Goal: Information Seeking & Learning: Learn about a topic

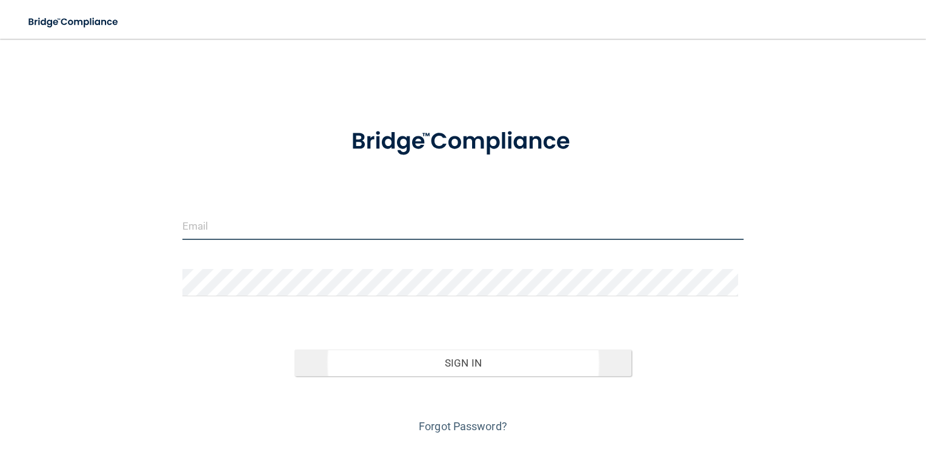
type input "[EMAIL_ADDRESS][DOMAIN_NAME]"
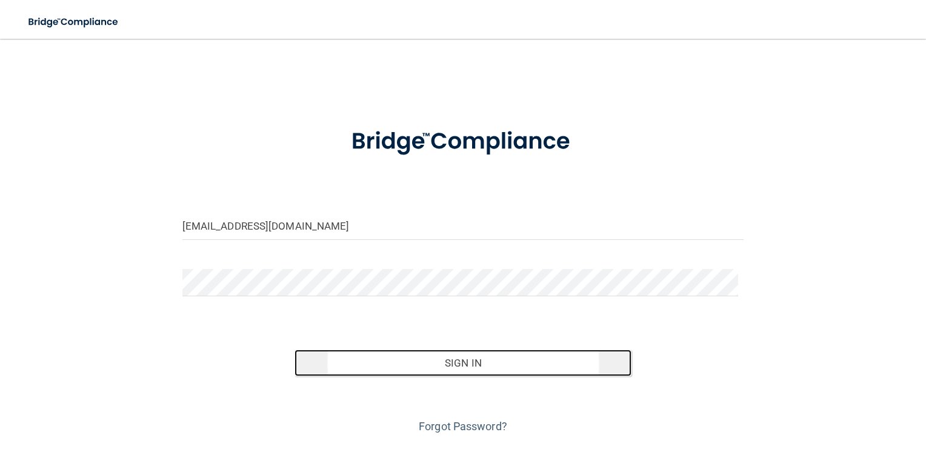
click at [451, 366] on button "Sign In" at bounding box center [462, 363] width 337 height 27
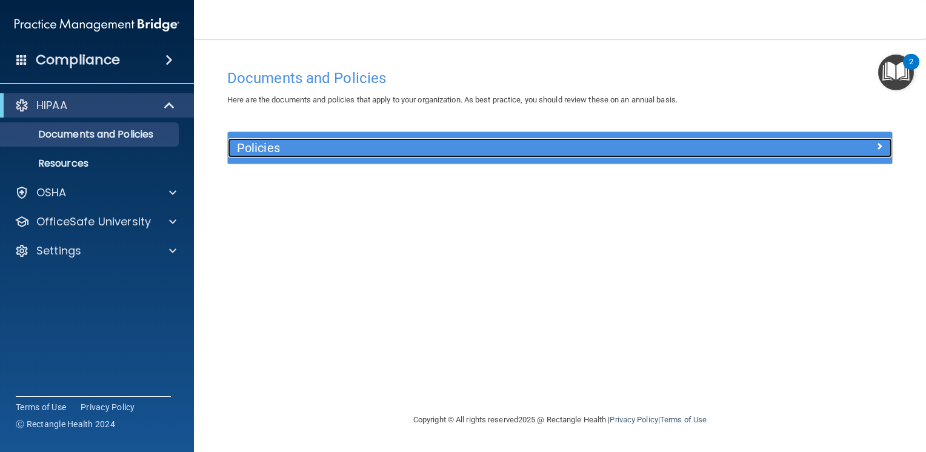
click at [848, 142] on div at bounding box center [809, 145] width 166 height 15
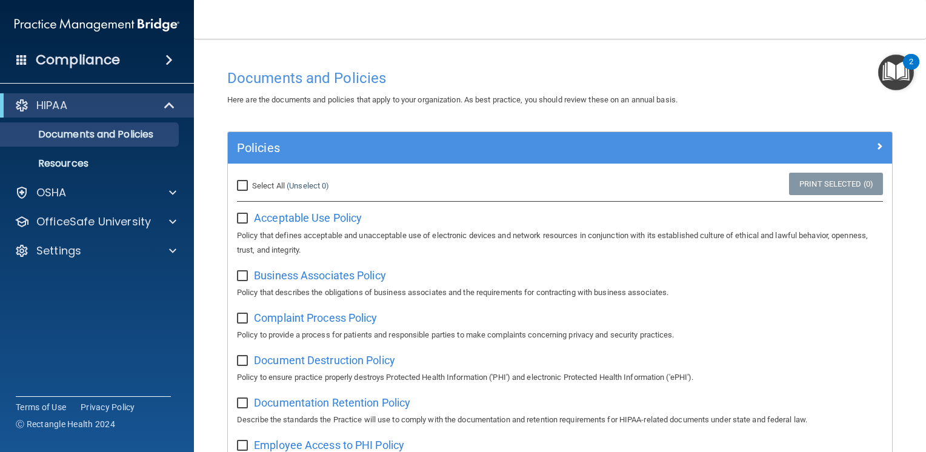
click at [239, 188] on input "Select All (Unselect 0) Unselect All" at bounding box center [244, 186] width 14 height 10
checkbox input "true"
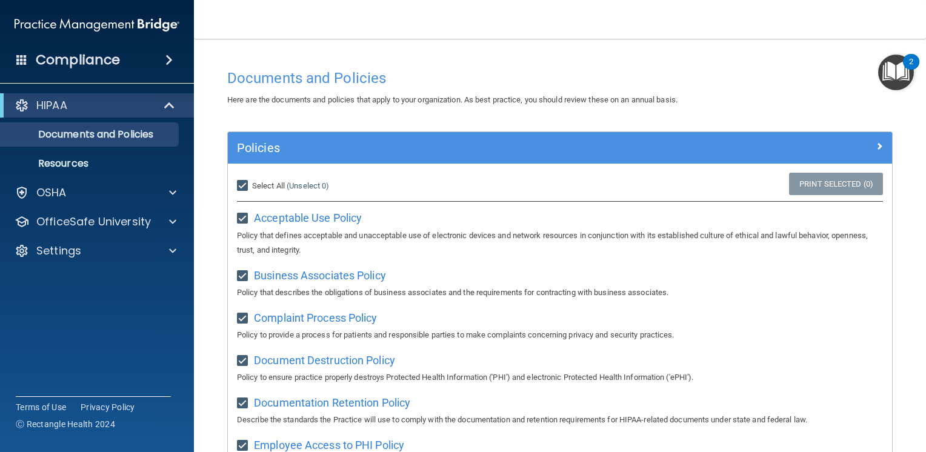
checkbox input "true"
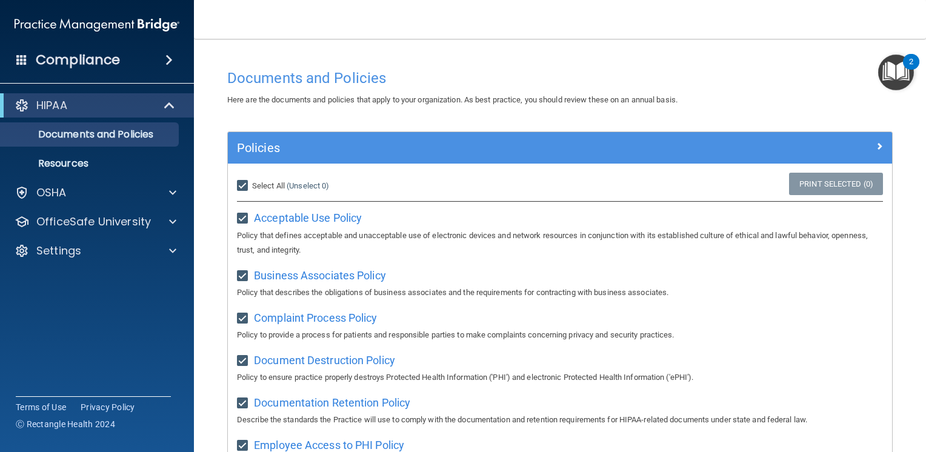
checkbox input "true"
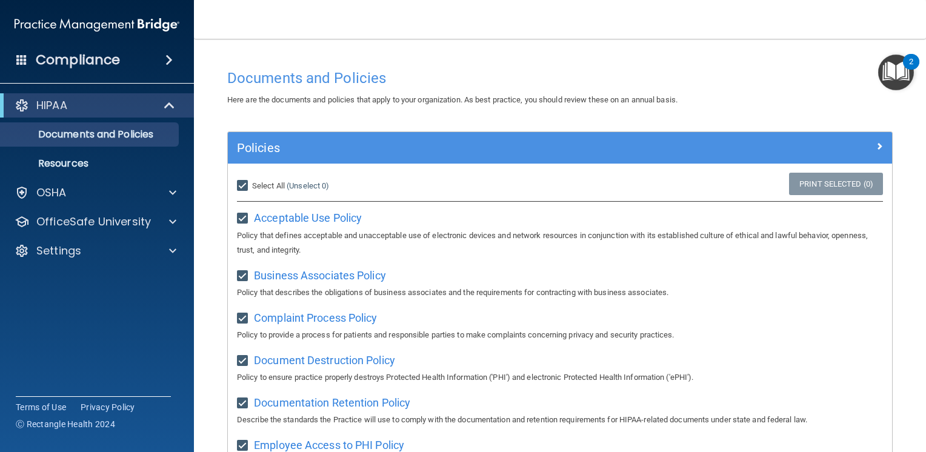
checkbox input "true"
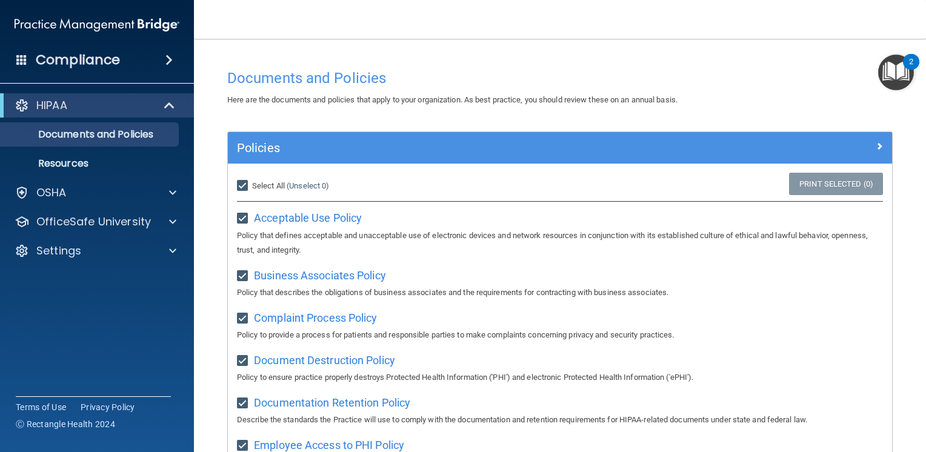
checkbox input "true"
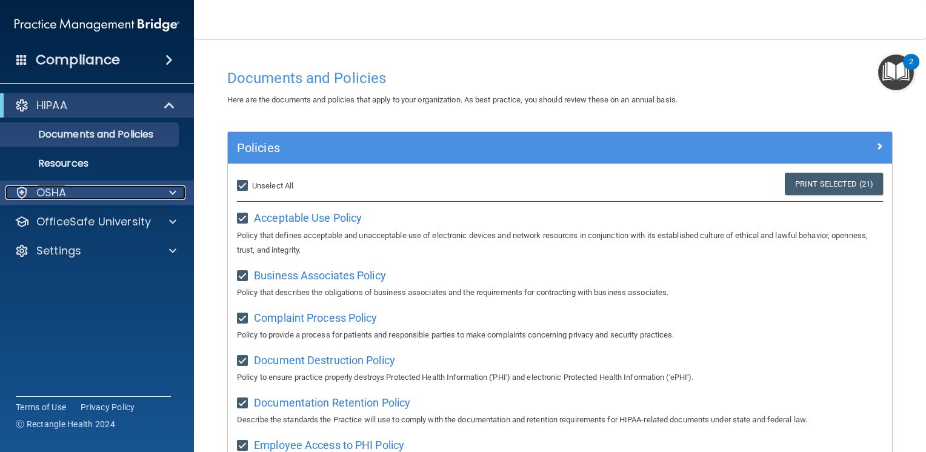
click at [173, 188] on span at bounding box center [172, 192] width 7 height 15
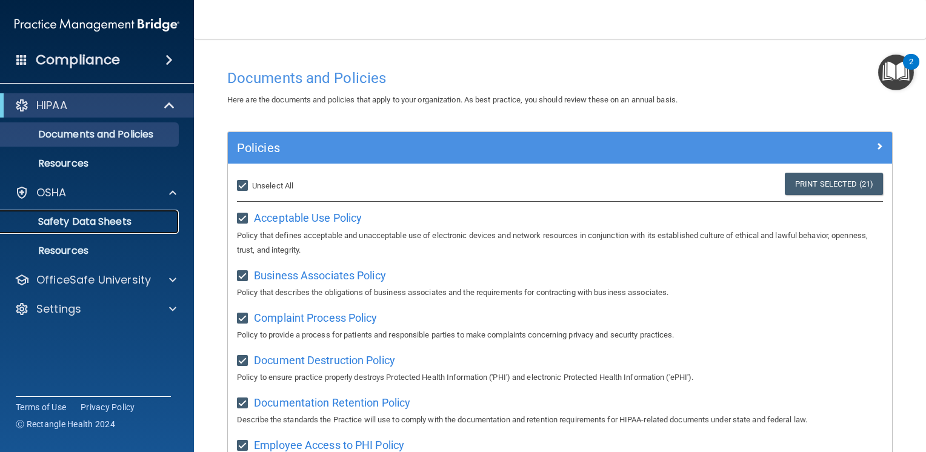
click at [145, 226] on p "Safety Data Sheets" at bounding box center [90, 222] width 165 height 12
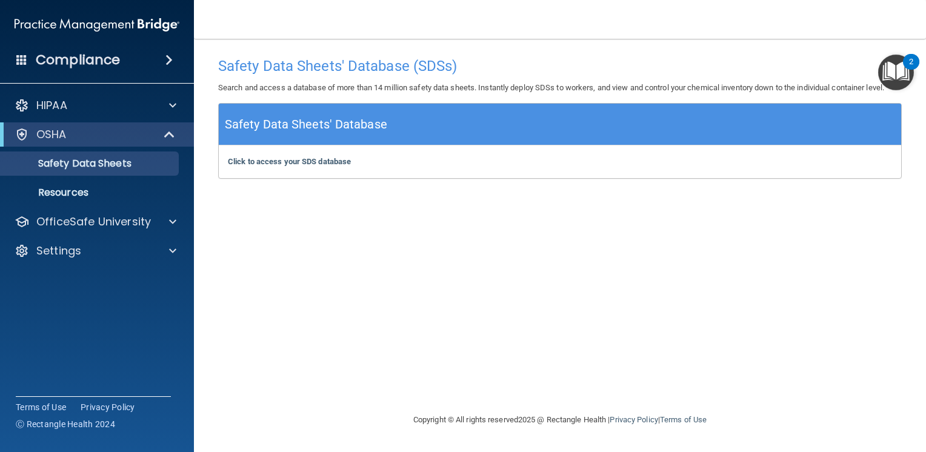
click at [144, 300] on div "Compliance HIPAA Documents and Policies Report an Incident Business Associates …" at bounding box center [97, 226] width 194 height 452
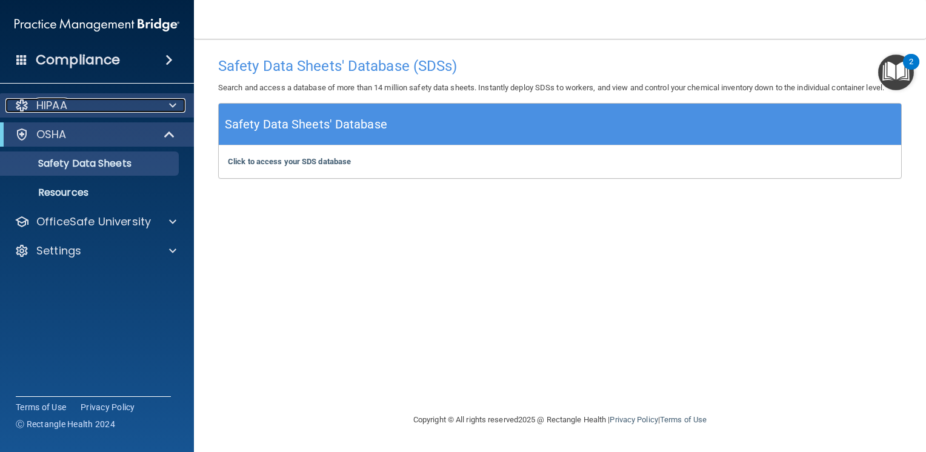
click at [116, 108] on div "HIPAA" at bounding box center [80, 105] width 150 height 15
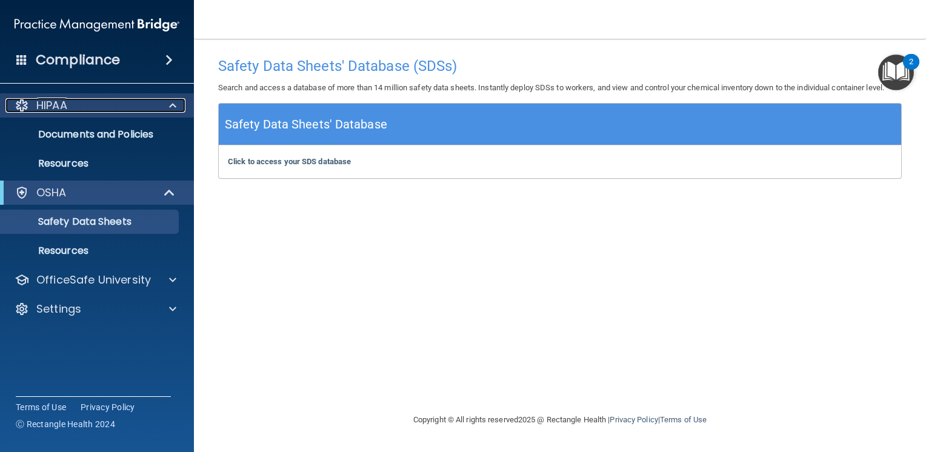
click at [75, 104] on div "HIPAA" at bounding box center [80, 105] width 150 height 15
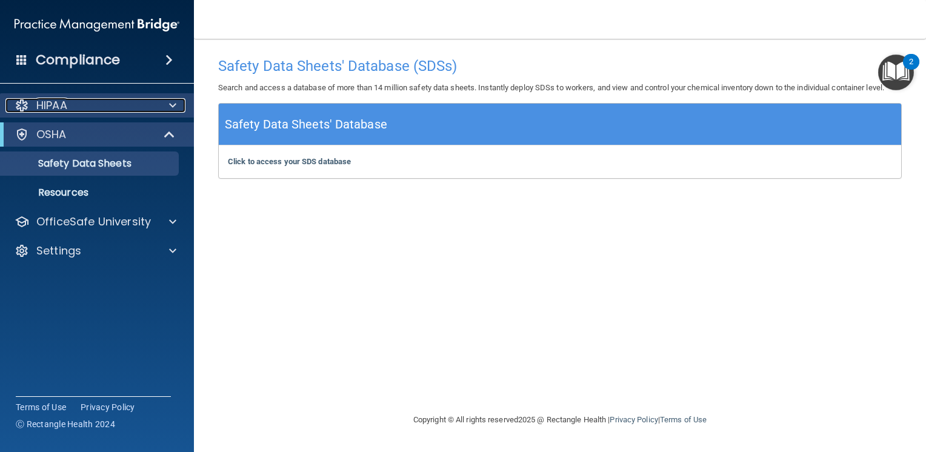
click at [75, 104] on div "HIPAA" at bounding box center [80, 105] width 150 height 15
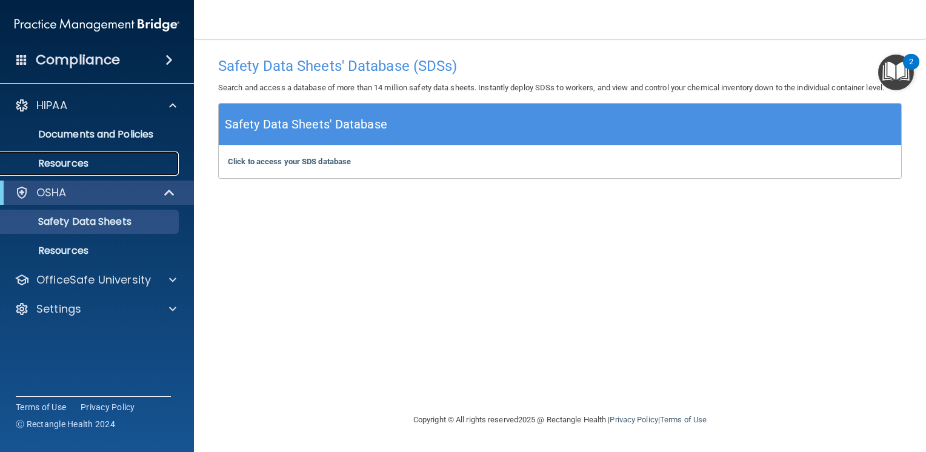
click at [80, 161] on p "Resources" at bounding box center [90, 164] width 165 height 12
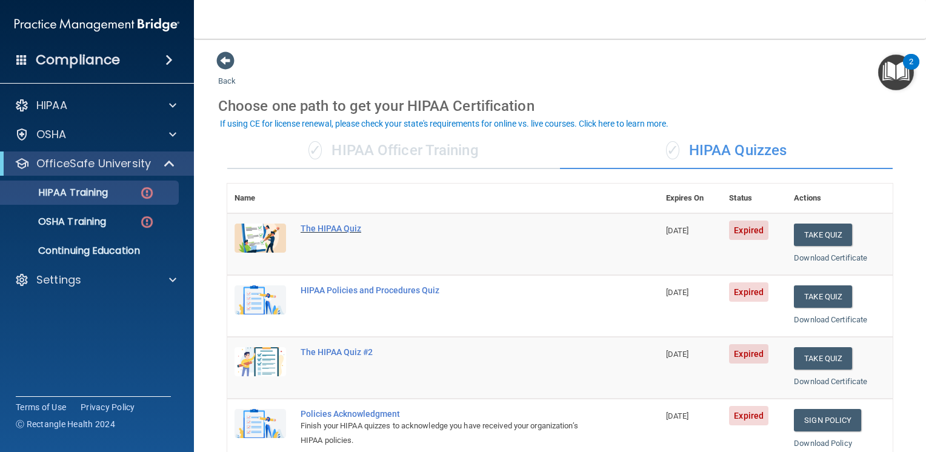
click at [350, 228] on div "The HIPAA Quiz" at bounding box center [450, 229] width 298 height 10
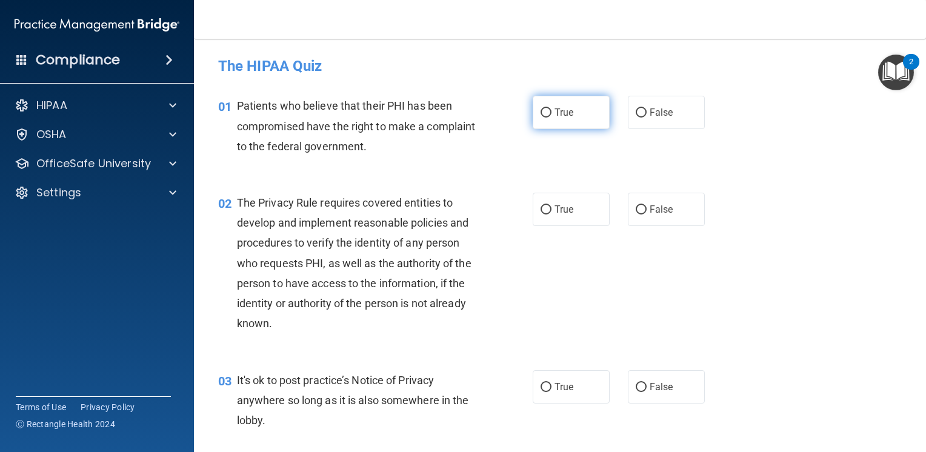
click at [543, 111] on input "True" at bounding box center [545, 112] width 11 height 9
radio input "true"
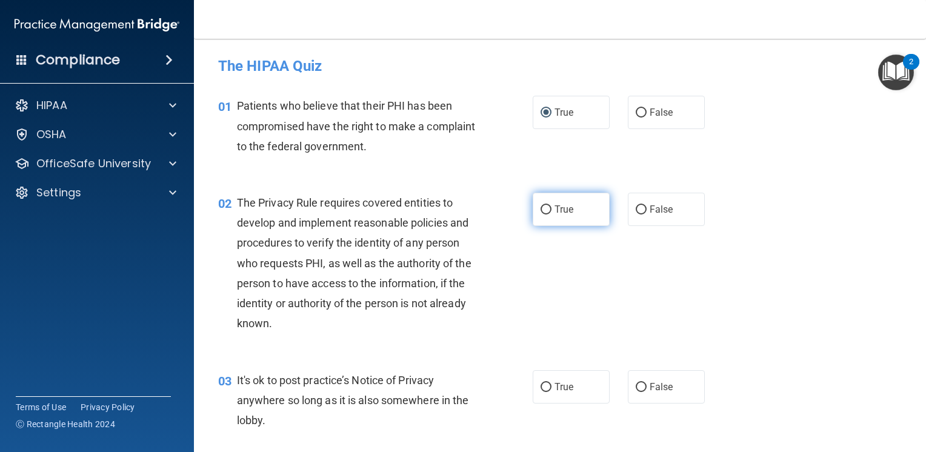
click at [541, 207] on input "True" at bounding box center [545, 209] width 11 height 9
radio input "true"
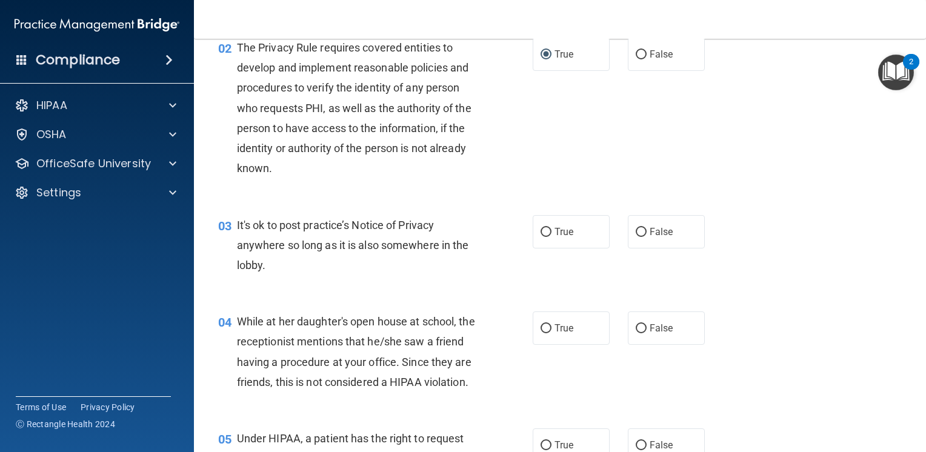
scroll to position [182, 0]
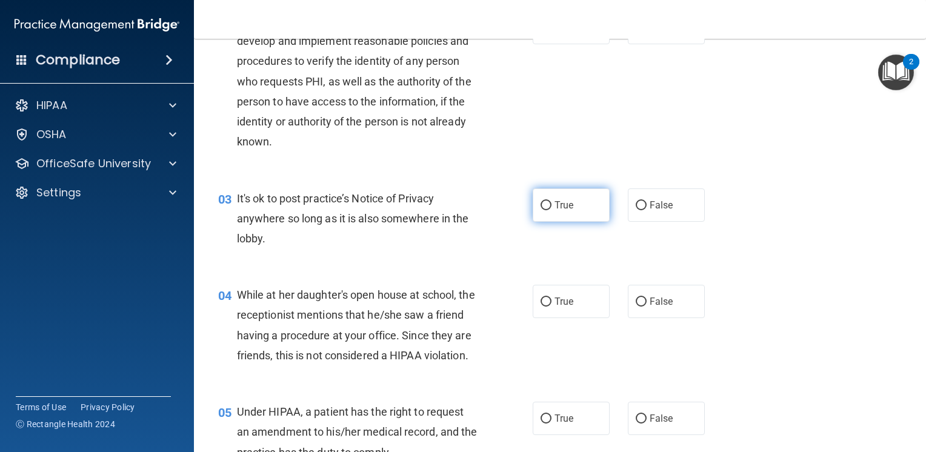
click at [544, 207] on input "True" at bounding box center [545, 205] width 11 height 9
radio input "true"
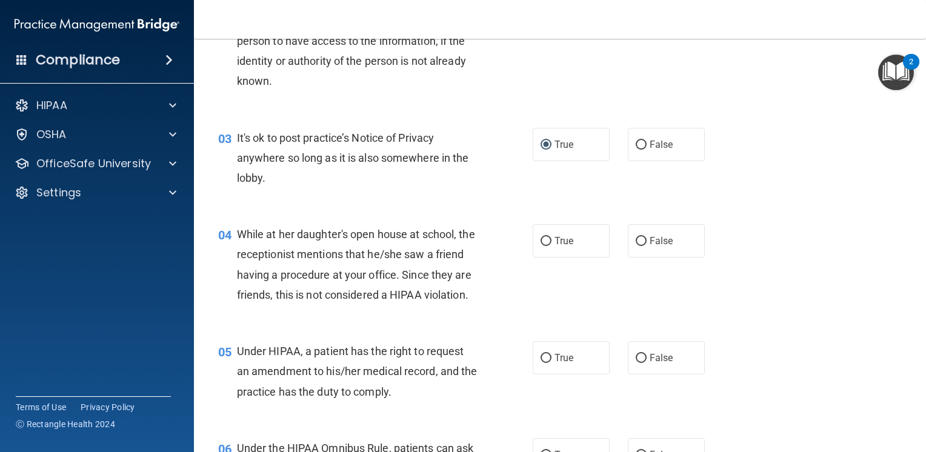
scroll to position [303, 0]
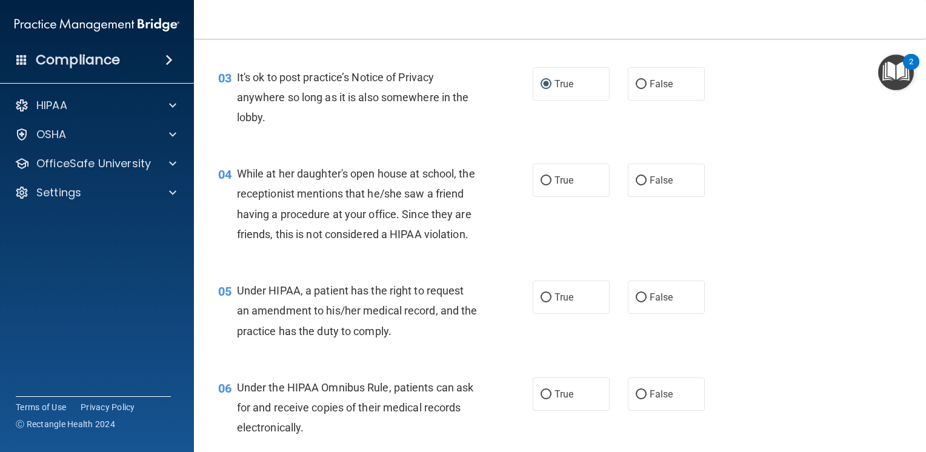
click at [819, 316] on div "05 Under HIPAA, a patient has the right to request an amendment to his/her medi…" at bounding box center [560, 313] width 702 height 97
click at [637, 181] on input "False" at bounding box center [641, 180] width 11 height 9
radio input "true"
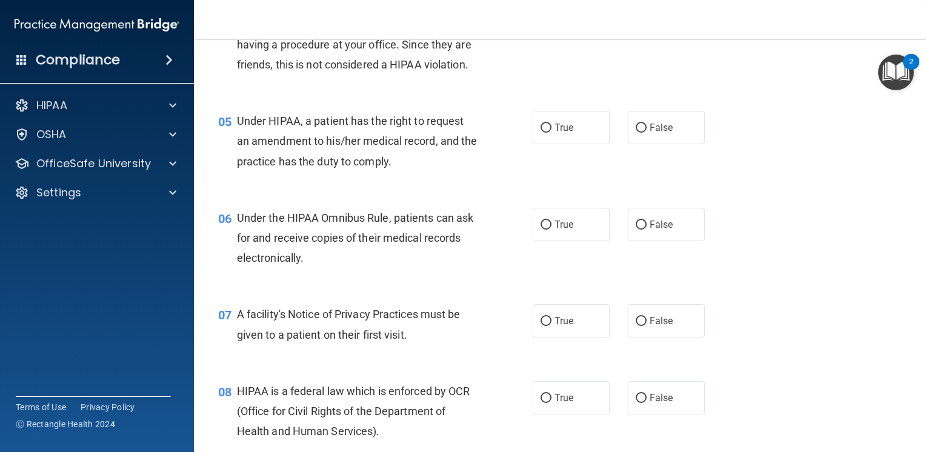
scroll to position [485, 0]
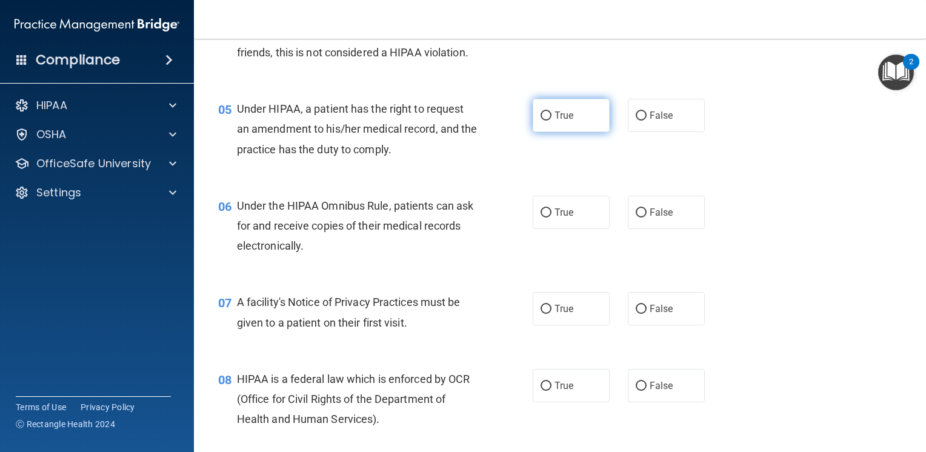
click at [541, 121] on input "True" at bounding box center [545, 115] width 11 height 9
radio input "true"
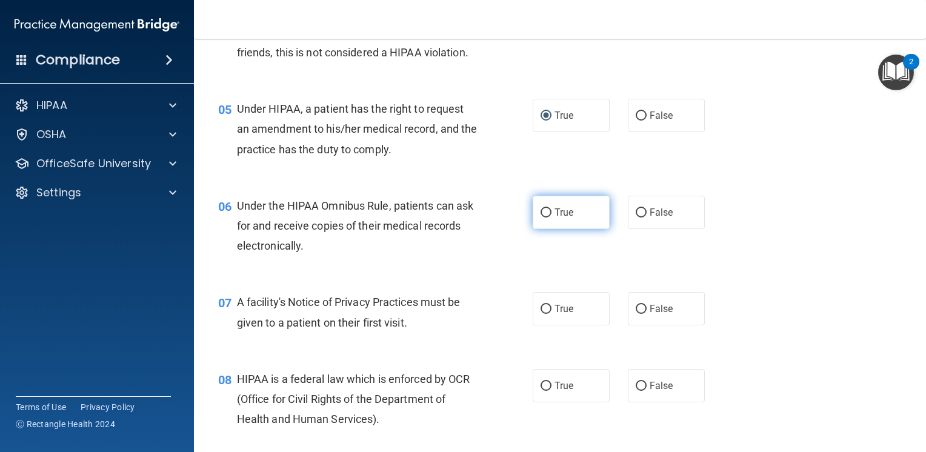
click at [540, 218] on input "True" at bounding box center [545, 212] width 11 height 9
radio input "true"
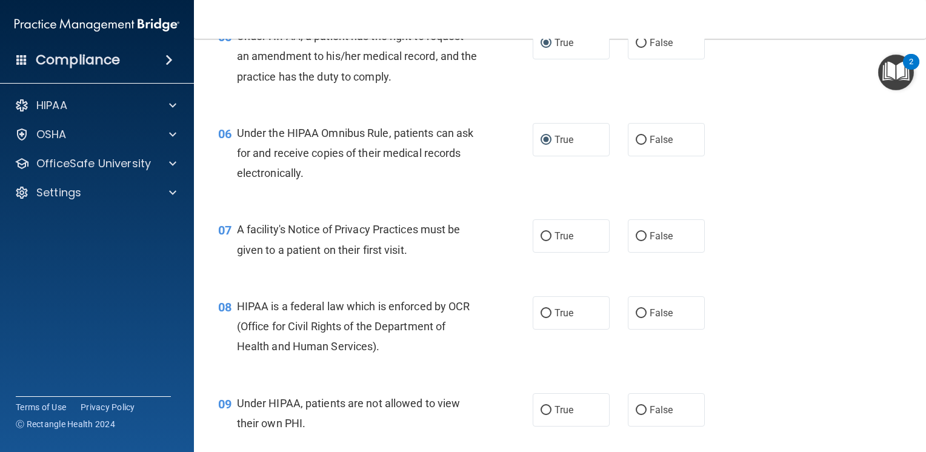
scroll to position [606, 0]
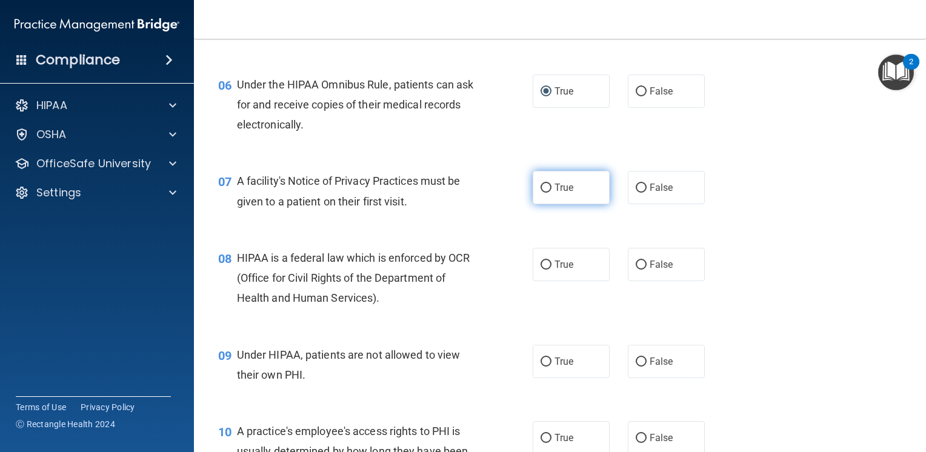
click at [545, 193] on input "True" at bounding box center [545, 188] width 11 height 9
radio input "true"
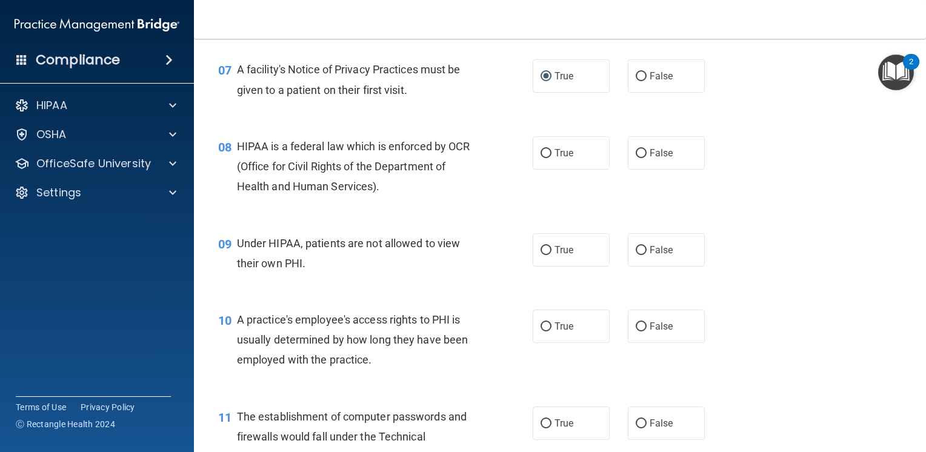
scroll to position [727, 0]
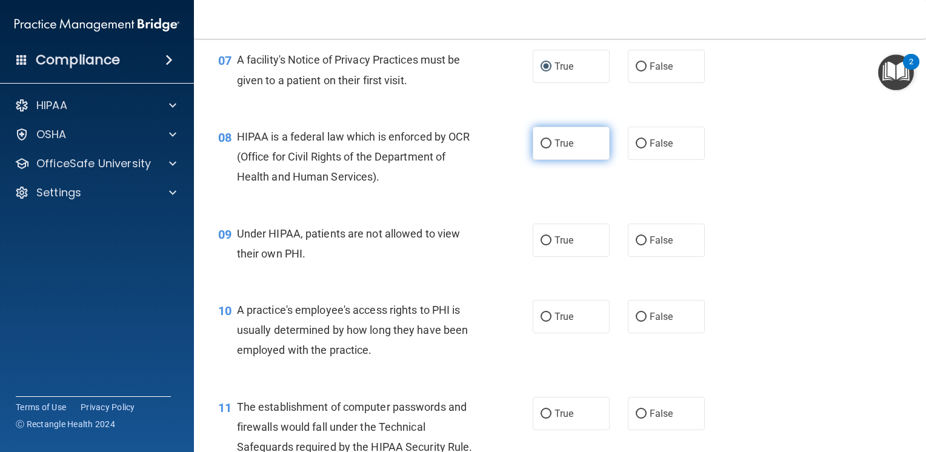
click at [540, 148] on input "True" at bounding box center [545, 143] width 11 height 9
radio input "true"
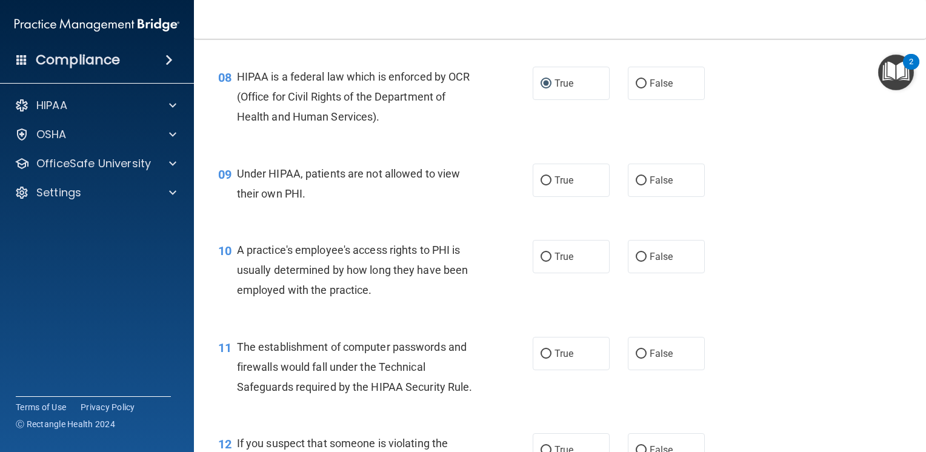
scroll to position [788, 0]
click at [636, 185] on input "False" at bounding box center [641, 180] width 11 height 9
radio input "true"
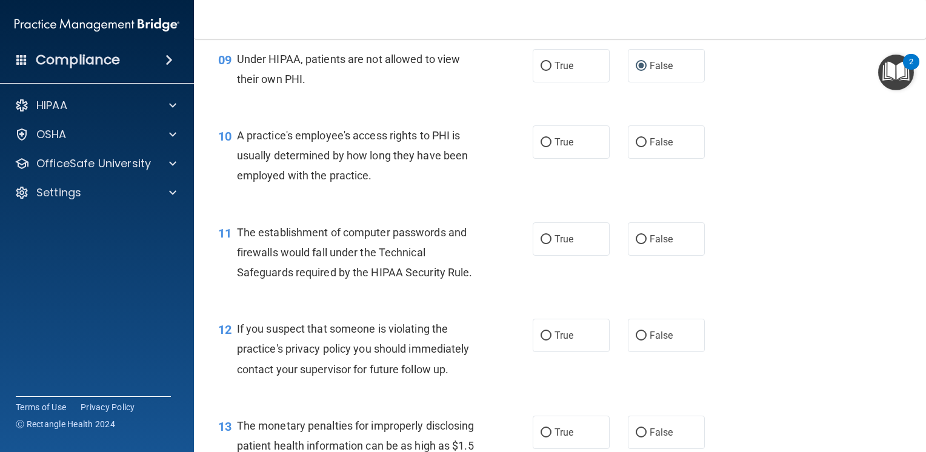
scroll to position [909, 0]
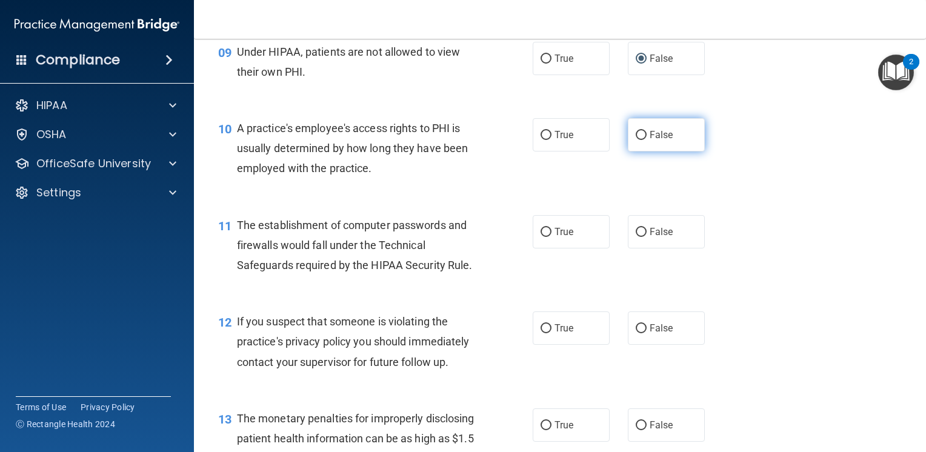
click at [636, 140] on input "False" at bounding box center [641, 135] width 11 height 9
radio input "true"
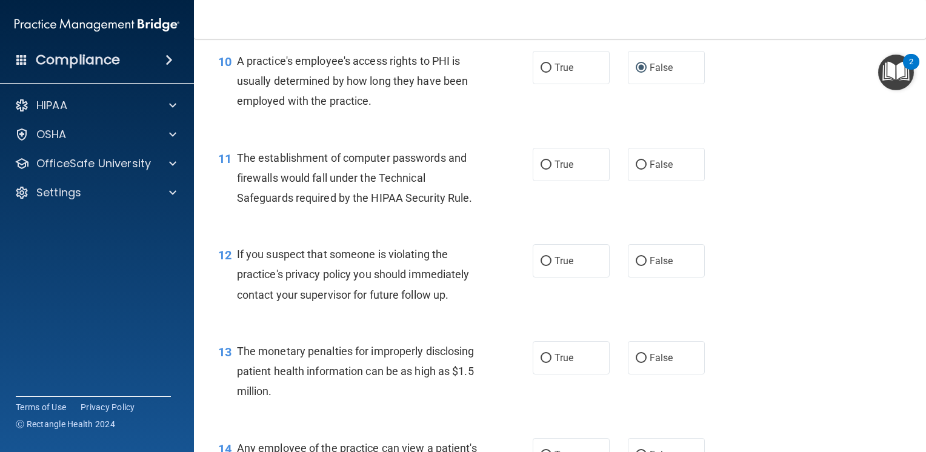
scroll to position [1030, 0]
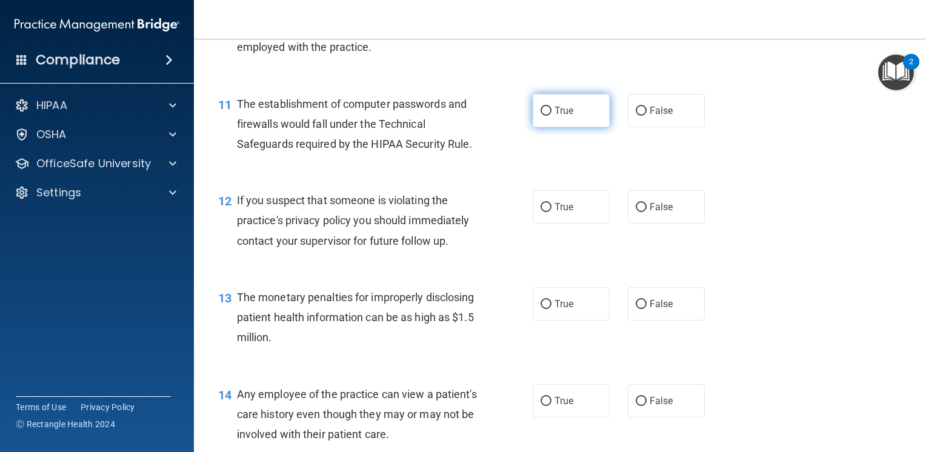
click at [541, 116] on input "True" at bounding box center [545, 111] width 11 height 9
radio input "true"
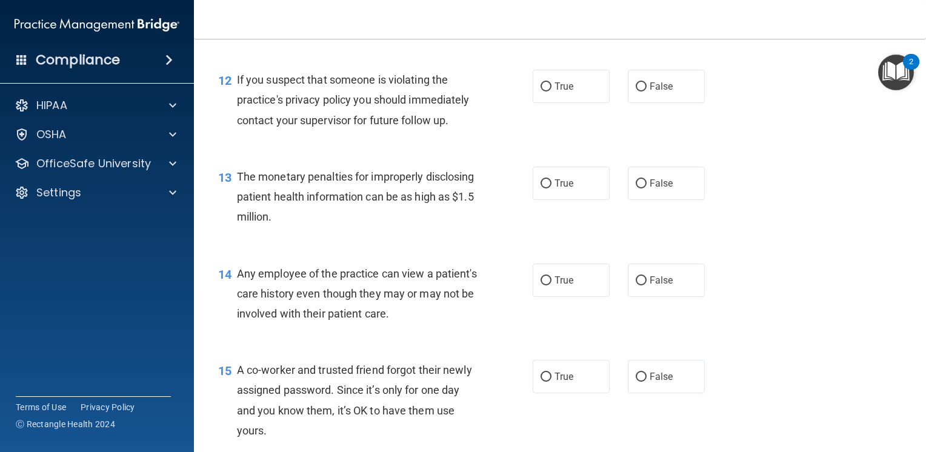
scroll to position [1151, 0]
click at [542, 91] on input "True" at bounding box center [545, 86] width 11 height 9
radio input "true"
click at [542, 188] on input "True" at bounding box center [545, 183] width 11 height 9
radio input "true"
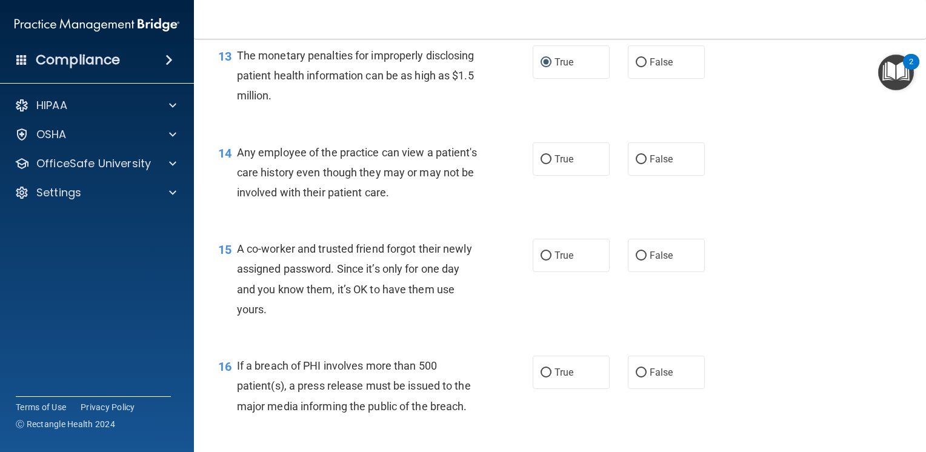
scroll to position [1272, 0]
click at [637, 164] on input "False" at bounding box center [641, 159] width 11 height 9
radio input "true"
click at [636, 260] on input "False" at bounding box center [641, 255] width 11 height 9
radio input "true"
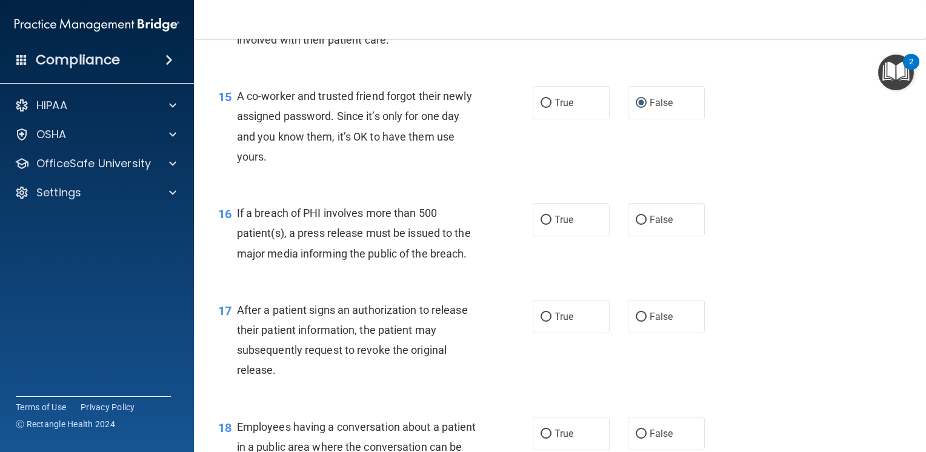
scroll to position [1454, 0]
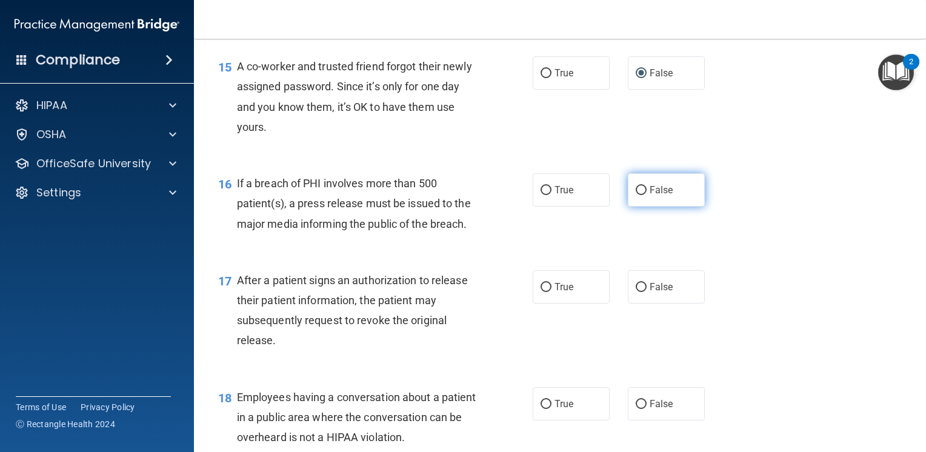
click at [636, 195] on input "False" at bounding box center [641, 190] width 11 height 9
radio input "true"
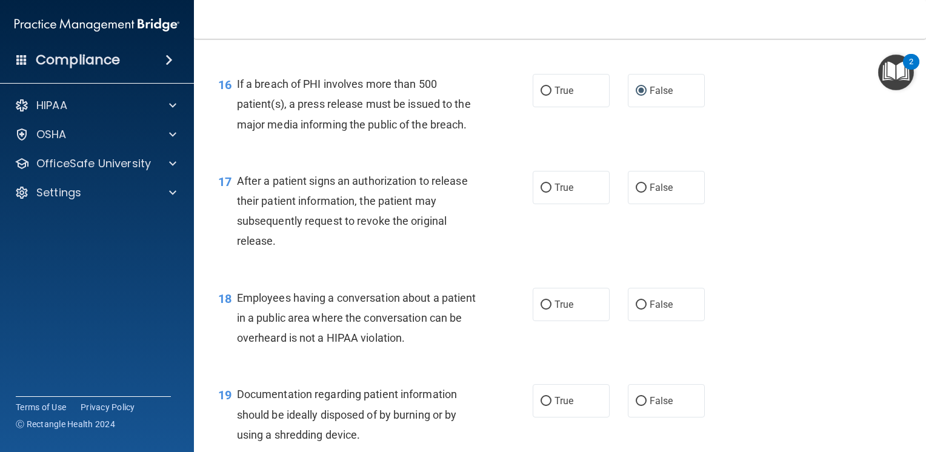
scroll to position [1575, 0]
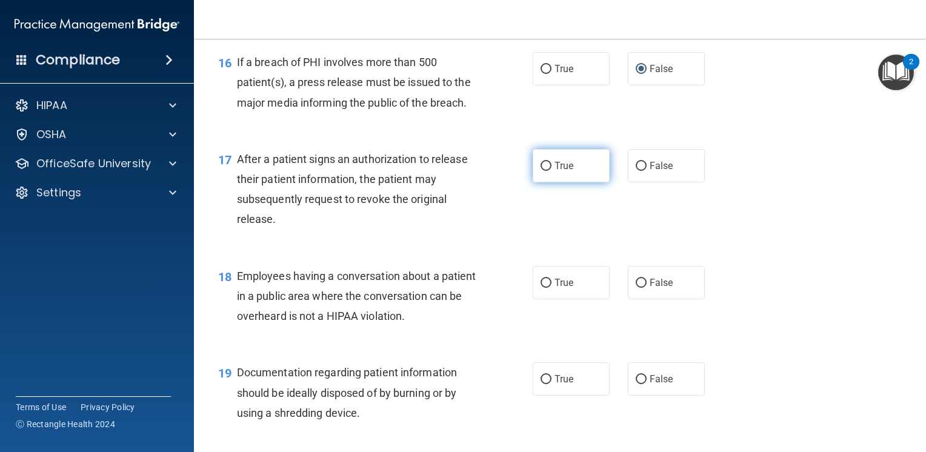
click at [540, 171] on input "True" at bounding box center [545, 166] width 11 height 9
radio input "true"
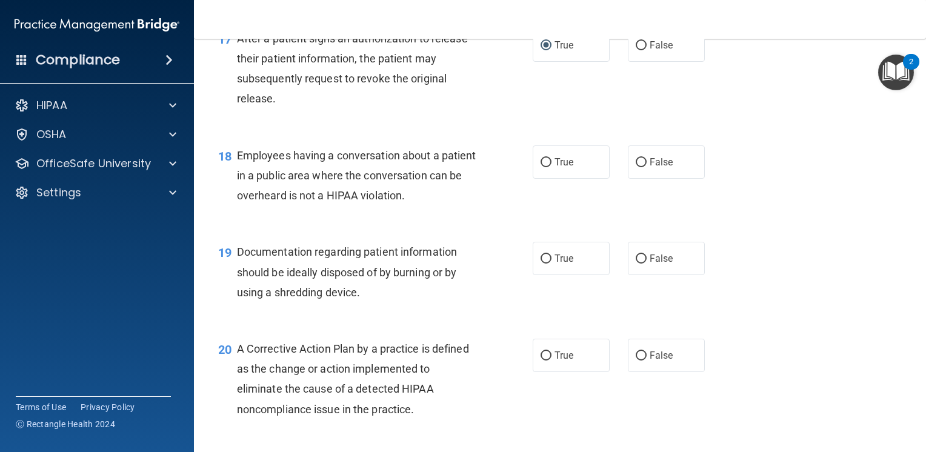
scroll to position [1697, 0]
click at [636, 167] on input "False" at bounding box center [641, 162] width 11 height 9
radio input "true"
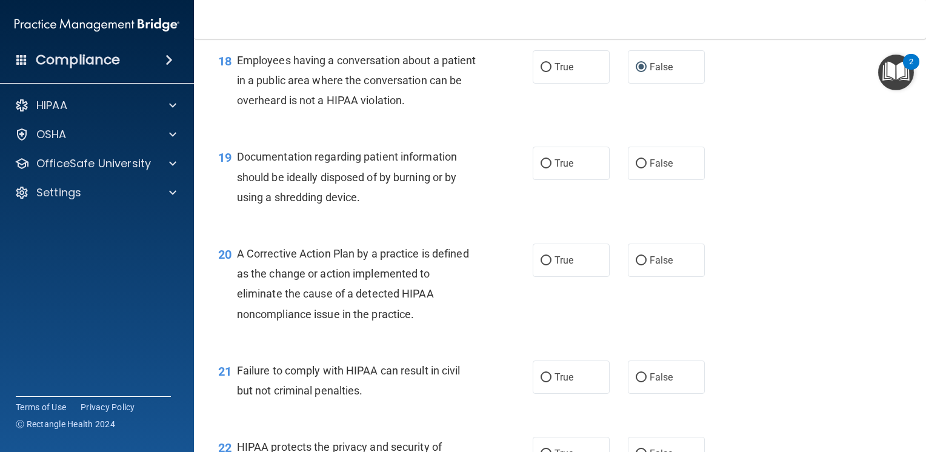
scroll to position [1818, 0]
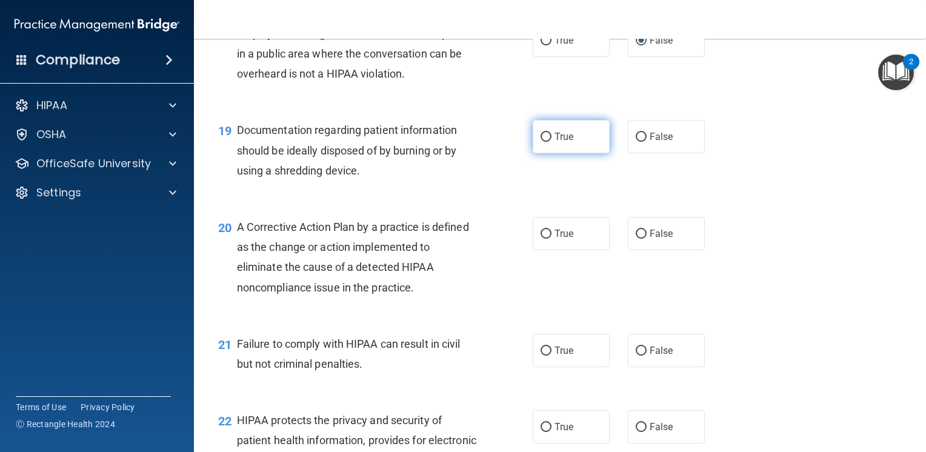
click at [540, 142] on input "True" at bounding box center [545, 137] width 11 height 9
radio input "true"
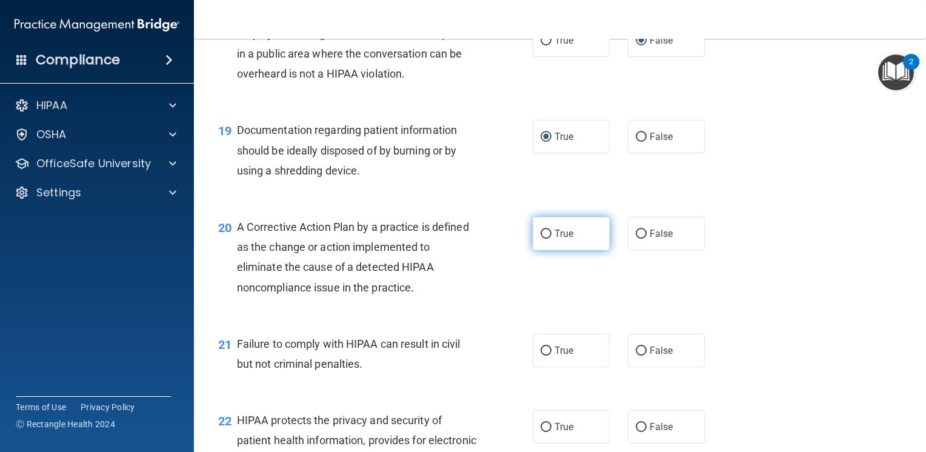
click at [541, 239] on input "True" at bounding box center [545, 234] width 11 height 9
radio input "true"
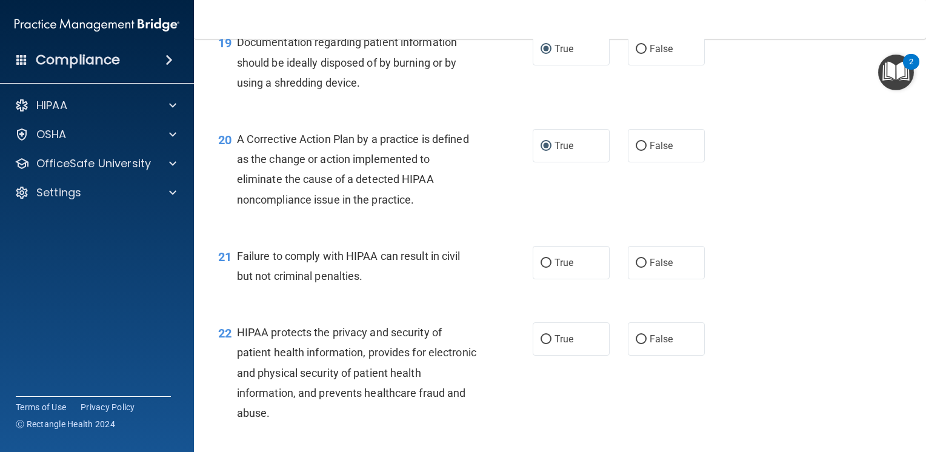
scroll to position [1939, 0]
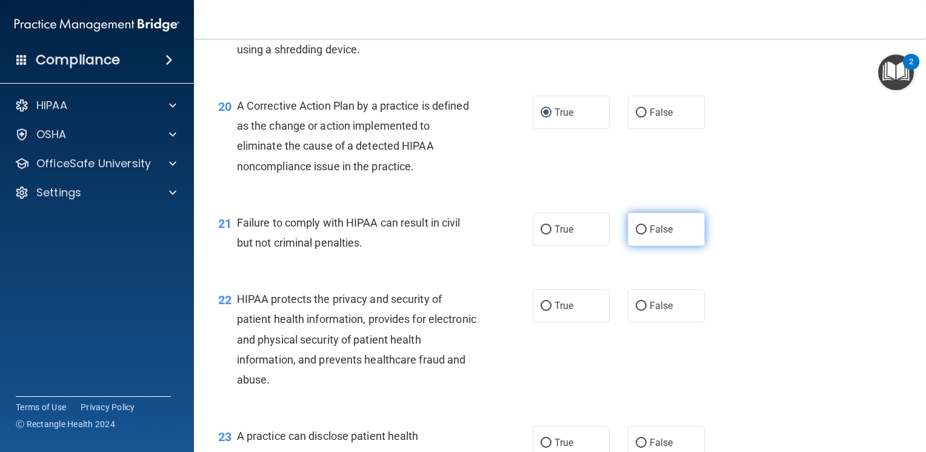
click at [636, 234] on input "False" at bounding box center [641, 229] width 11 height 9
radio input "true"
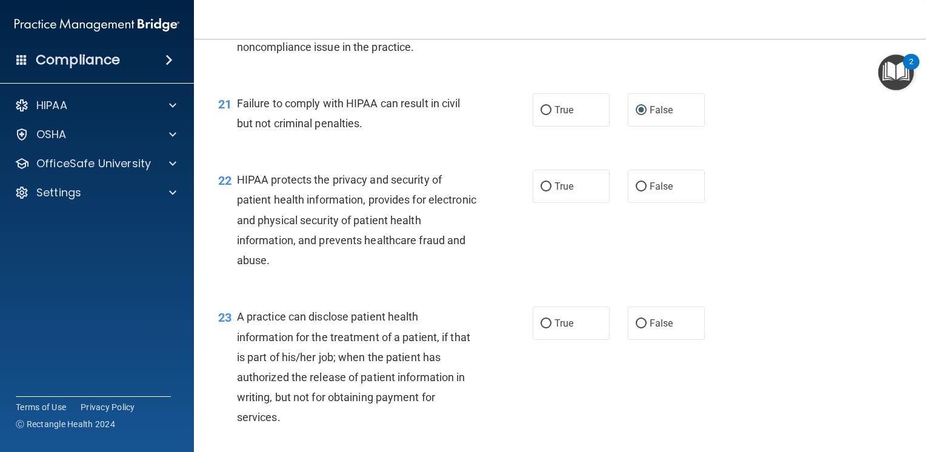
scroll to position [2060, 0]
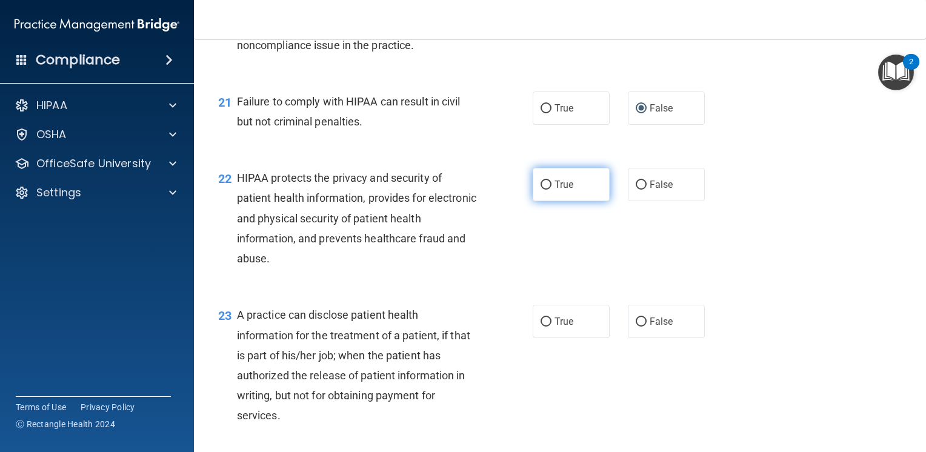
click at [540, 190] on input "True" at bounding box center [545, 185] width 11 height 9
radio input "true"
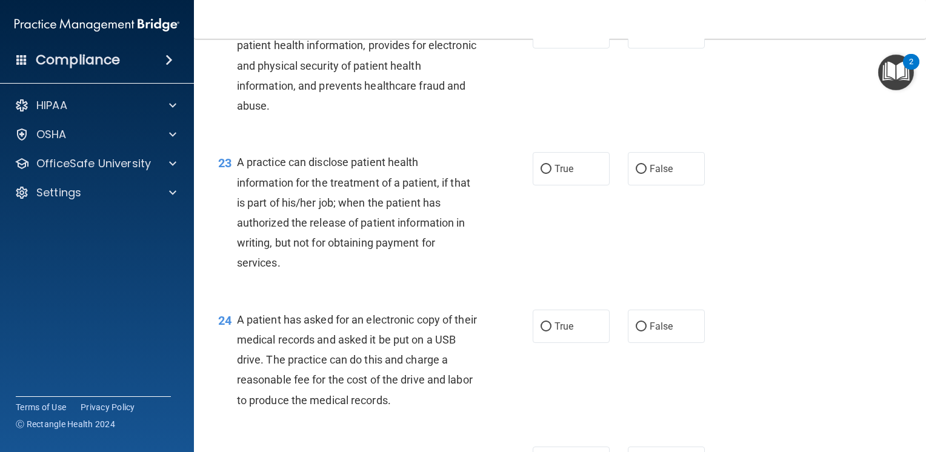
scroll to position [2242, 0]
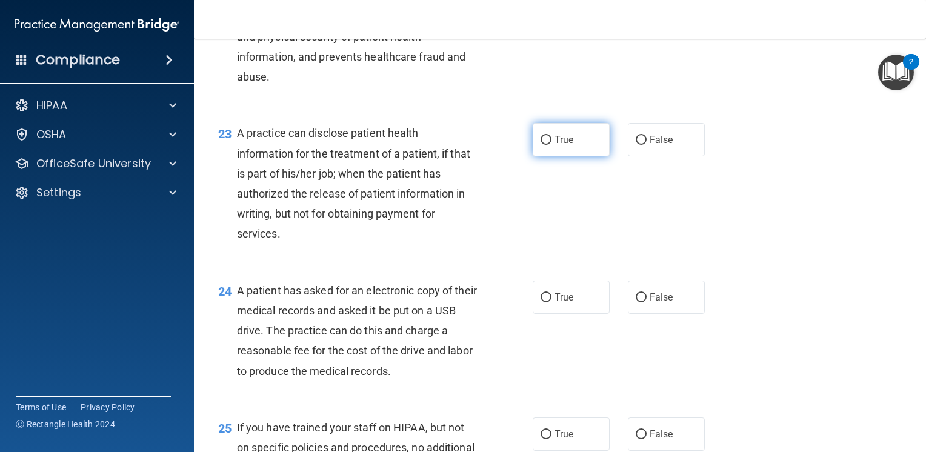
click at [540, 145] on input "True" at bounding box center [545, 140] width 11 height 9
radio input "true"
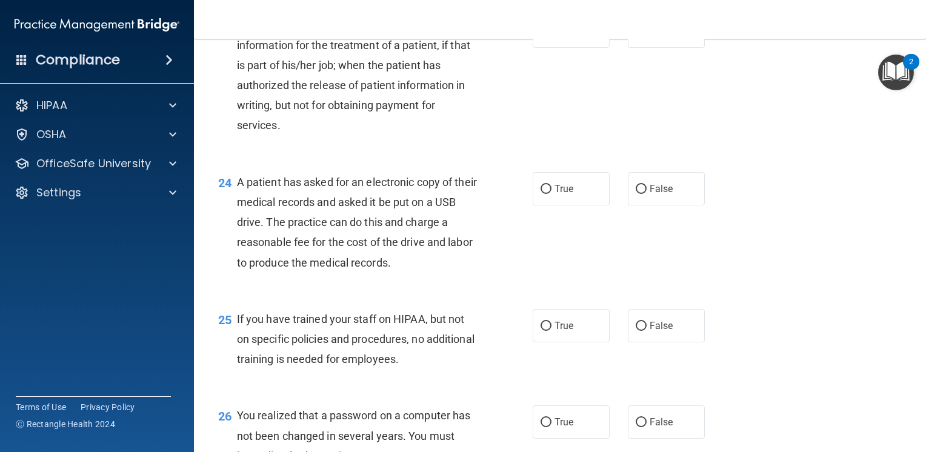
scroll to position [2363, 0]
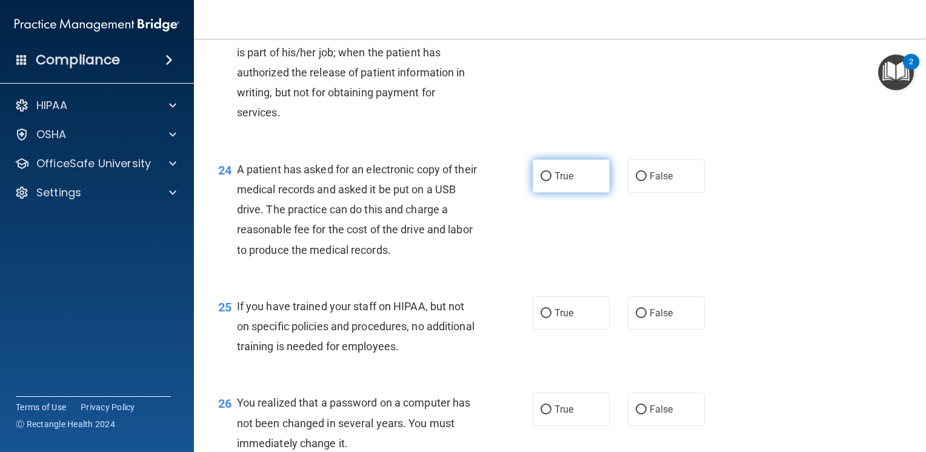
click at [540, 181] on input "True" at bounding box center [545, 176] width 11 height 9
radio input "true"
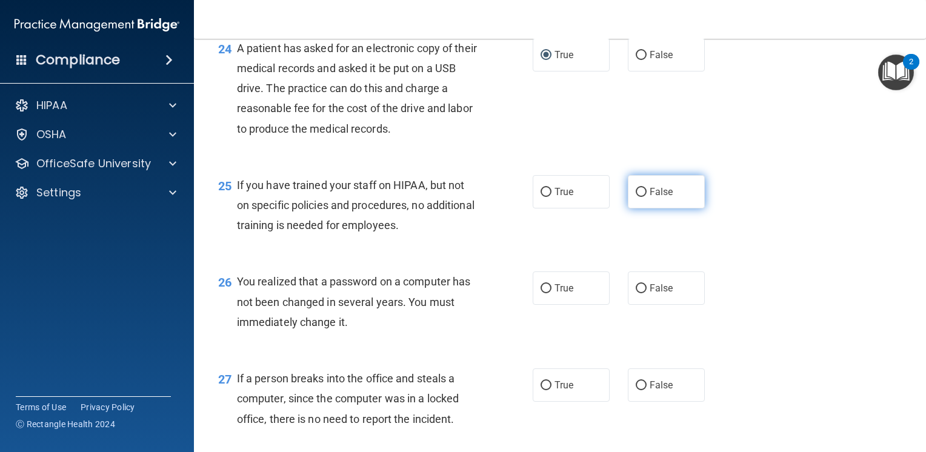
click at [636, 197] on input "False" at bounding box center [641, 192] width 11 height 9
radio input "true"
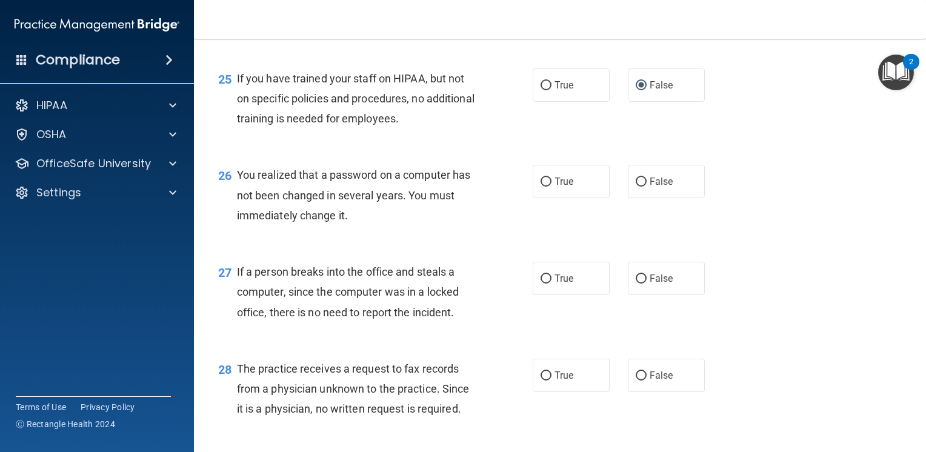
scroll to position [2605, 0]
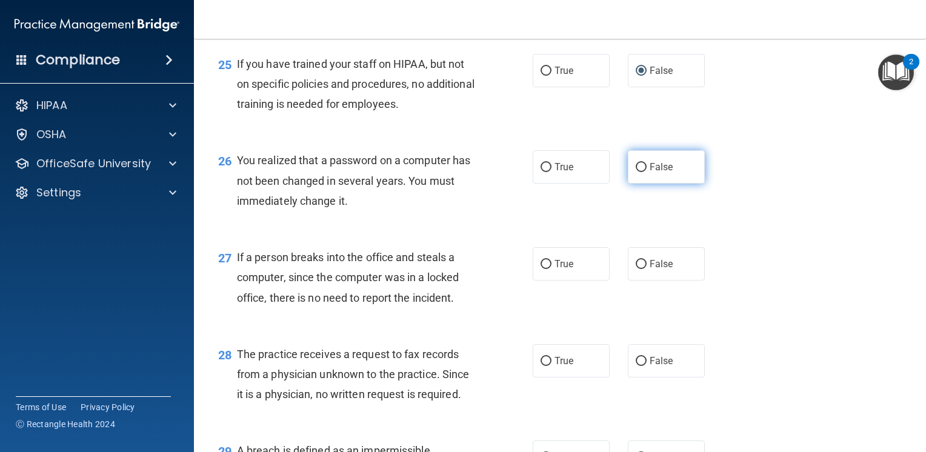
click at [638, 172] on input "False" at bounding box center [641, 167] width 11 height 9
radio input "true"
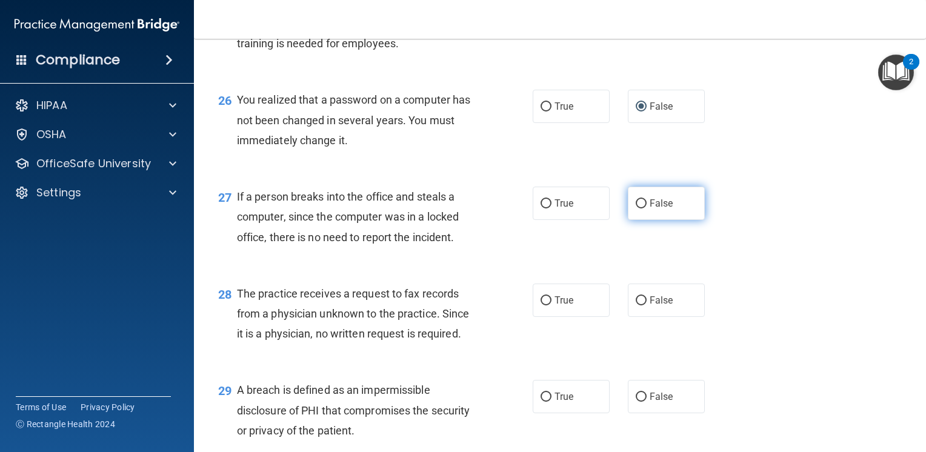
click at [640, 208] on input "False" at bounding box center [641, 203] width 11 height 9
radio input "true"
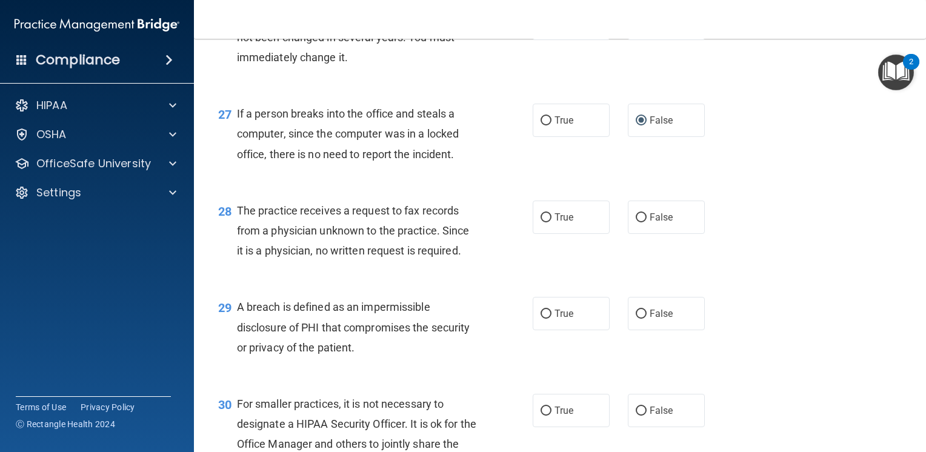
scroll to position [2787, 0]
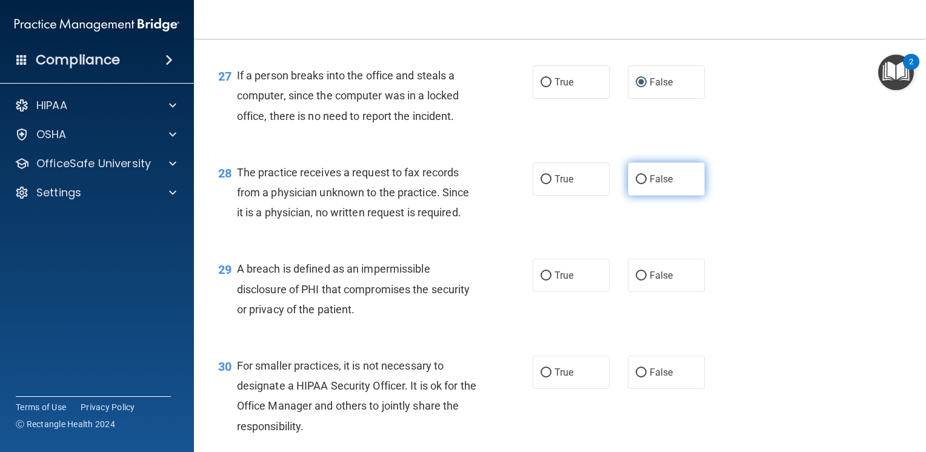
click at [636, 184] on input "False" at bounding box center [641, 179] width 11 height 9
radio input "true"
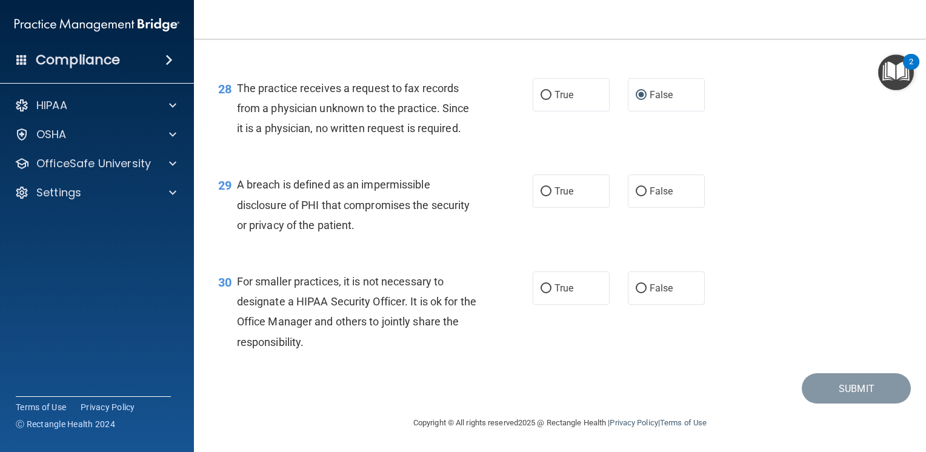
scroll to position [2891, 0]
click at [540, 188] on input "True" at bounding box center [545, 191] width 11 height 9
radio input "true"
click at [636, 287] on input "False" at bounding box center [641, 288] width 11 height 9
radio input "true"
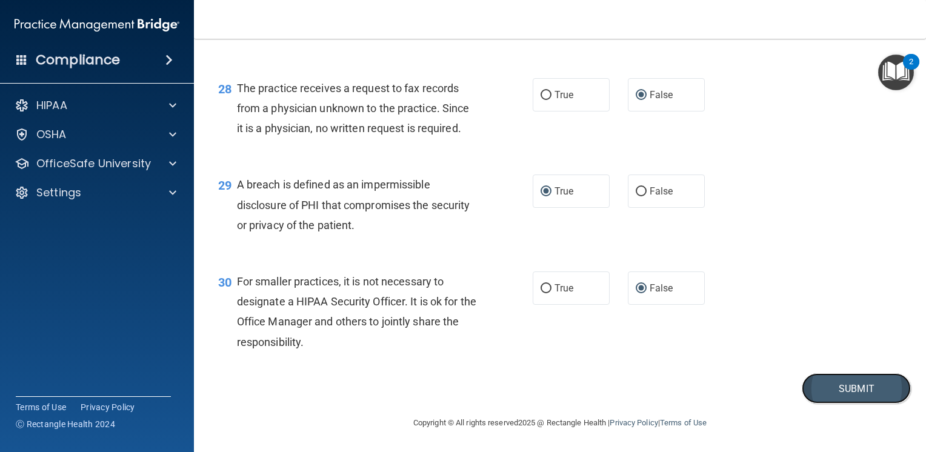
click at [850, 387] on button "Submit" at bounding box center [856, 388] width 109 height 31
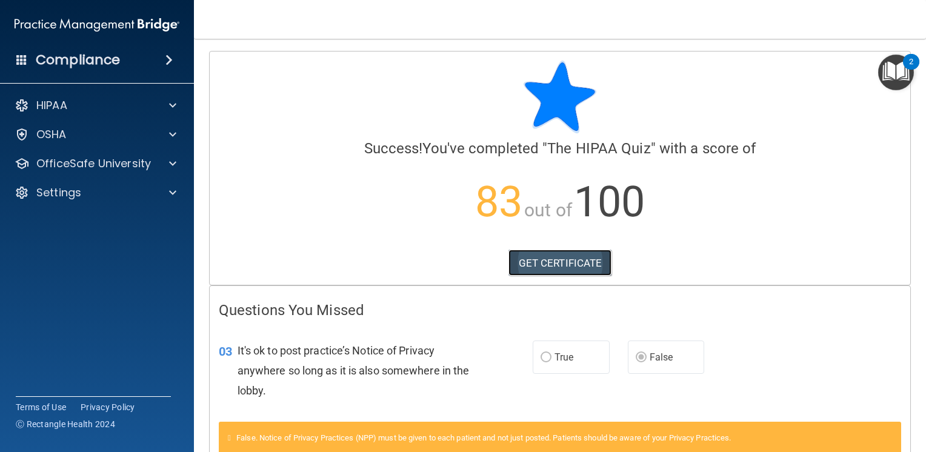
click at [548, 260] on link "GET CERTIFICATE" at bounding box center [560, 263] width 104 height 27
click at [888, 73] on img "Open Resource Center, 2 new notifications" at bounding box center [896, 73] width 36 height 36
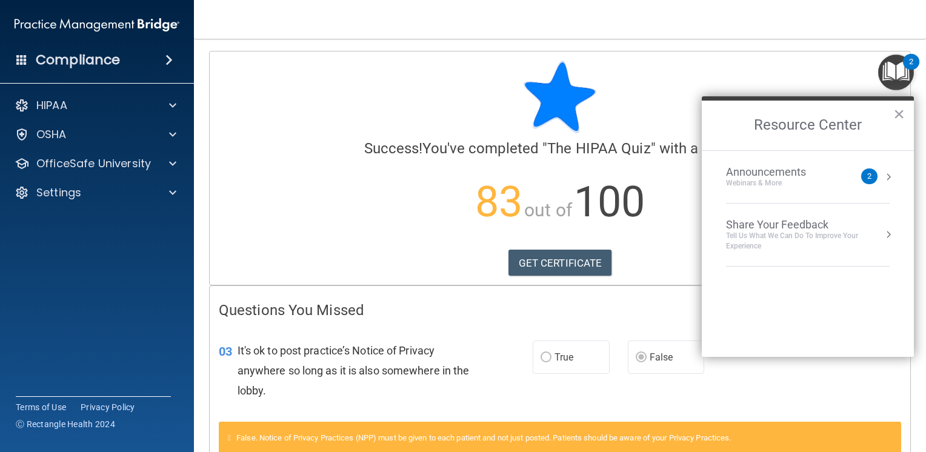
click at [244, 112] on div at bounding box center [560, 97] width 682 height 73
click at [898, 115] on button "×" at bounding box center [899, 113] width 12 height 19
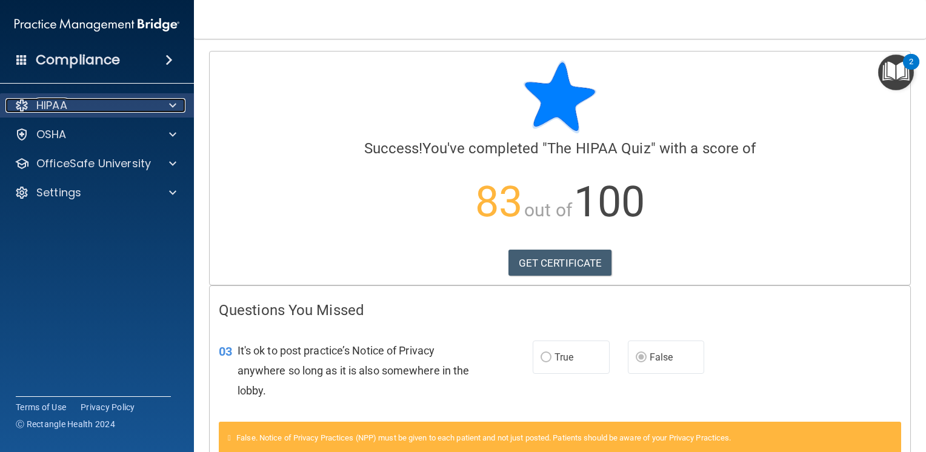
click at [174, 107] on span at bounding box center [172, 105] width 7 height 15
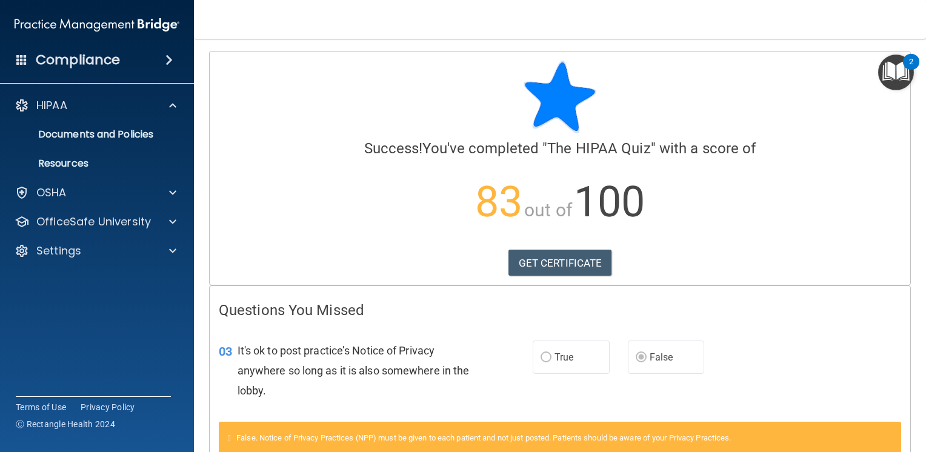
click at [240, 127] on div at bounding box center [560, 97] width 682 height 73
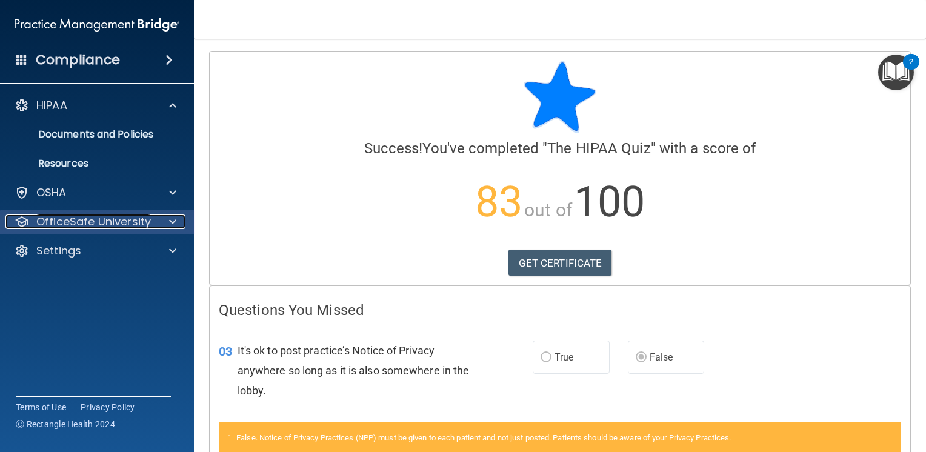
click at [109, 219] on p "OfficeSafe University" at bounding box center [93, 221] width 115 height 15
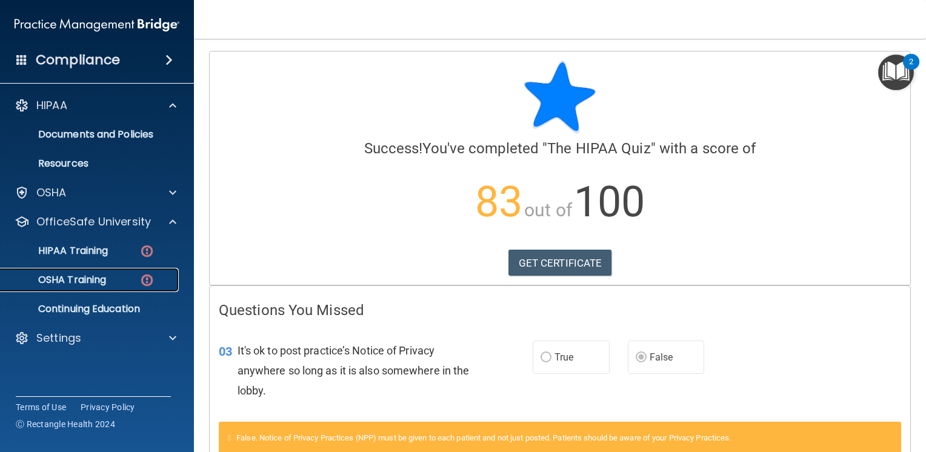
click at [150, 282] on img at bounding box center [146, 280] width 15 height 15
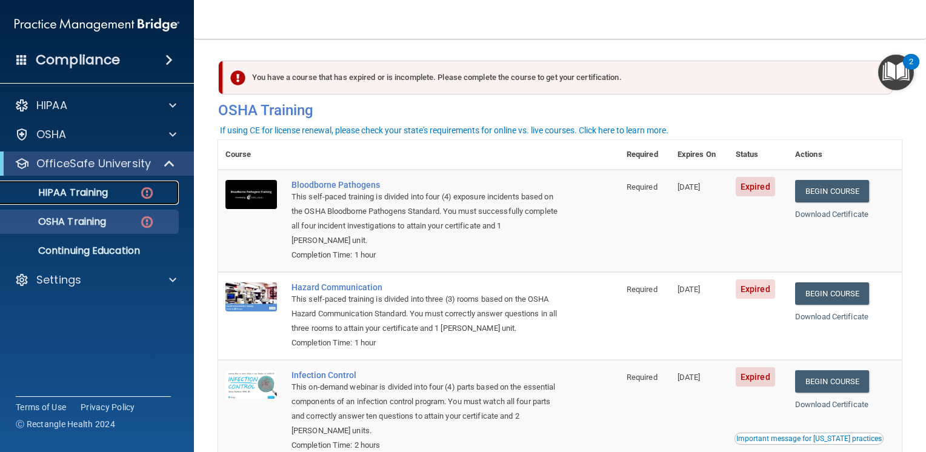
click at [107, 187] on p "HIPAA Training" at bounding box center [58, 193] width 100 height 12
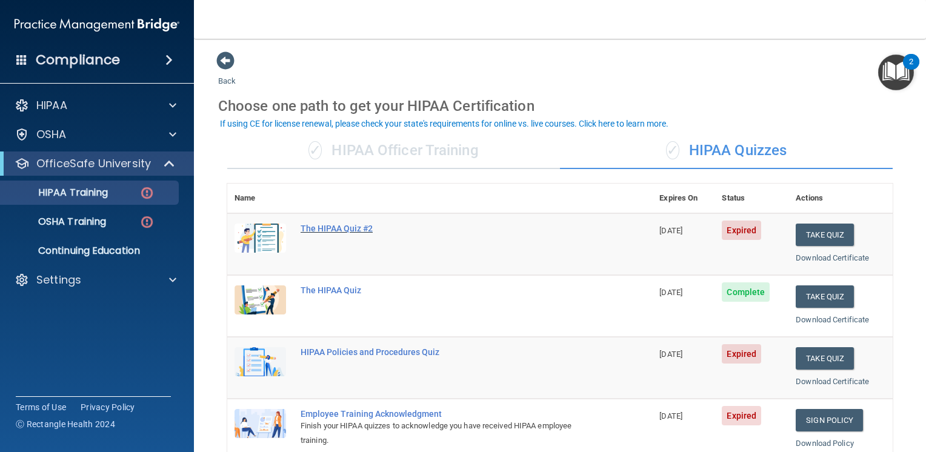
click at [322, 227] on div "The HIPAA Quiz #2" at bounding box center [446, 229] width 291 height 10
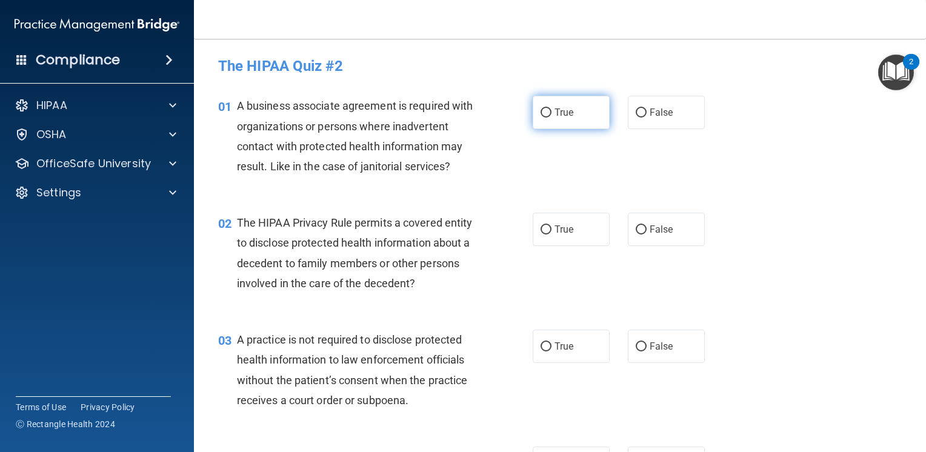
click at [545, 115] on input "True" at bounding box center [545, 112] width 11 height 9
radio input "true"
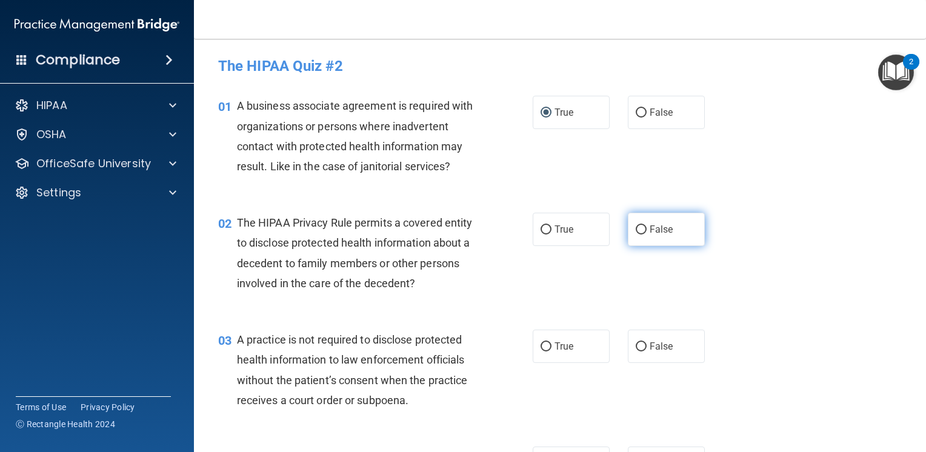
click at [636, 231] on input "False" at bounding box center [641, 229] width 11 height 9
radio input "true"
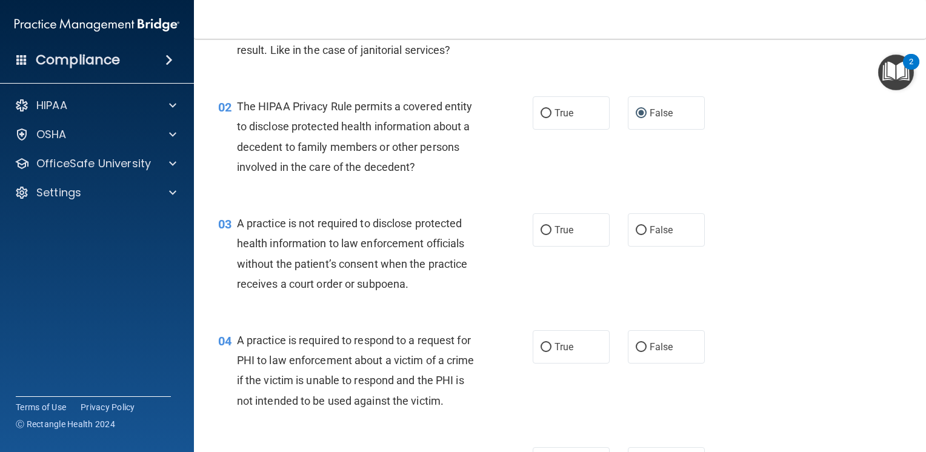
scroll to position [121, 0]
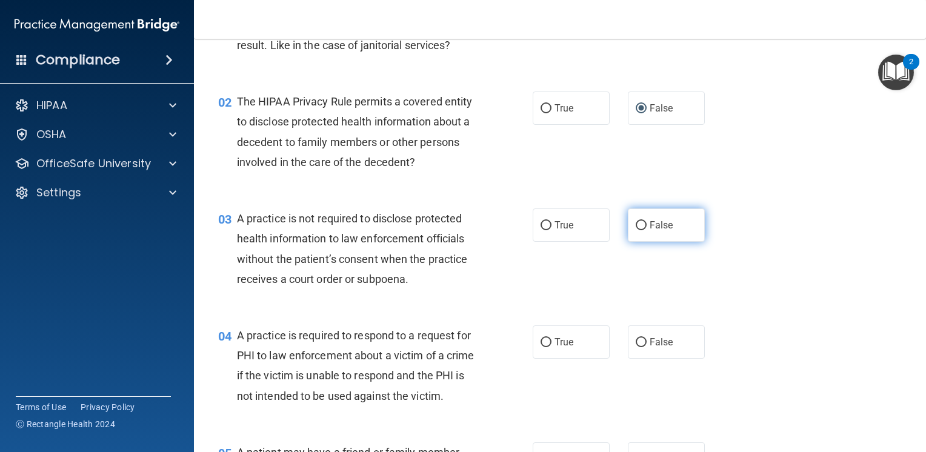
click at [637, 224] on input "False" at bounding box center [641, 225] width 11 height 9
radio input "true"
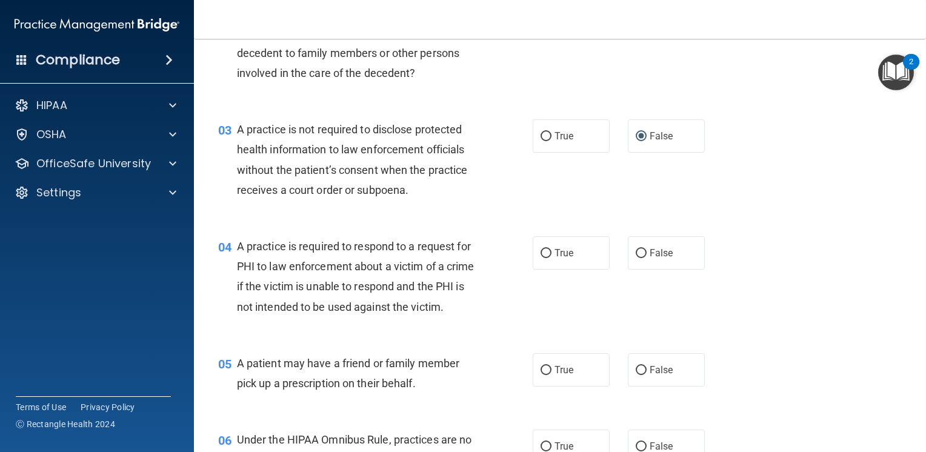
scroll to position [242, 0]
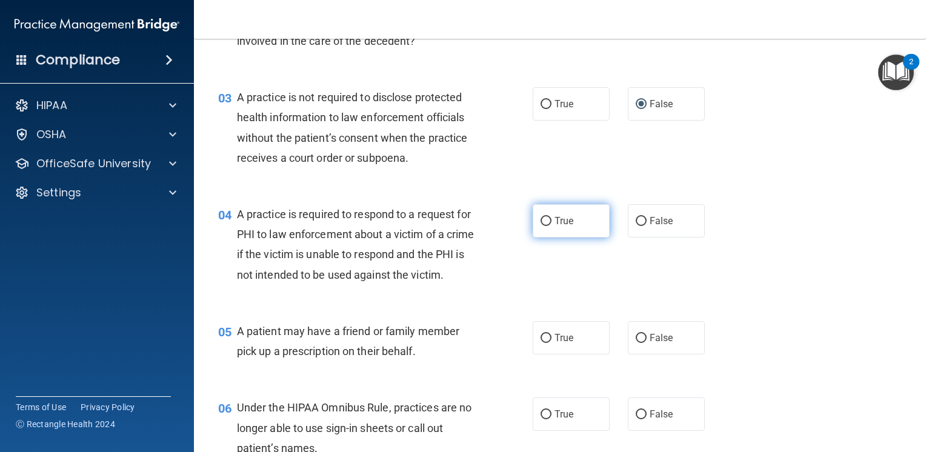
click at [540, 219] on input "True" at bounding box center [545, 221] width 11 height 9
radio input "true"
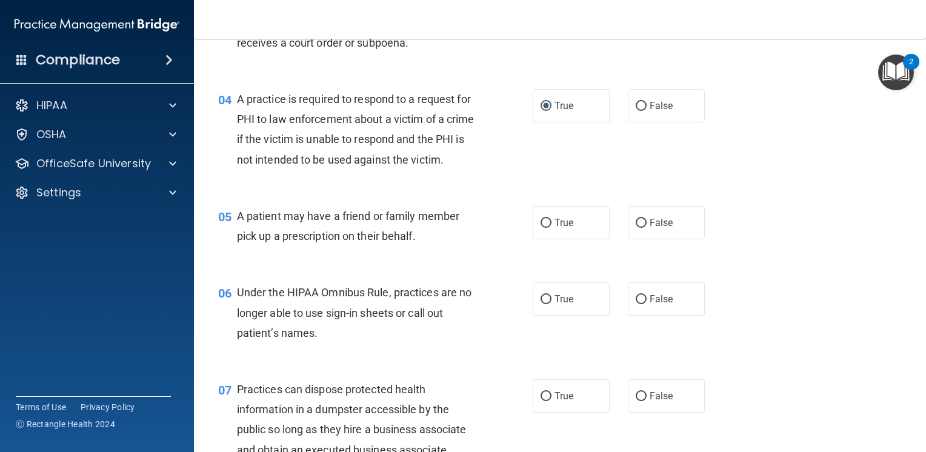
scroll to position [364, 0]
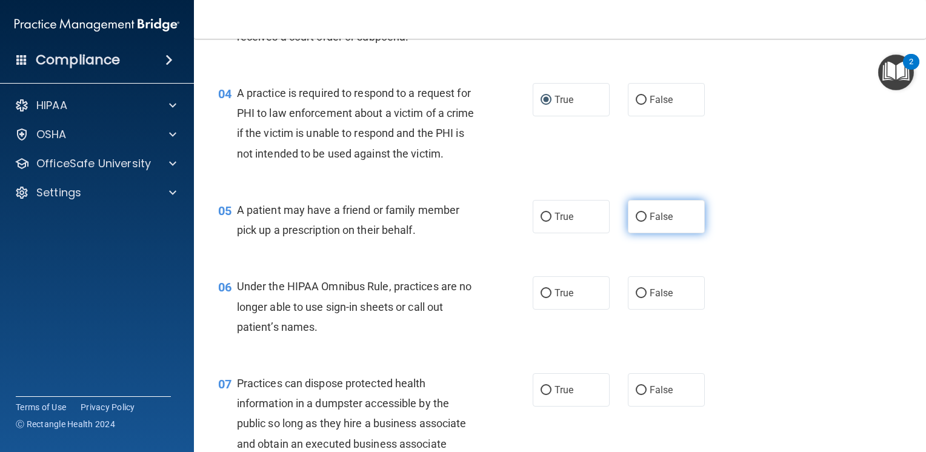
click at [636, 222] on input "False" at bounding box center [641, 217] width 11 height 9
radio input "true"
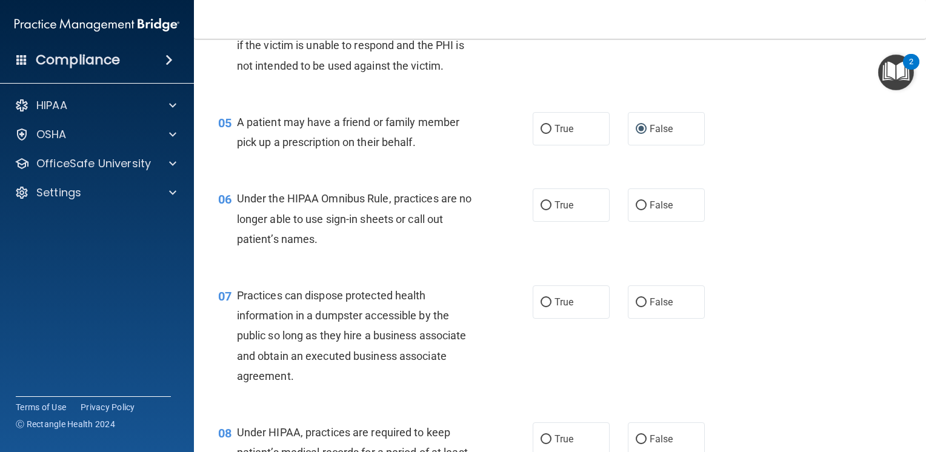
scroll to position [485, 0]
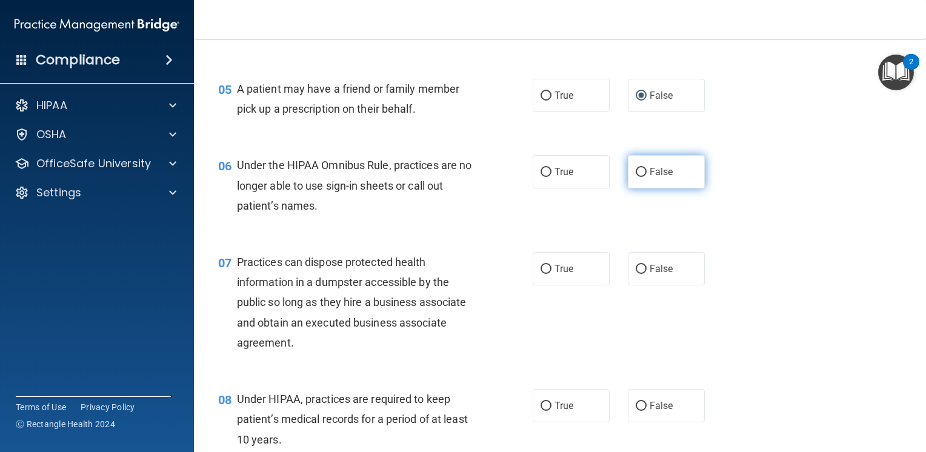
click at [637, 177] on input "False" at bounding box center [641, 172] width 11 height 9
radio input "true"
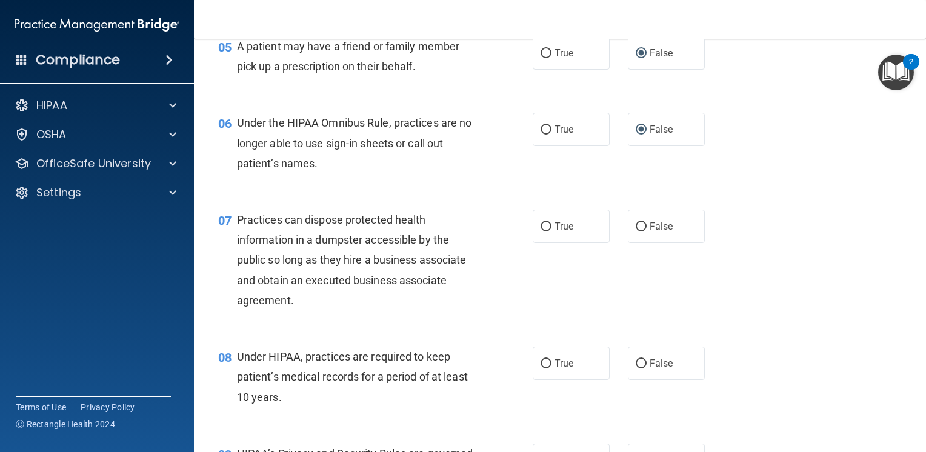
scroll to position [606, 0]
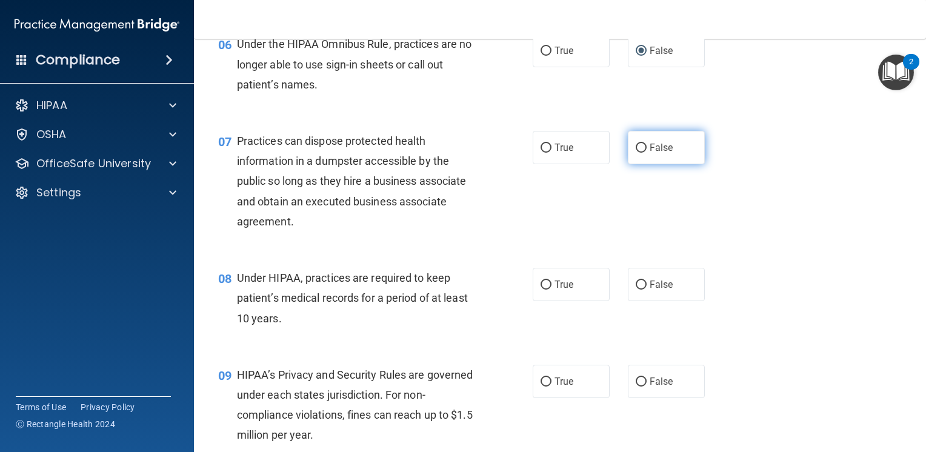
click at [641, 164] on label "False" at bounding box center [666, 147] width 77 height 33
click at [641, 153] on input "False" at bounding box center [641, 148] width 11 height 9
radio input "true"
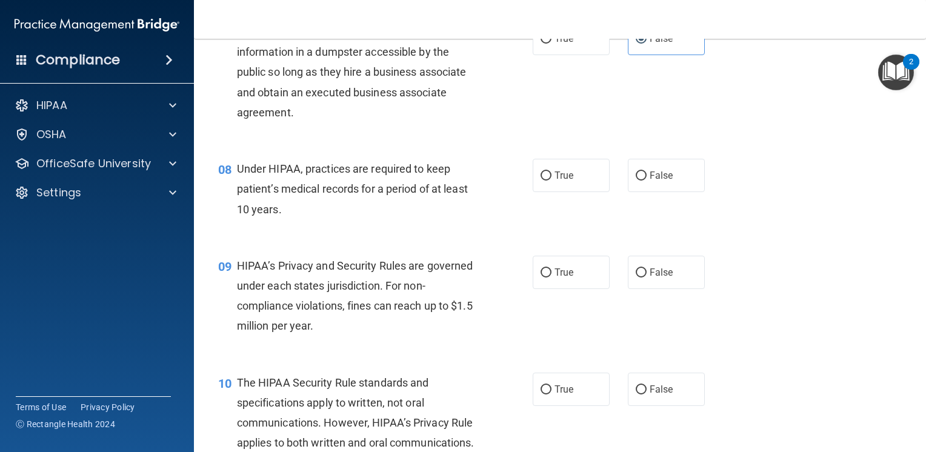
scroll to position [727, 0]
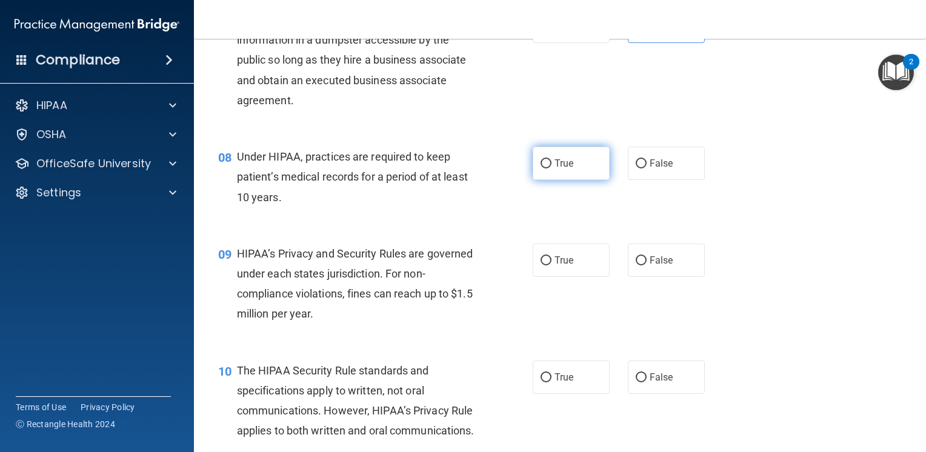
click at [540, 168] on input "True" at bounding box center [545, 163] width 11 height 9
radio input "true"
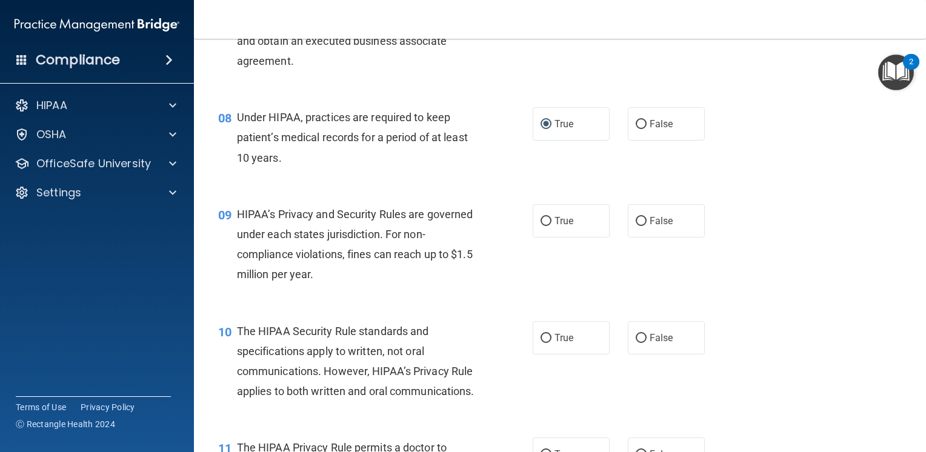
scroll to position [848, 0]
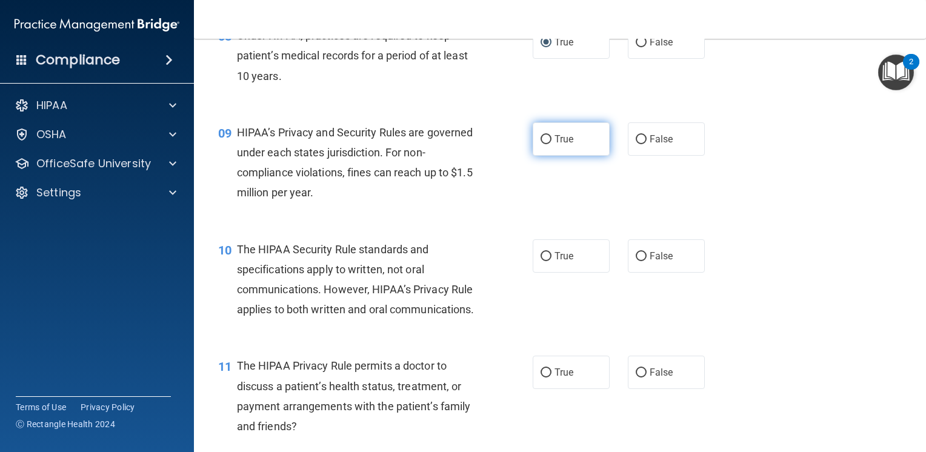
click at [540, 144] on input "True" at bounding box center [545, 139] width 11 height 9
radio input "true"
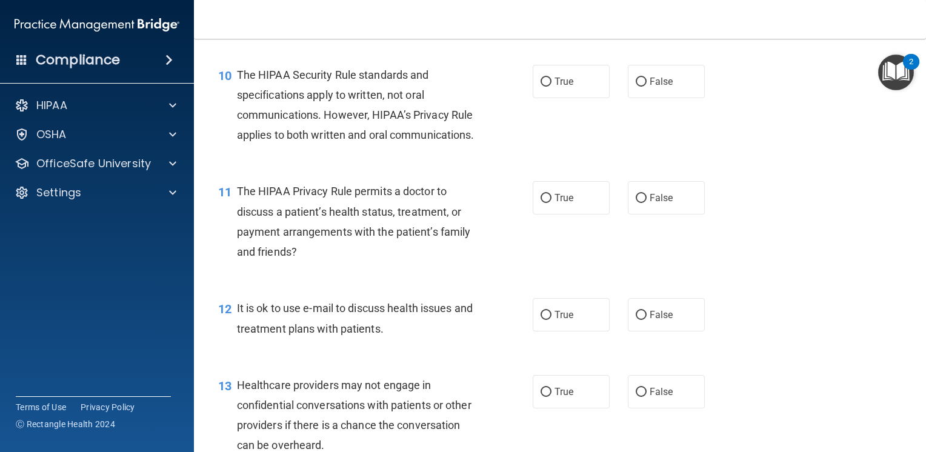
scroll to position [1030, 0]
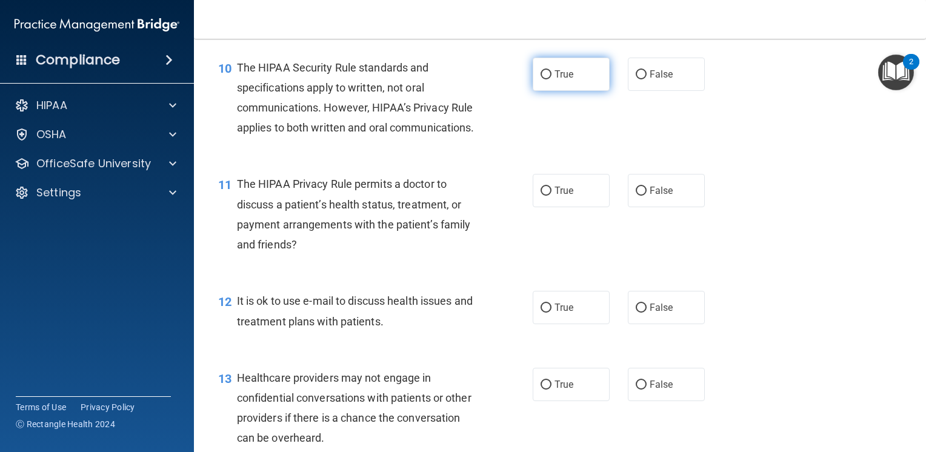
click at [540, 79] on input "True" at bounding box center [545, 74] width 11 height 9
radio input "true"
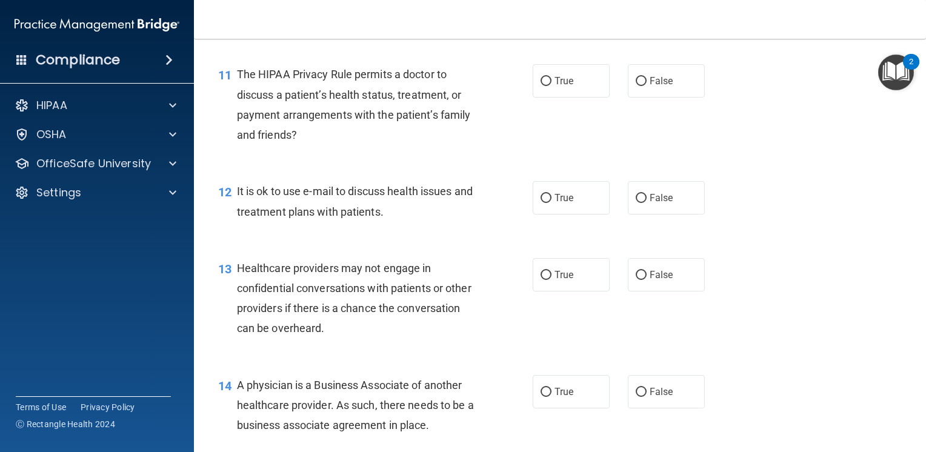
scroll to position [1151, 0]
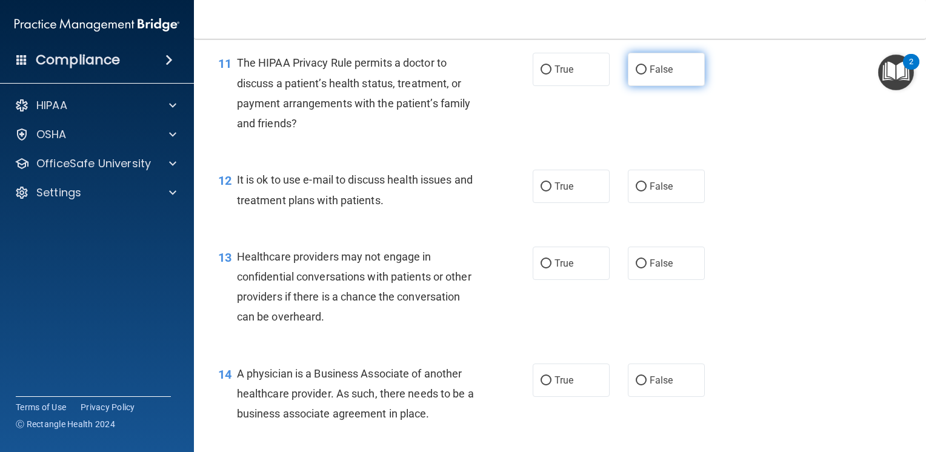
click at [636, 75] on input "False" at bounding box center [641, 69] width 11 height 9
radio input "true"
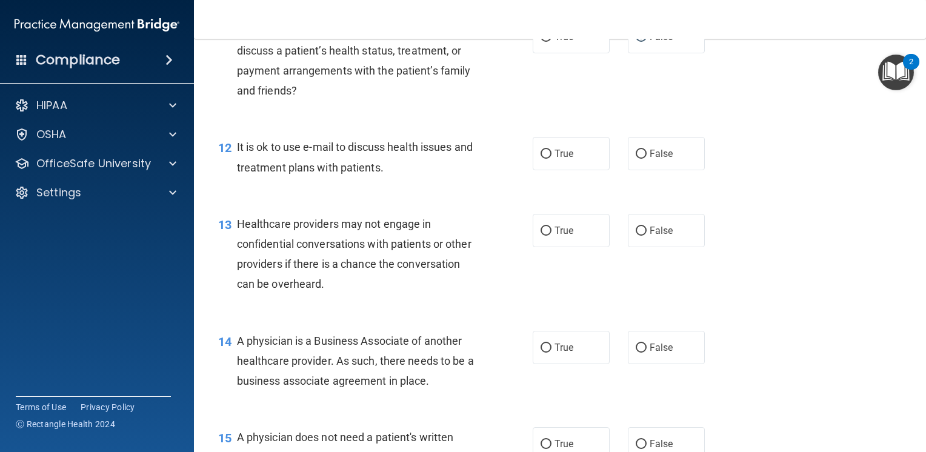
scroll to position [1212, 0]
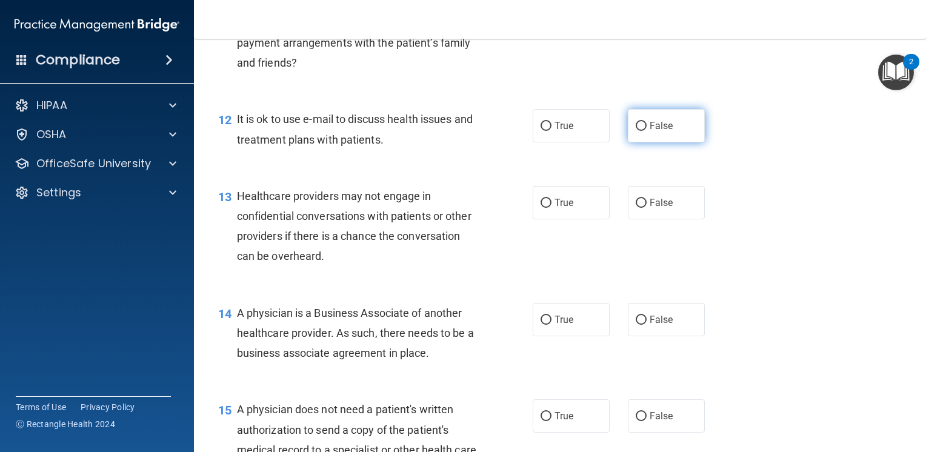
click at [636, 131] on input "False" at bounding box center [641, 126] width 11 height 9
radio input "true"
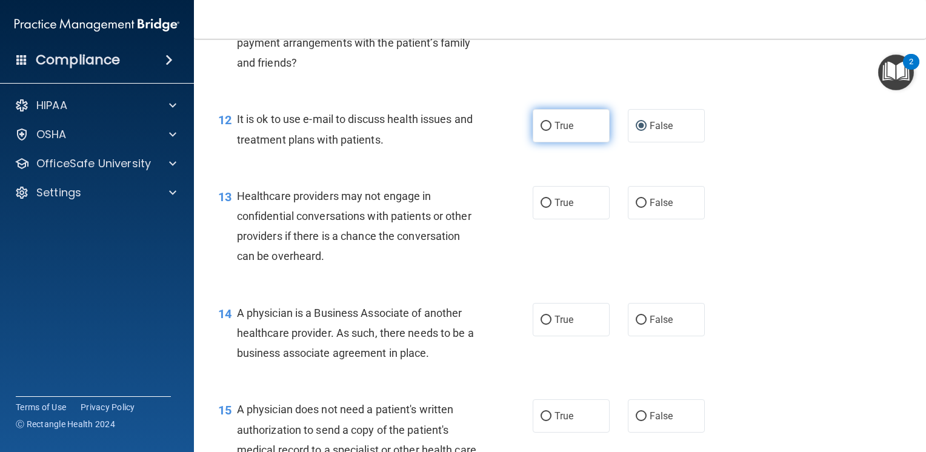
click at [535, 142] on label "True" at bounding box center [571, 125] width 77 height 33
click at [540, 131] on input "True" at bounding box center [545, 126] width 11 height 9
radio input "true"
radio input "false"
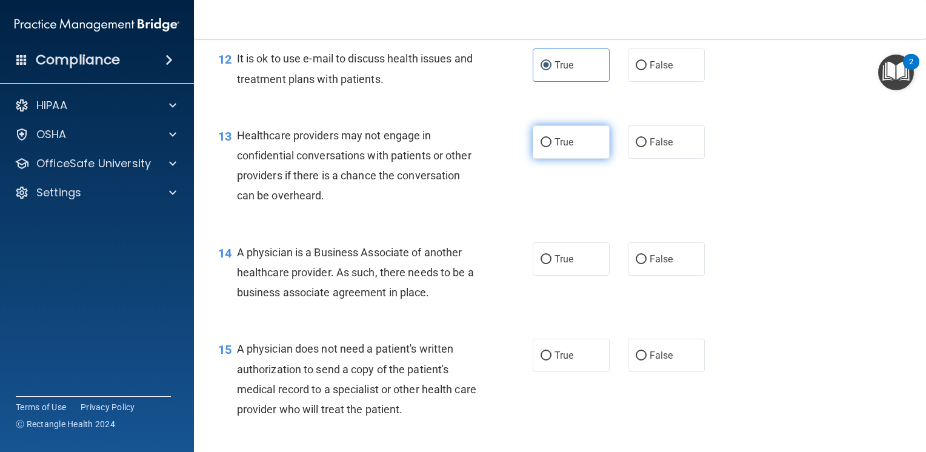
click at [544, 147] on input "True" at bounding box center [545, 142] width 11 height 9
radio input "true"
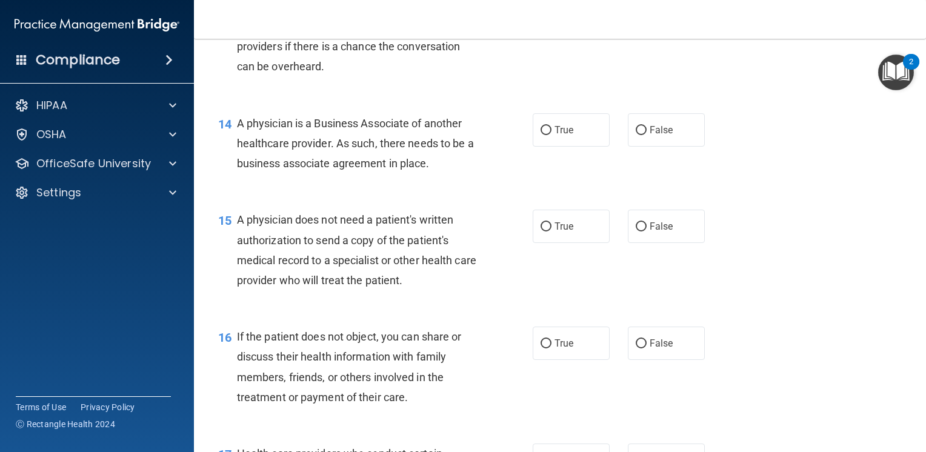
scroll to position [1454, 0]
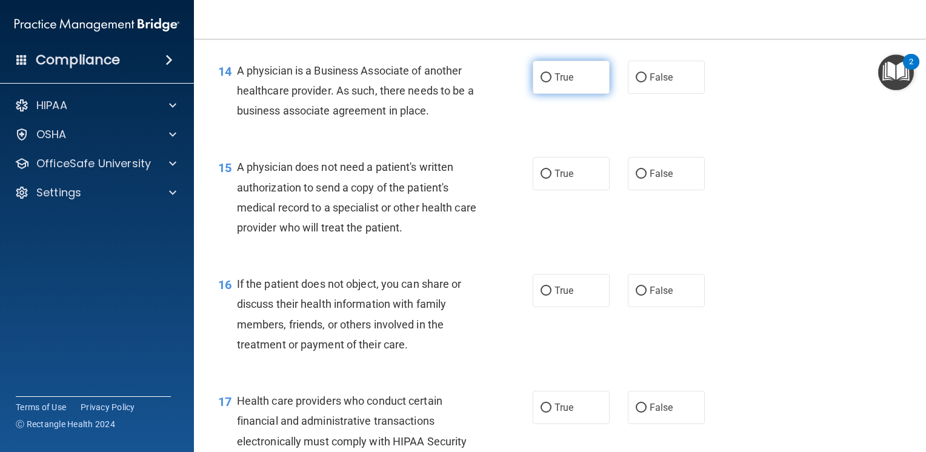
click at [545, 82] on input "True" at bounding box center [545, 77] width 11 height 9
radio input "true"
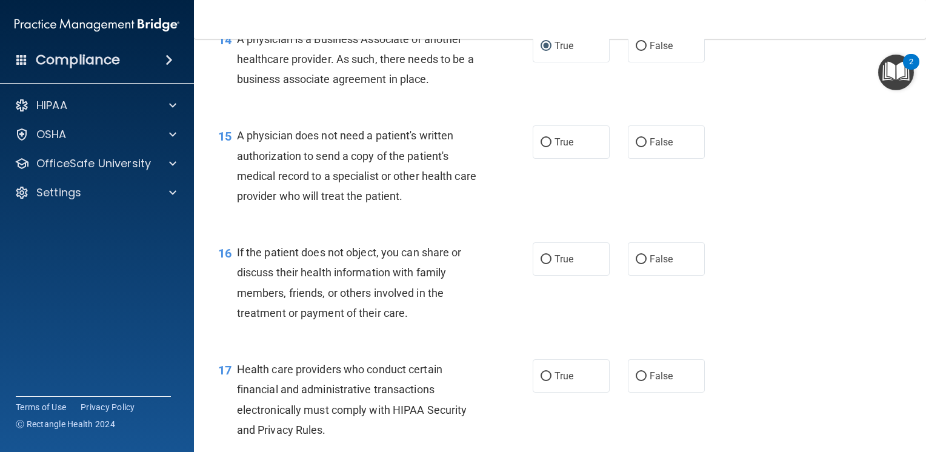
scroll to position [1515, 0]
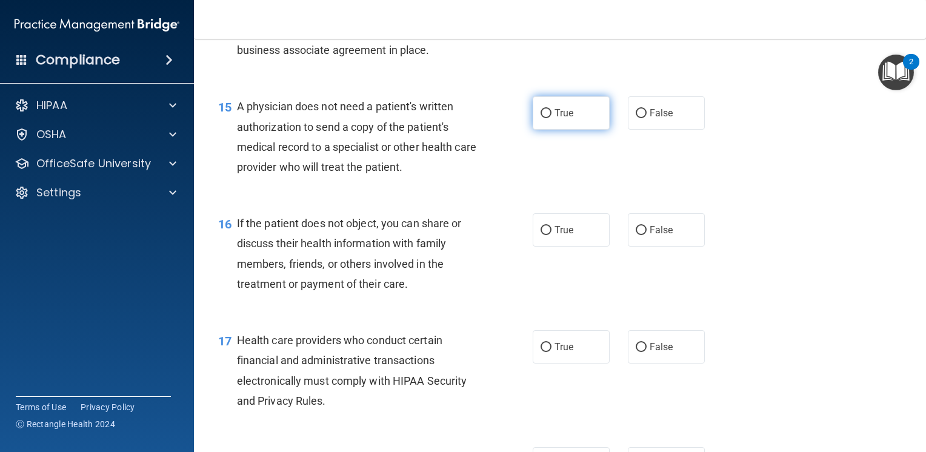
click at [540, 118] on input "True" at bounding box center [545, 113] width 11 height 9
radio input "true"
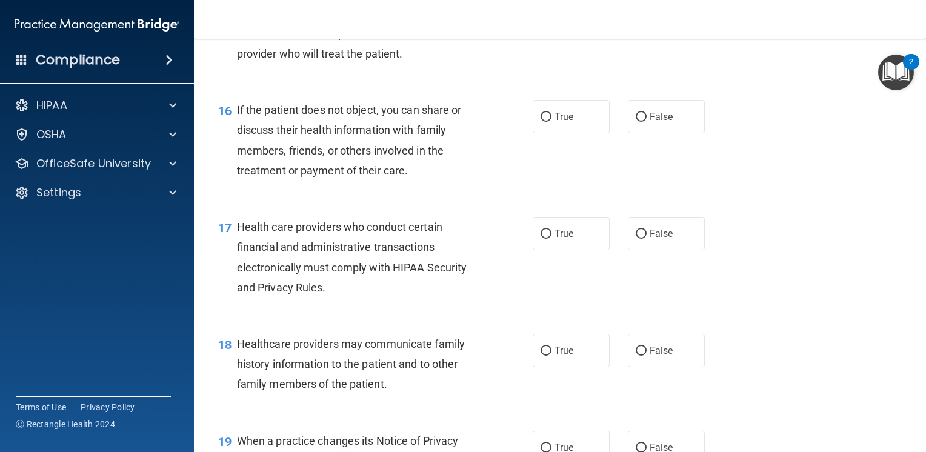
scroll to position [1636, 0]
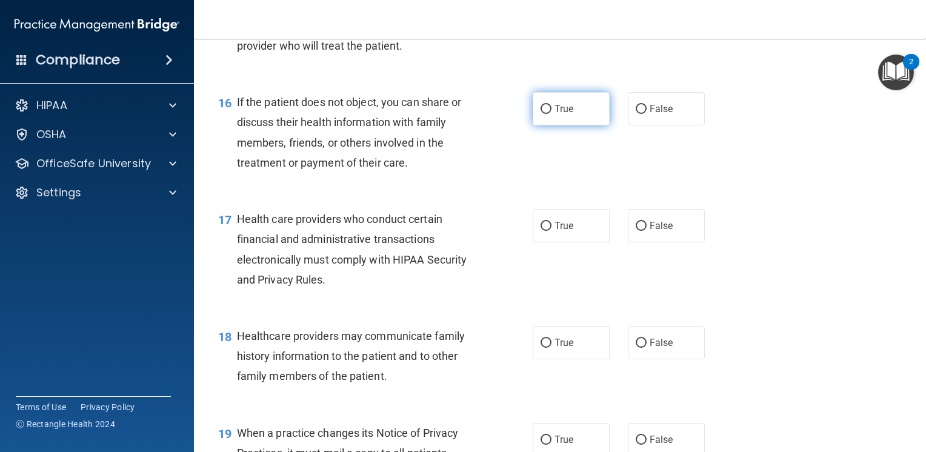
click at [540, 114] on input "True" at bounding box center [545, 109] width 11 height 9
radio input "true"
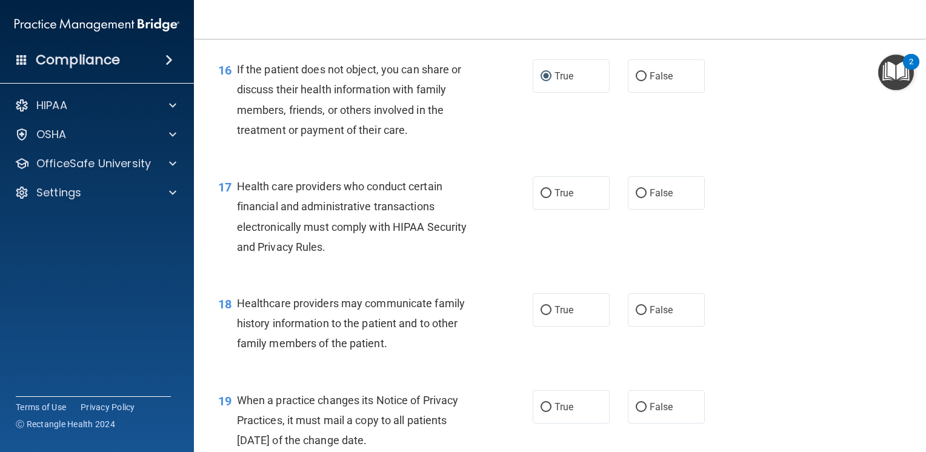
scroll to position [1697, 0]
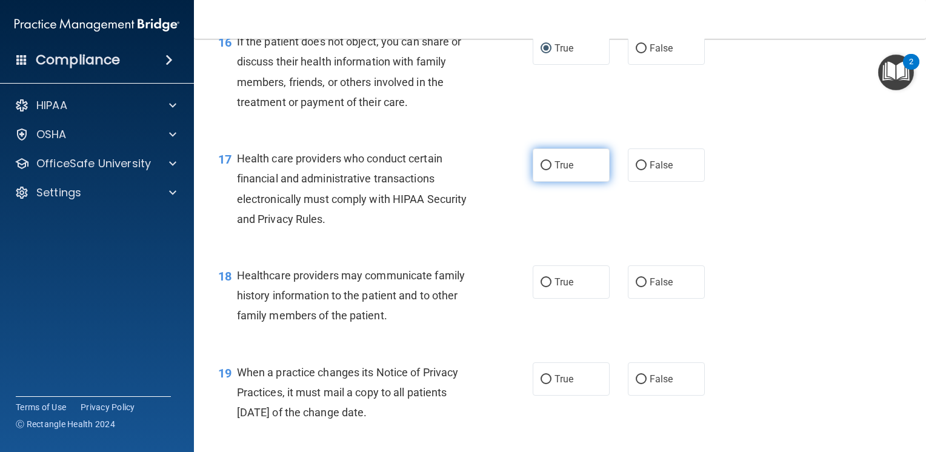
click at [541, 170] on input "True" at bounding box center [545, 165] width 11 height 9
radio input "true"
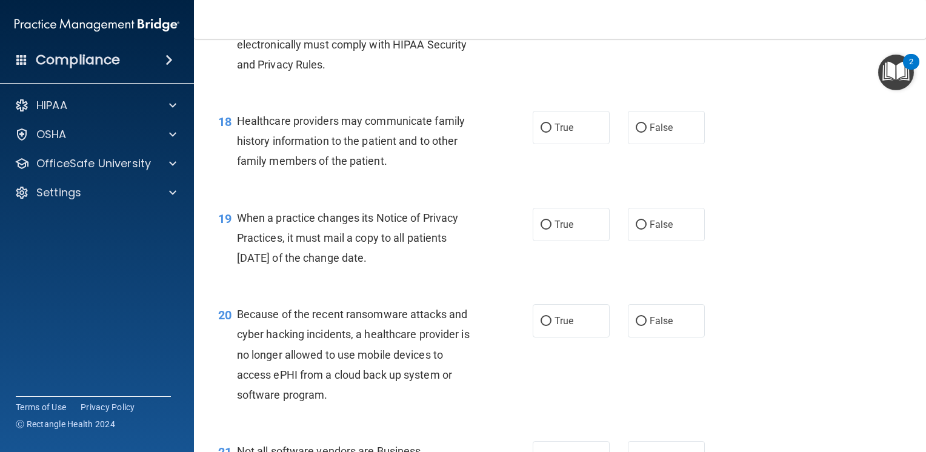
scroll to position [1878, 0]
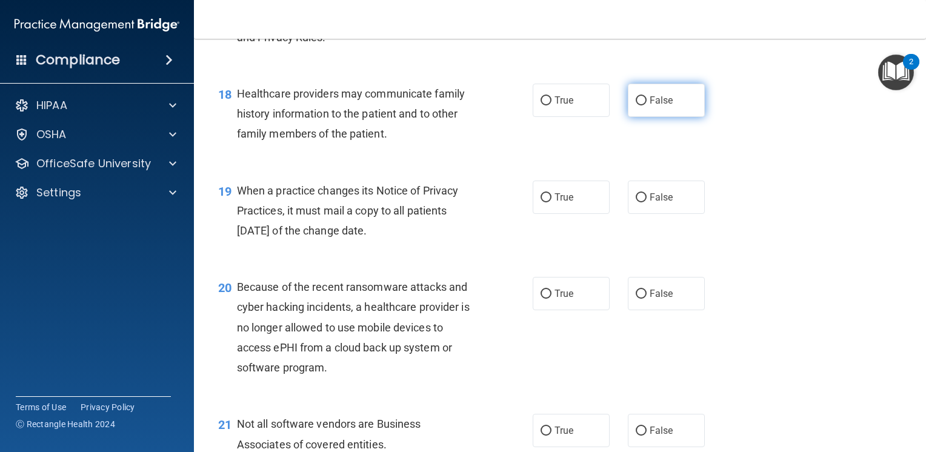
click at [636, 105] on input "False" at bounding box center [641, 100] width 11 height 9
radio input "true"
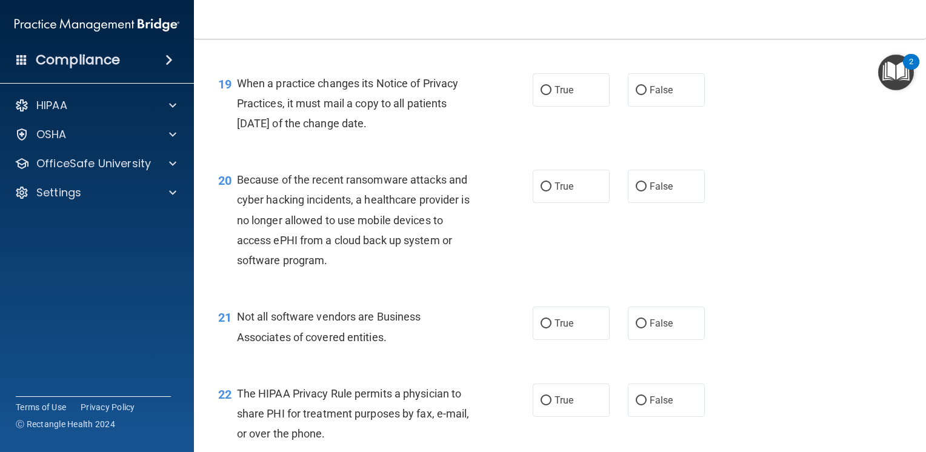
scroll to position [2000, 0]
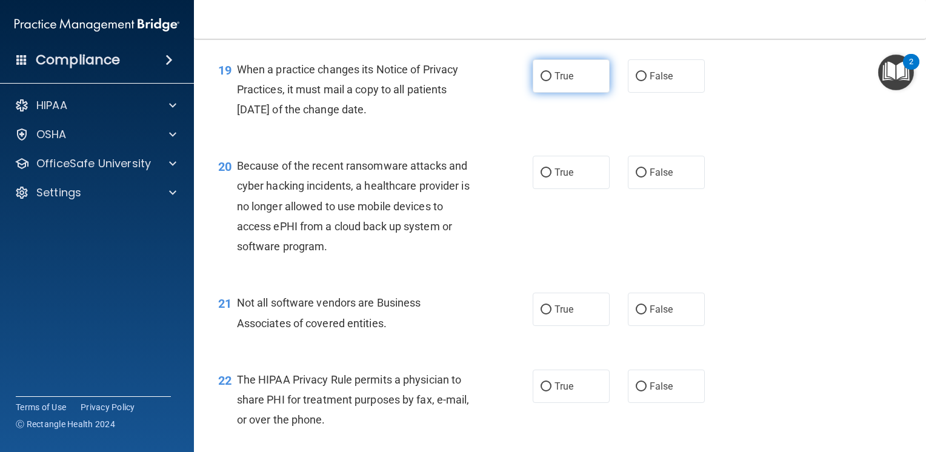
click at [540, 81] on input "True" at bounding box center [545, 76] width 11 height 9
radio input "true"
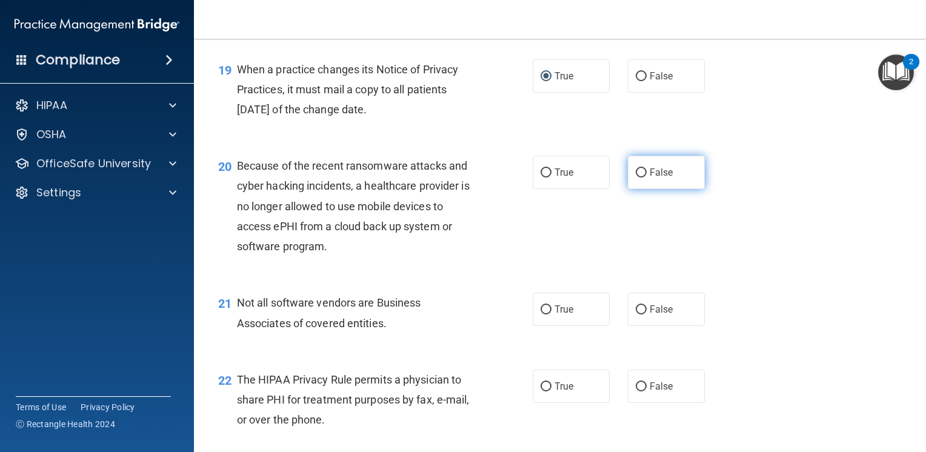
click at [636, 178] on input "False" at bounding box center [641, 172] width 11 height 9
radio input "true"
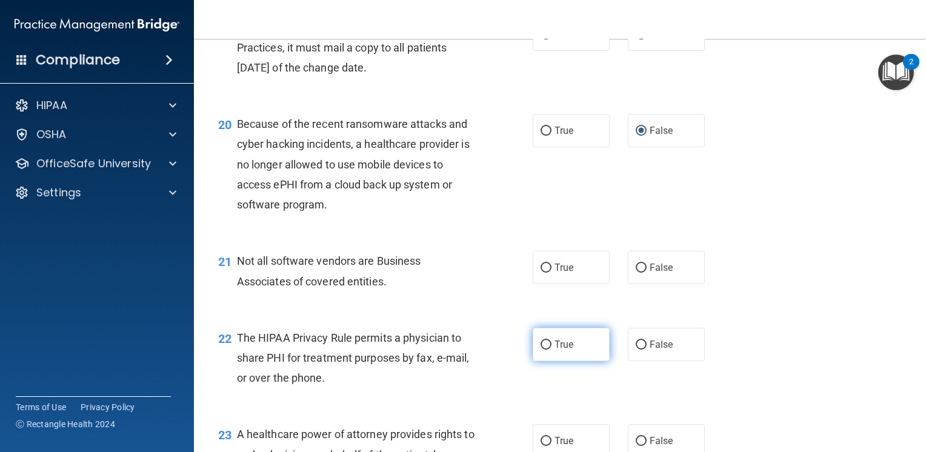
scroll to position [2121, 0]
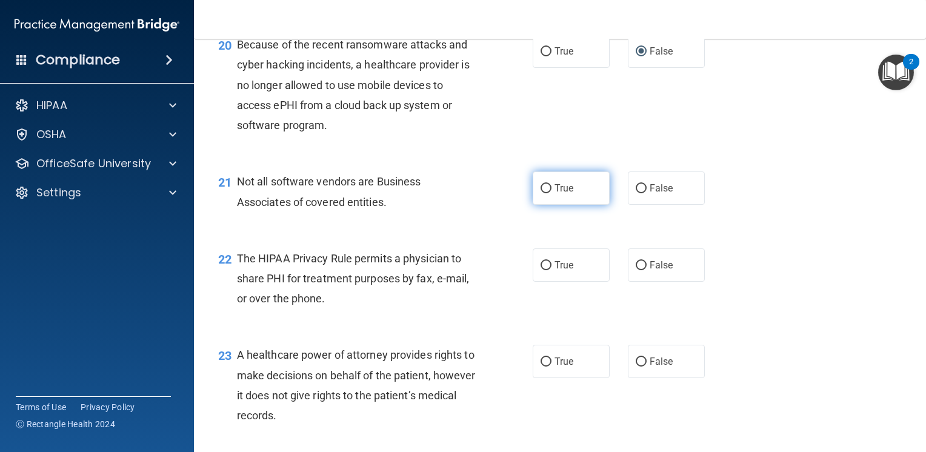
click at [542, 193] on input "True" at bounding box center [545, 188] width 11 height 9
radio input "true"
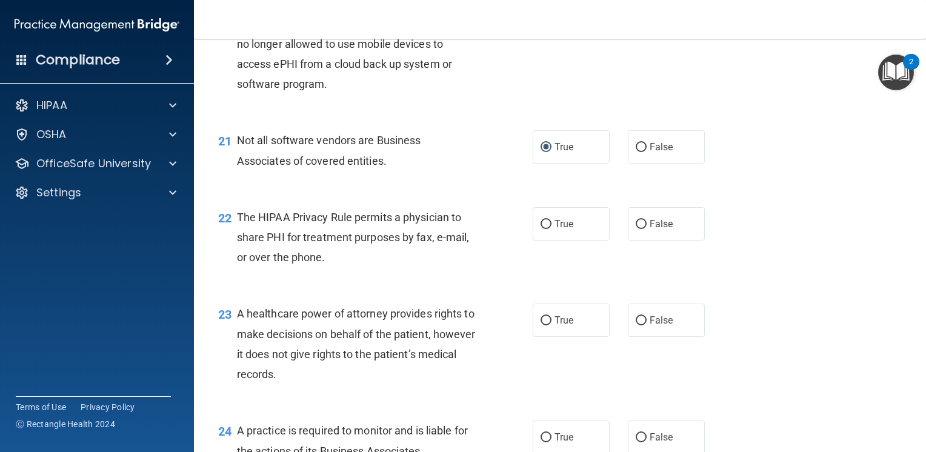
scroll to position [2242, 0]
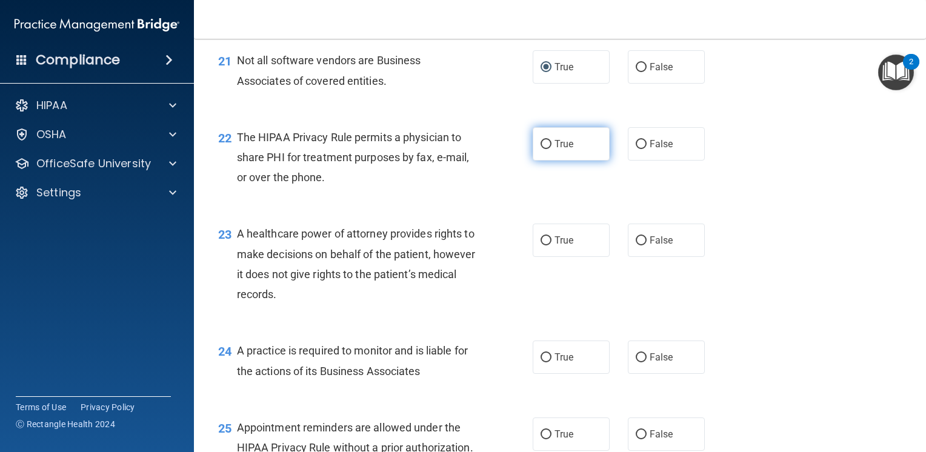
click at [540, 149] on input "True" at bounding box center [545, 144] width 11 height 9
radio input "true"
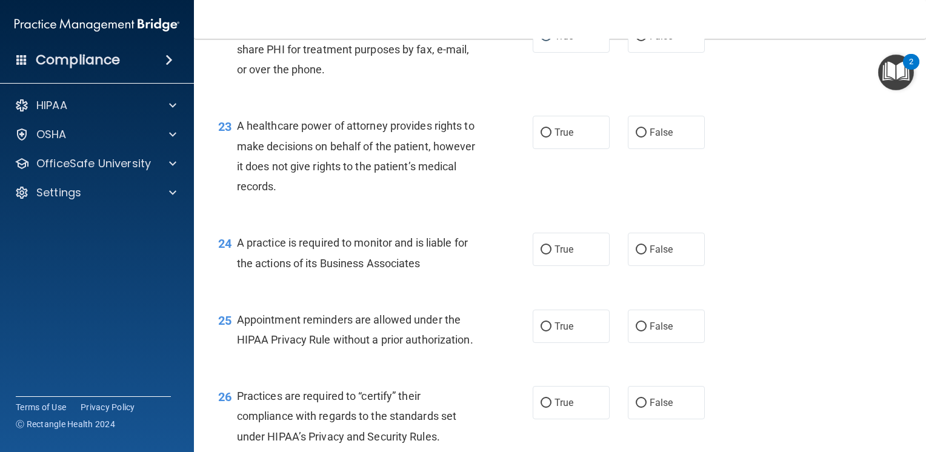
scroll to position [2363, 0]
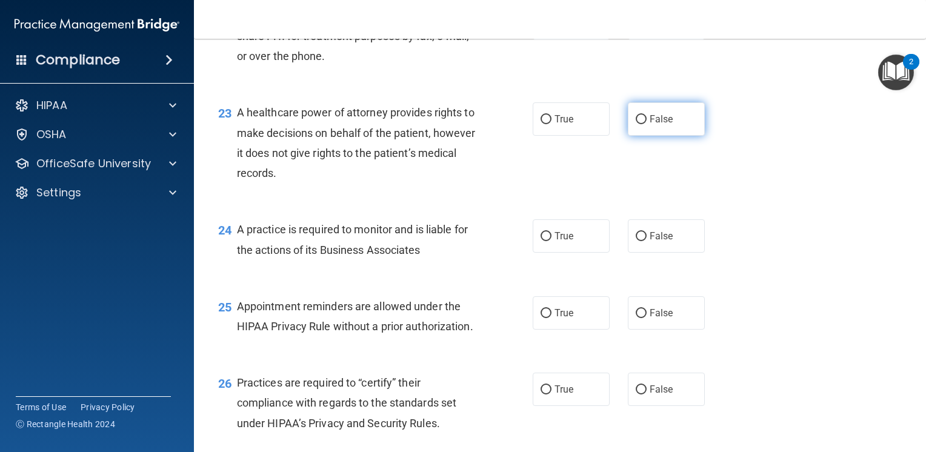
click at [636, 124] on input "False" at bounding box center [641, 119] width 11 height 9
radio input "true"
click at [639, 241] on input "False" at bounding box center [641, 236] width 11 height 9
radio input "true"
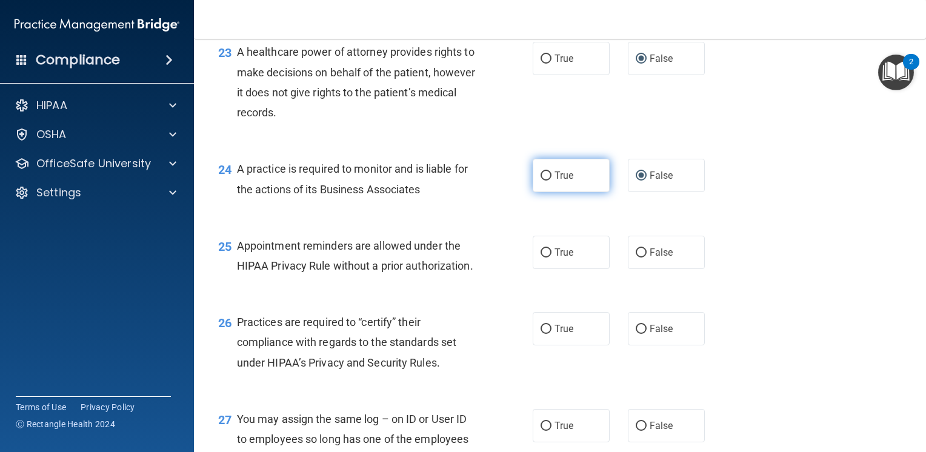
click at [540, 181] on input "True" at bounding box center [545, 175] width 11 height 9
radio input "true"
radio input "false"
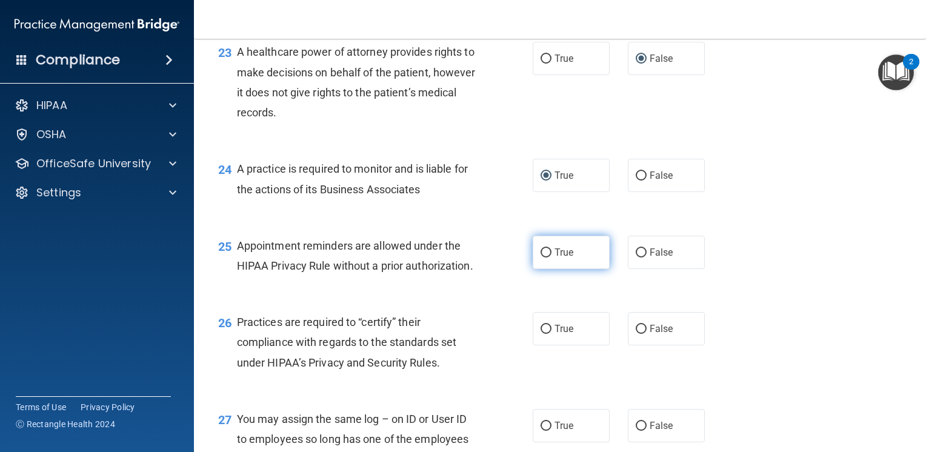
click at [542, 258] on input "True" at bounding box center [545, 252] width 11 height 9
radio input "true"
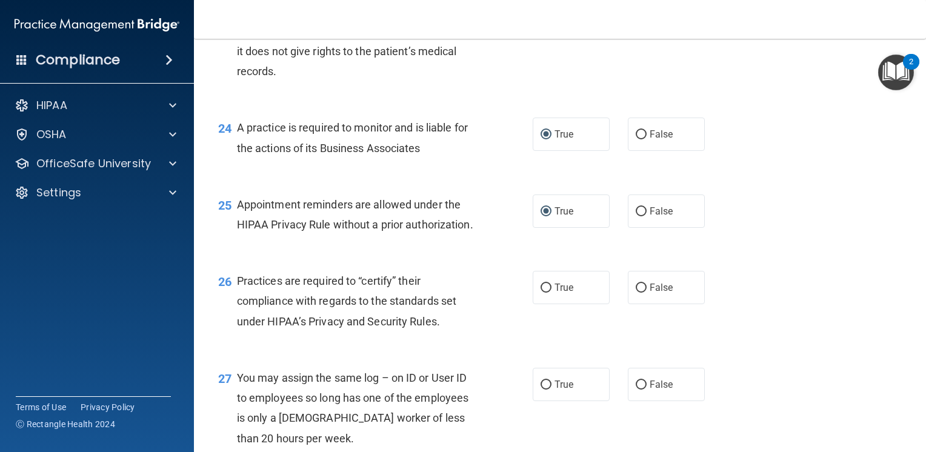
scroll to position [2545, 0]
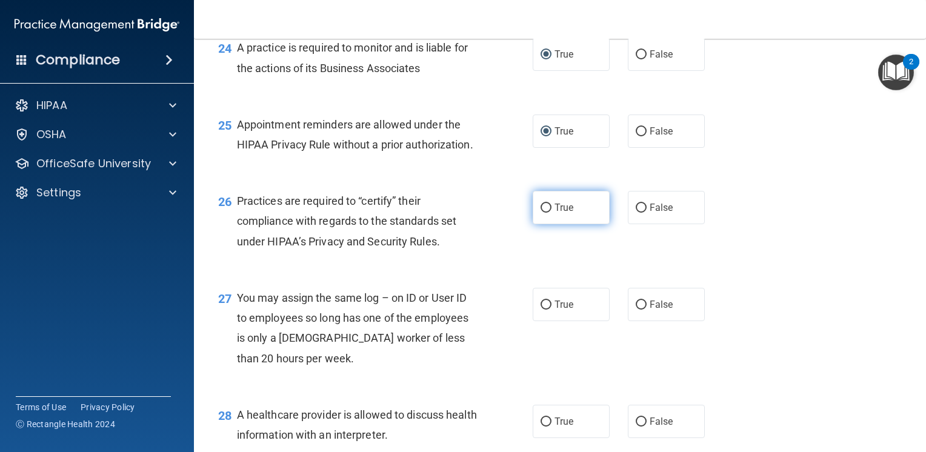
click at [542, 213] on input "True" at bounding box center [545, 208] width 11 height 9
radio input "true"
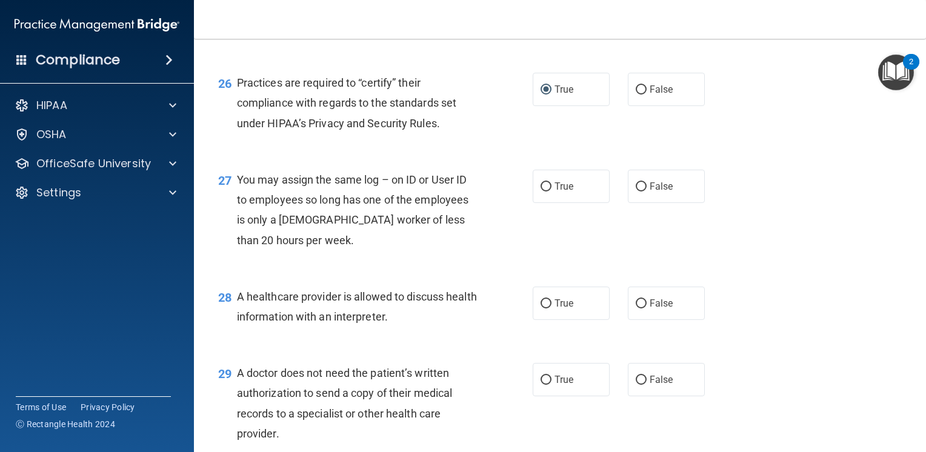
scroll to position [2666, 0]
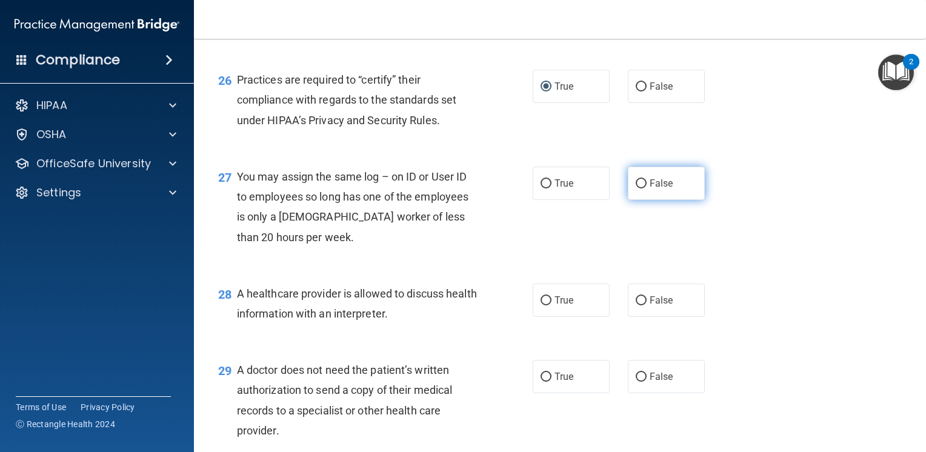
click at [636, 188] on input "False" at bounding box center [641, 183] width 11 height 9
radio input "true"
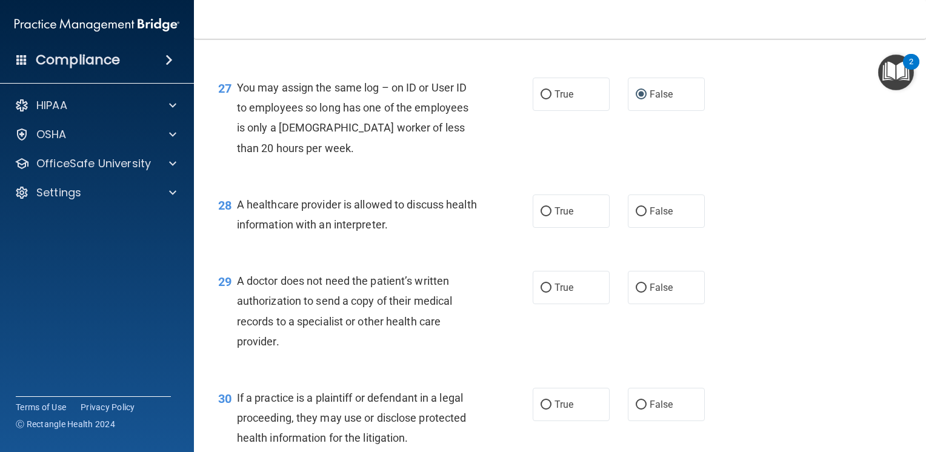
scroll to position [2787, 0]
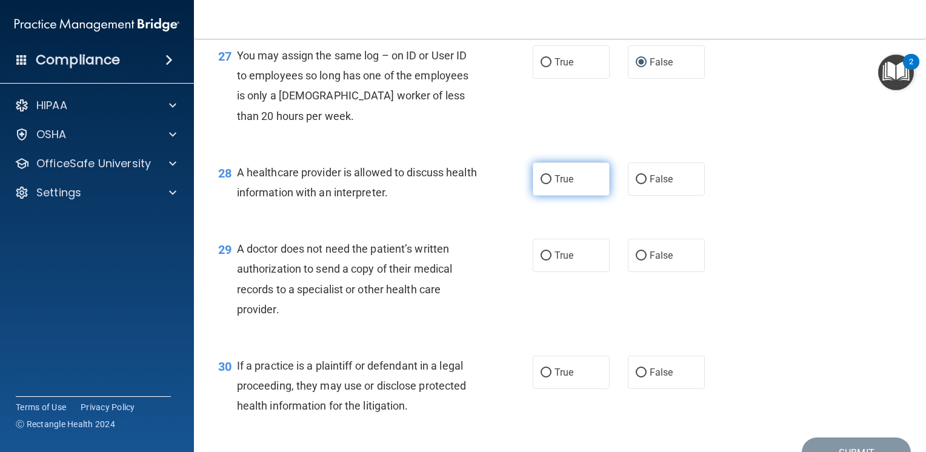
click at [542, 184] on input "True" at bounding box center [545, 179] width 11 height 9
radio input "true"
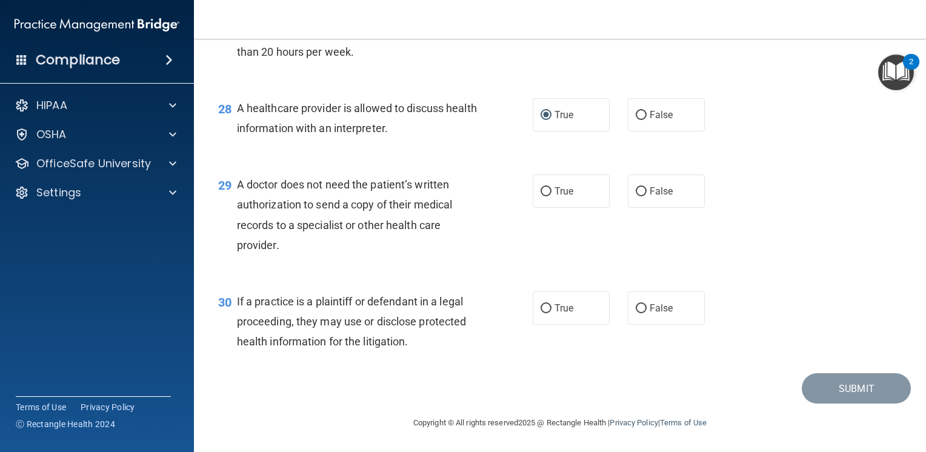
scroll to position [2911, 0]
click at [542, 194] on input "True" at bounding box center [545, 191] width 11 height 9
radio input "true"
click at [545, 307] on input "True" at bounding box center [545, 308] width 11 height 9
radio input "true"
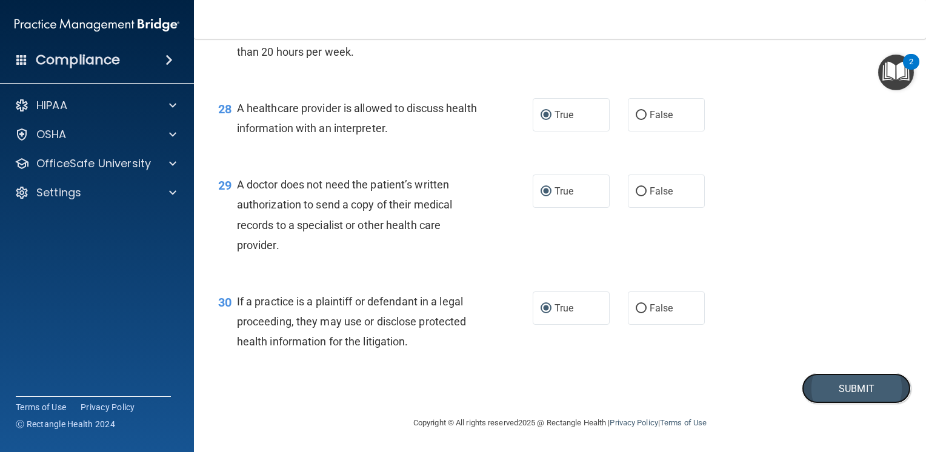
click at [853, 386] on button "Submit" at bounding box center [856, 388] width 109 height 31
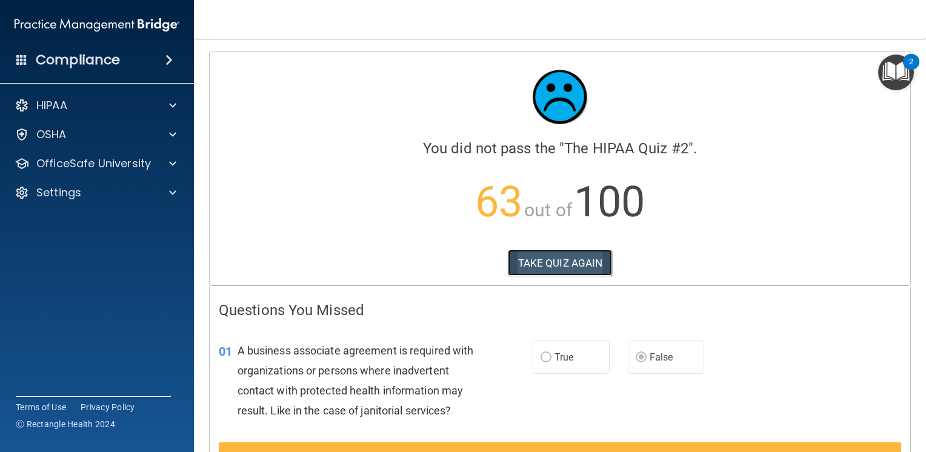
click at [567, 263] on button "TAKE QUIZ AGAIN" at bounding box center [560, 263] width 105 height 27
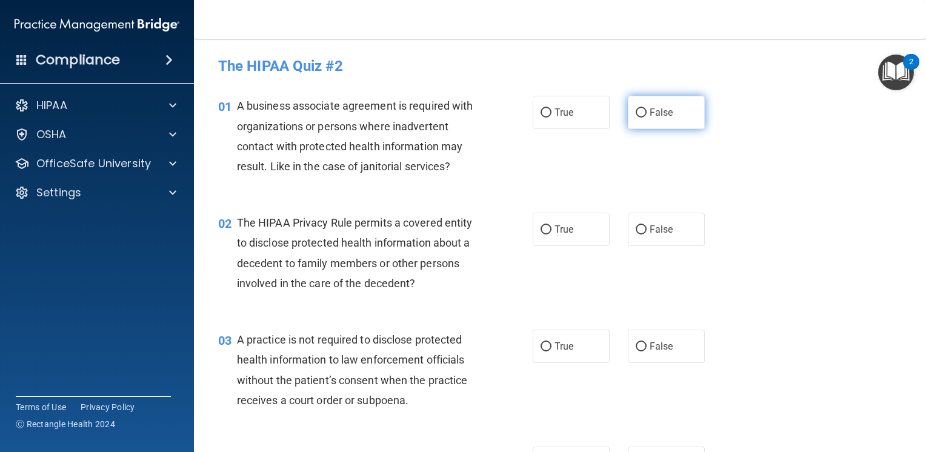
click at [636, 112] on input "False" at bounding box center [641, 112] width 11 height 9
radio input "true"
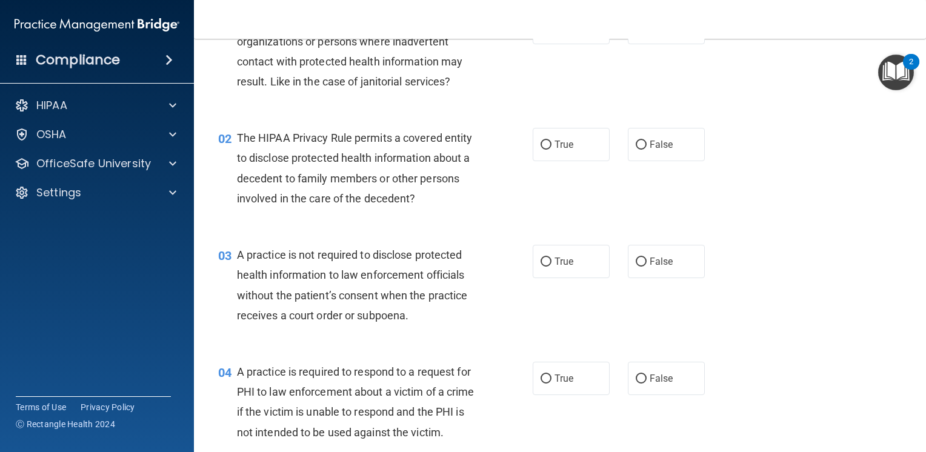
scroll to position [121, 0]
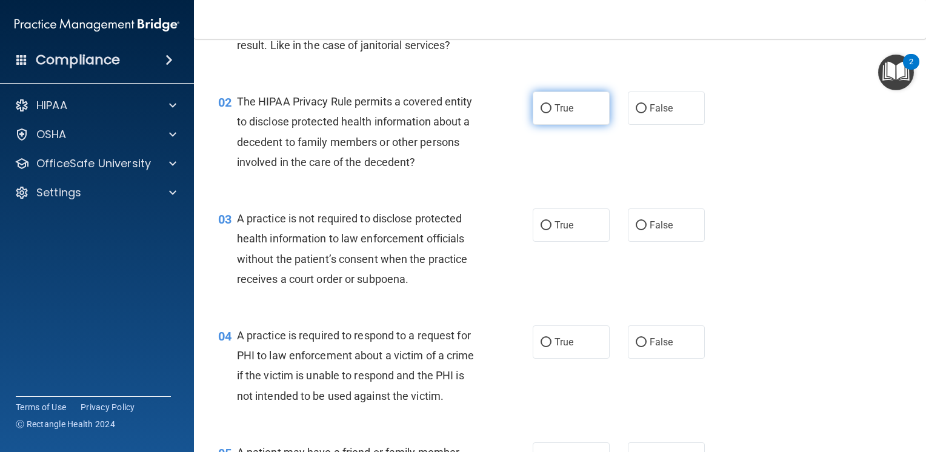
click at [540, 106] on input "True" at bounding box center [545, 108] width 11 height 9
radio input "true"
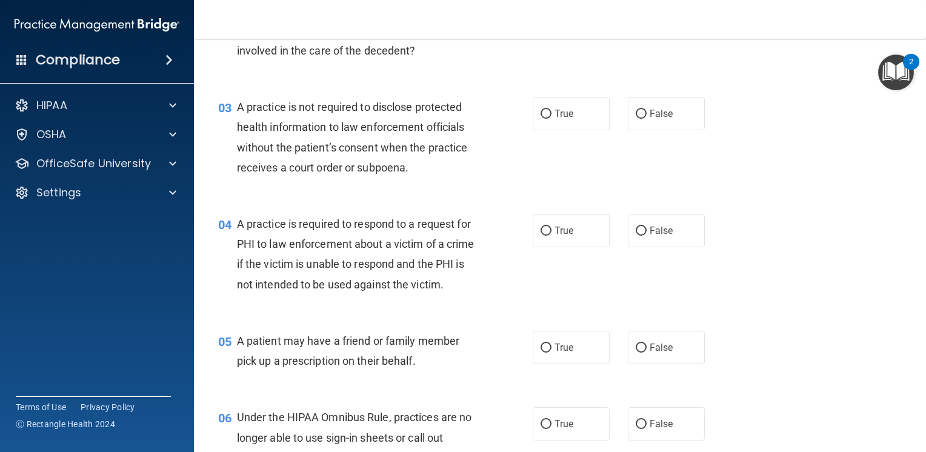
scroll to position [242, 0]
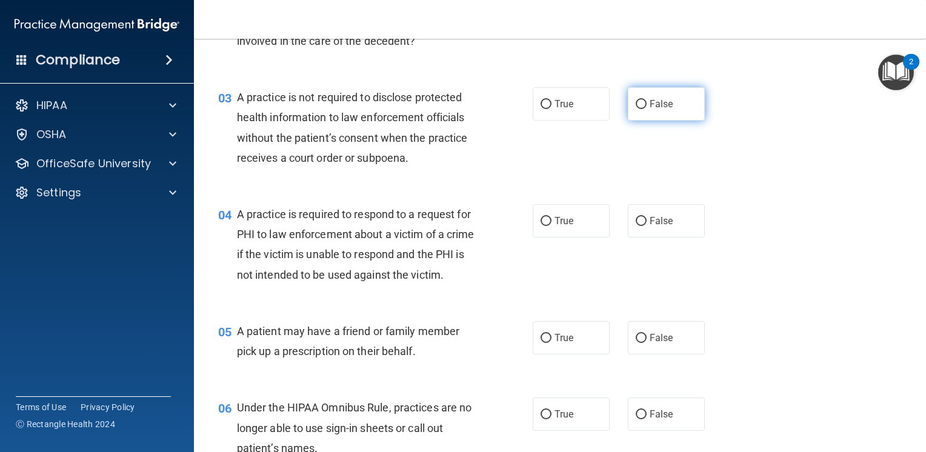
click at [639, 102] on input "False" at bounding box center [641, 104] width 11 height 9
radio input "true"
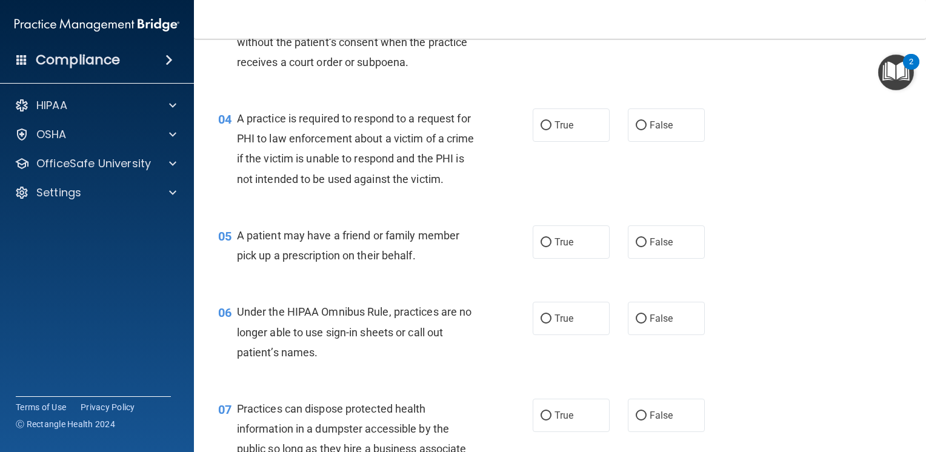
scroll to position [364, 0]
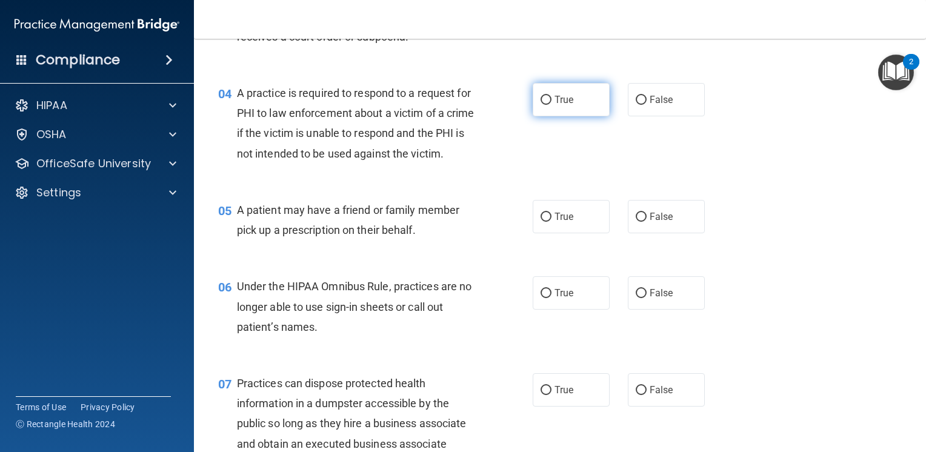
click at [540, 101] on input "True" at bounding box center [545, 100] width 11 height 9
radio input "true"
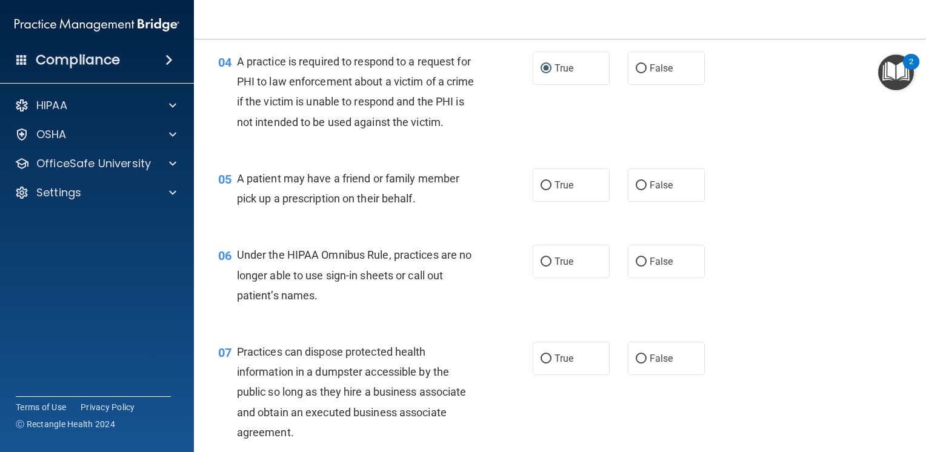
scroll to position [424, 0]
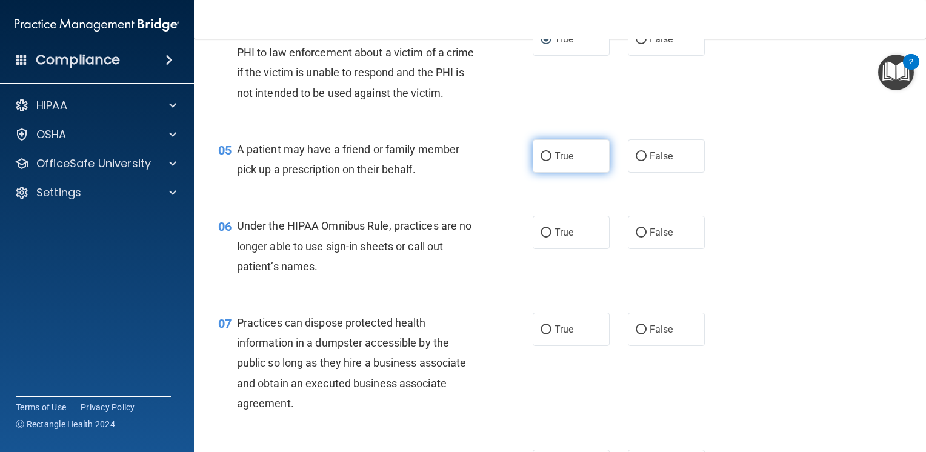
click at [540, 161] on input "True" at bounding box center [545, 156] width 11 height 9
radio input "true"
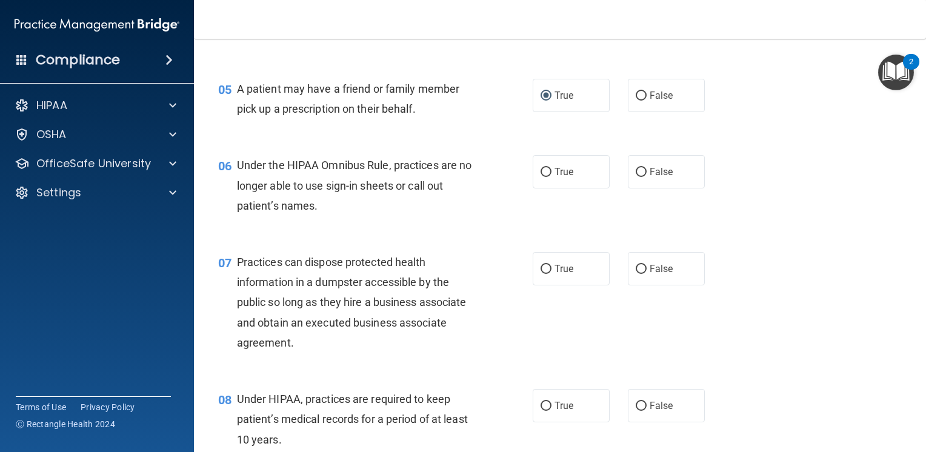
scroll to position [545, 0]
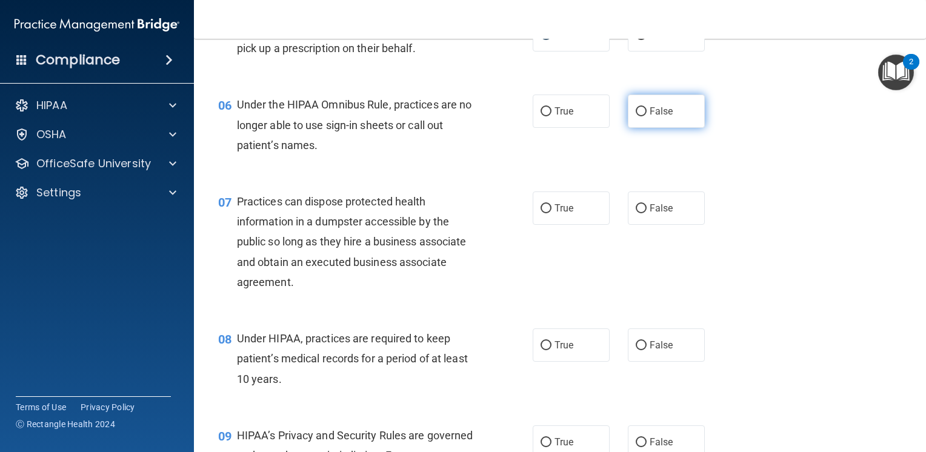
click at [637, 116] on input "False" at bounding box center [641, 111] width 11 height 9
radio input "true"
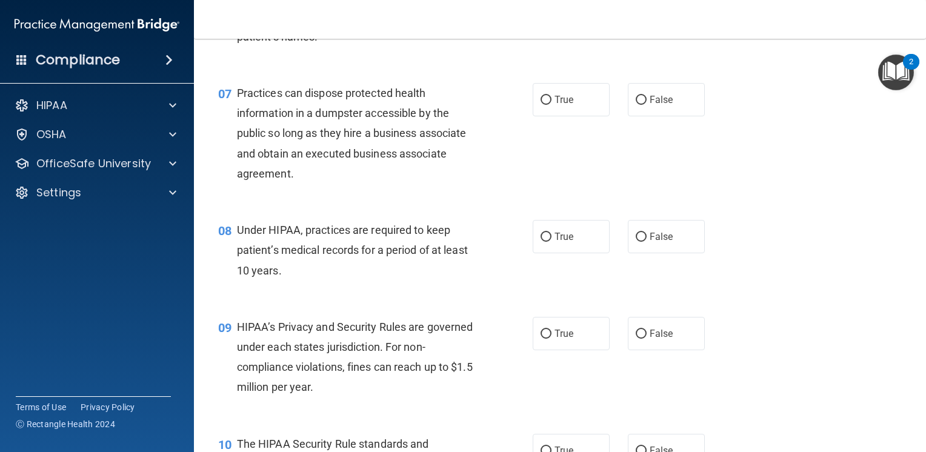
scroll to position [667, 0]
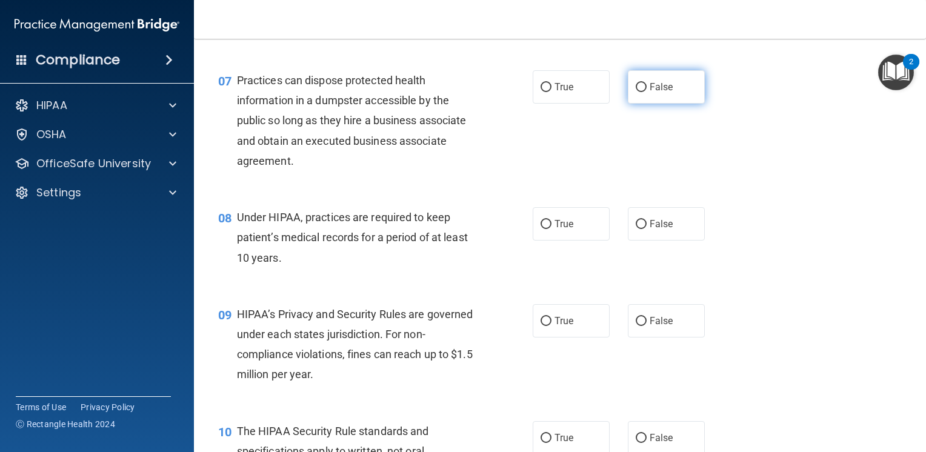
click at [637, 92] on input "False" at bounding box center [641, 87] width 11 height 9
radio input "true"
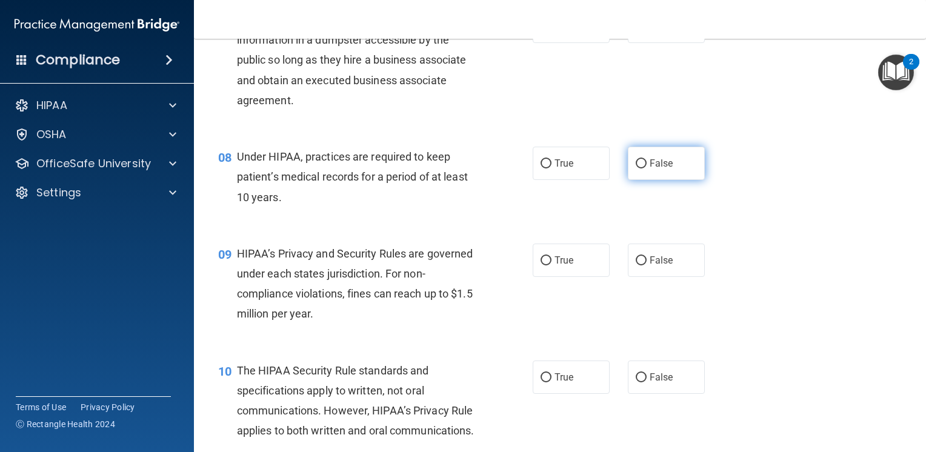
click at [636, 168] on input "False" at bounding box center [641, 163] width 11 height 9
radio input "true"
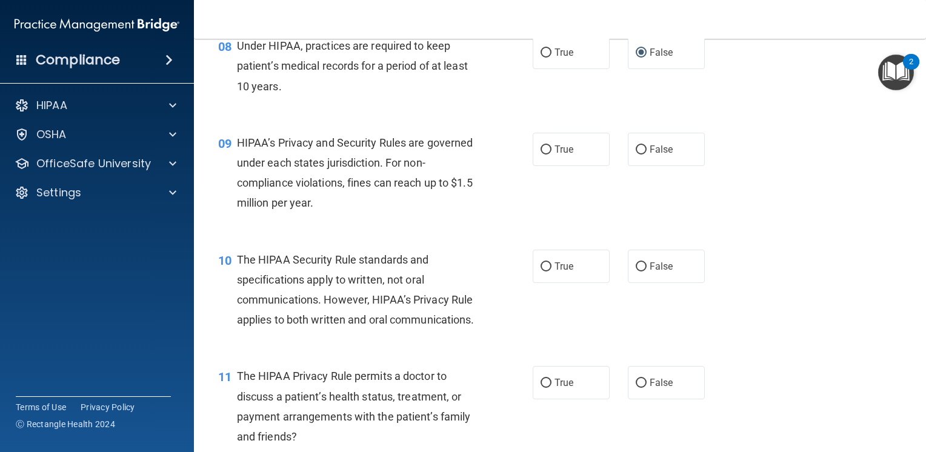
scroll to position [848, 0]
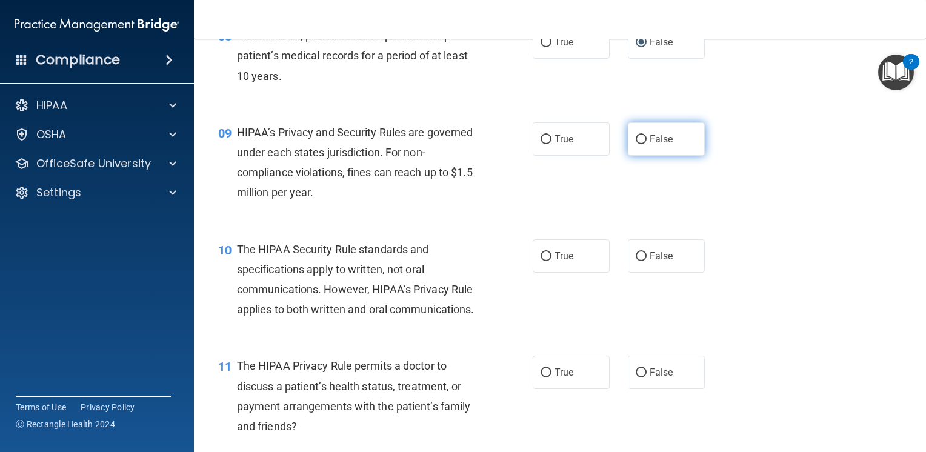
click at [636, 144] on input "False" at bounding box center [641, 139] width 11 height 9
radio input "true"
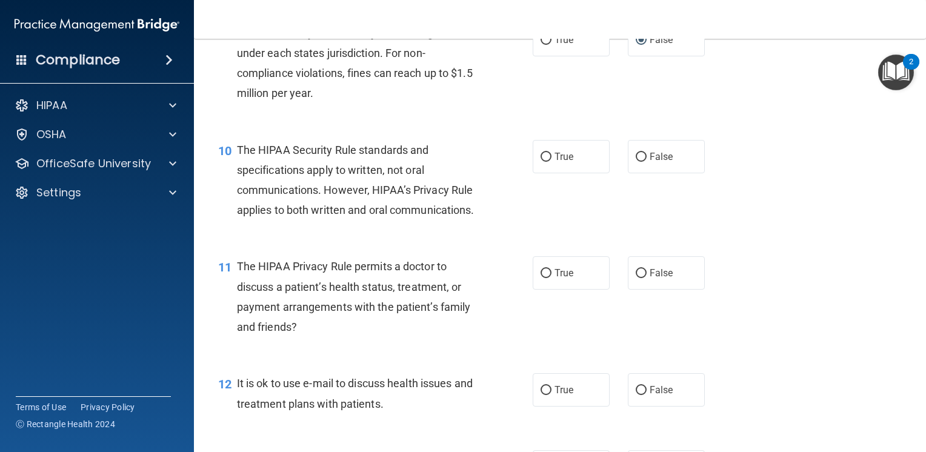
scroll to position [969, 0]
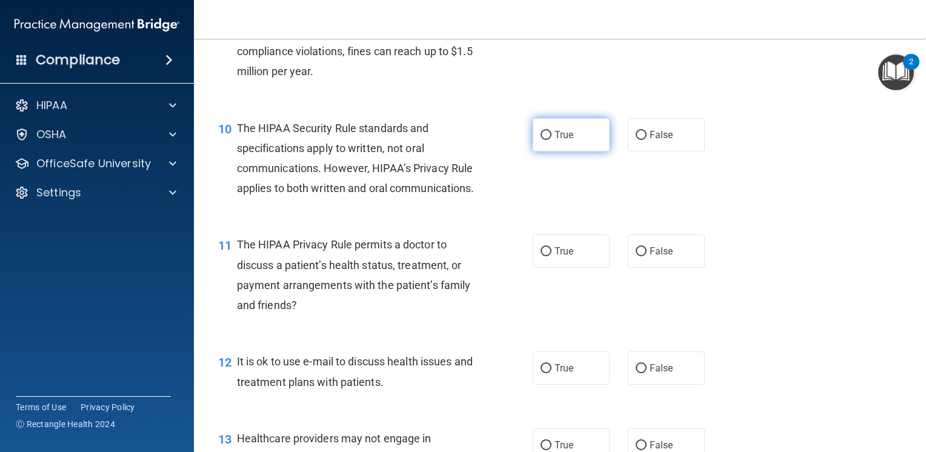
click at [543, 140] on input "True" at bounding box center [545, 135] width 11 height 9
radio input "true"
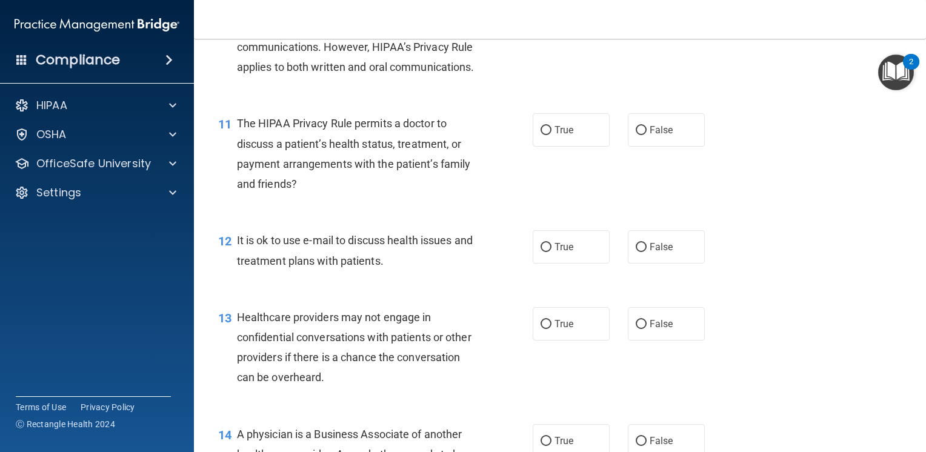
scroll to position [1151, 0]
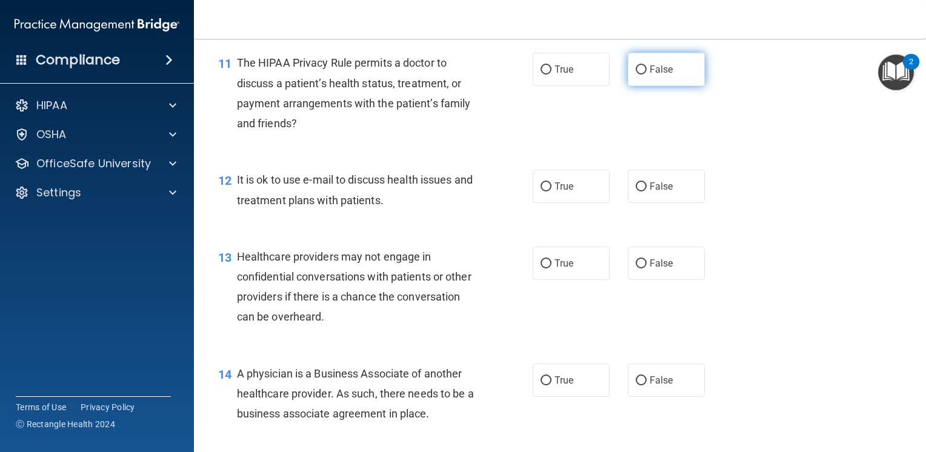
click at [639, 75] on input "False" at bounding box center [641, 69] width 11 height 9
radio input "true"
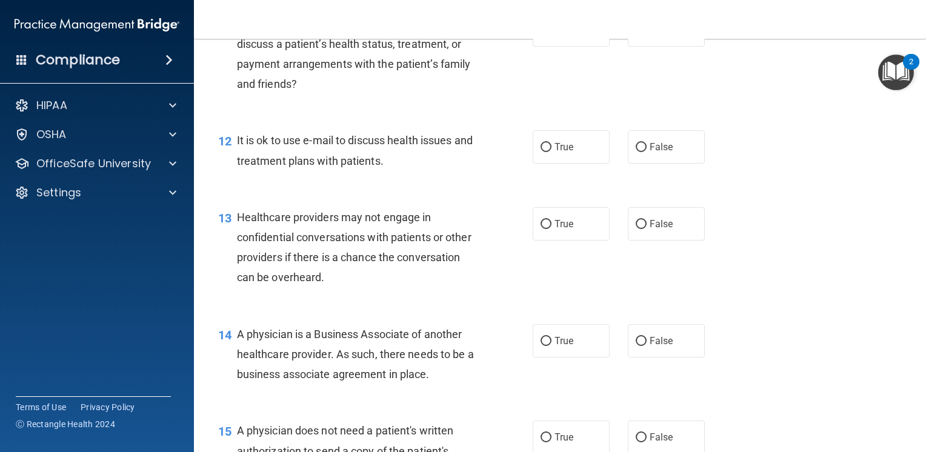
scroll to position [1272, 0]
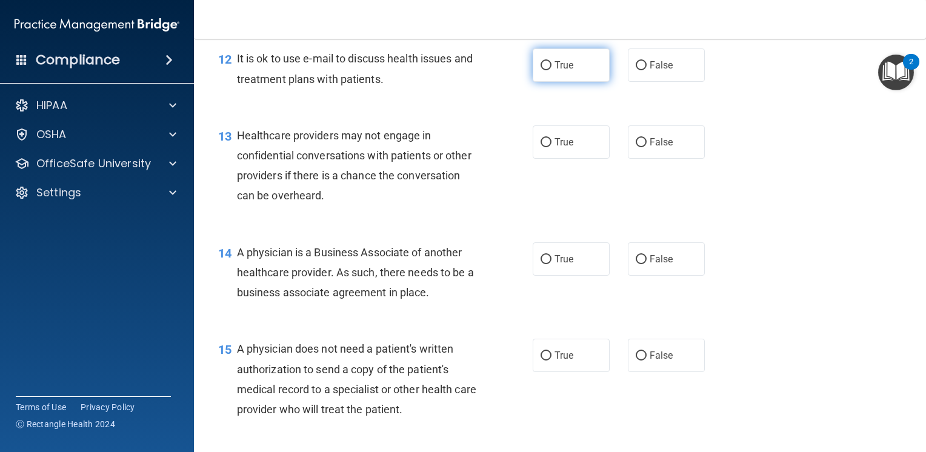
click at [542, 70] on input "True" at bounding box center [545, 65] width 11 height 9
radio input "true"
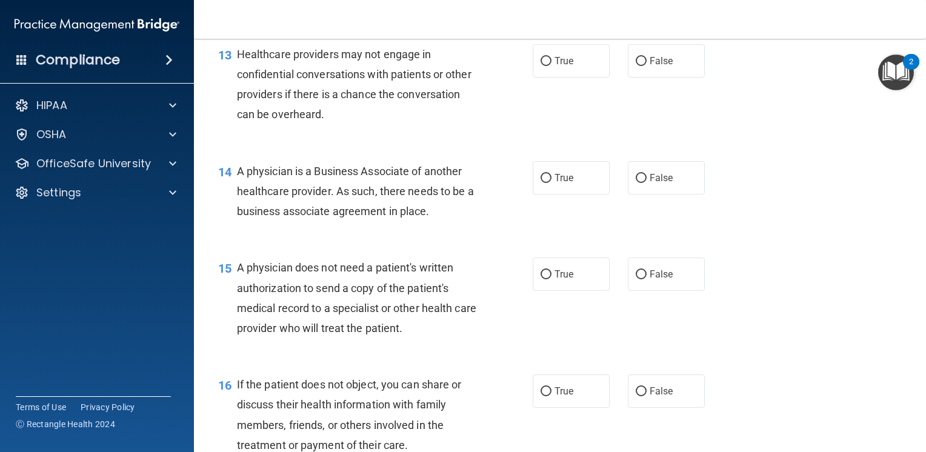
scroll to position [1333, 0]
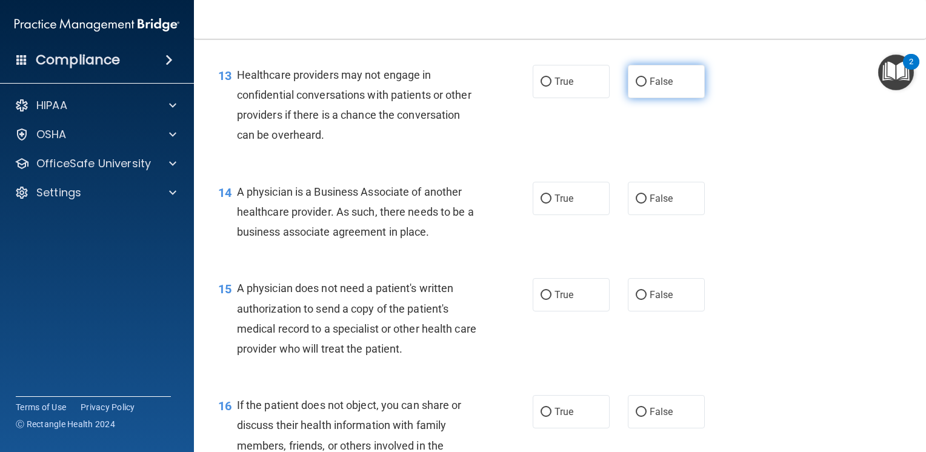
click at [636, 87] on input "False" at bounding box center [641, 82] width 11 height 9
radio input "true"
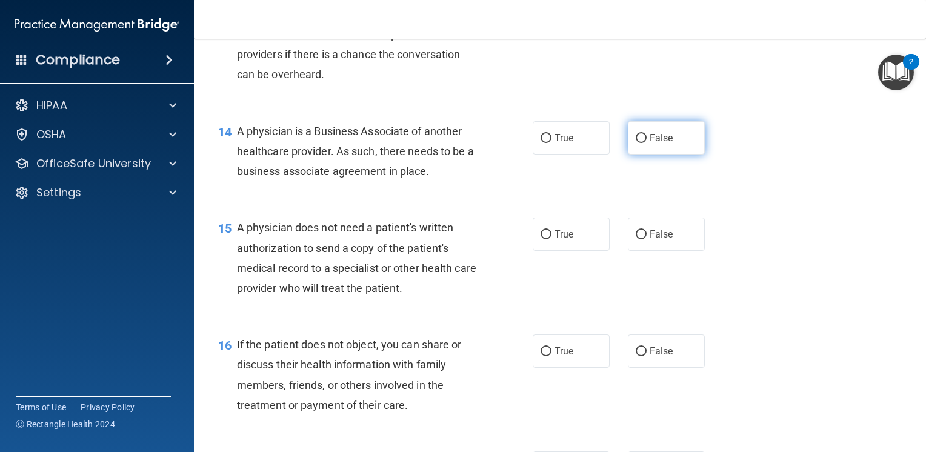
click at [637, 143] on input "False" at bounding box center [641, 138] width 11 height 9
radio input "true"
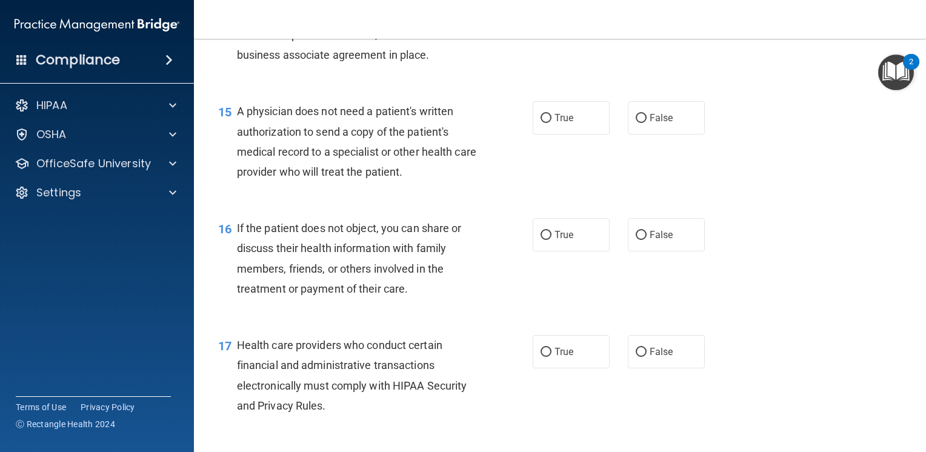
scroll to position [1515, 0]
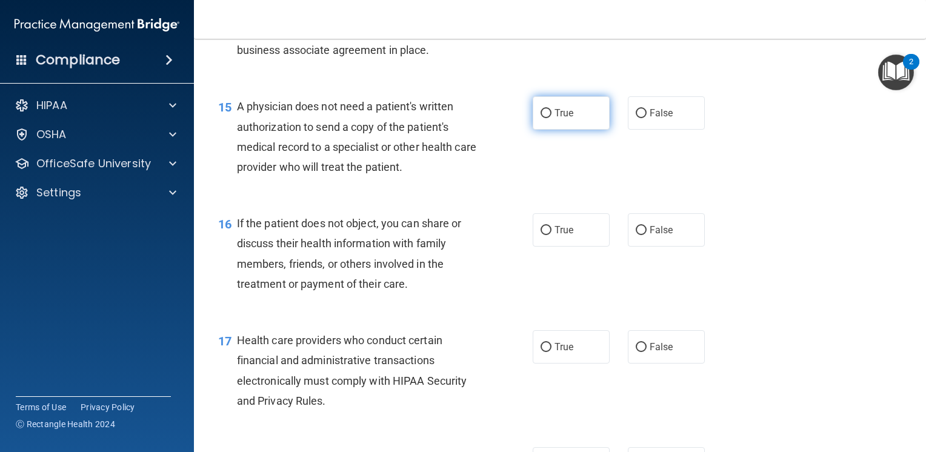
click at [546, 118] on input "True" at bounding box center [545, 113] width 11 height 9
radio input "true"
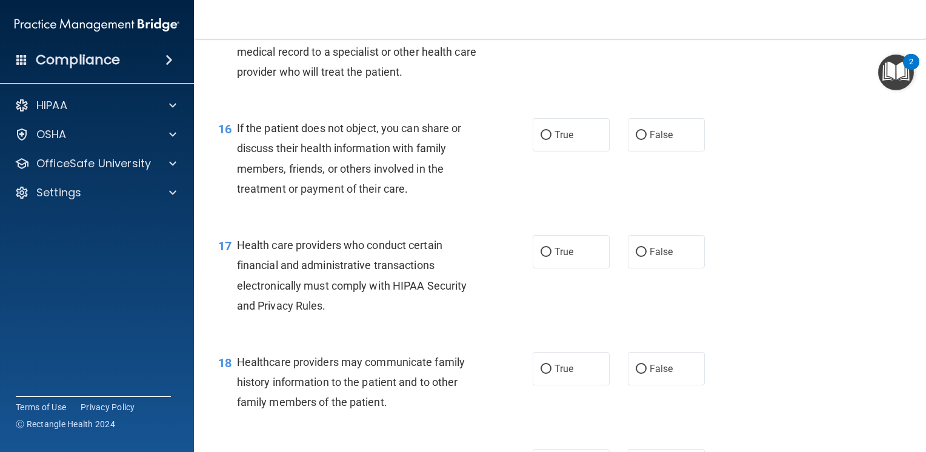
scroll to position [1636, 0]
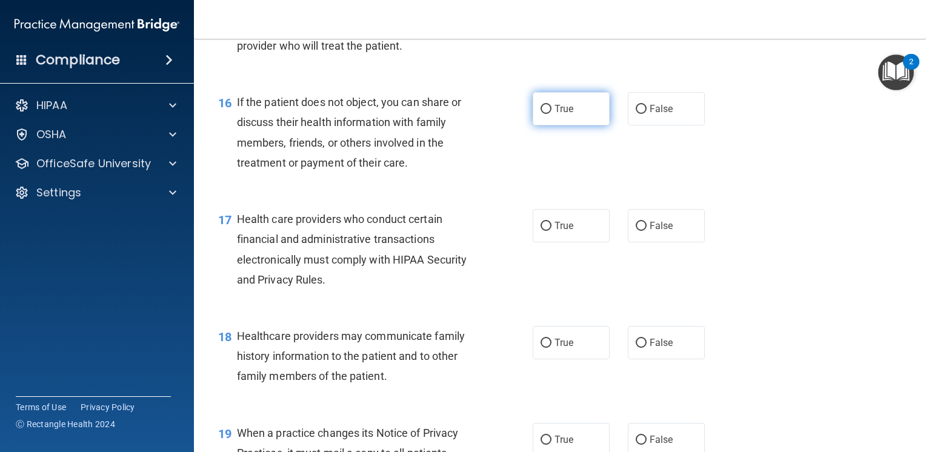
click at [540, 114] on input "True" at bounding box center [545, 109] width 11 height 9
radio input "true"
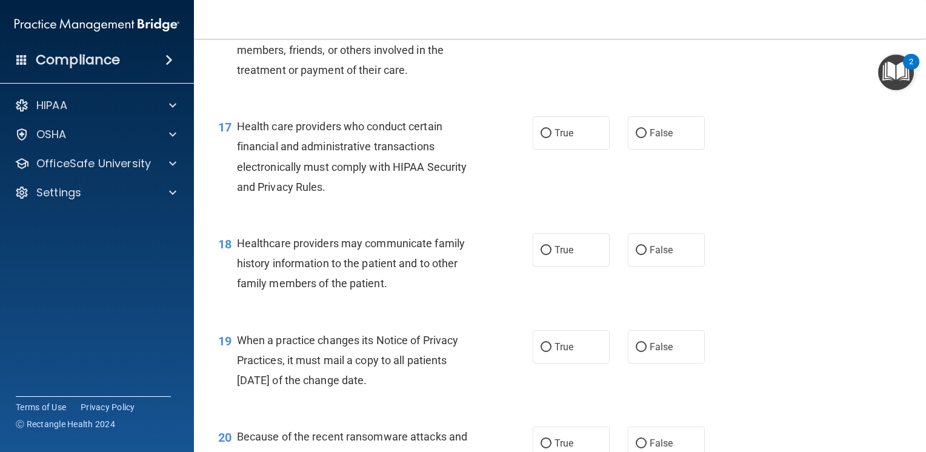
scroll to position [1757, 0]
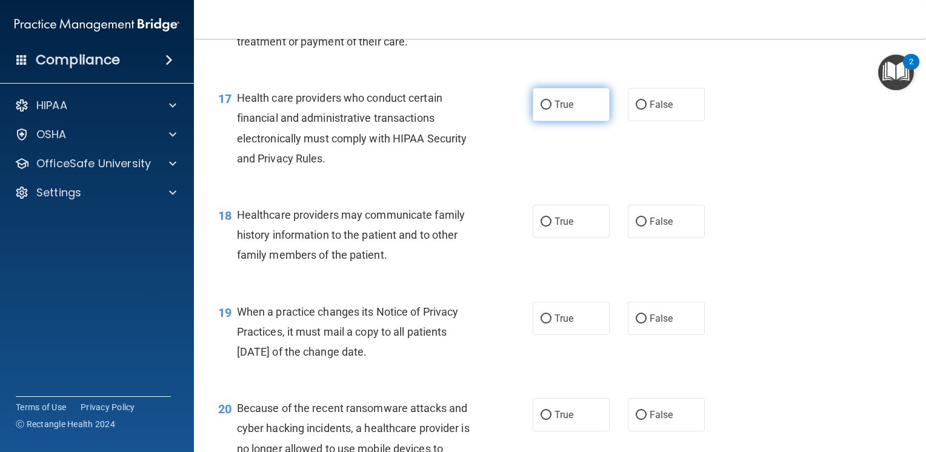
click at [542, 110] on input "True" at bounding box center [545, 105] width 11 height 9
radio input "true"
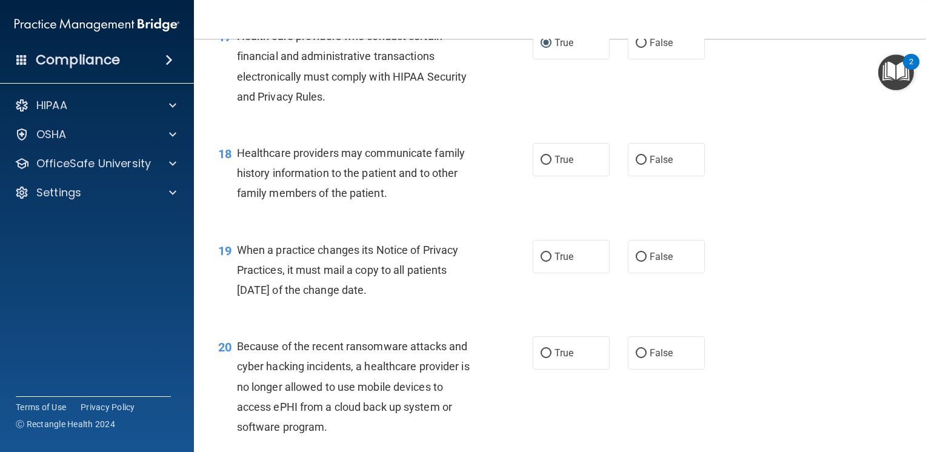
scroll to position [1878, 0]
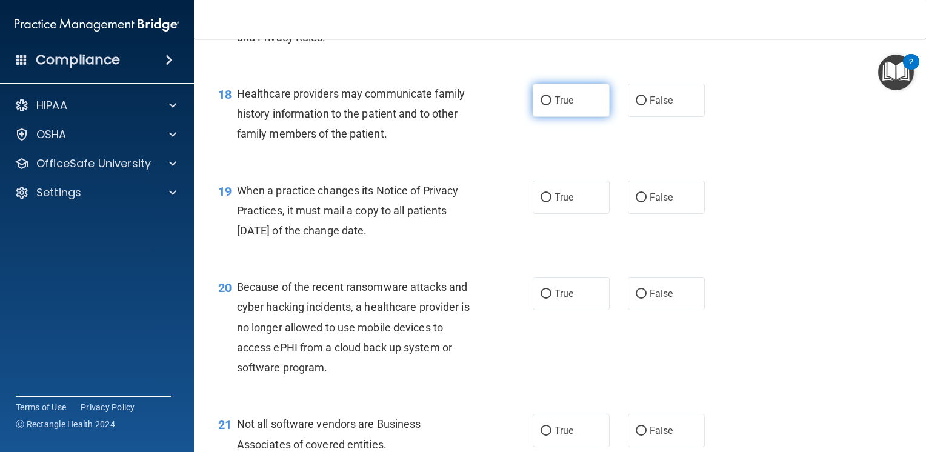
click at [547, 117] on label "True" at bounding box center [571, 100] width 77 height 33
click at [547, 105] on input "True" at bounding box center [545, 100] width 11 height 9
radio input "true"
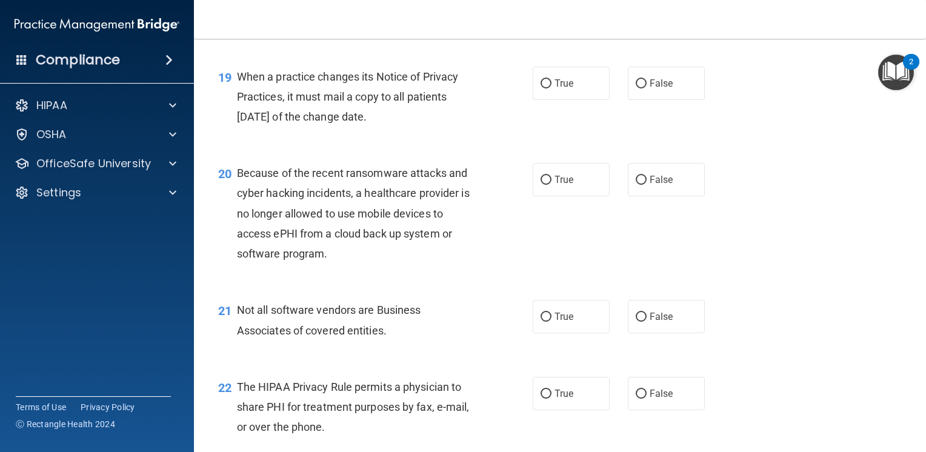
scroll to position [2000, 0]
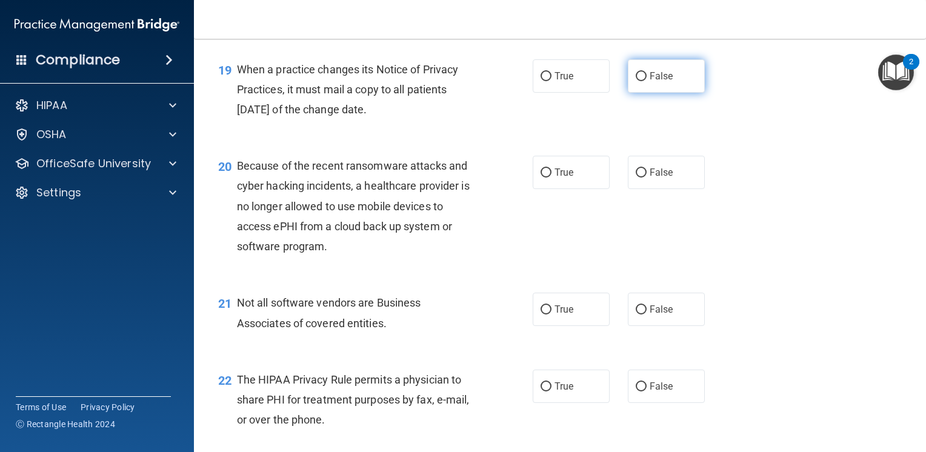
click at [638, 81] on input "False" at bounding box center [641, 76] width 11 height 9
radio input "true"
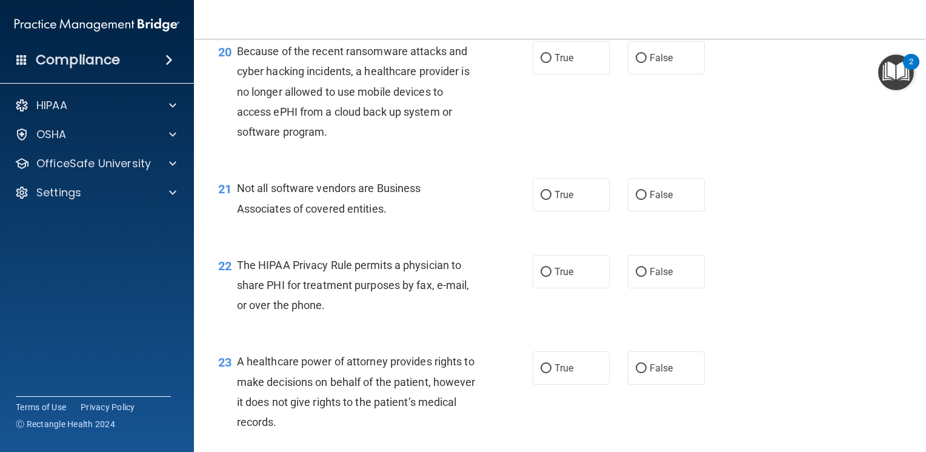
scroll to position [2121, 0]
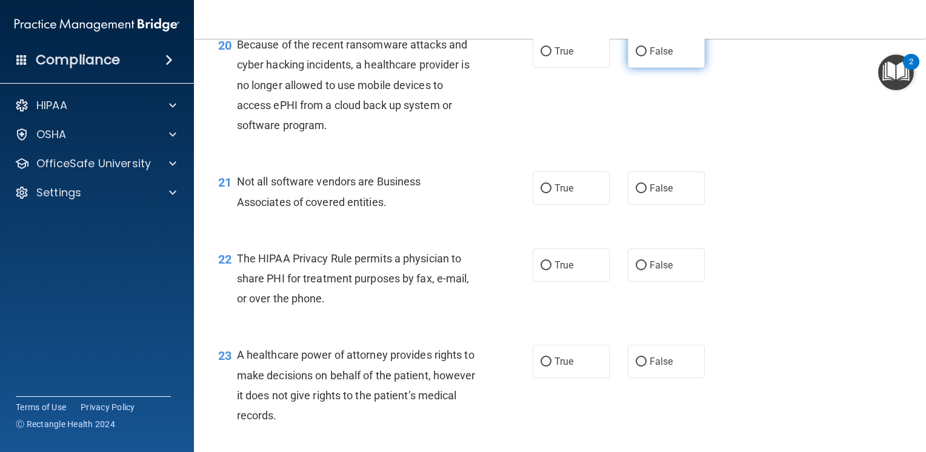
click at [636, 56] on input "False" at bounding box center [641, 51] width 11 height 9
radio input "true"
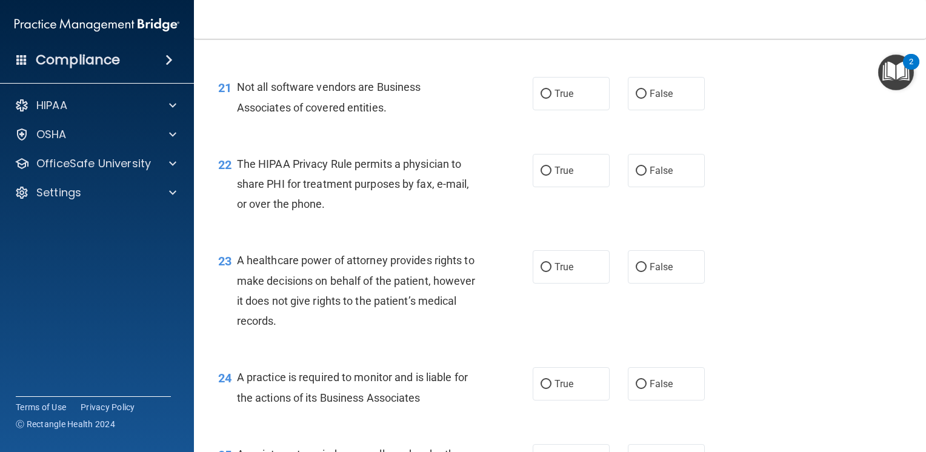
scroll to position [2242, 0]
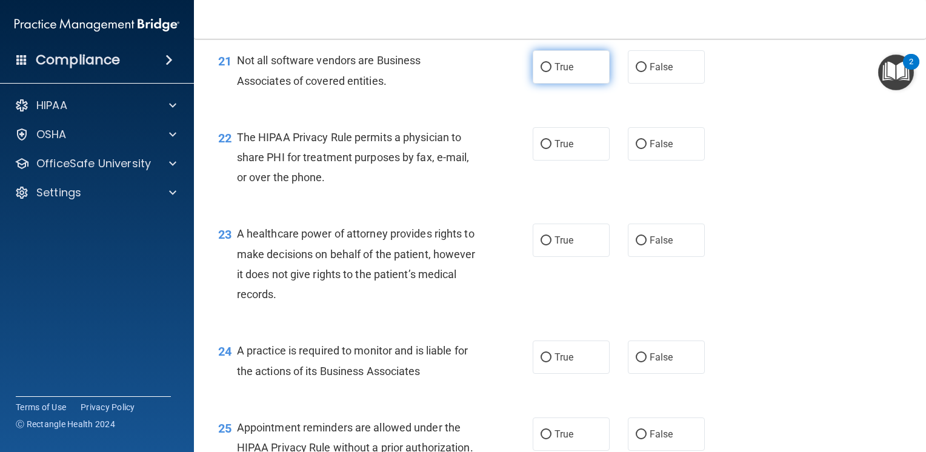
click at [544, 72] on input "True" at bounding box center [545, 67] width 11 height 9
radio input "true"
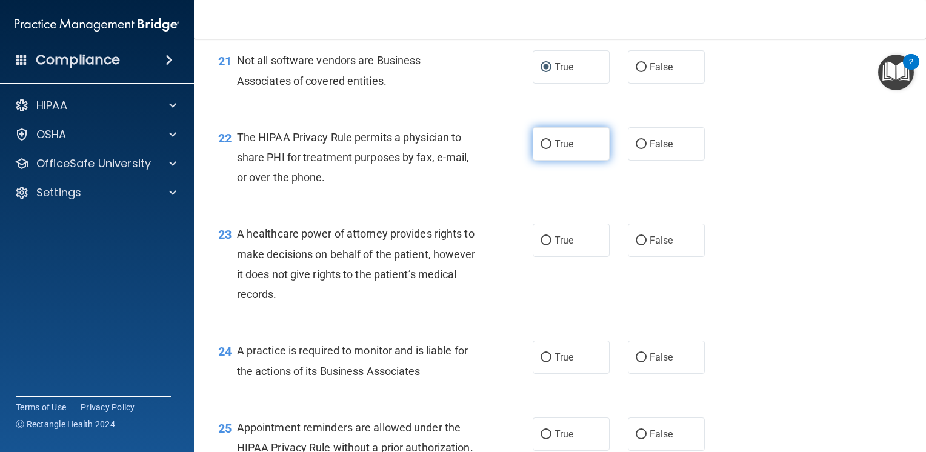
click at [543, 149] on input "True" at bounding box center [545, 144] width 11 height 9
radio input "true"
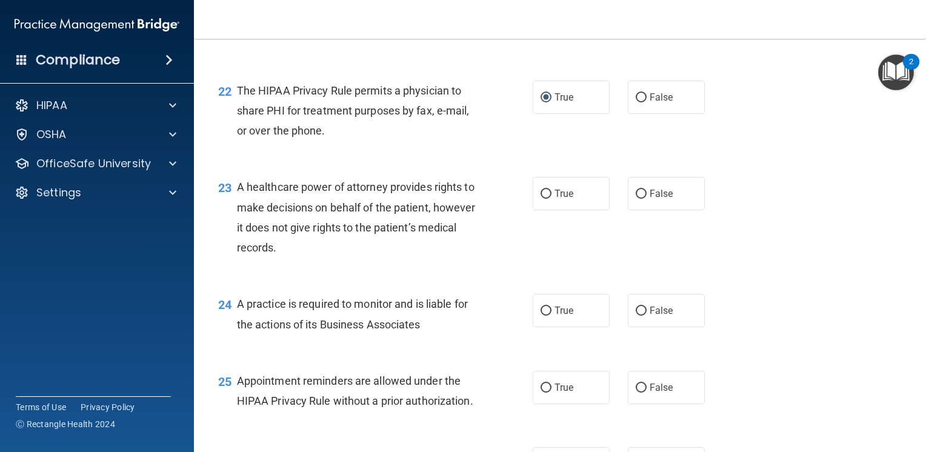
scroll to position [2363, 0]
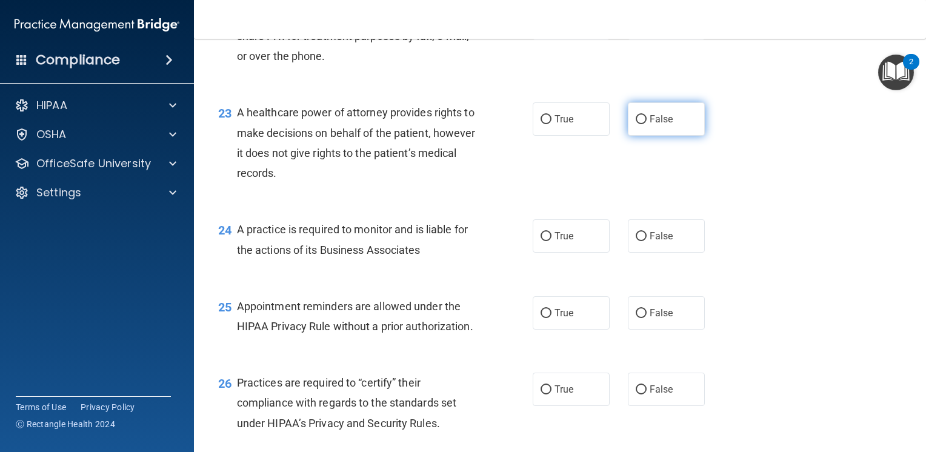
click at [636, 124] on input "False" at bounding box center [641, 119] width 11 height 9
radio input "true"
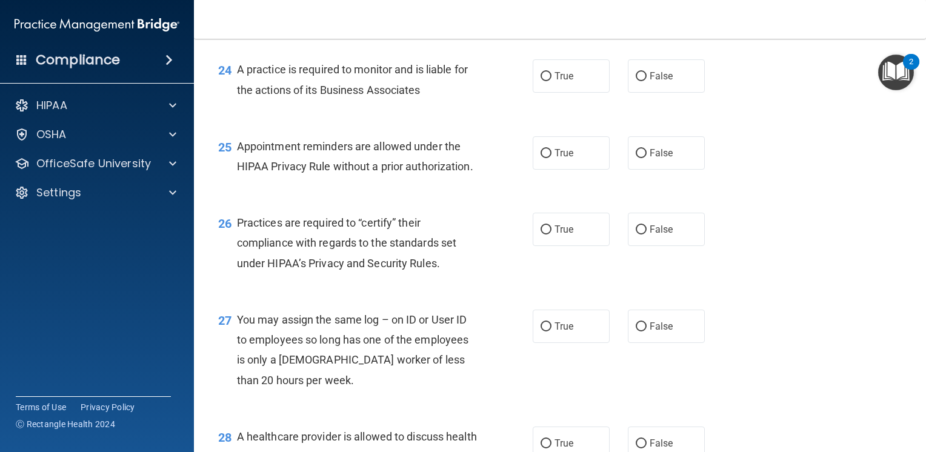
scroll to position [2545, 0]
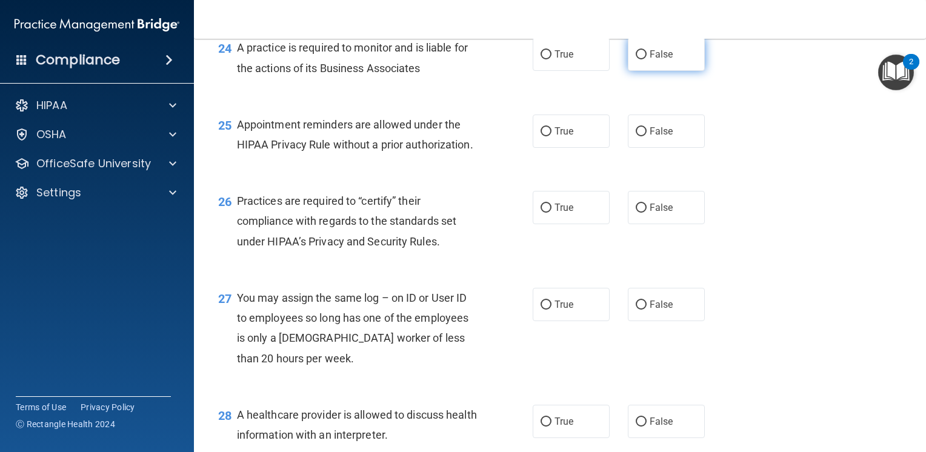
click at [636, 59] on input "False" at bounding box center [641, 54] width 11 height 9
radio input "true"
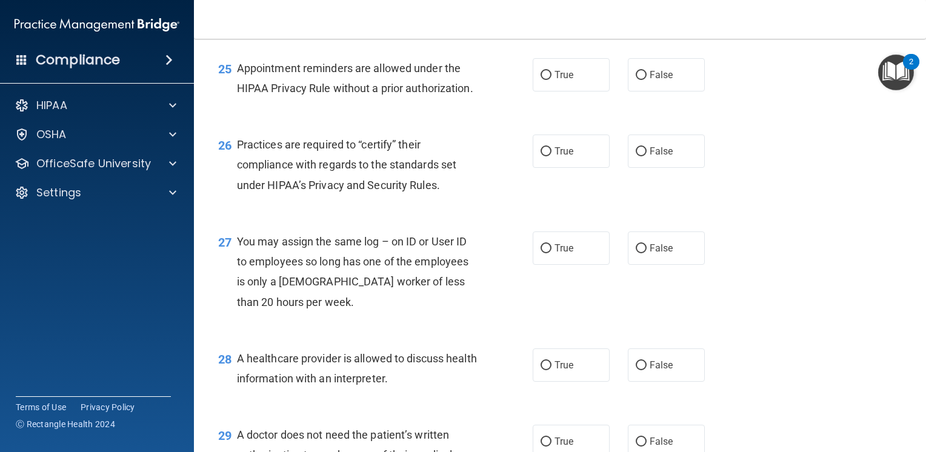
scroll to position [2605, 0]
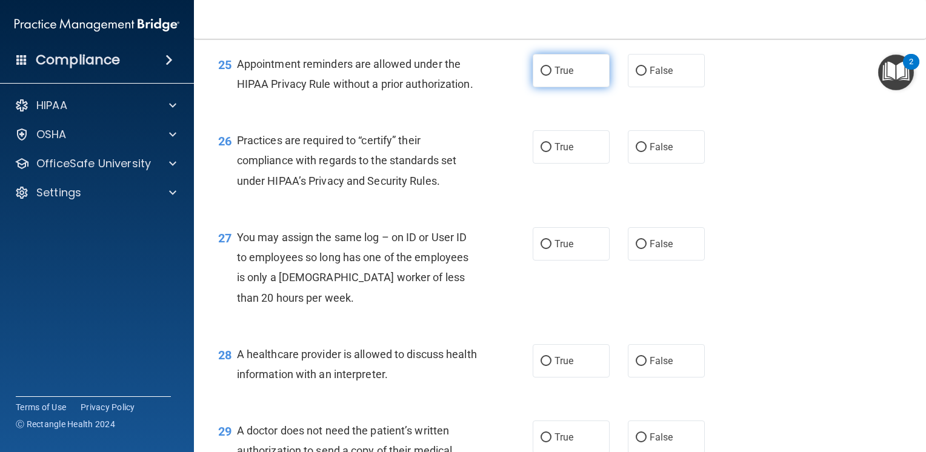
click at [540, 76] on input "True" at bounding box center [545, 71] width 11 height 9
radio input "true"
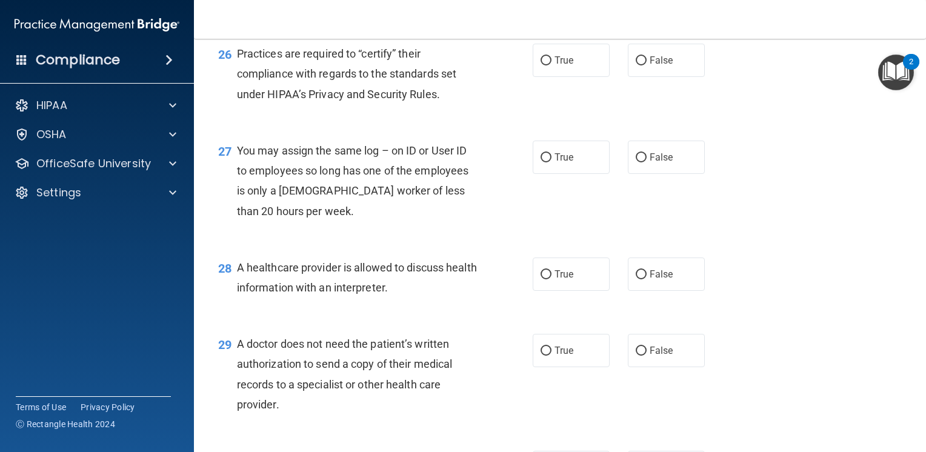
scroll to position [2727, 0]
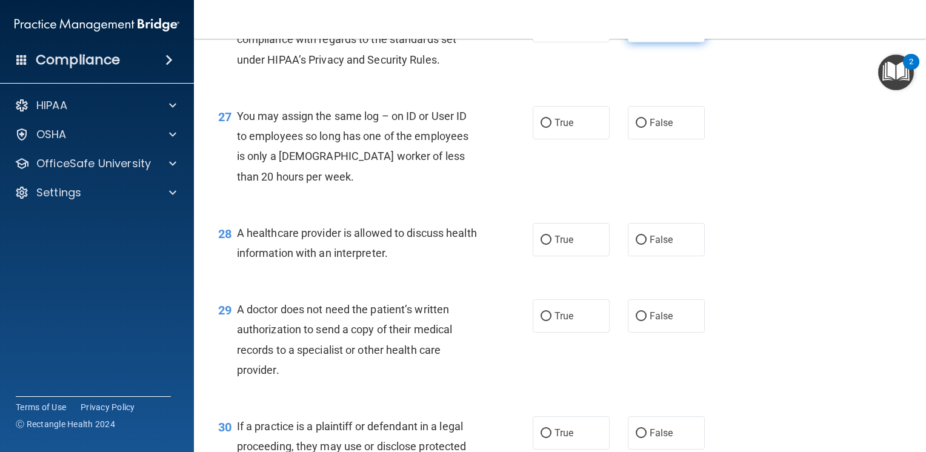
click at [638, 31] on input "False" at bounding box center [641, 26] width 11 height 9
radio input "true"
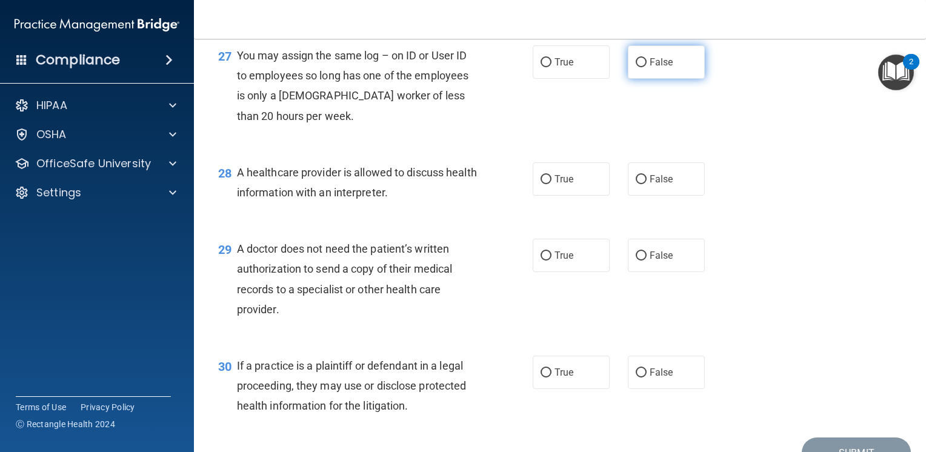
click at [638, 67] on input "False" at bounding box center [641, 62] width 11 height 9
radio input "true"
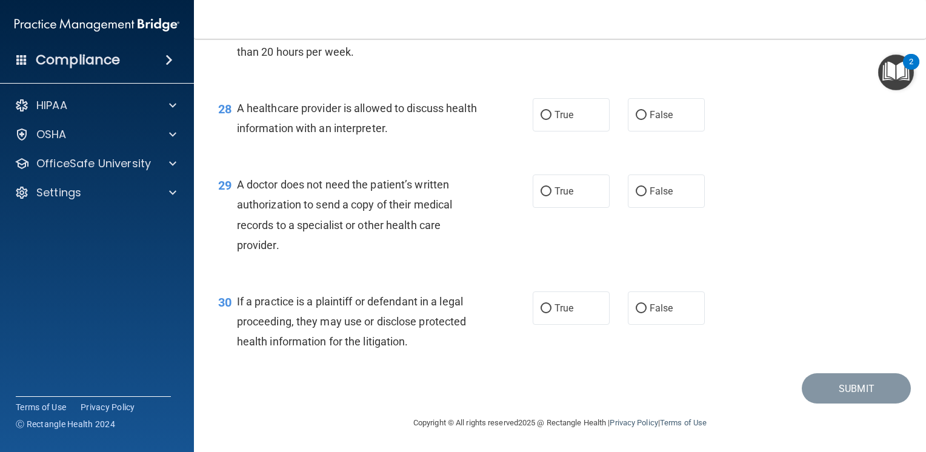
scroll to position [2908, 0]
click at [540, 118] on input "True" at bounding box center [545, 115] width 11 height 9
radio input "true"
click at [540, 191] on input "True" at bounding box center [545, 191] width 11 height 9
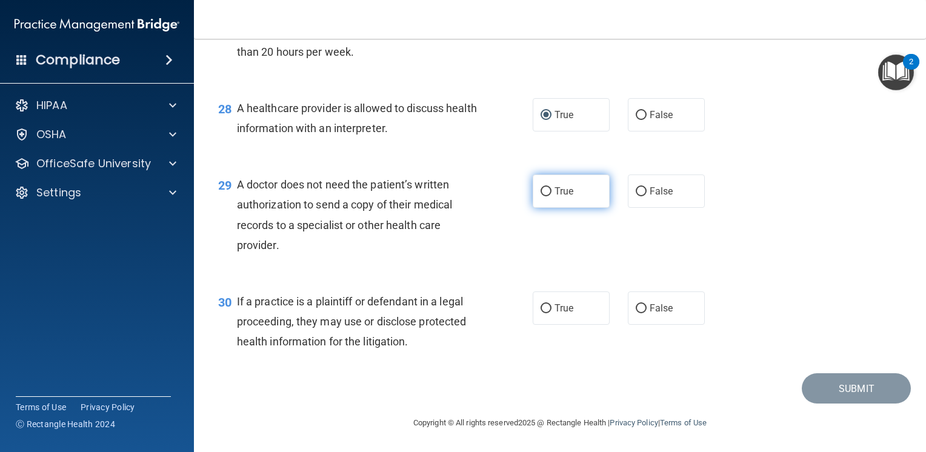
radio input "true"
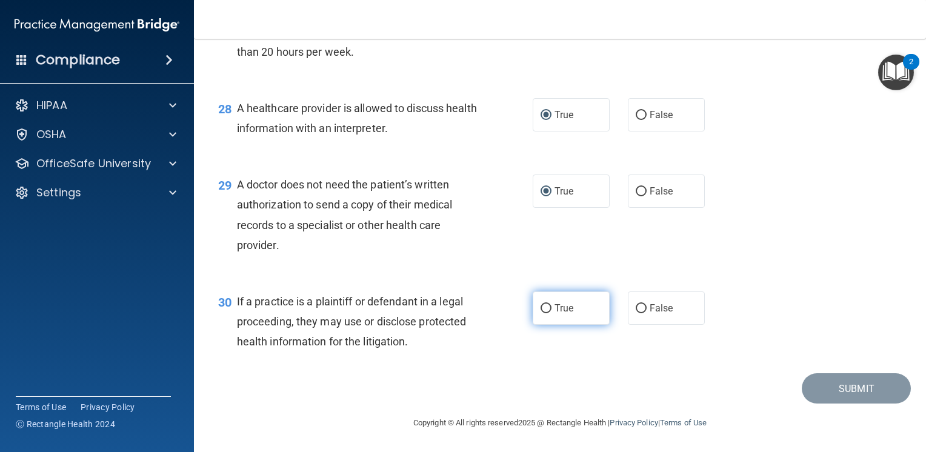
click at [540, 305] on input "True" at bounding box center [545, 308] width 11 height 9
radio input "true"
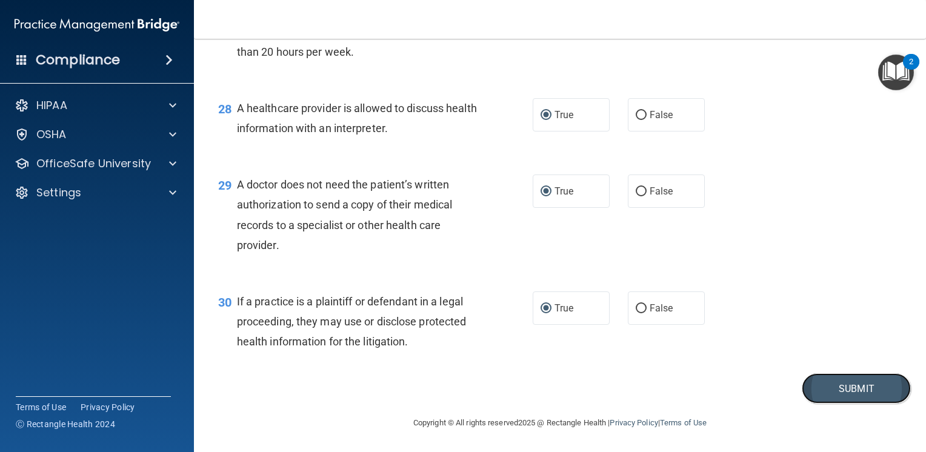
click at [851, 389] on button "Submit" at bounding box center [856, 388] width 109 height 31
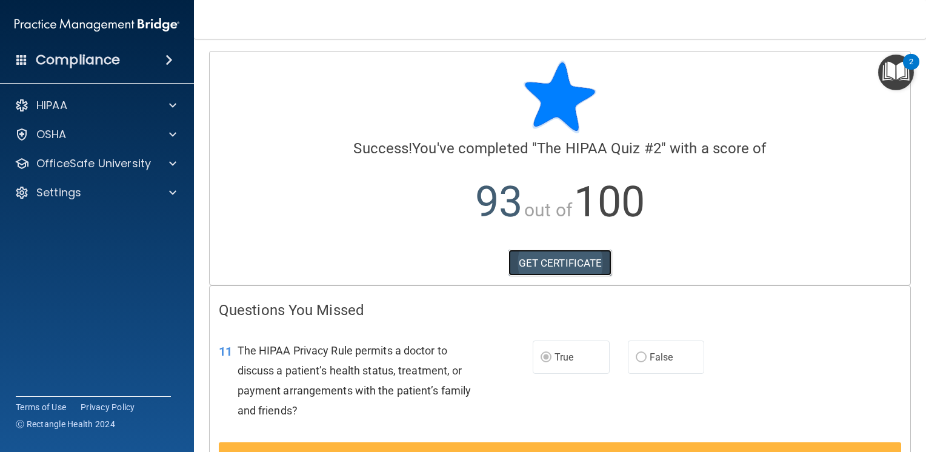
click at [544, 258] on link "GET CERTIFICATE" at bounding box center [560, 263] width 104 height 27
click at [141, 58] on div "Compliance" at bounding box center [97, 60] width 194 height 27
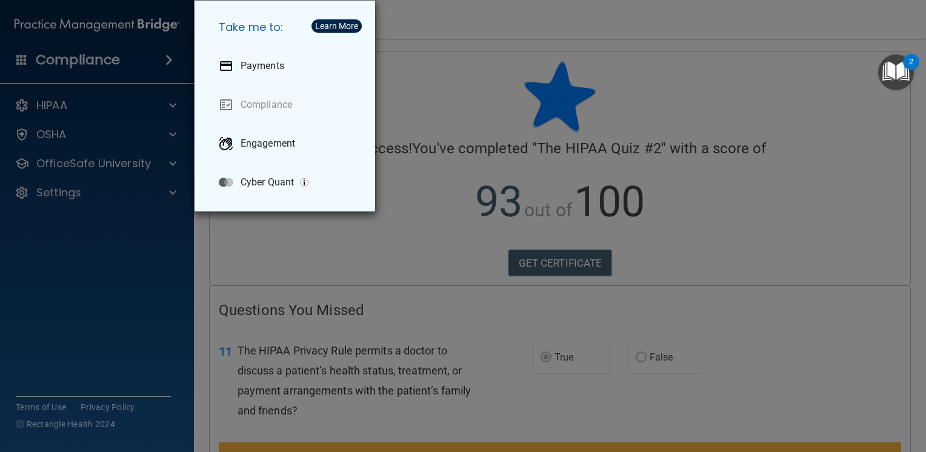
click at [274, 273] on div "Take me to: Payments Compliance Engagement Cyber Quant" at bounding box center [463, 226] width 926 height 452
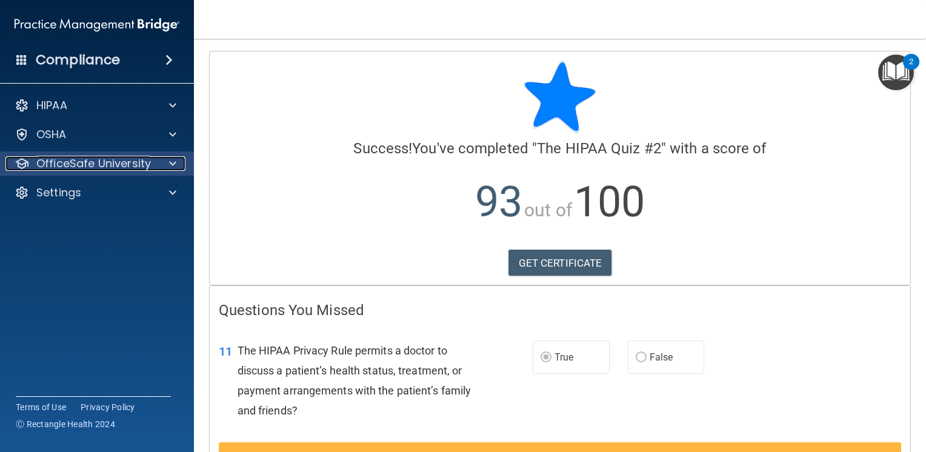
click at [128, 165] on p "OfficeSafe University" at bounding box center [93, 163] width 115 height 15
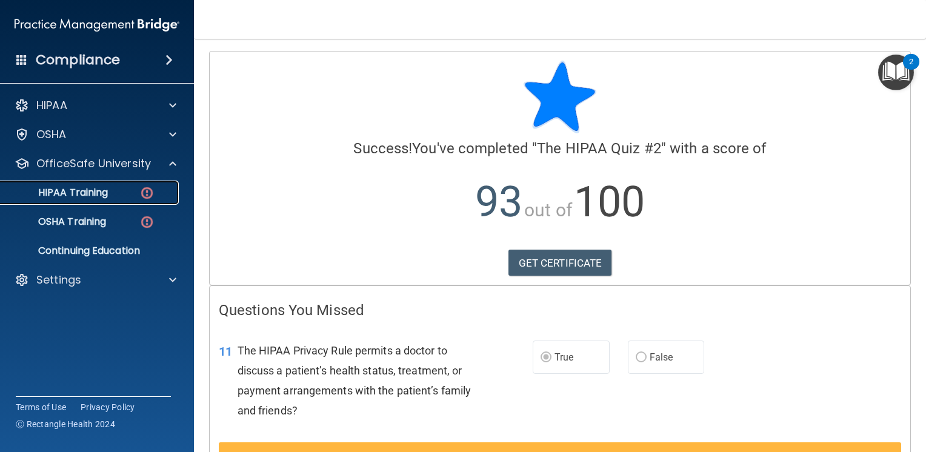
click at [114, 187] on div "HIPAA Training" at bounding box center [90, 193] width 165 height 12
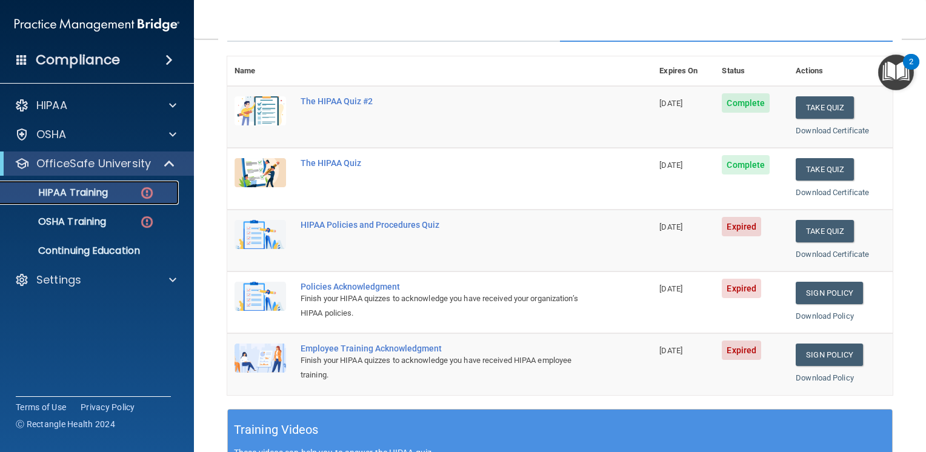
scroll to position [121, 0]
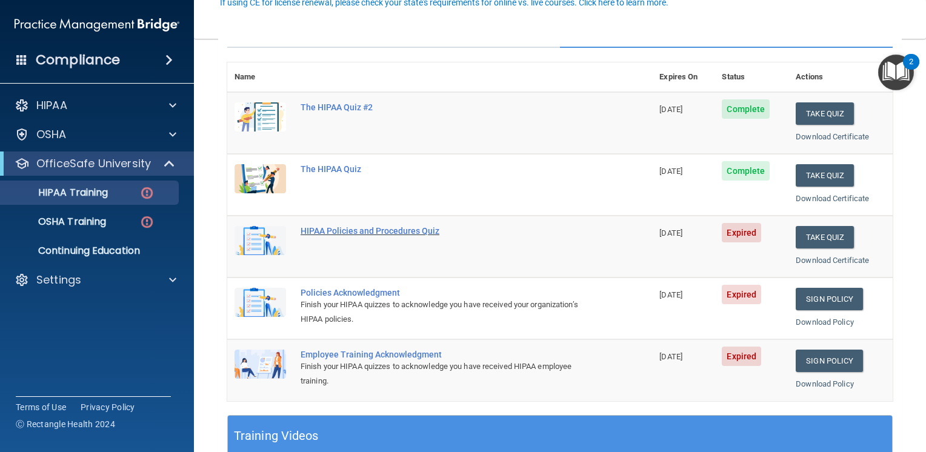
click at [354, 229] on div "HIPAA Policies and Procedures Quiz" at bounding box center [446, 231] width 291 height 10
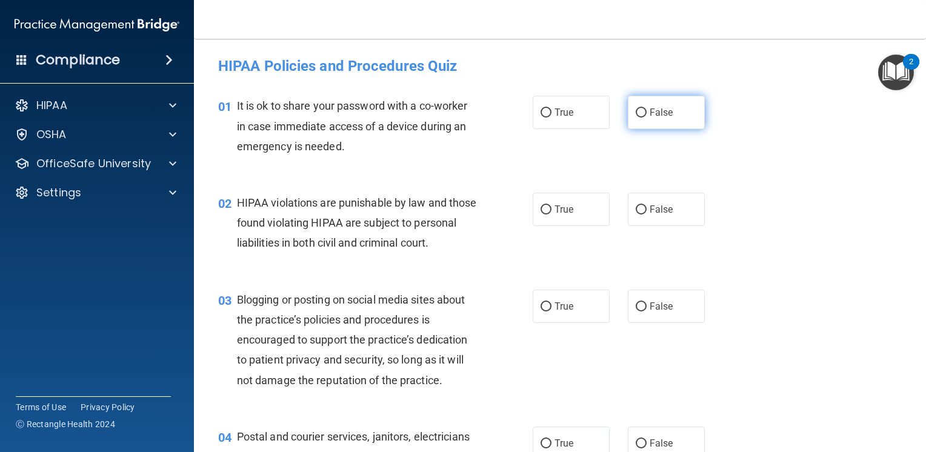
click at [636, 113] on input "False" at bounding box center [641, 112] width 11 height 9
radio input "true"
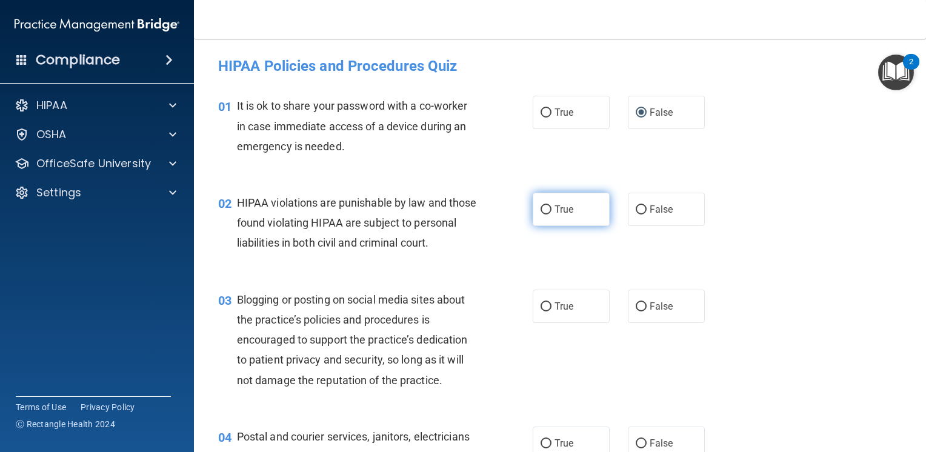
click at [540, 210] on input "True" at bounding box center [545, 209] width 11 height 9
radio input "true"
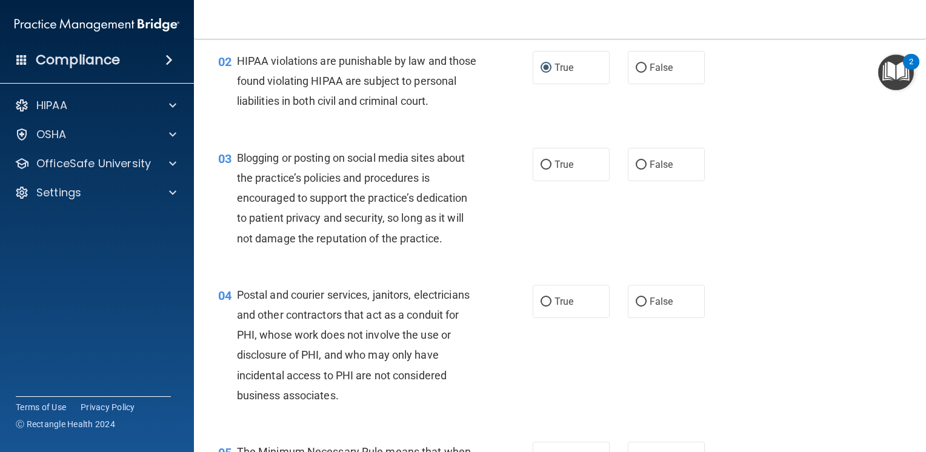
scroll to position [121, 0]
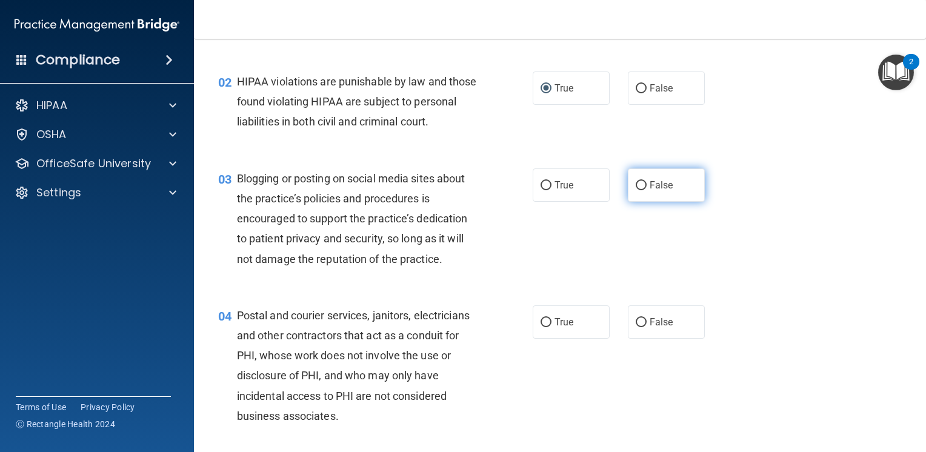
click at [636, 190] on input "False" at bounding box center [641, 185] width 11 height 9
radio input "true"
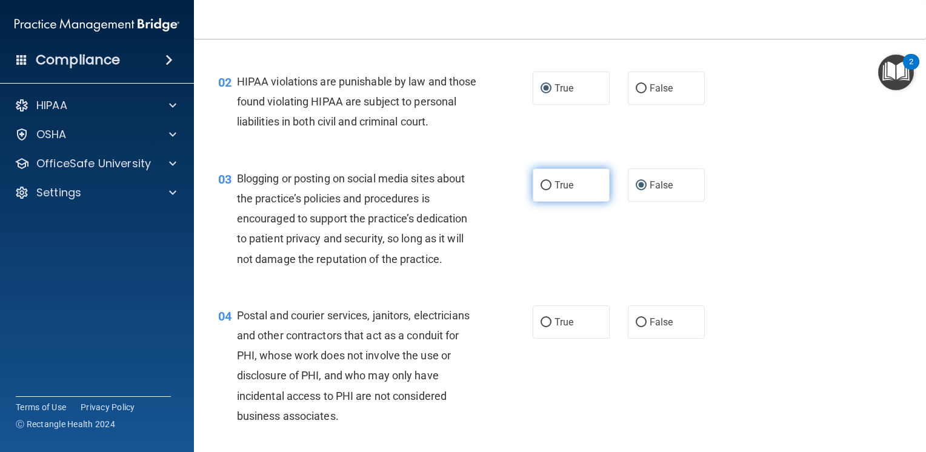
click at [545, 190] on input "True" at bounding box center [545, 185] width 11 height 9
radio input "true"
radio input "false"
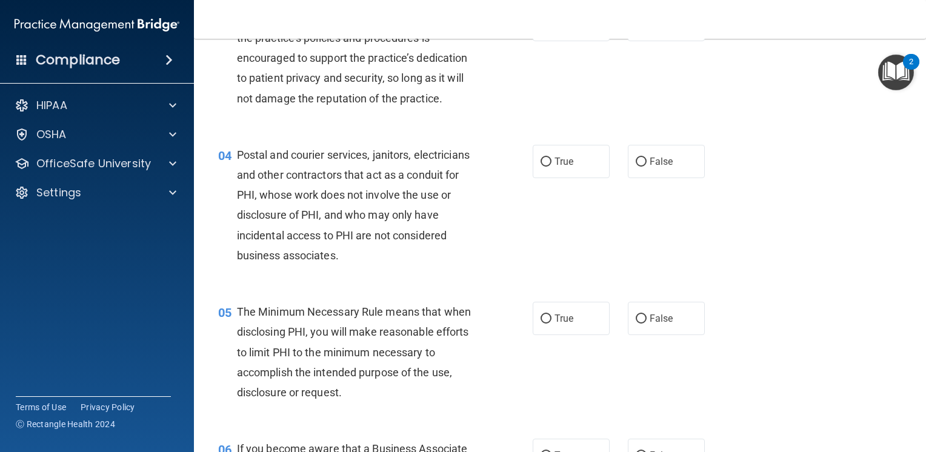
scroll to position [303, 0]
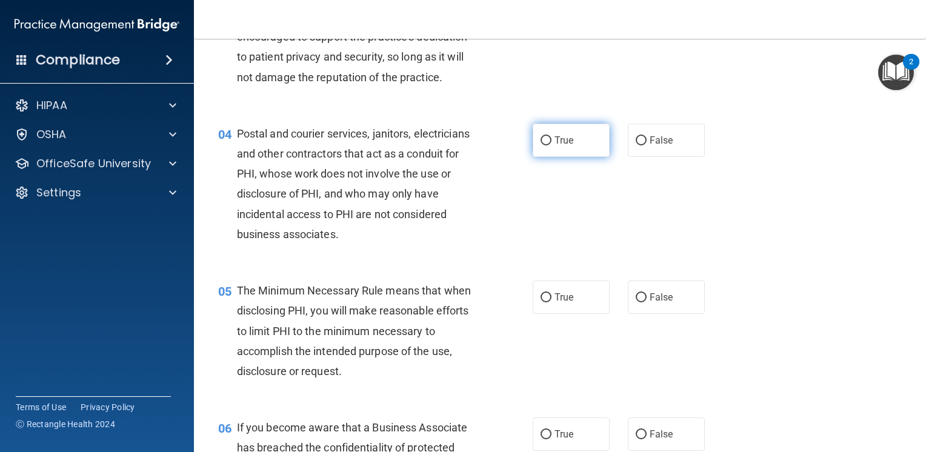
click at [542, 145] on input "True" at bounding box center [545, 140] width 11 height 9
radio input "true"
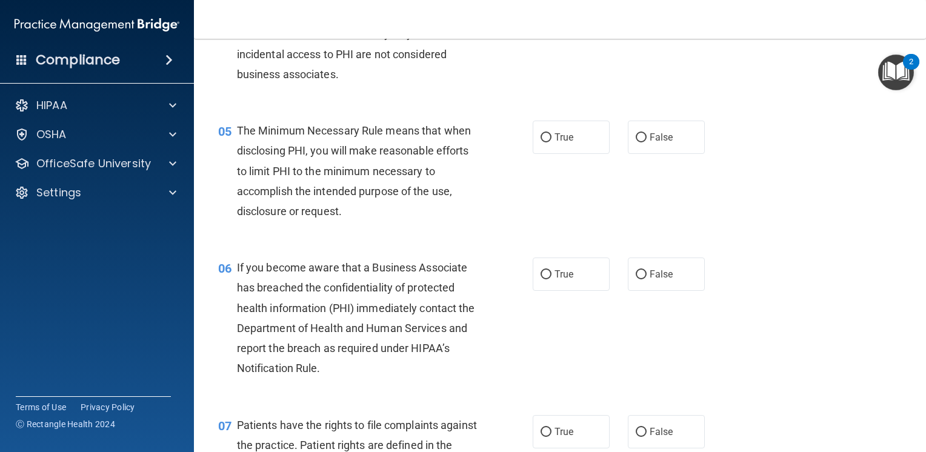
scroll to position [485, 0]
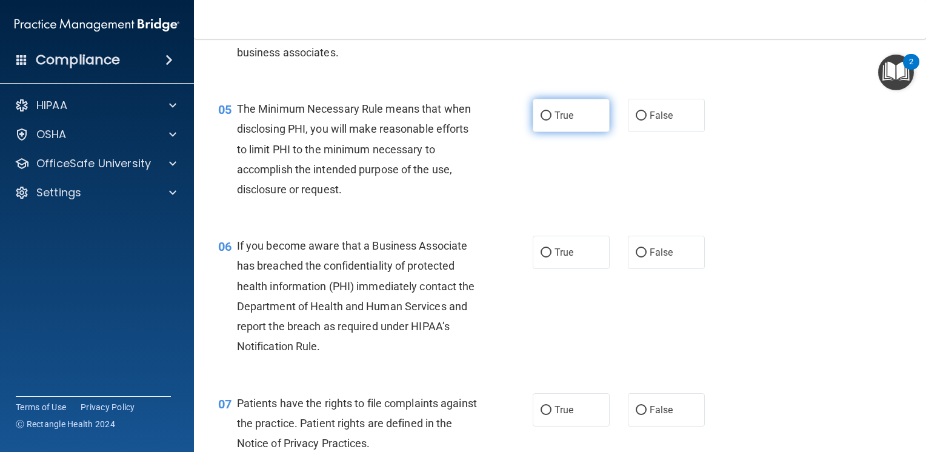
click at [545, 121] on input "True" at bounding box center [545, 115] width 11 height 9
radio input "true"
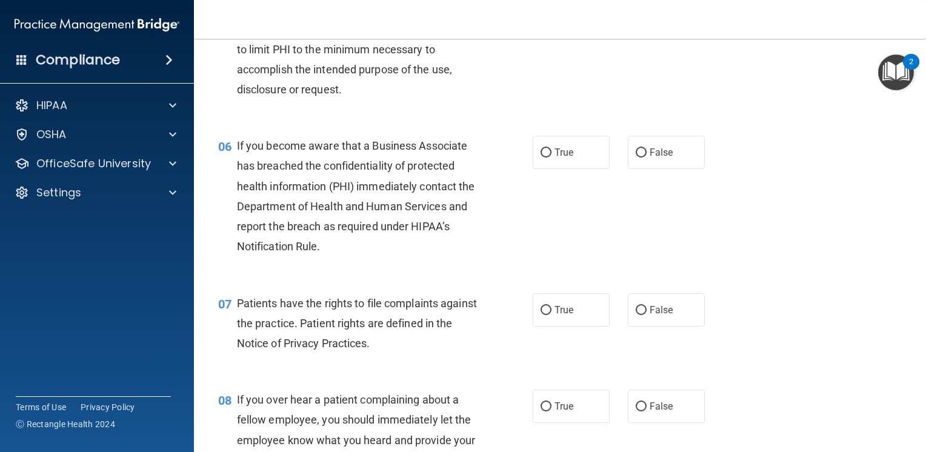
scroll to position [606, 0]
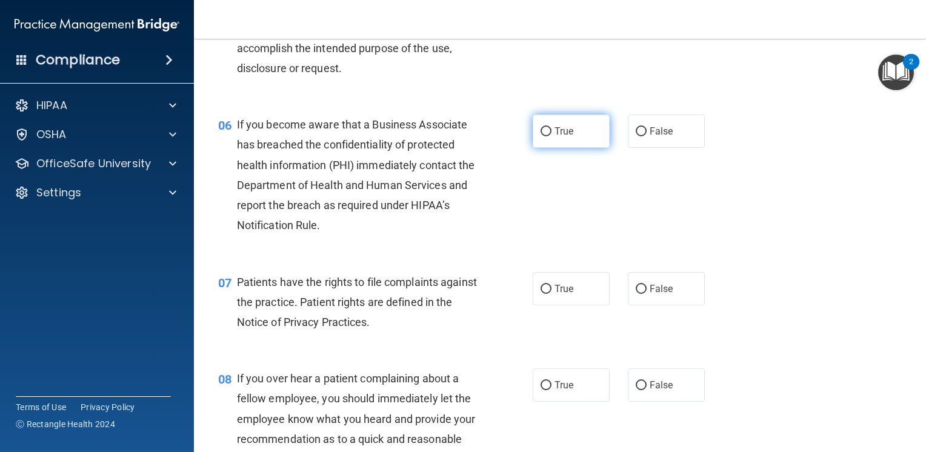
click at [543, 136] on input "True" at bounding box center [545, 131] width 11 height 9
radio input "true"
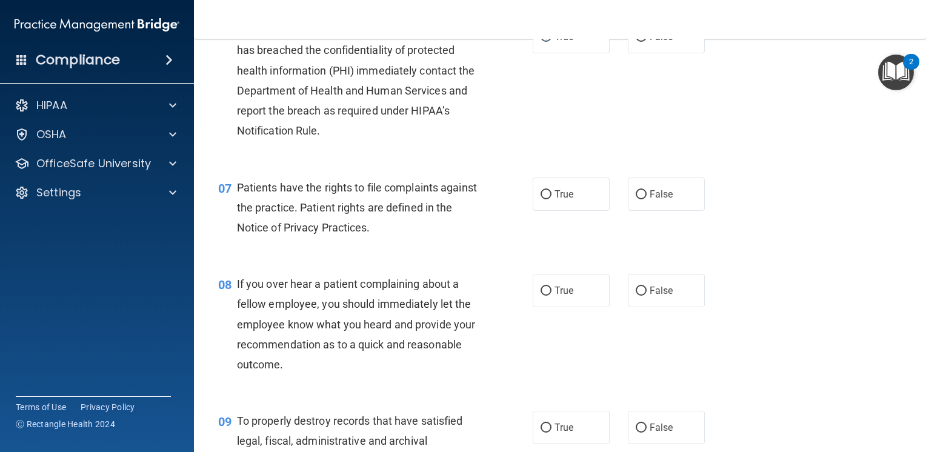
scroll to position [727, 0]
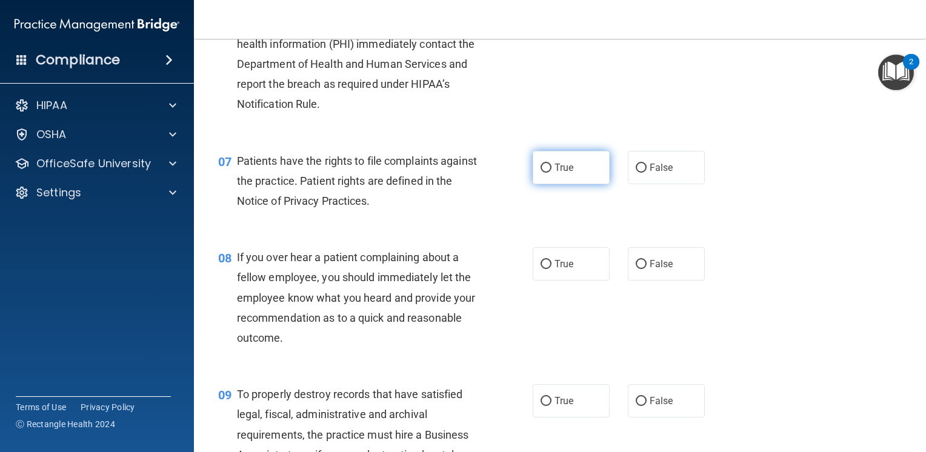
click at [540, 173] on input "True" at bounding box center [545, 168] width 11 height 9
radio input "true"
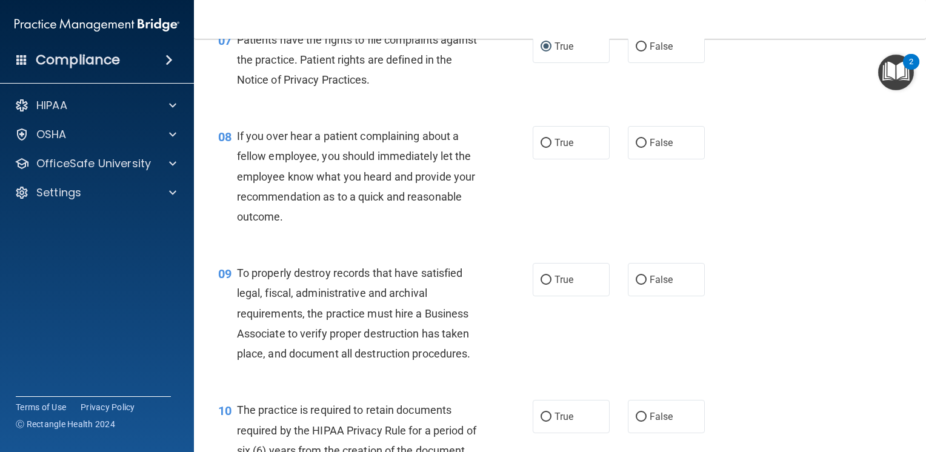
scroll to position [909, 0]
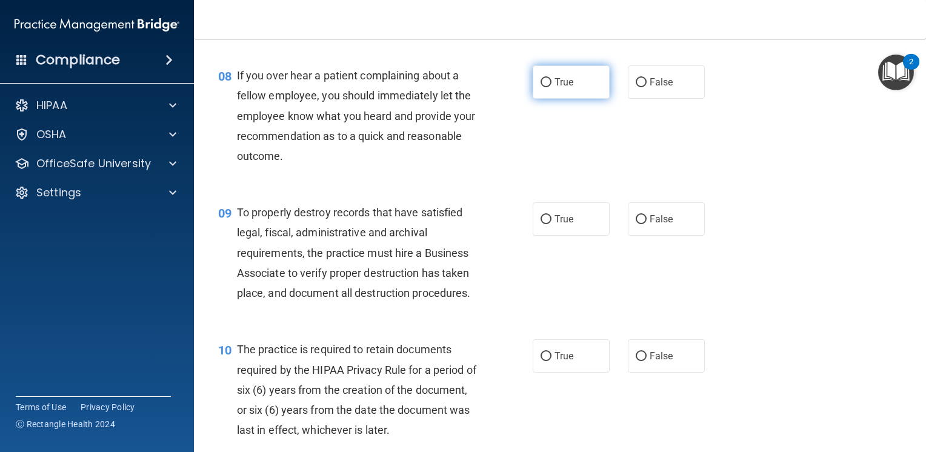
click at [540, 87] on input "True" at bounding box center [545, 82] width 11 height 9
radio input "true"
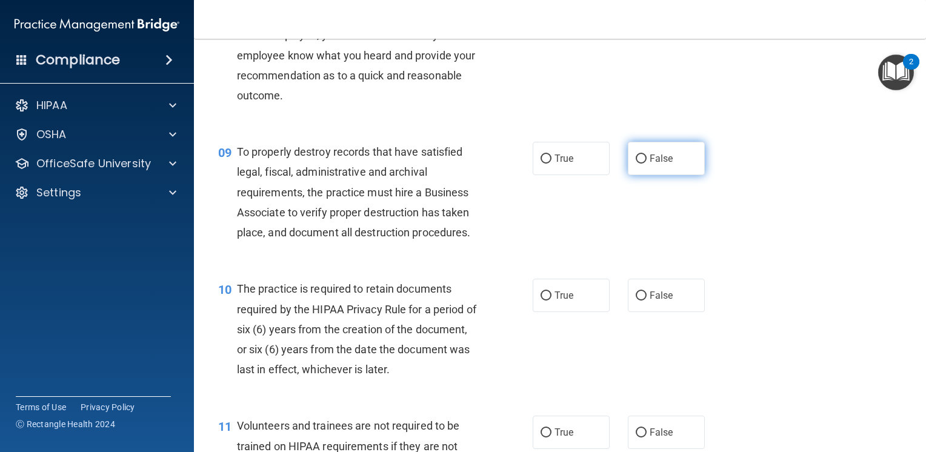
click at [636, 164] on input "False" at bounding box center [641, 159] width 11 height 9
radio input "true"
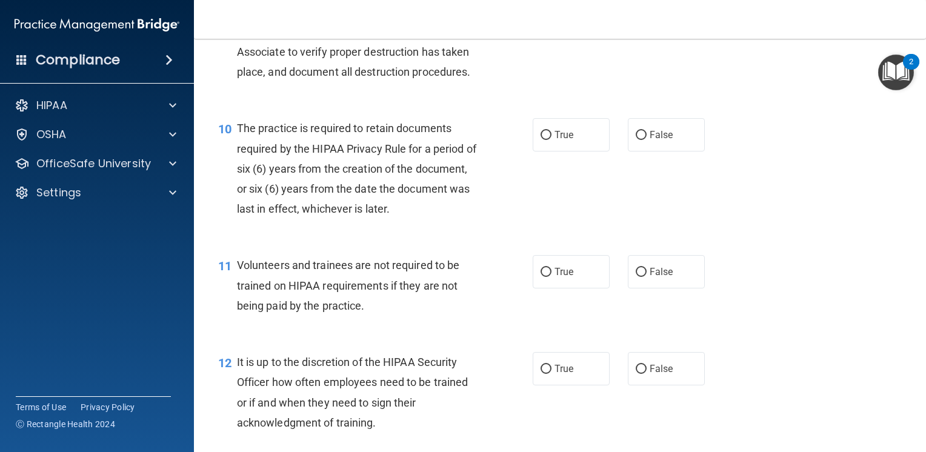
scroll to position [1151, 0]
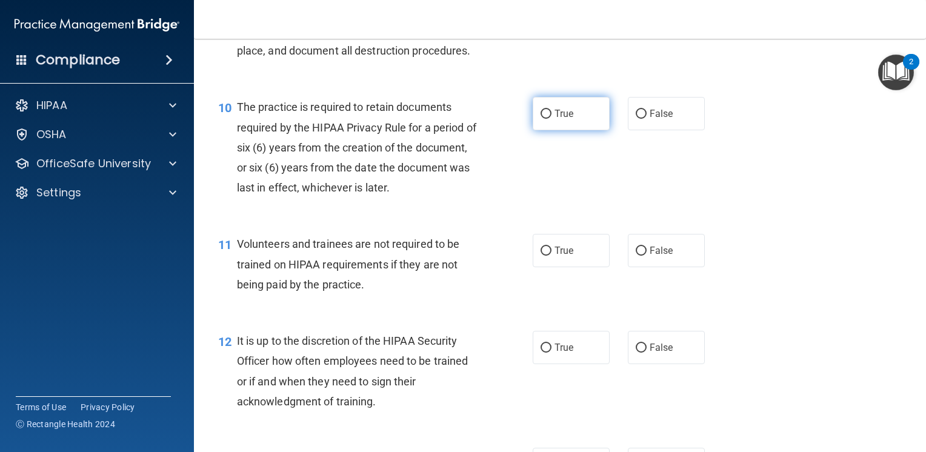
click at [540, 119] on input "True" at bounding box center [545, 114] width 11 height 9
radio input "true"
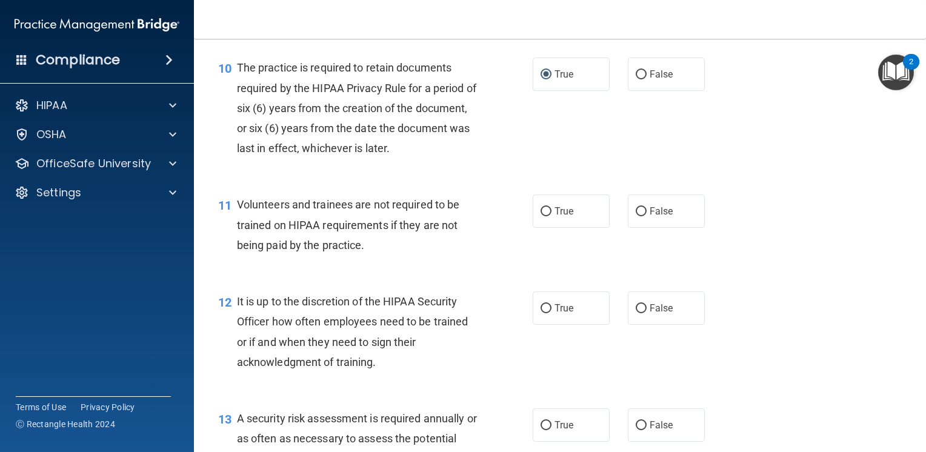
scroll to position [1212, 0]
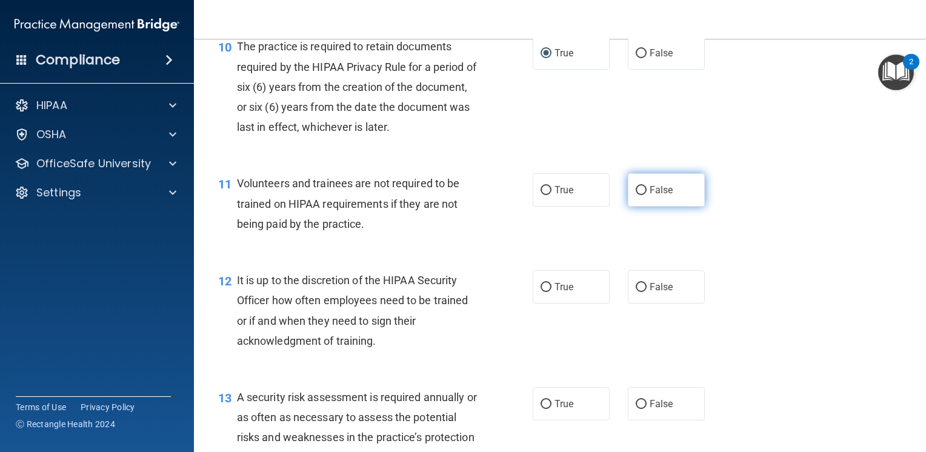
click at [636, 195] on input "False" at bounding box center [641, 190] width 11 height 9
radio input "true"
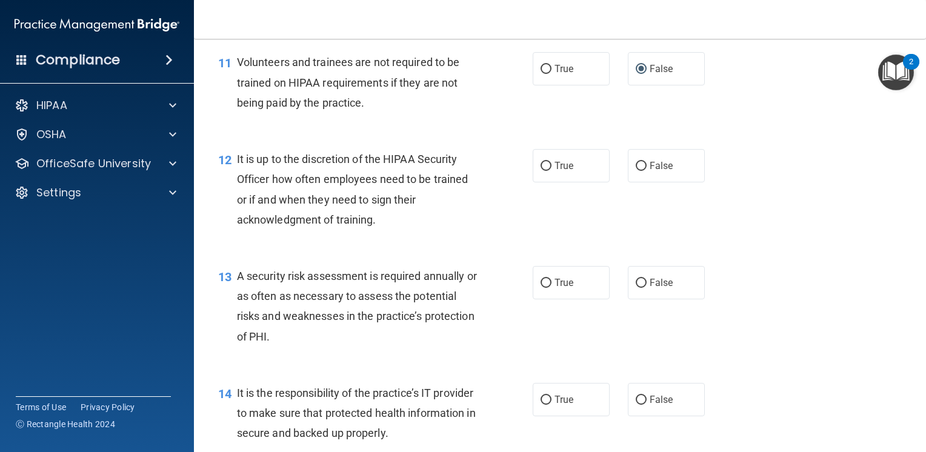
scroll to position [1394, 0]
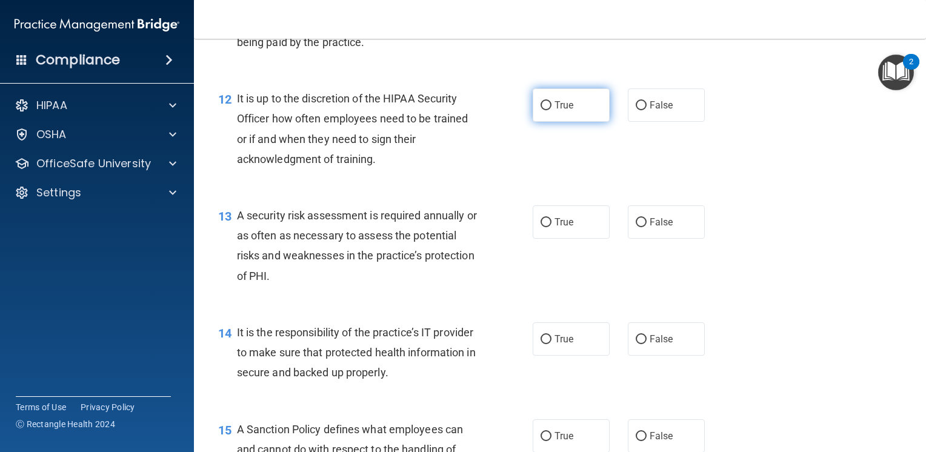
click at [540, 110] on input "True" at bounding box center [545, 105] width 11 height 9
radio input "true"
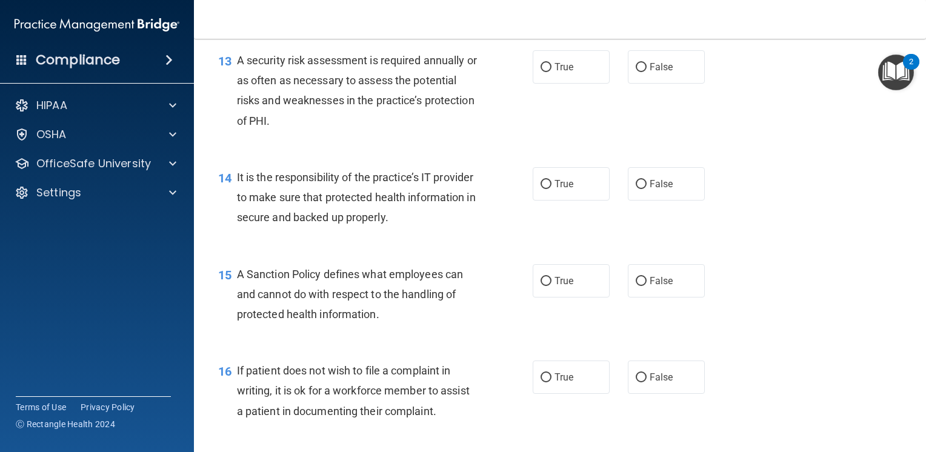
scroll to position [1575, 0]
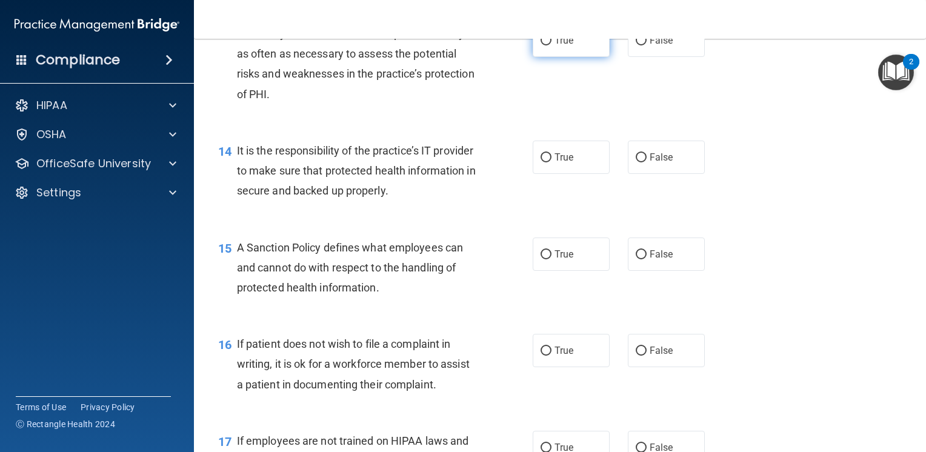
click at [543, 45] on input "True" at bounding box center [545, 40] width 11 height 9
radio input "true"
click at [540, 162] on input "True" at bounding box center [545, 157] width 11 height 9
radio input "true"
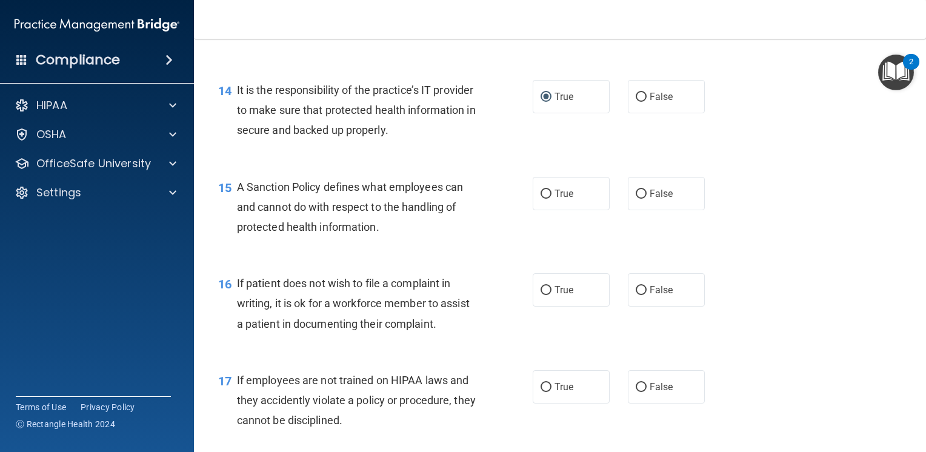
scroll to position [1697, 0]
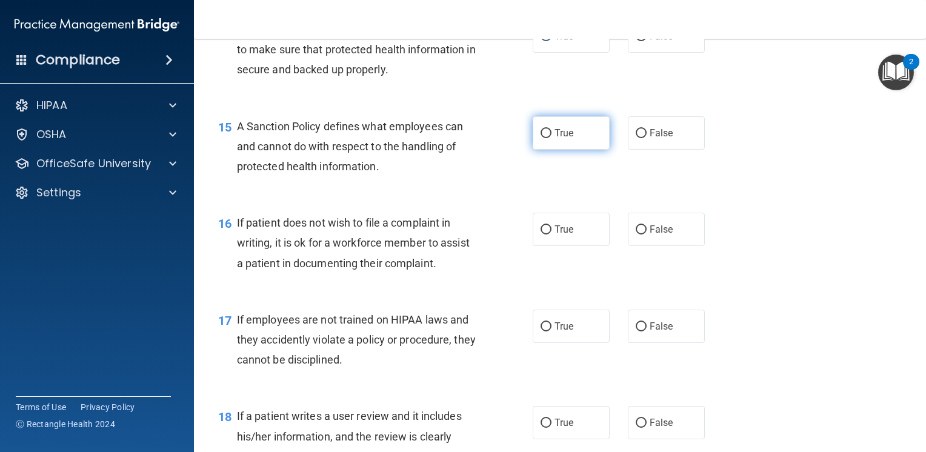
click at [540, 138] on input "True" at bounding box center [545, 133] width 11 height 9
radio input "true"
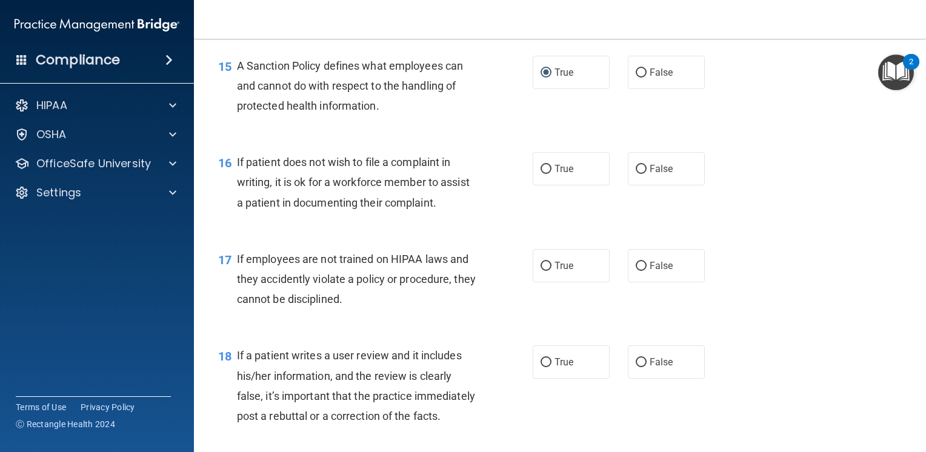
scroll to position [1818, 0]
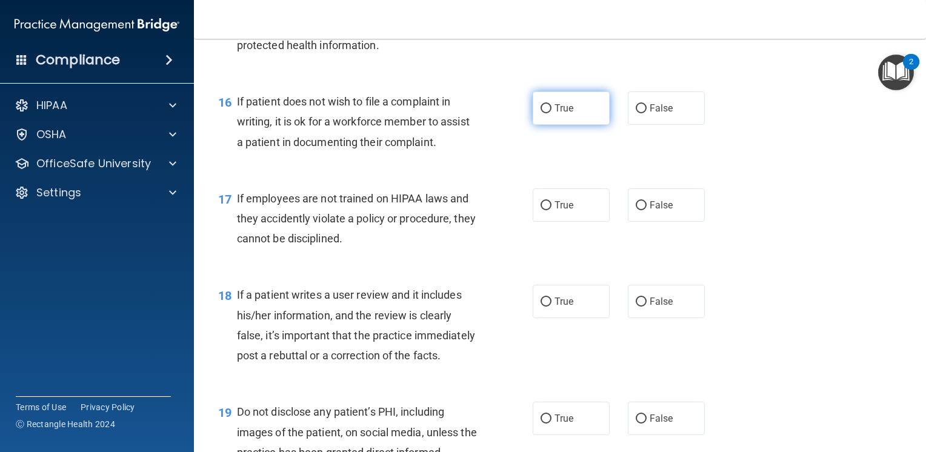
click at [540, 113] on input "True" at bounding box center [545, 108] width 11 height 9
radio input "true"
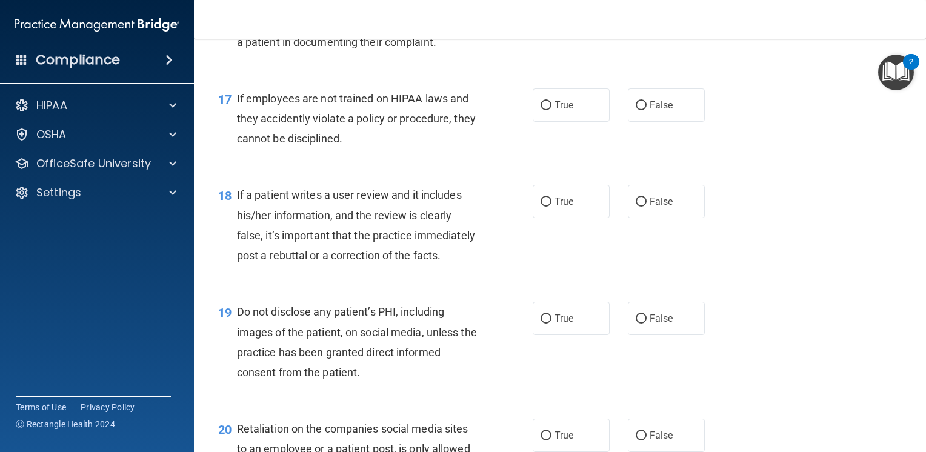
scroll to position [1939, 0]
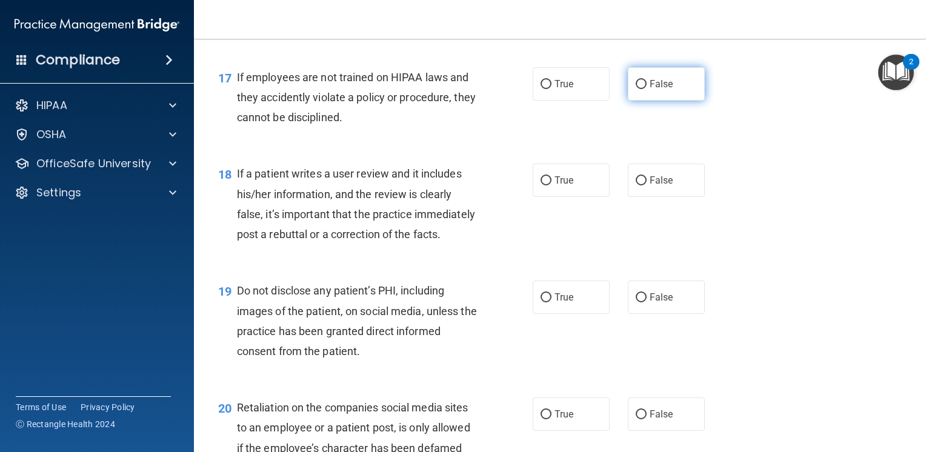
click at [636, 89] on input "False" at bounding box center [641, 84] width 11 height 9
radio input "true"
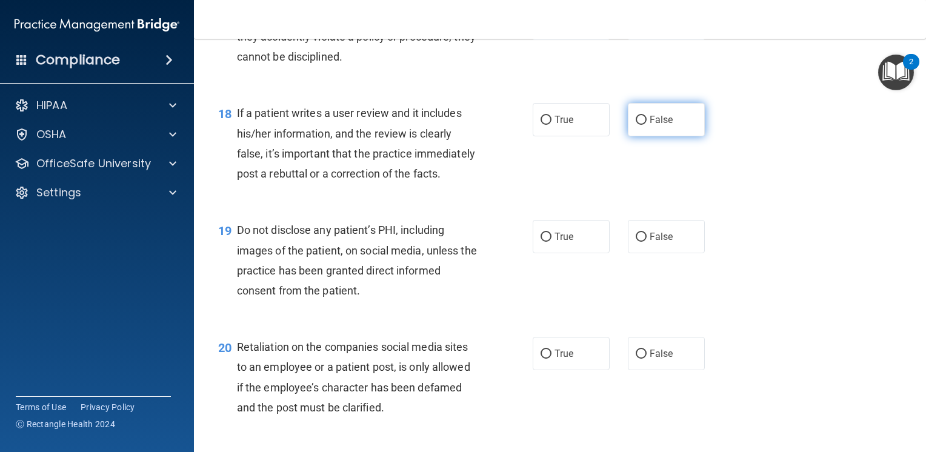
click at [636, 125] on input "False" at bounding box center [641, 120] width 11 height 9
radio input "true"
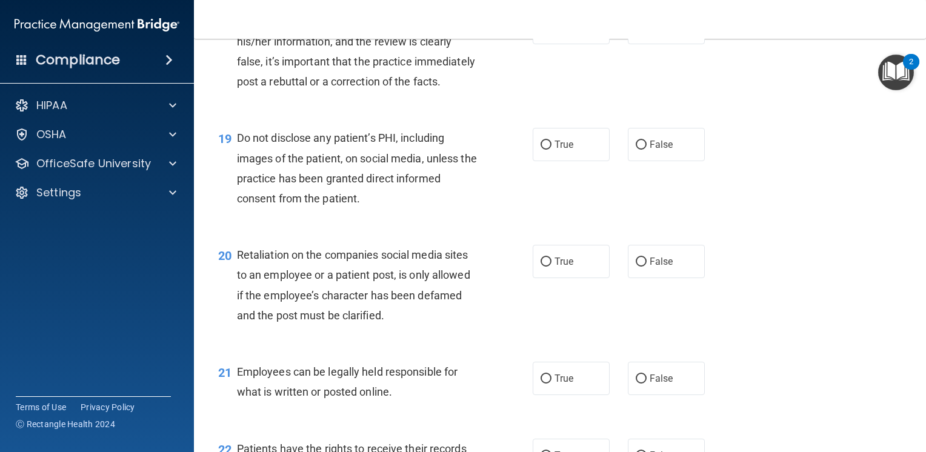
scroll to position [2121, 0]
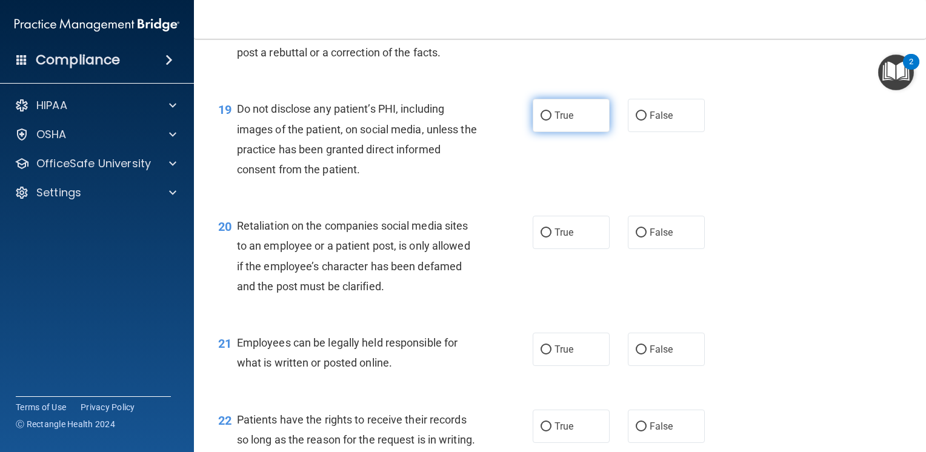
click at [540, 121] on input "True" at bounding box center [545, 115] width 11 height 9
radio input "true"
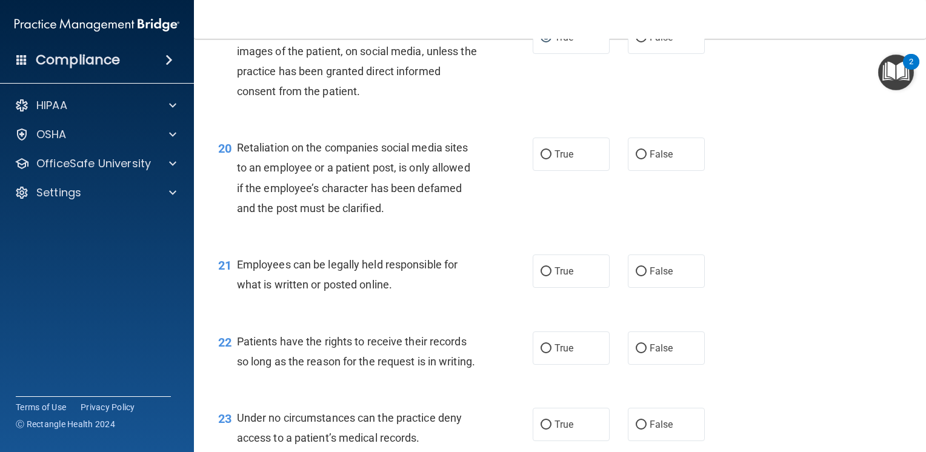
scroll to position [2242, 0]
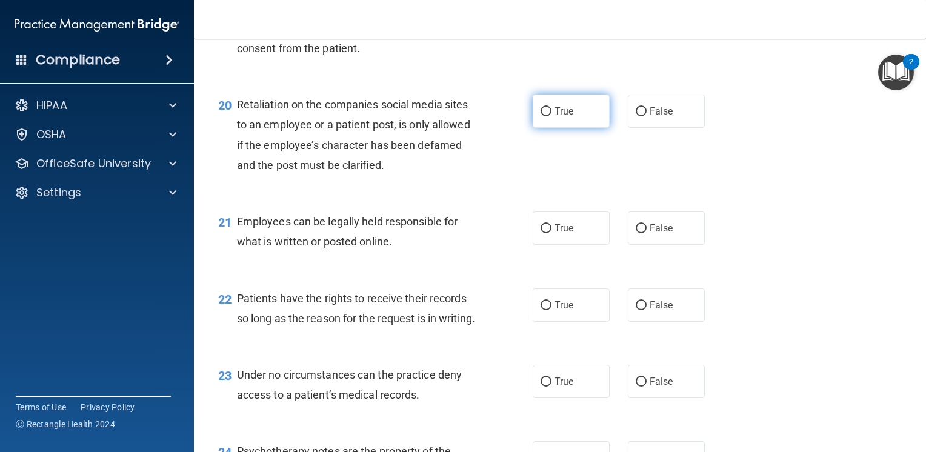
click at [540, 116] on input "True" at bounding box center [545, 111] width 11 height 9
radio input "true"
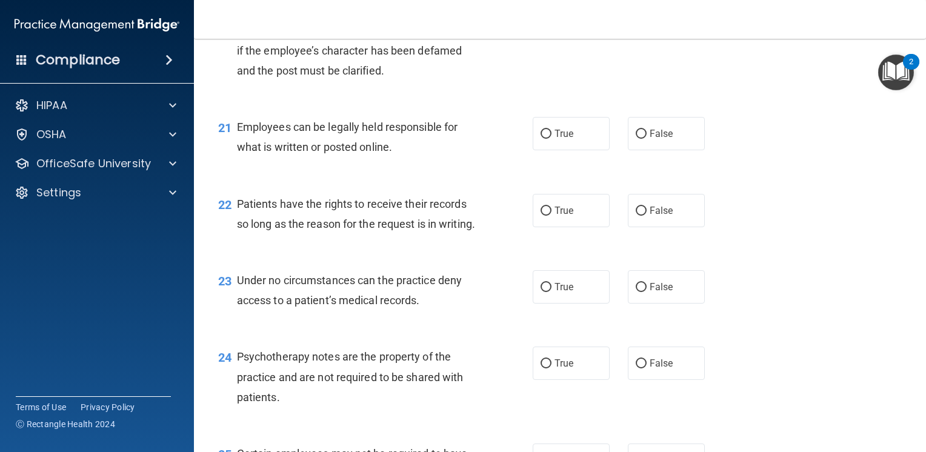
scroll to position [2363, 0]
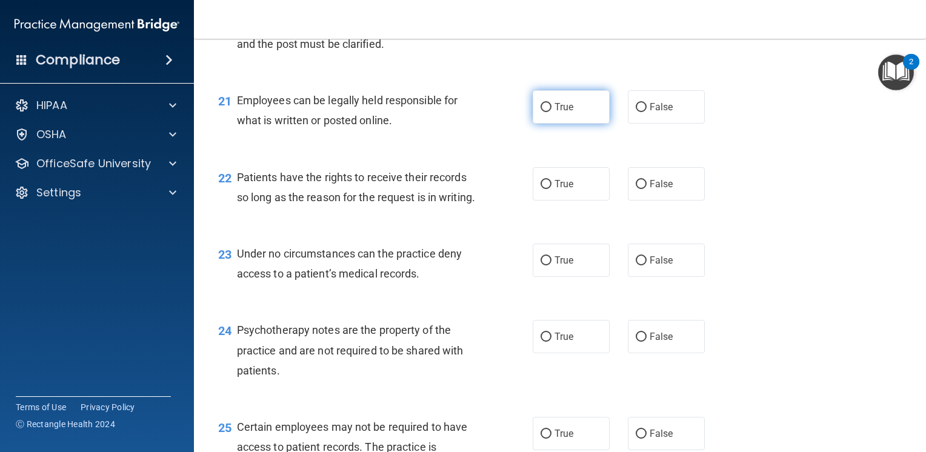
click at [544, 112] on input "True" at bounding box center [545, 107] width 11 height 9
radio input "true"
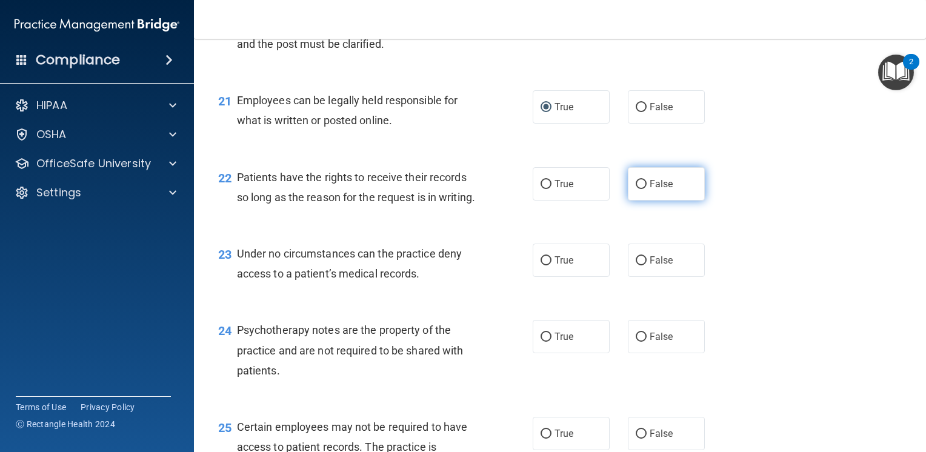
click at [636, 189] on input "False" at bounding box center [641, 184] width 11 height 9
radio input "true"
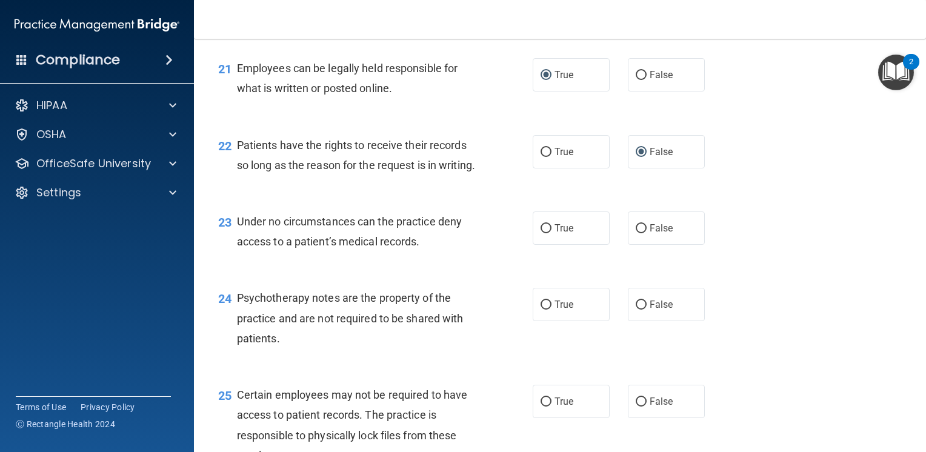
scroll to position [2424, 0]
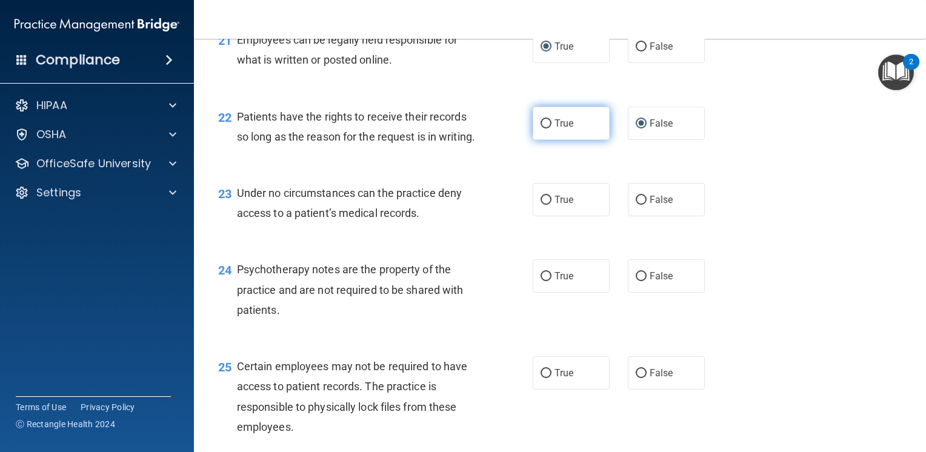
click at [542, 128] on input "True" at bounding box center [545, 123] width 11 height 9
radio input "true"
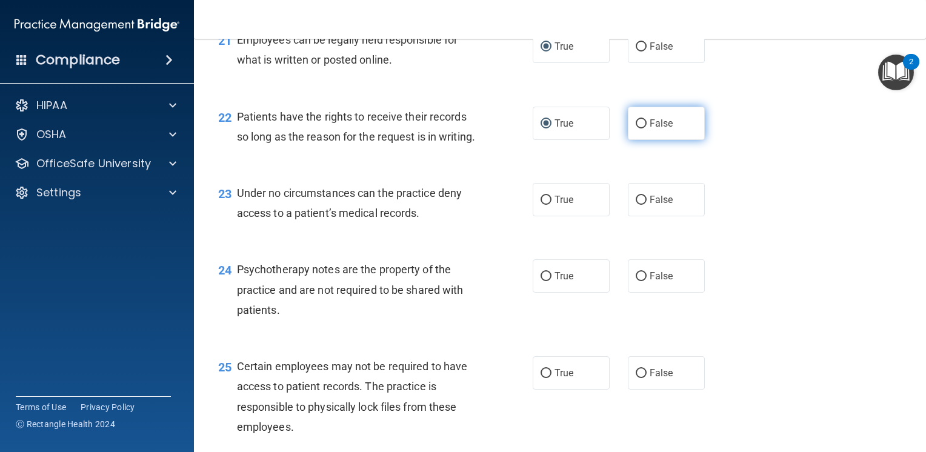
click at [636, 128] on input "False" at bounding box center [641, 123] width 11 height 9
radio input "true"
radio input "false"
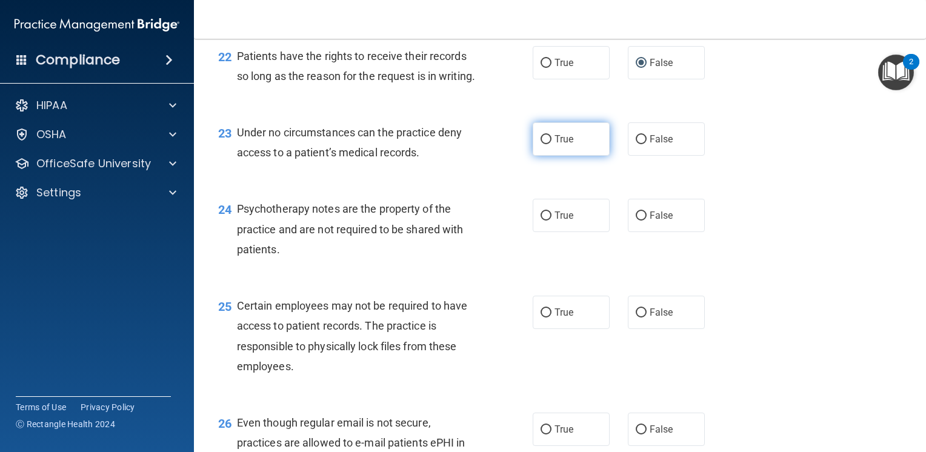
click at [541, 144] on input "True" at bounding box center [545, 139] width 11 height 9
radio input "true"
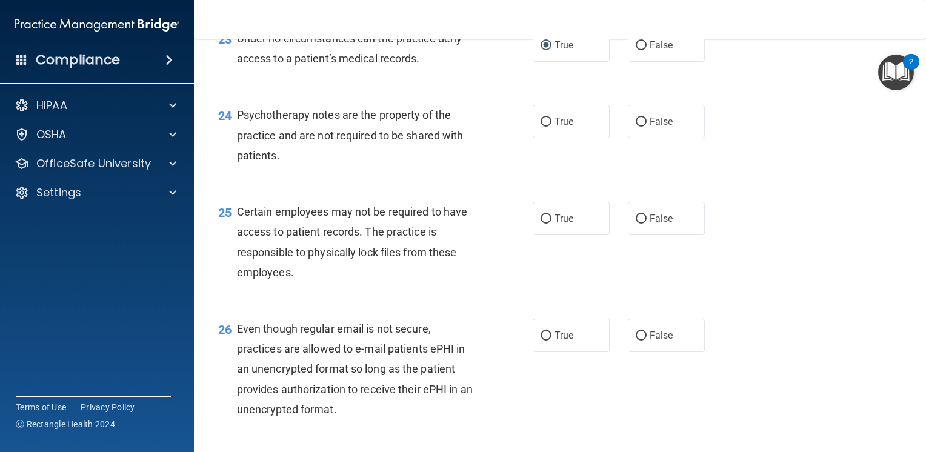
scroll to position [2605, 0]
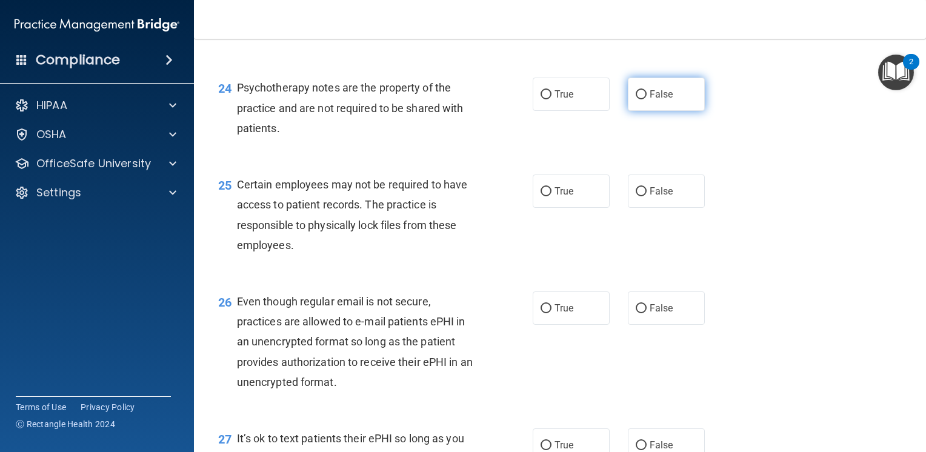
click at [636, 99] on input "False" at bounding box center [641, 94] width 11 height 9
radio input "true"
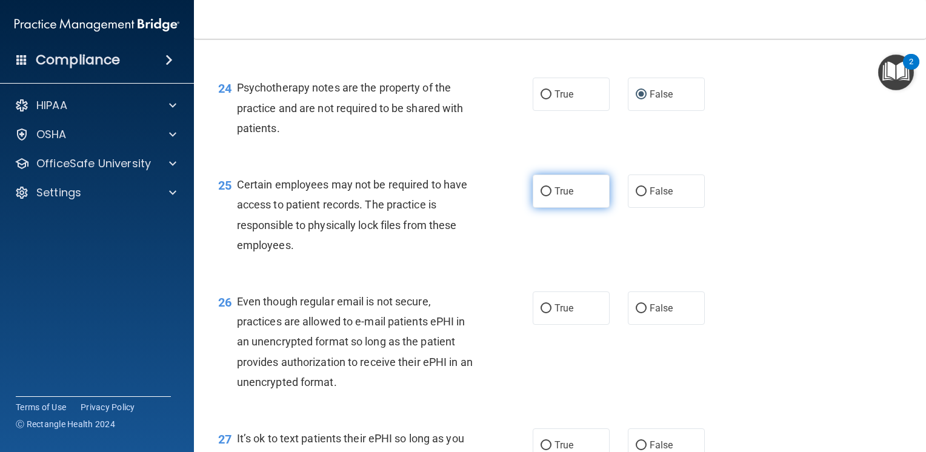
click at [544, 196] on input "True" at bounding box center [545, 191] width 11 height 9
radio input "true"
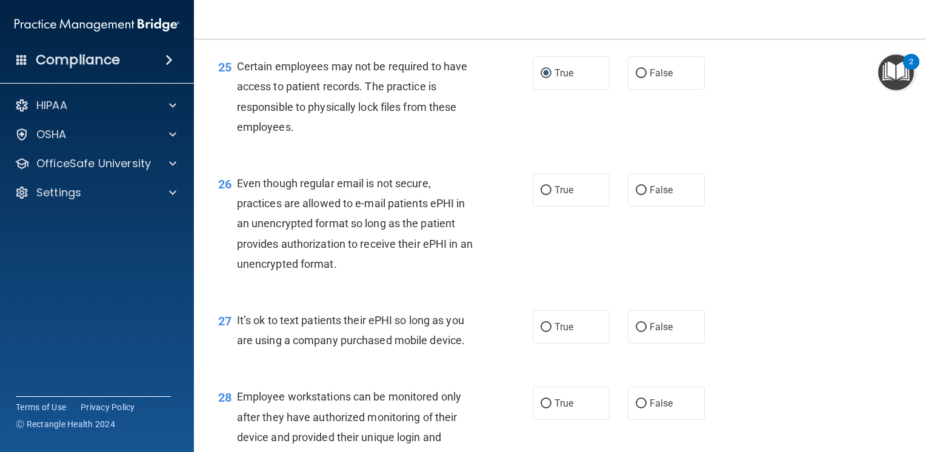
scroll to position [2727, 0]
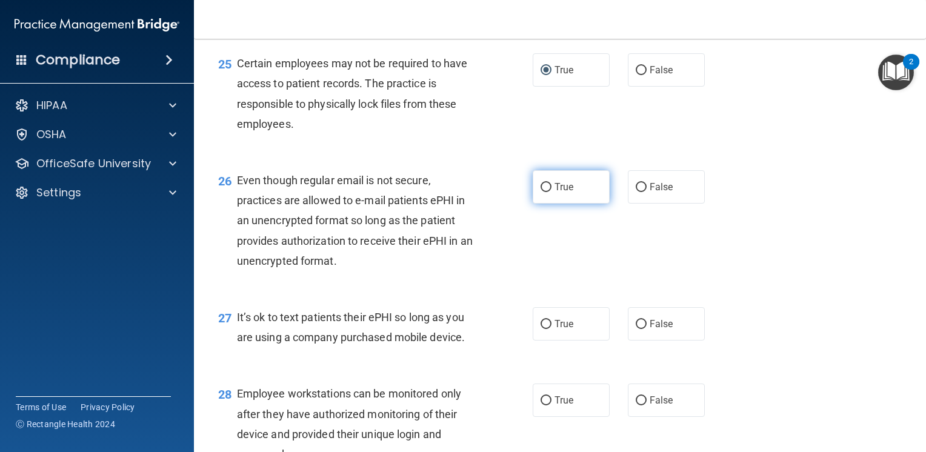
click at [540, 192] on input "True" at bounding box center [545, 187] width 11 height 9
radio input "true"
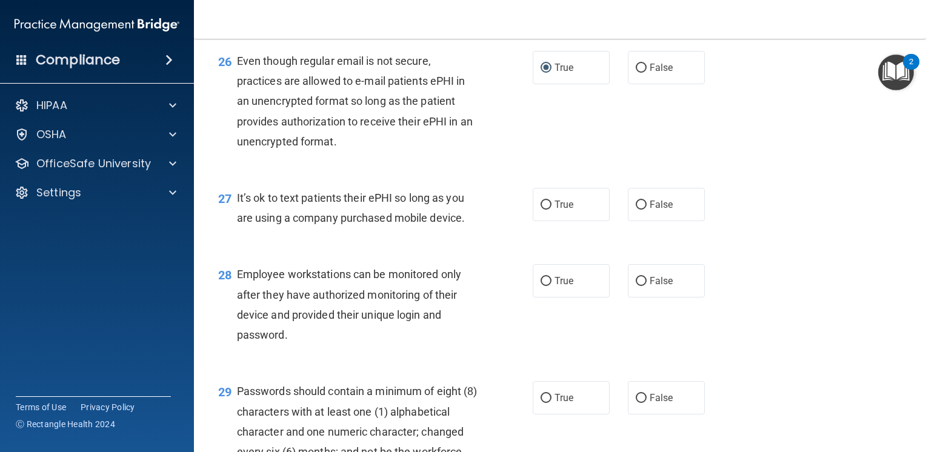
scroll to position [2848, 0]
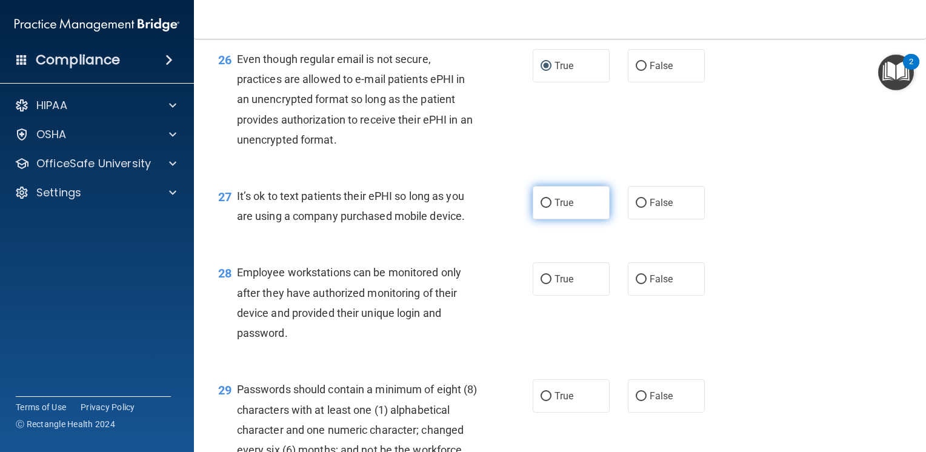
click at [540, 208] on input "True" at bounding box center [545, 203] width 11 height 9
radio input "true"
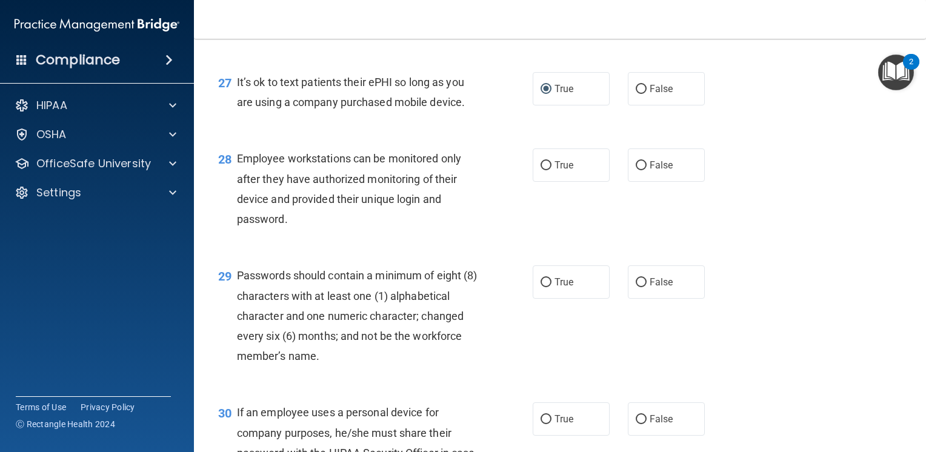
scroll to position [2969, 0]
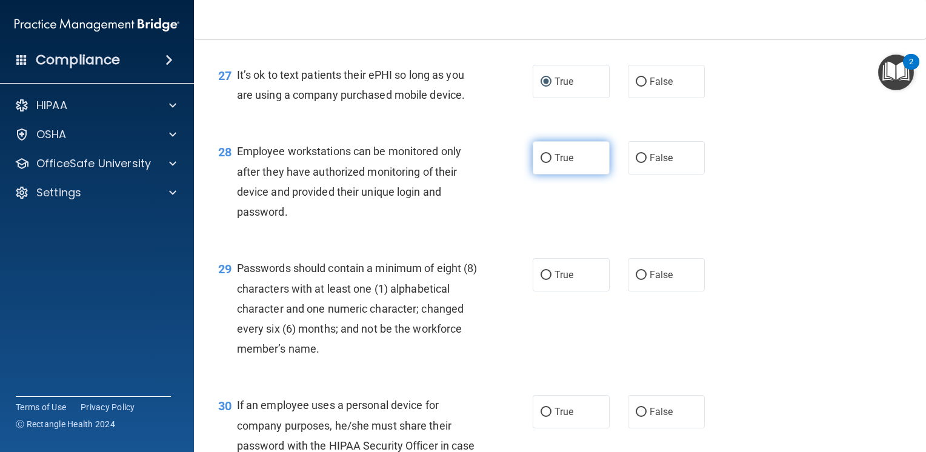
click at [541, 163] on input "True" at bounding box center [545, 158] width 11 height 9
radio input "true"
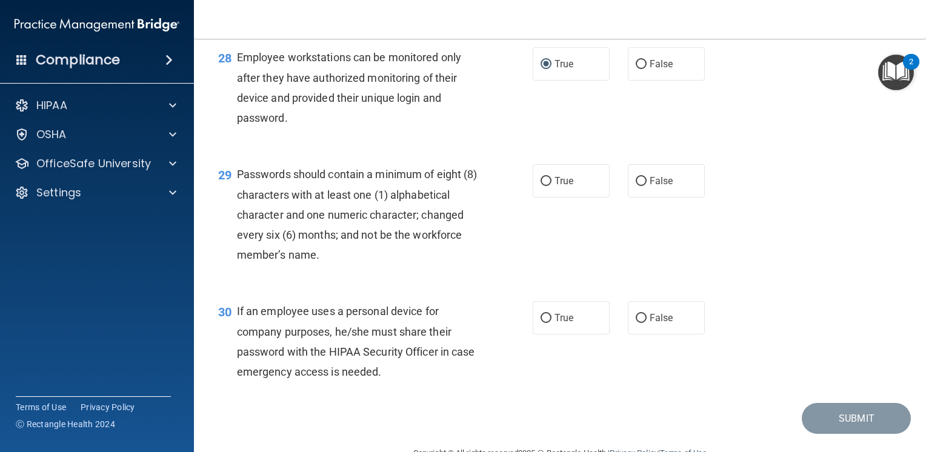
scroll to position [3090, 0]
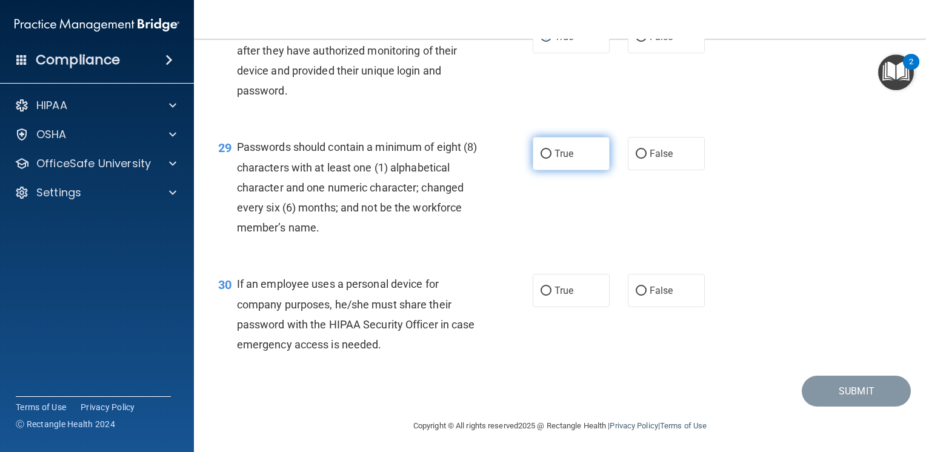
click at [544, 159] on input "True" at bounding box center [545, 154] width 11 height 9
radio input "true"
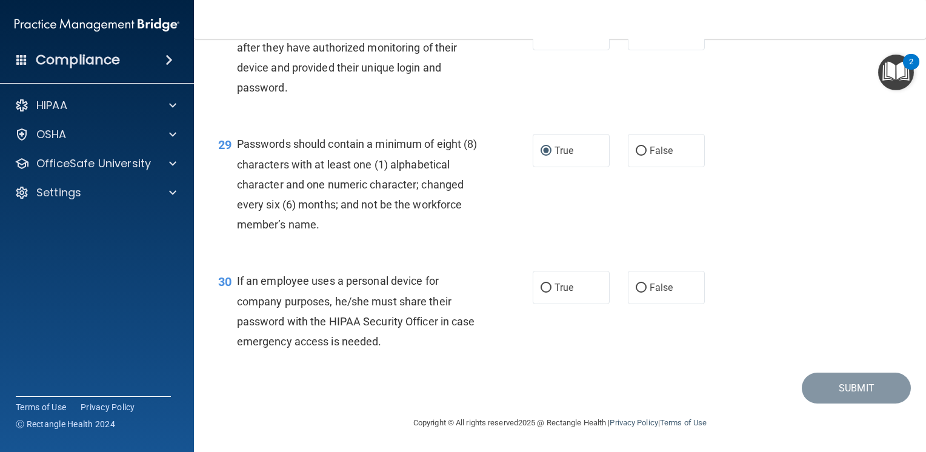
scroll to position [3153, 0]
click at [636, 286] on input "False" at bounding box center [641, 288] width 11 height 9
radio input "true"
click at [845, 387] on button "Submit" at bounding box center [856, 388] width 109 height 31
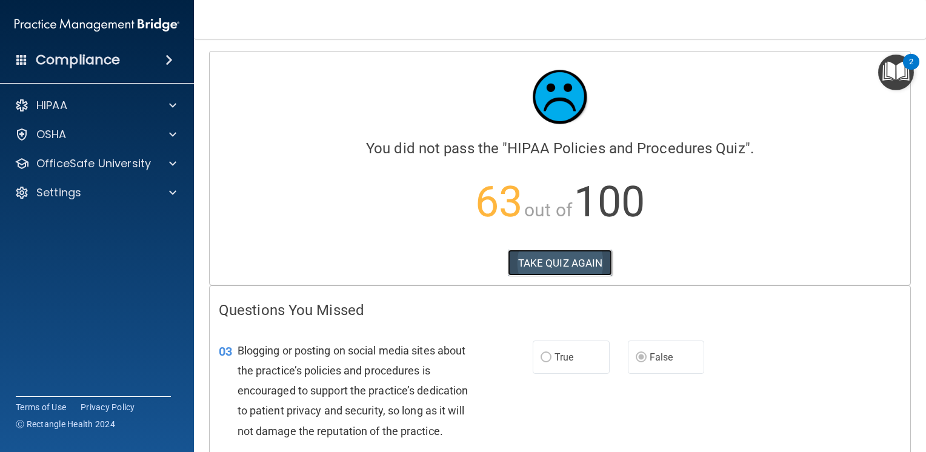
click at [545, 263] on button "TAKE QUIZ AGAIN" at bounding box center [560, 263] width 105 height 27
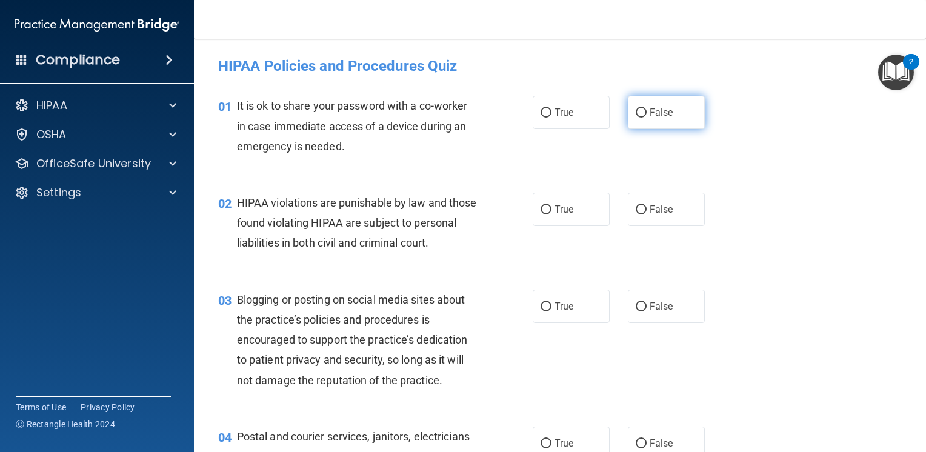
click at [636, 113] on input "False" at bounding box center [641, 112] width 11 height 9
radio input "true"
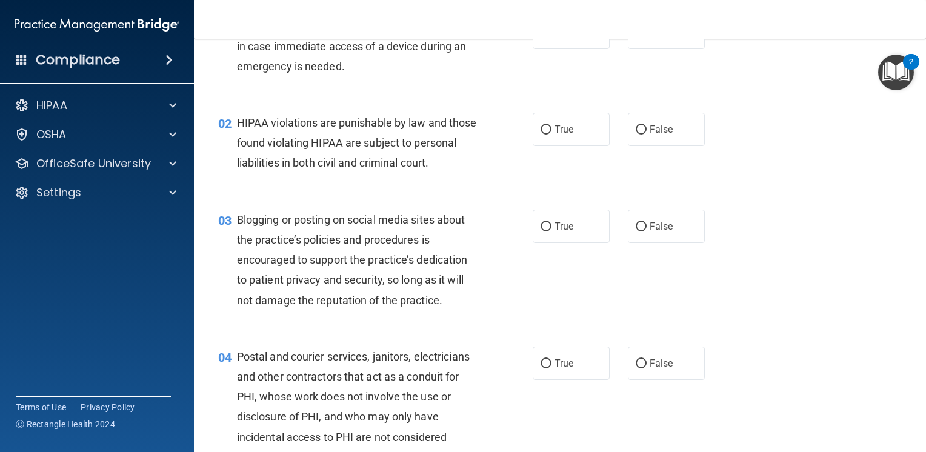
scroll to position [121, 0]
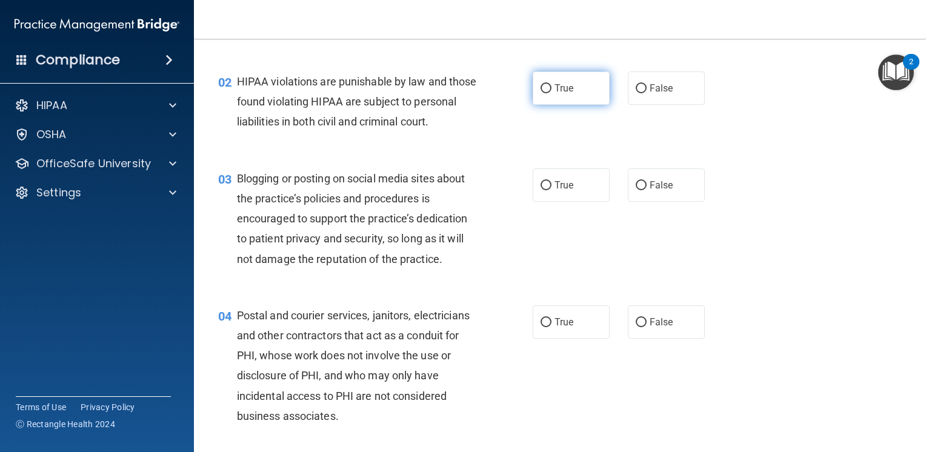
click at [540, 84] on input "True" at bounding box center [545, 88] width 11 height 9
radio input "true"
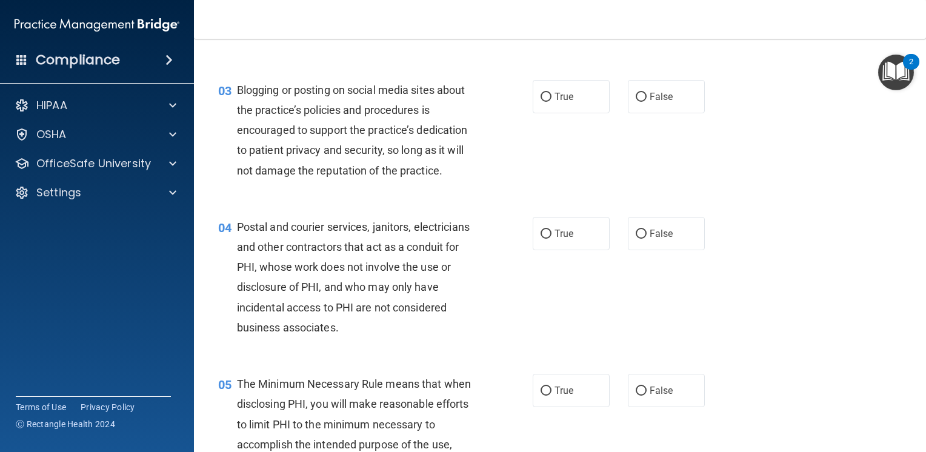
scroll to position [182, 0]
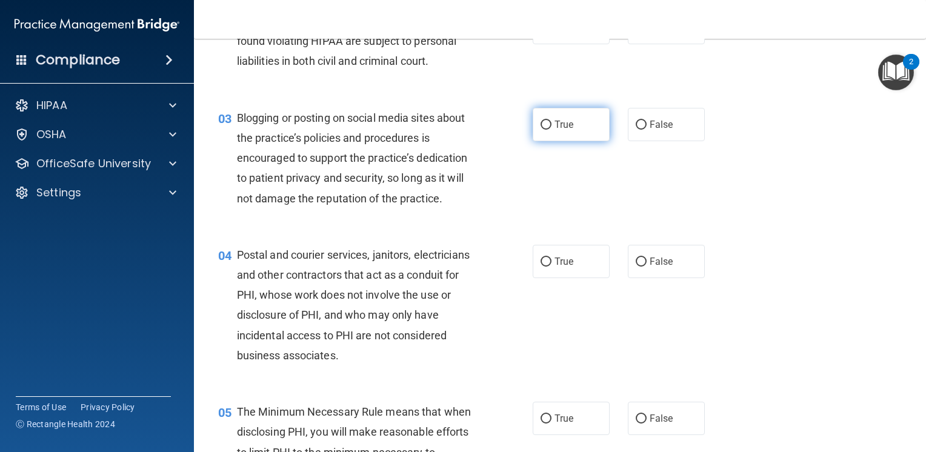
click at [540, 130] on input "True" at bounding box center [545, 125] width 11 height 9
radio input "true"
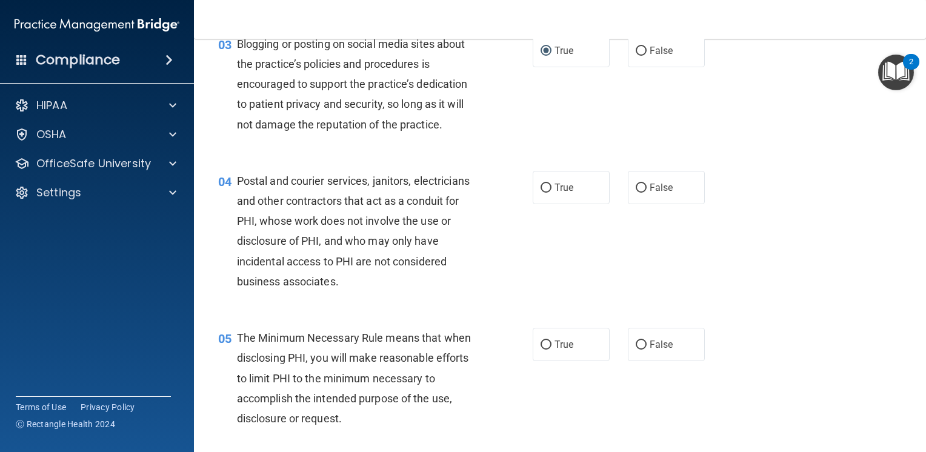
scroll to position [303, 0]
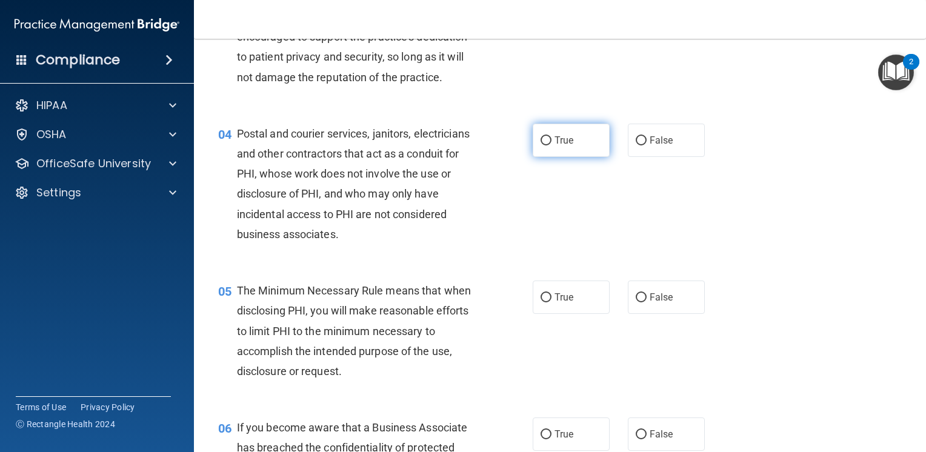
click at [545, 145] on input "True" at bounding box center [545, 140] width 11 height 9
radio input "true"
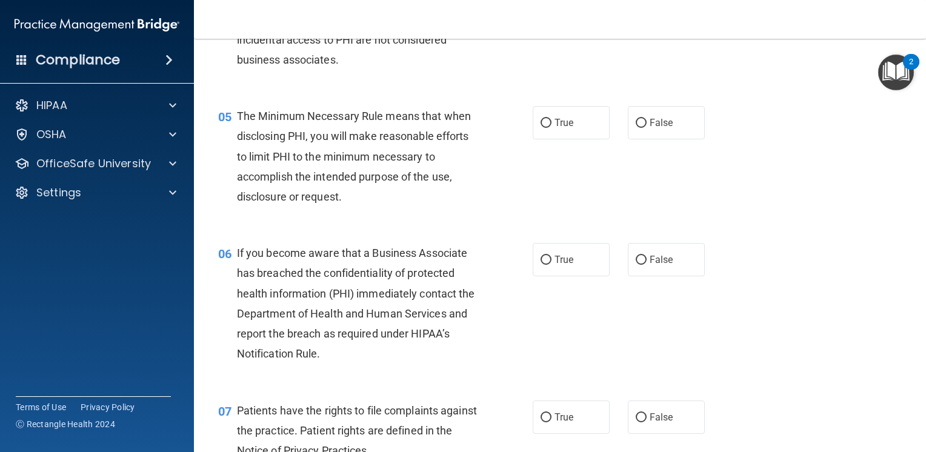
scroll to position [485, 0]
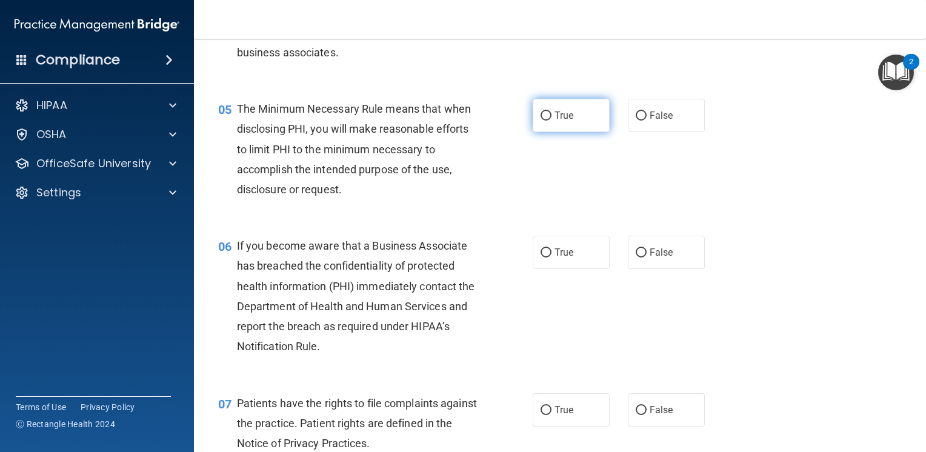
click at [540, 121] on input "True" at bounding box center [545, 115] width 11 height 9
radio input "true"
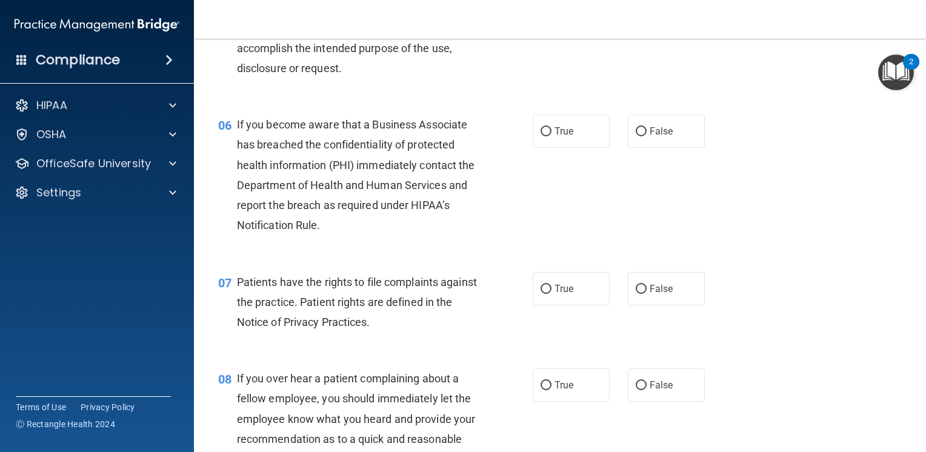
scroll to position [667, 0]
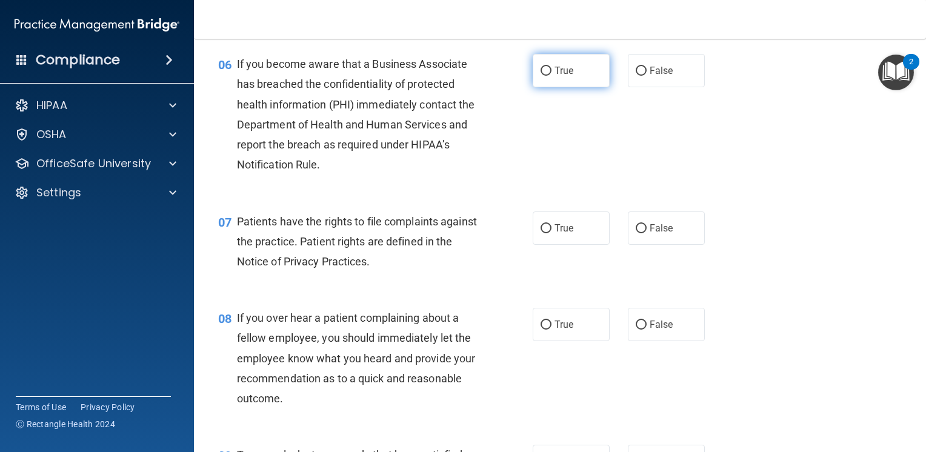
click at [540, 76] on input "True" at bounding box center [545, 71] width 11 height 9
radio input "true"
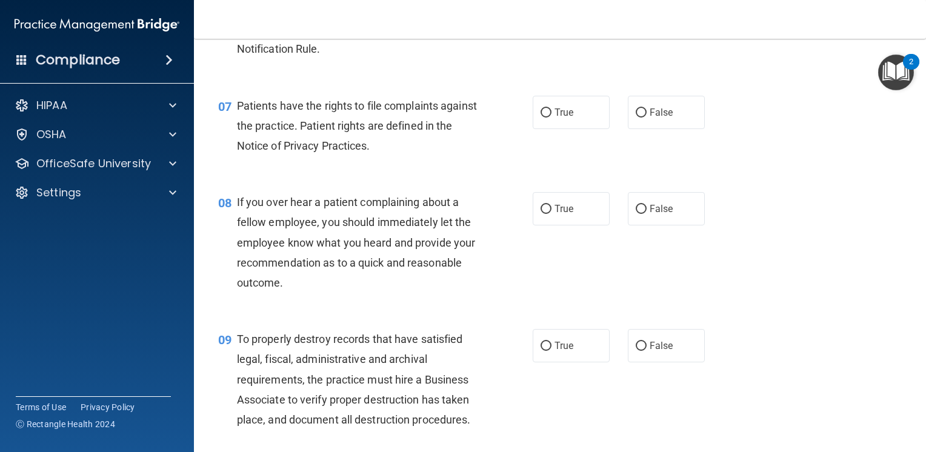
scroll to position [788, 0]
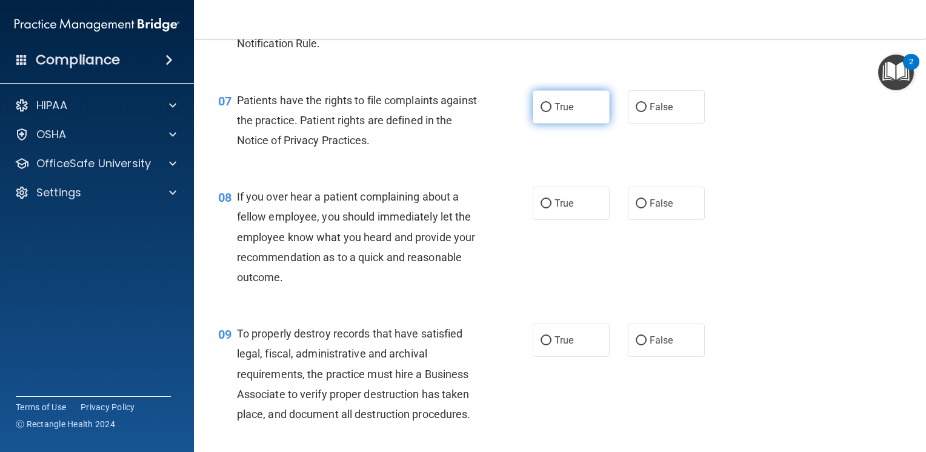
click at [543, 112] on input "True" at bounding box center [545, 107] width 11 height 9
radio input "true"
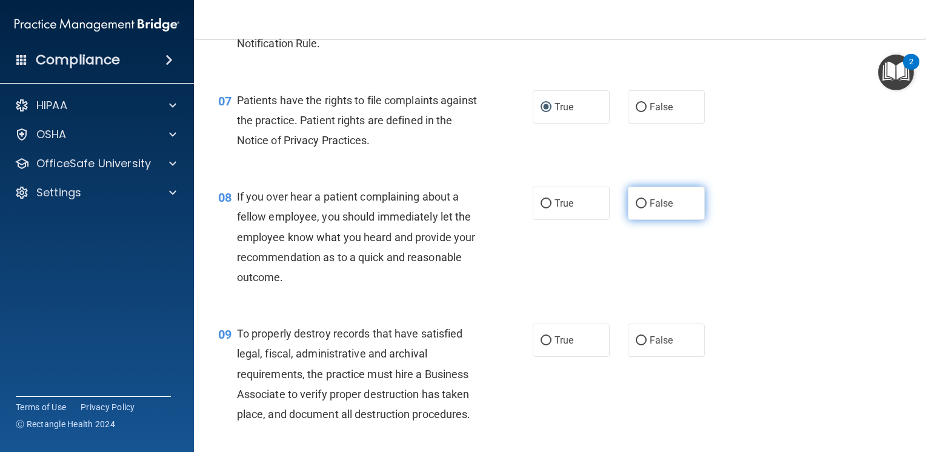
click at [636, 208] on input "False" at bounding box center [641, 203] width 11 height 9
radio input "true"
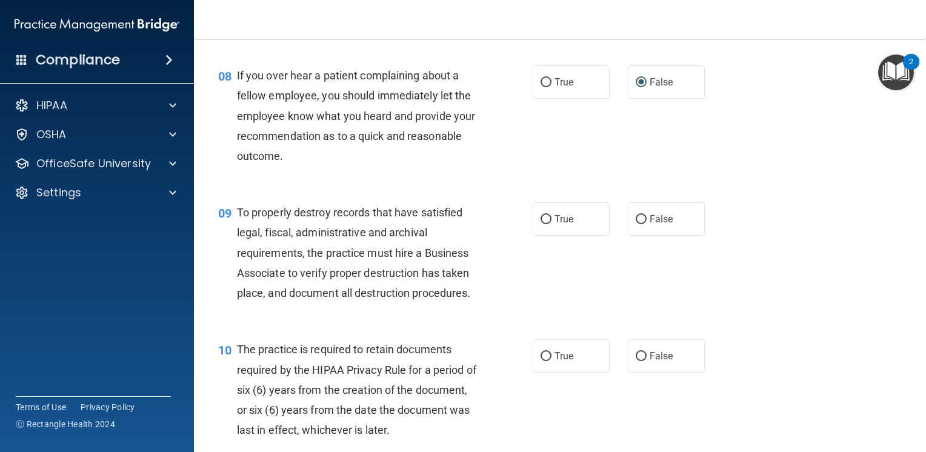
scroll to position [969, 0]
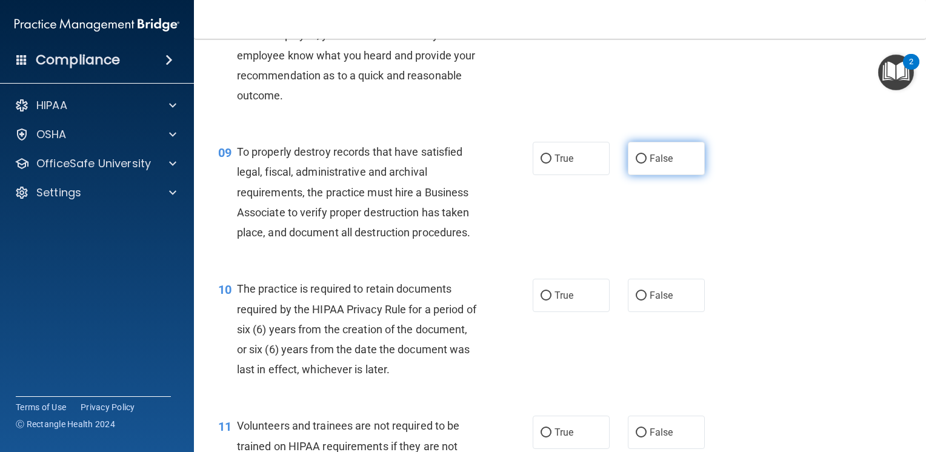
click at [637, 164] on input "False" at bounding box center [641, 159] width 11 height 9
radio input "true"
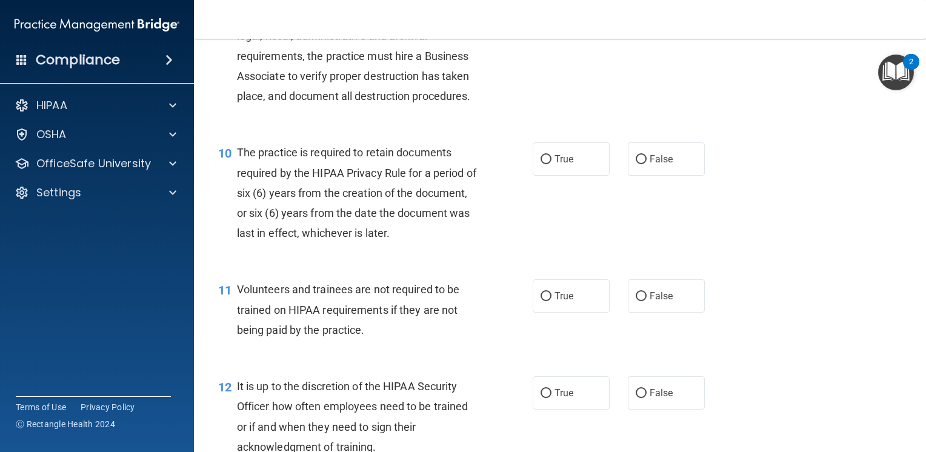
scroll to position [1151, 0]
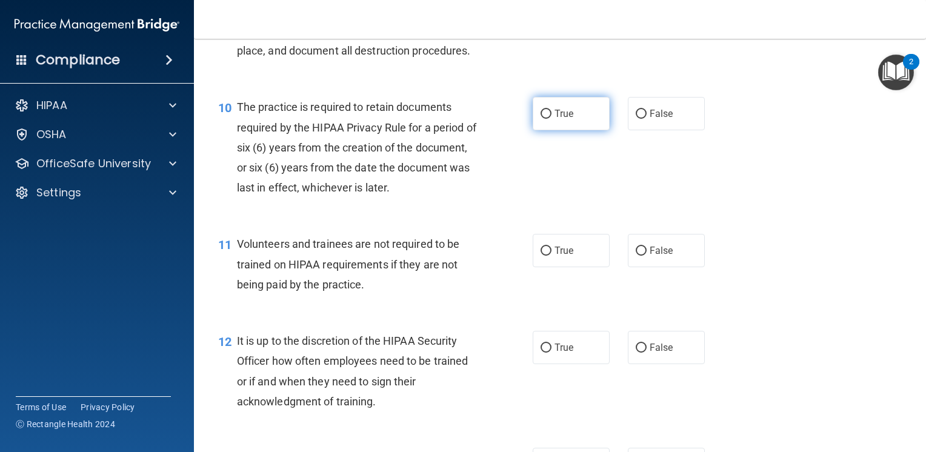
click at [540, 119] on input "True" at bounding box center [545, 114] width 11 height 9
radio input "true"
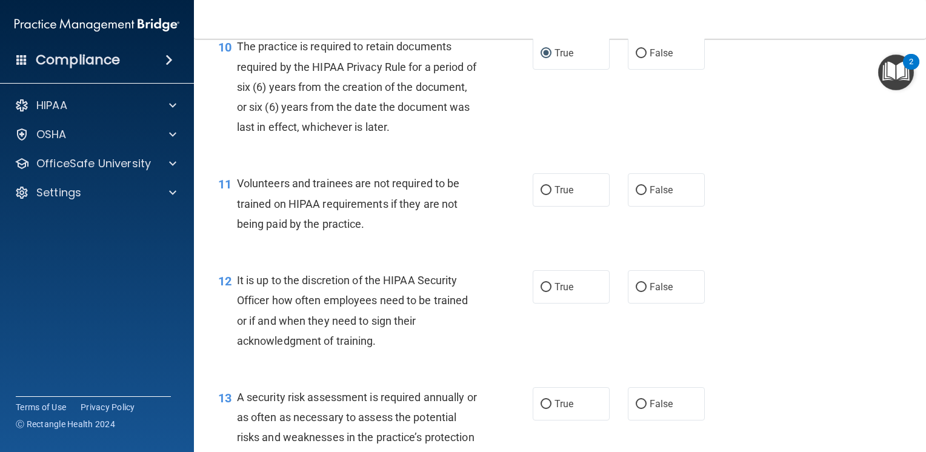
scroll to position [1272, 0]
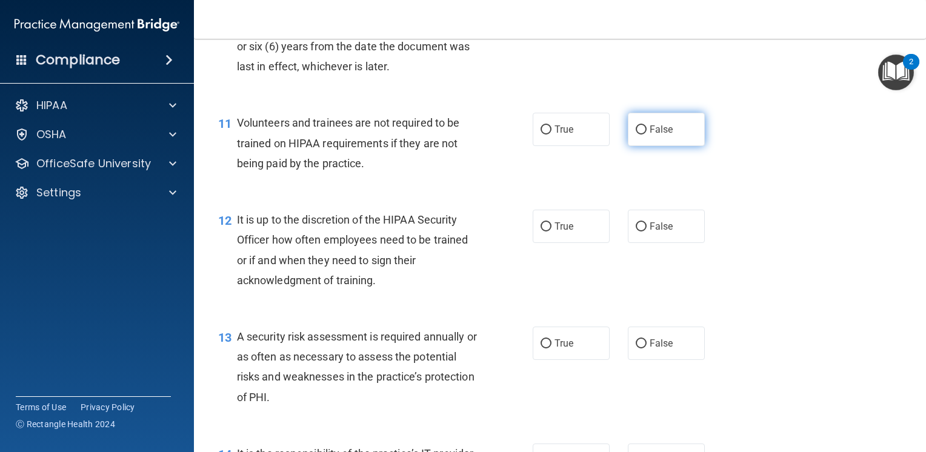
click at [640, 135] on input "False" at bounding box center [641, 129] width 11 height 9
radio input "true"
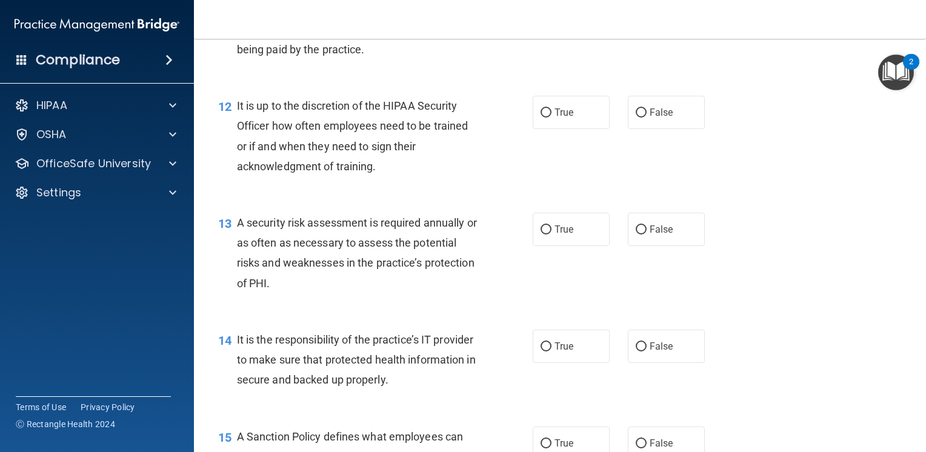
scroll to position [1394, 0]
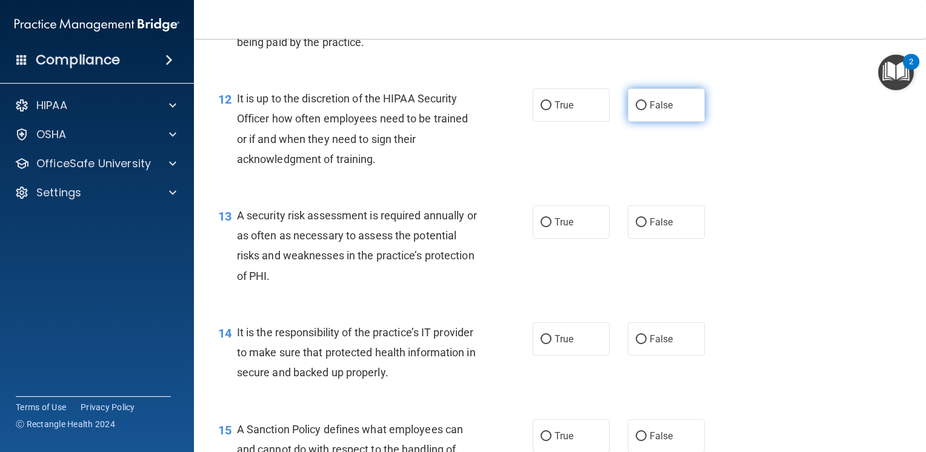
click at [640, 121] on label "False" at bounding box center [666, 104] width 77 height 33
click at [640, 110] on input "False" at bounding box center [641, 105] width 11 height 9
radio input "true"
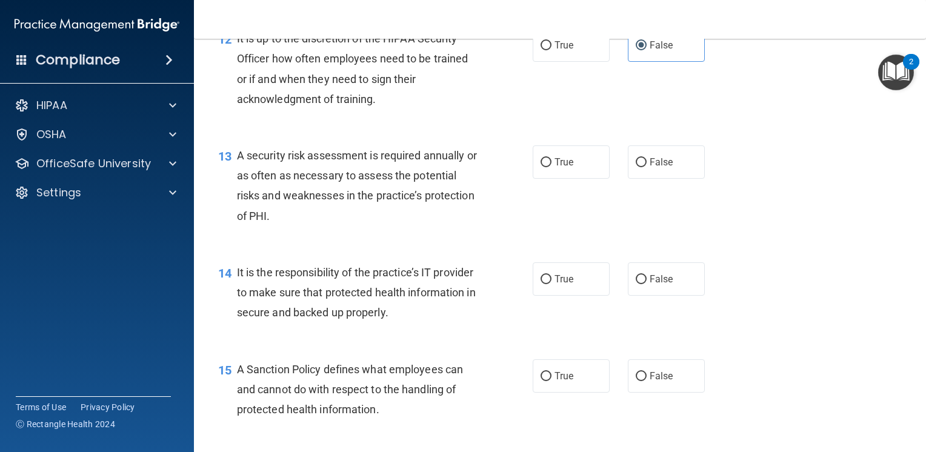
scroll to position [1515, 0]
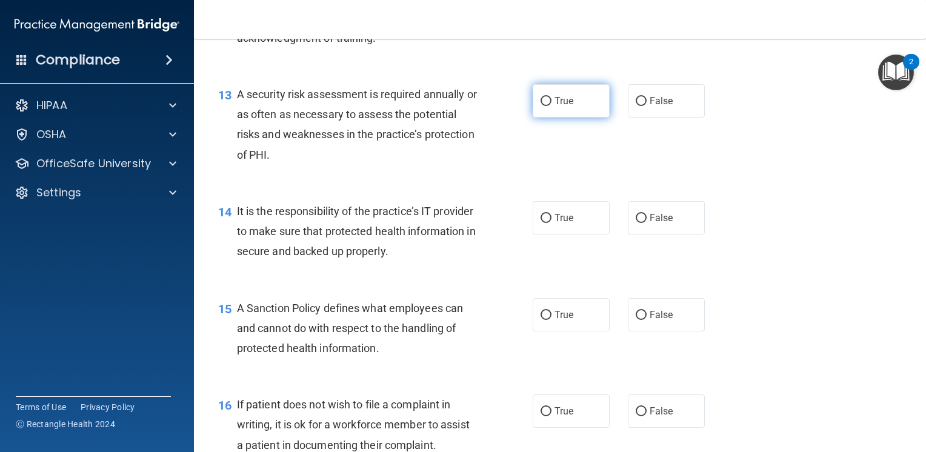
click at [540, 106] on input "True" at bounding box center [545, 101] width 11 height 9
radio input "true"
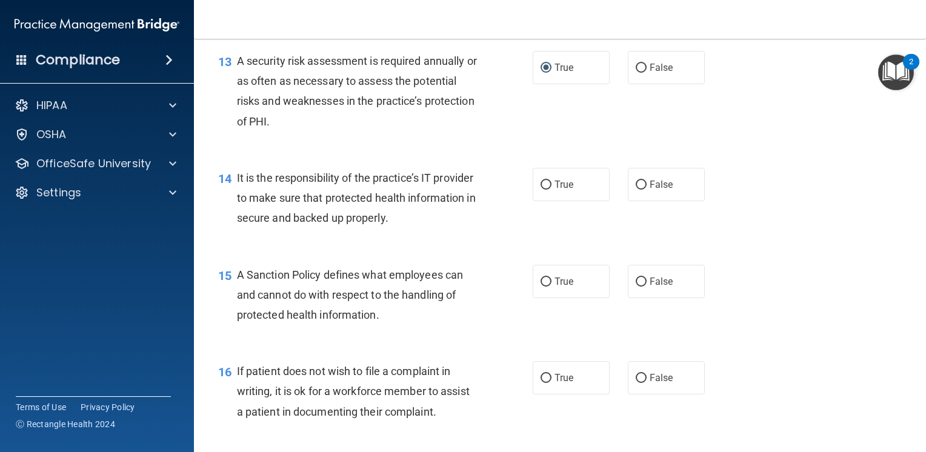
scroll to position [1575, 0]
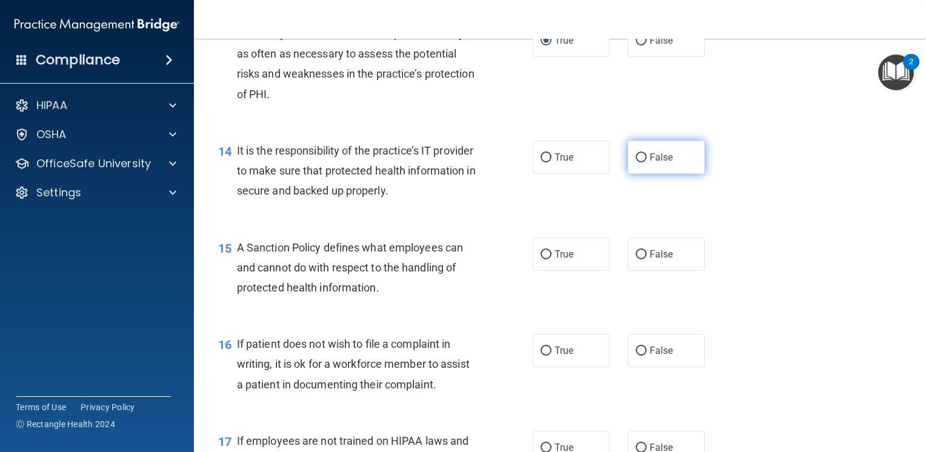
click at [636, 162] on input "False" at bounding box center [641, 157] width 11 height 9
radio input "true"
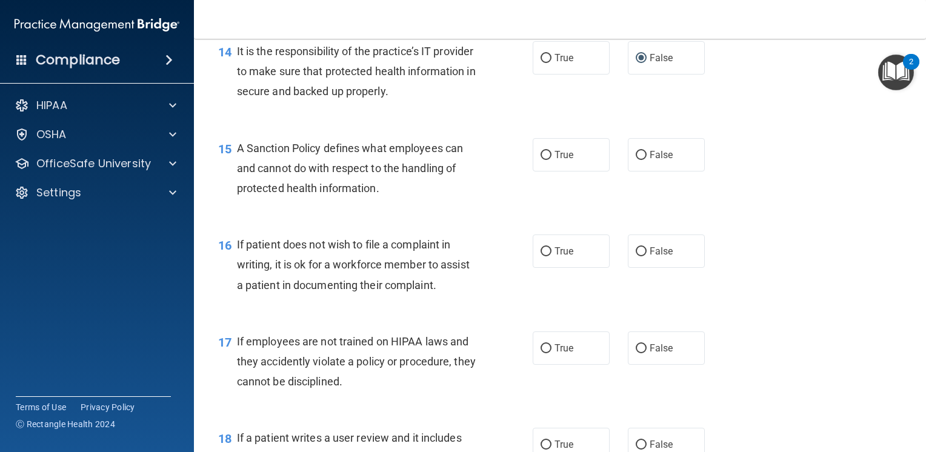
scroll to position [1697, 0]
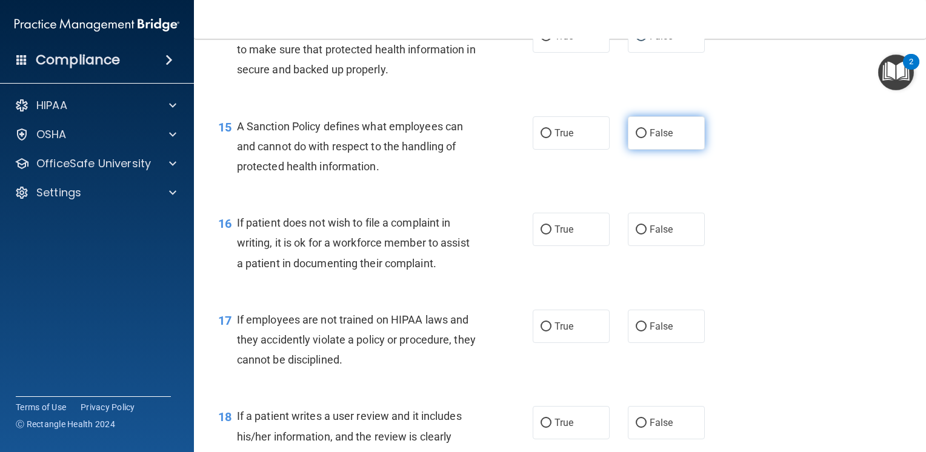
click at [639, 138] on input "False" at bounding box center [641, 133] width 11 height 9
radio input "true"
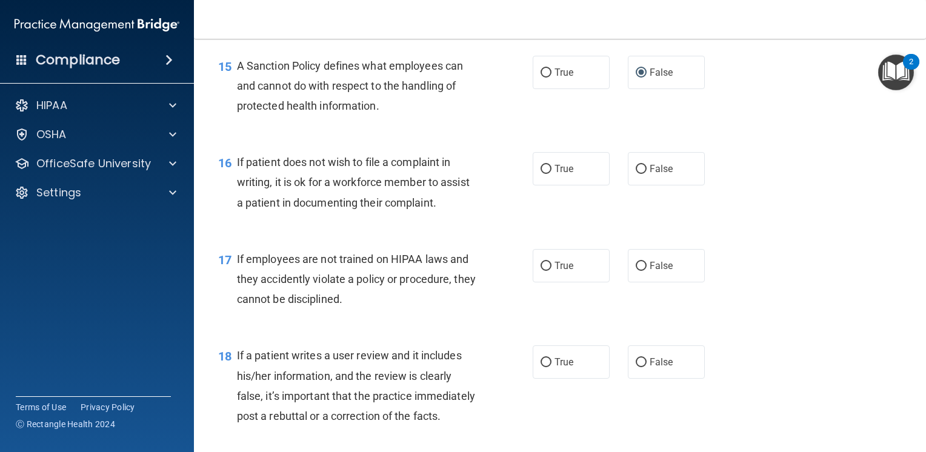
scroll to position [1818, 0]
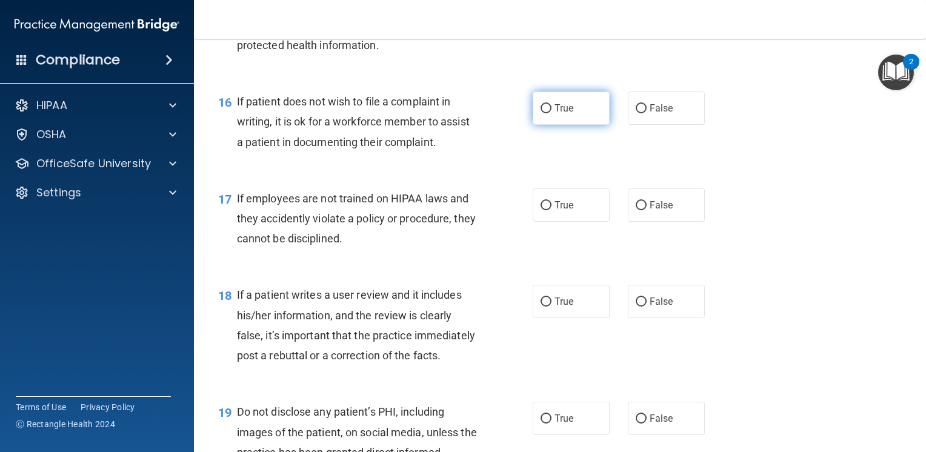
click at [540, 113] on input "True" at bounding box center [545, 108] width 11 height 9
radio input "true"
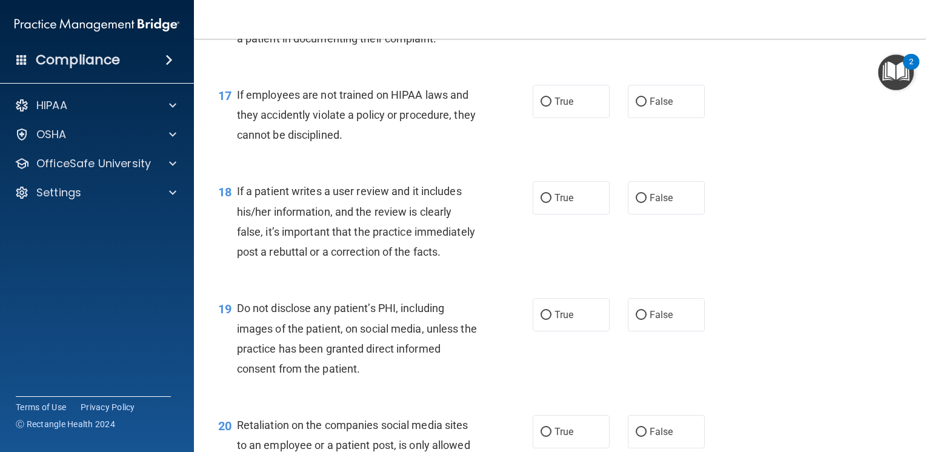
scroll to position [1939, 0]
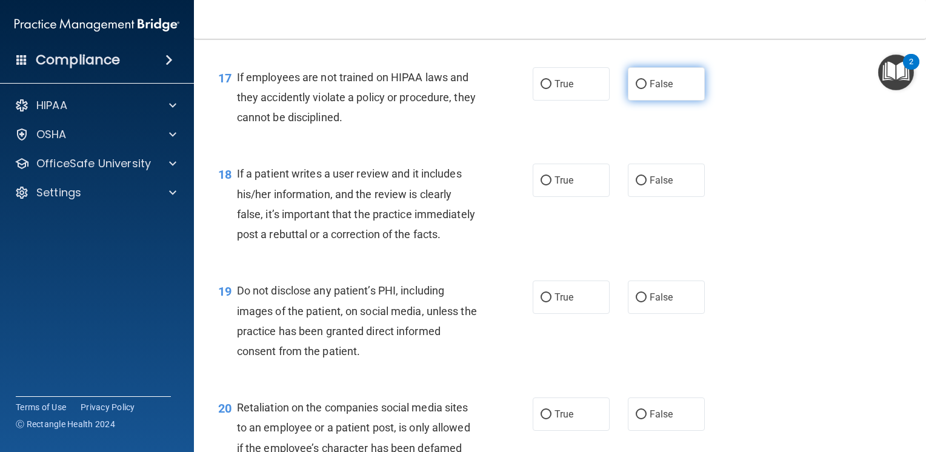
click at [636, 89] on input "False" at bounding box center [641, 84] width 11 height 9
radio input "true"
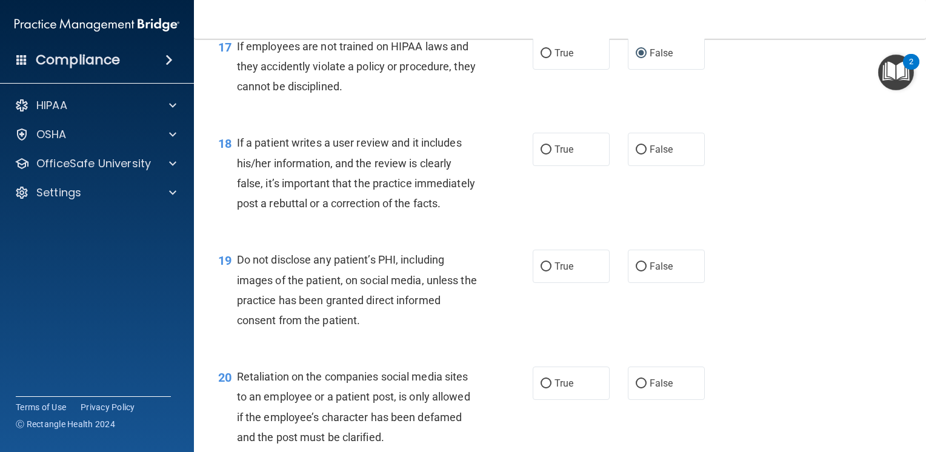
scroll to position [2000, 0]
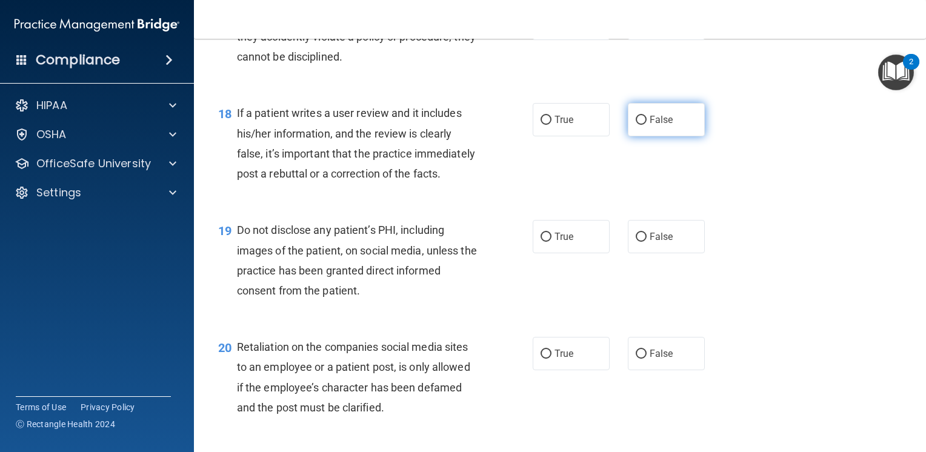
click at [637, 125] on input "False" at bounding box center [641, 120] width 11 height 9
radio input "true"
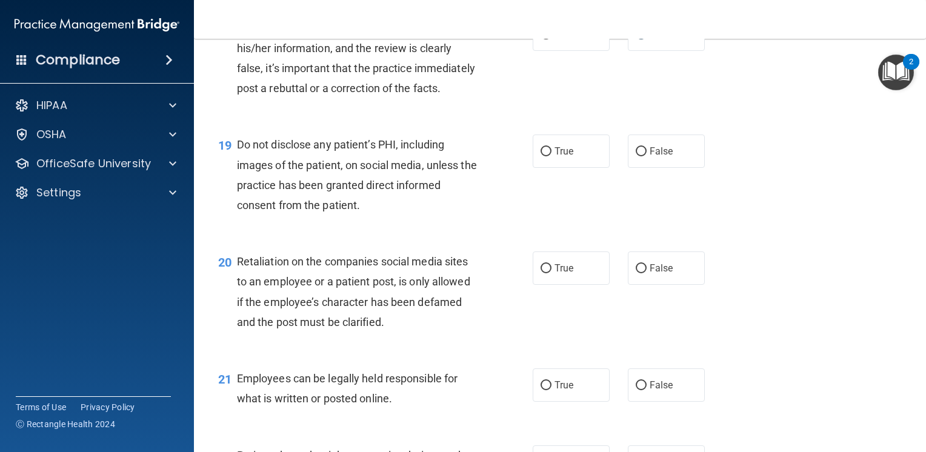
scroll to position [2121, 0]
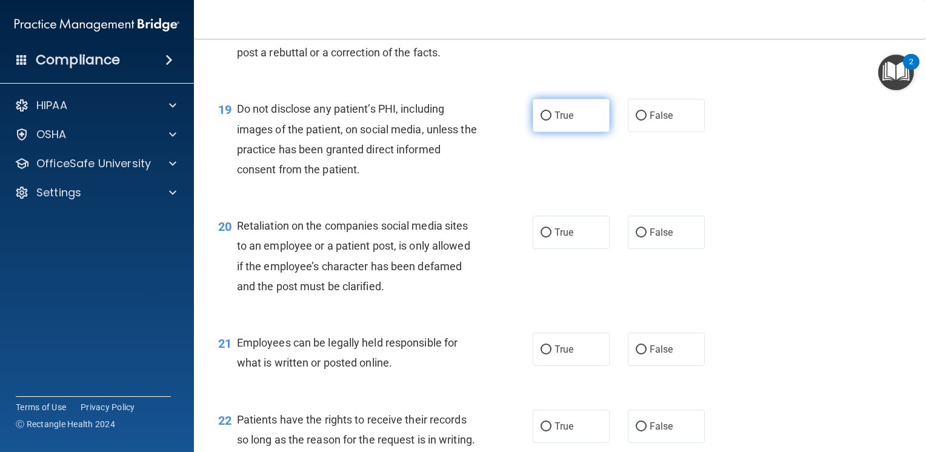
click at [540, 121] on input "True" at bounding box center [545, 115] width 11 height 9
radio input "true"
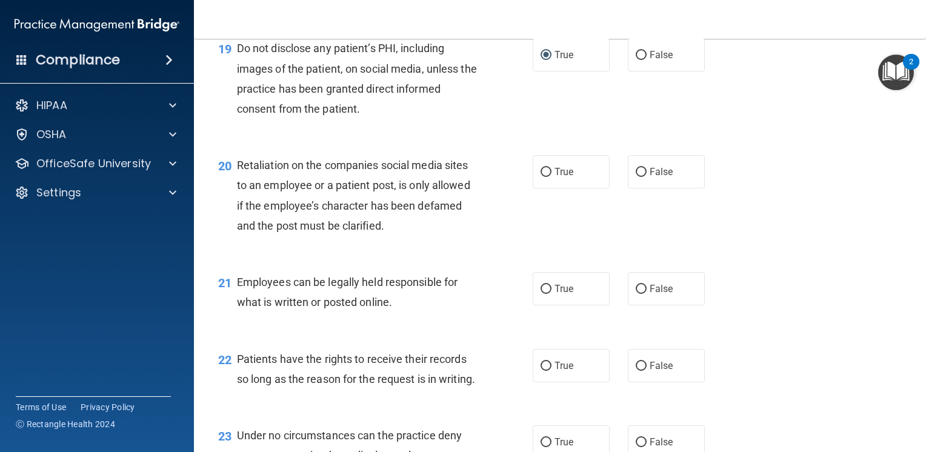
scroll to position [2242, 0]
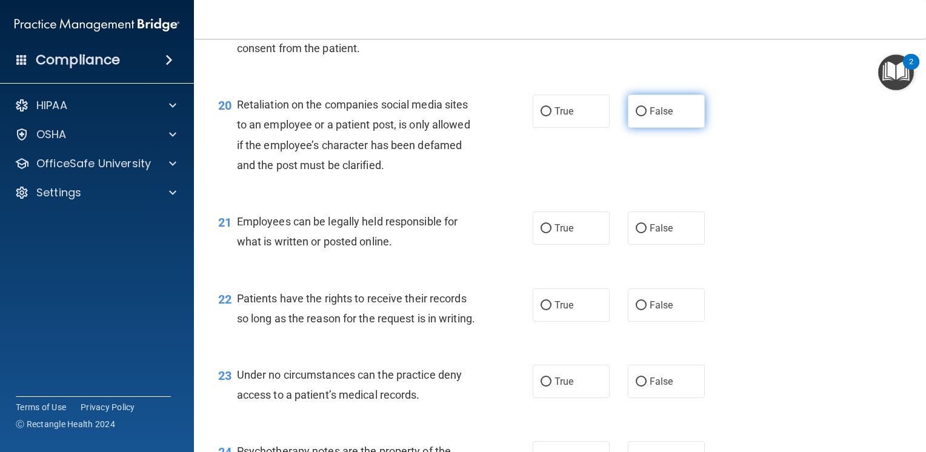
click at [636, 116] on input "False" at bounding box center [641, 111] width 11 height 9
radio input "true"
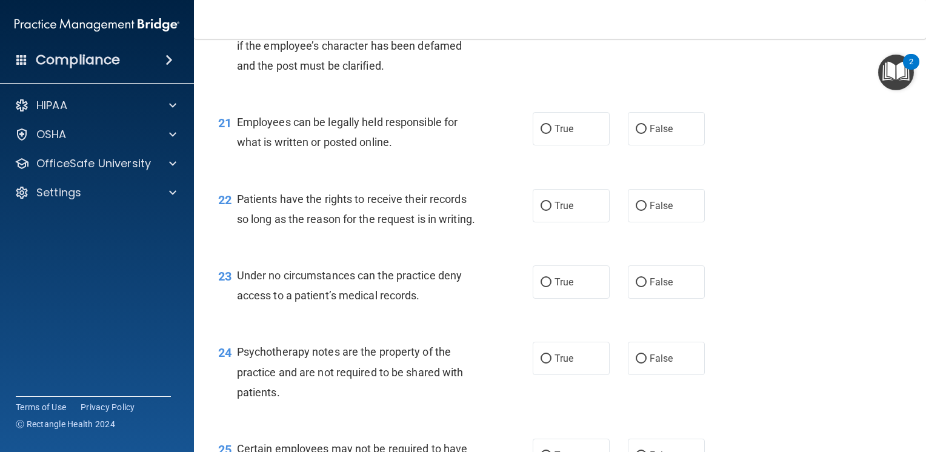
scroll to position [2363, 0]
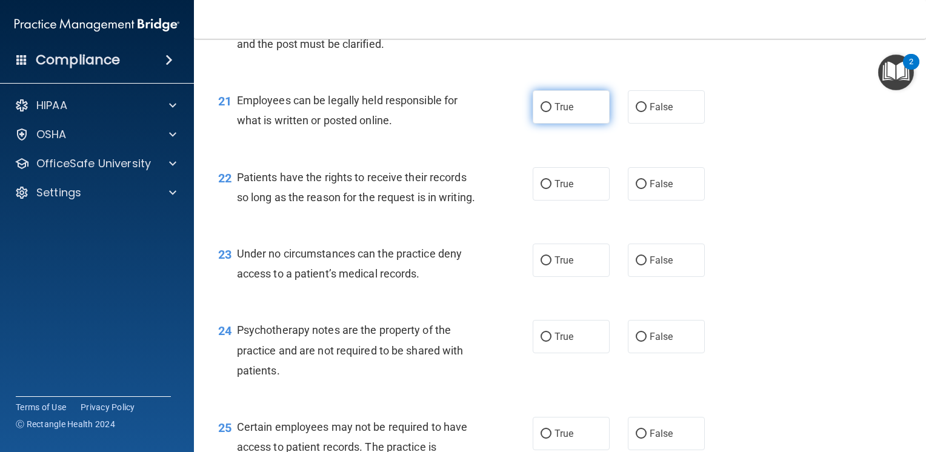
click at [540, 112] on input "True" at bounding box center [545, 107] width 11 height 9
radio input "true"
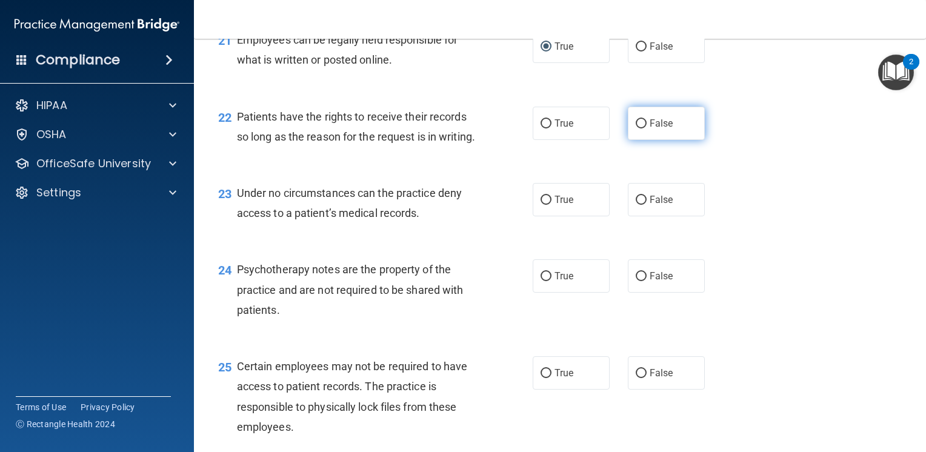
click at [636, 128] on input "False" at bounding box center [641, 123] width 11 height 9
radio input "true"
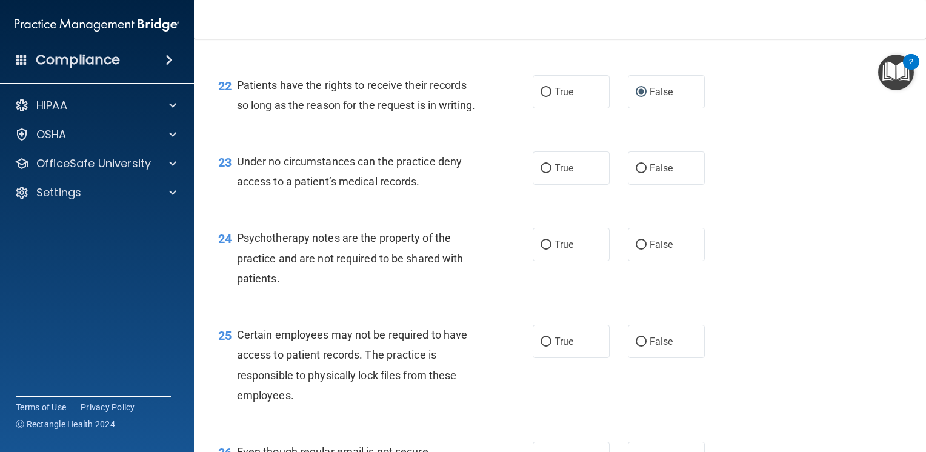
scroll to position [2484, 0]
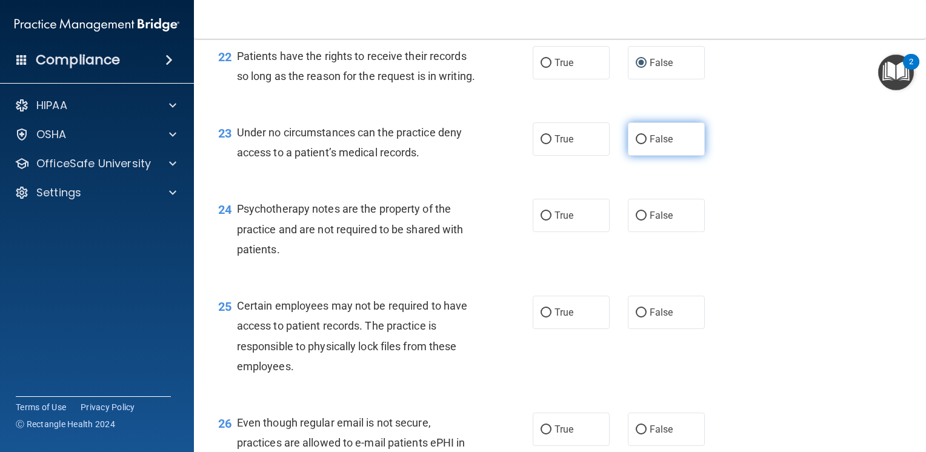
click at [637, 144] on input "False" at bounding box center [641, 139] width 11 height 9
radio input "true"
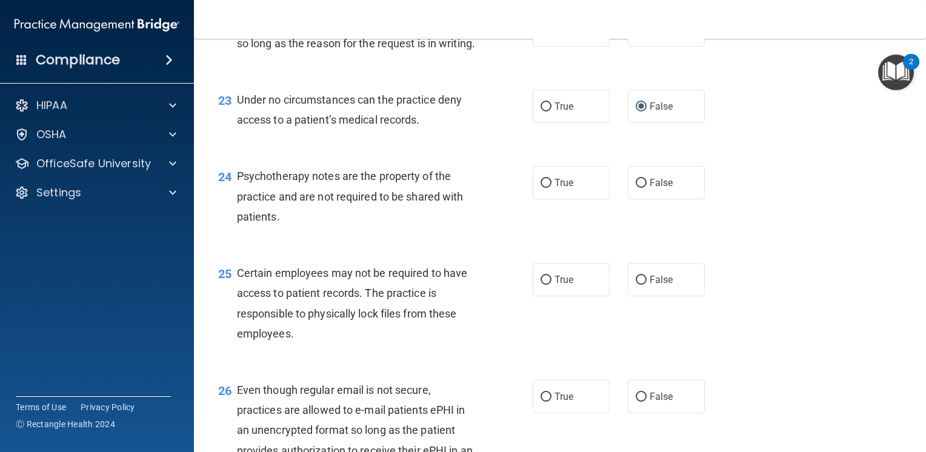
scroll to position [2545, 0]
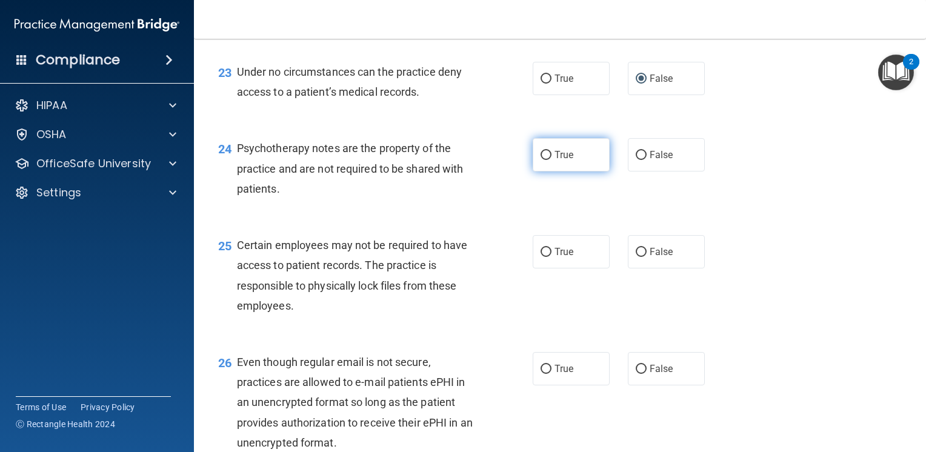
click at [545, 160] on input "True" at bounding box center [545, 155] width 11 height 9
radio input "true"
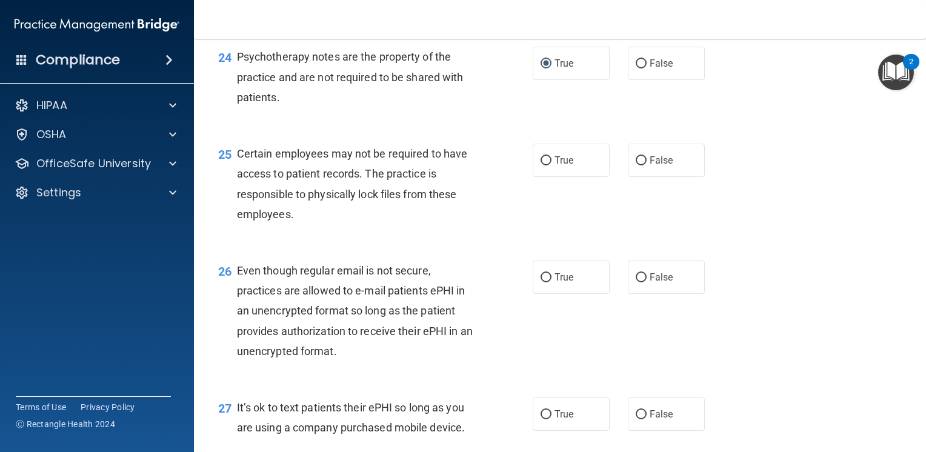
scroll to position [2666, 0]
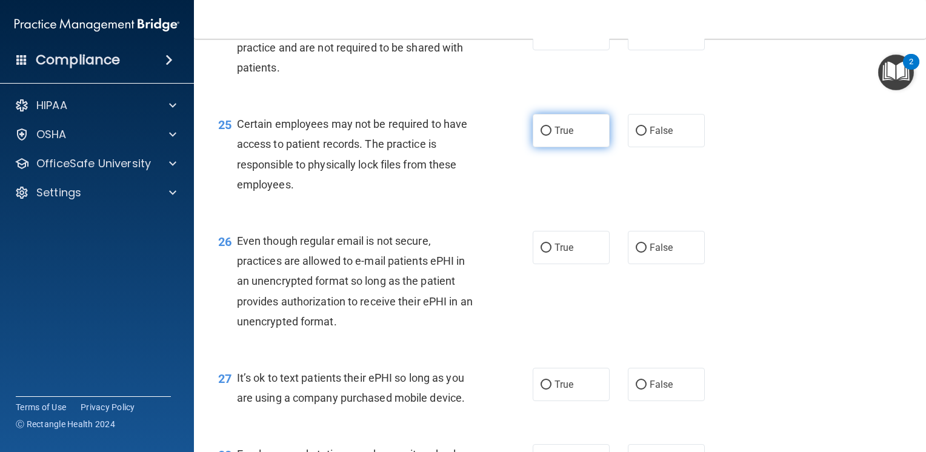
click at [540, 136] on input "True" at bounding box center [545, 131] width 11 height 9
radio input "true"
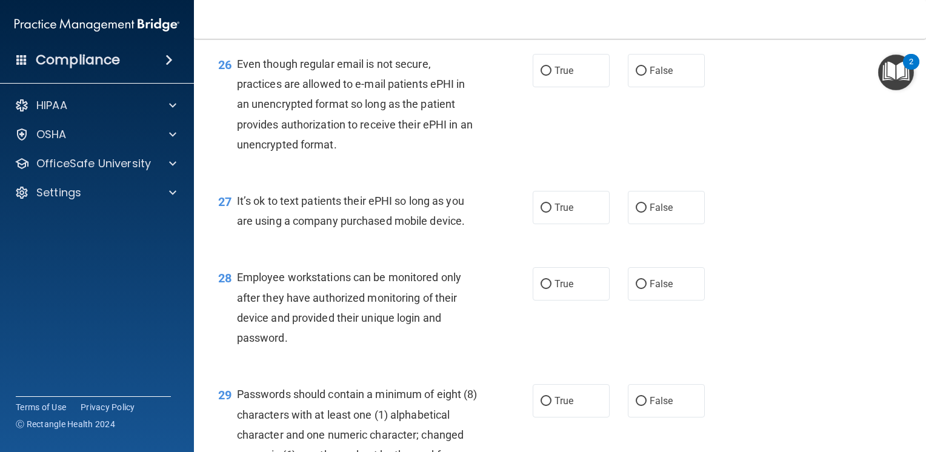
scroll to position [2848, 0]
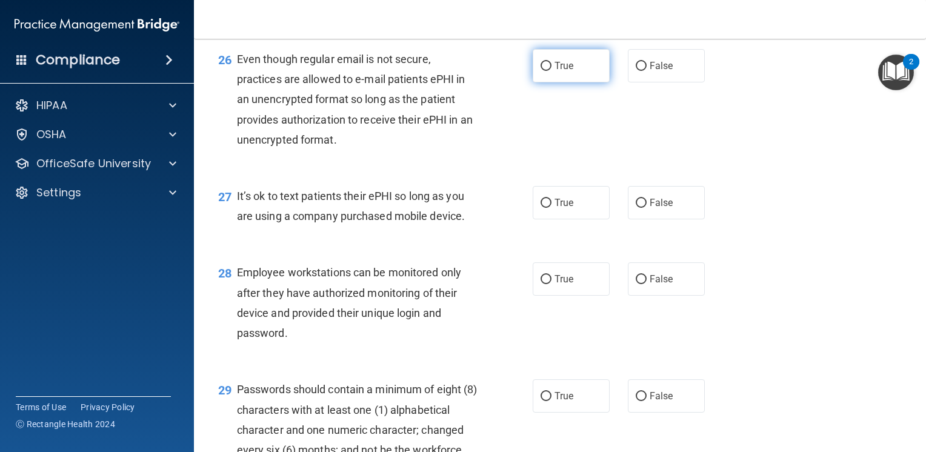
click at [547, 82] on label "True" at bounding box center [571, 65] width 77 height 33
click at [547, 71] on input "True" at bounding box center [545, 66] width 11 height 9
radio input "true"
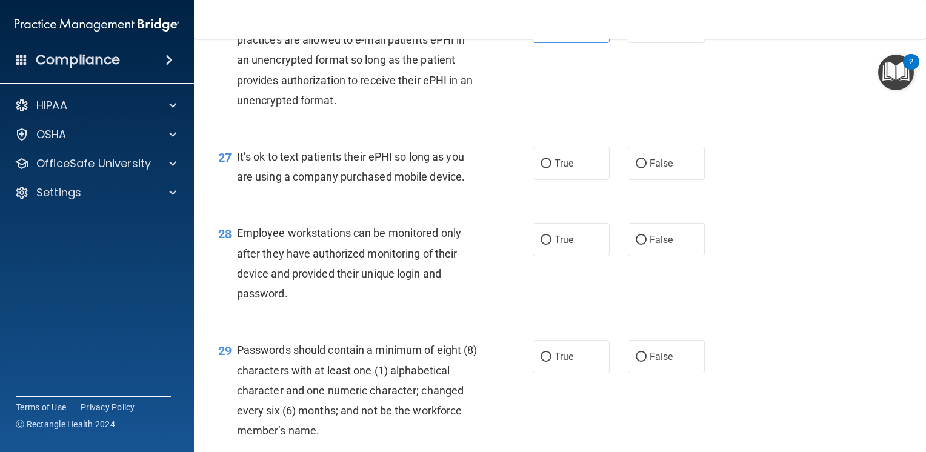
scroll to position [2908, 0]
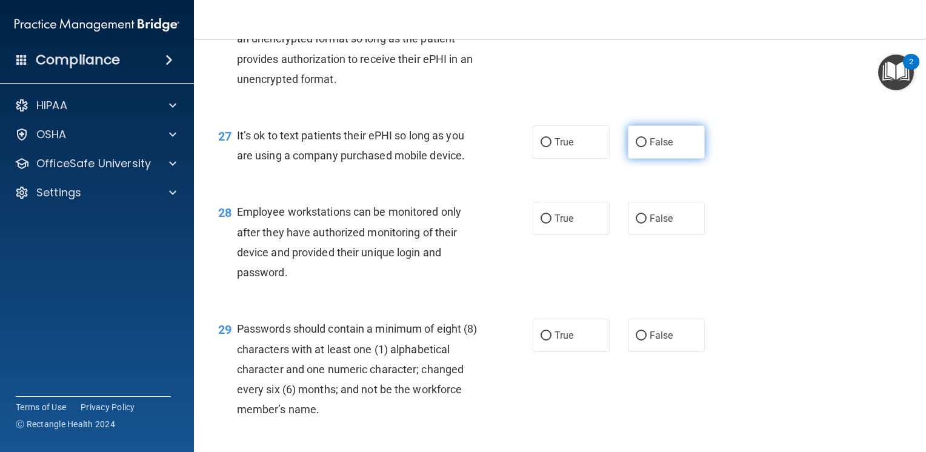
click at [636, 147] on input "False" at bounding box center [641, 142] width 11 height 9
radio input "true"
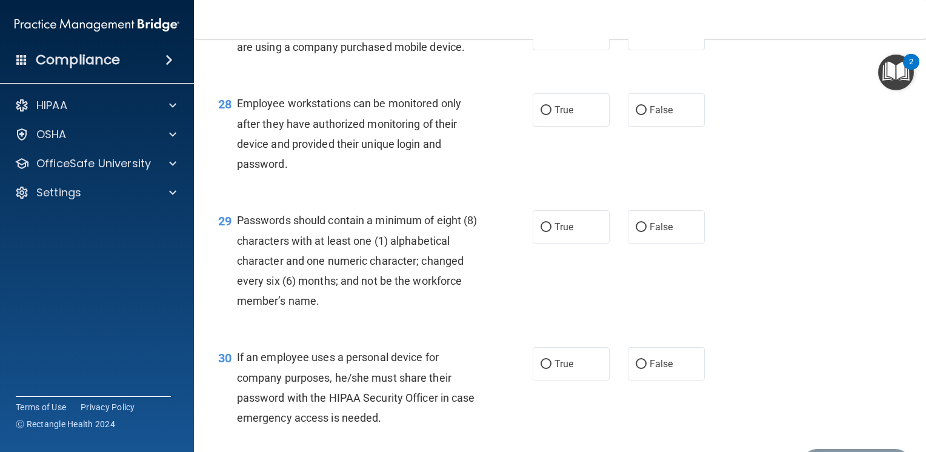
scroll to position [3030, 0]
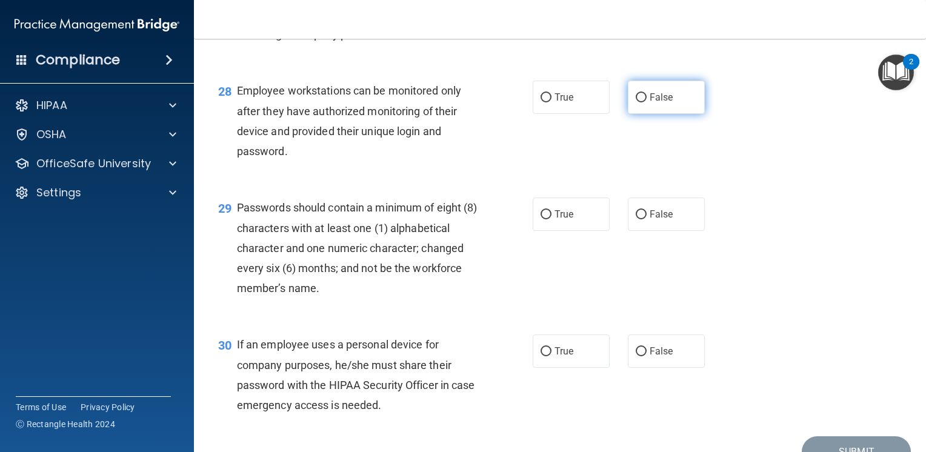
click at [641, 114] on label "False" at bounding box center [666, 97] width 77 height 33
click at [641, 102] on input "False" at bounding box center [641, 97] width 11 height 9
radio input "true"
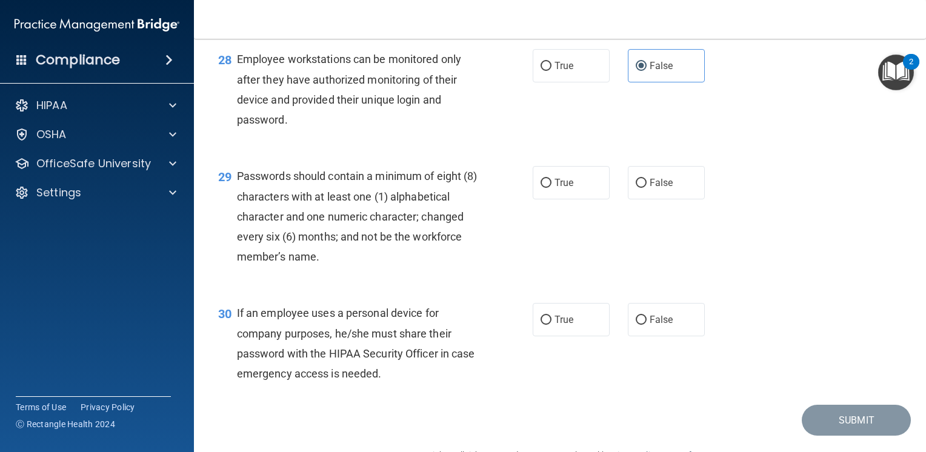
scroll to position [3090, 0]
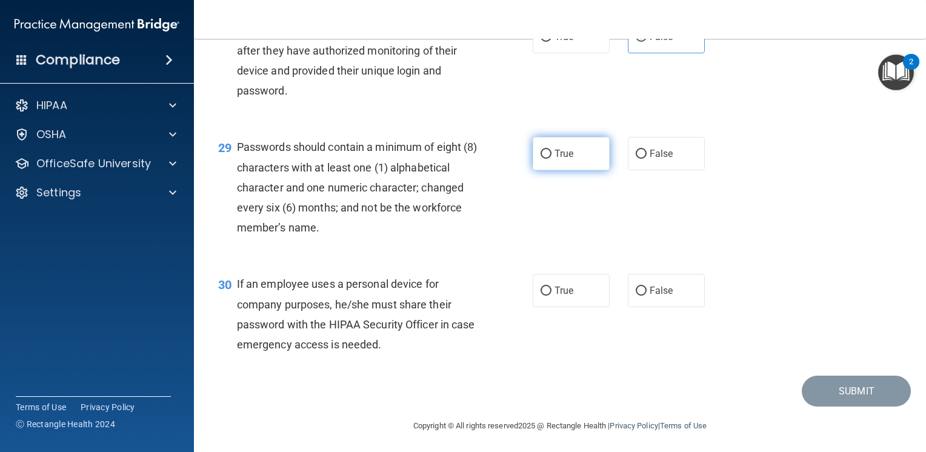
click at [540, 159] on input "True" at bounding box center [545, 154] width 11 height 9
radio input "true"
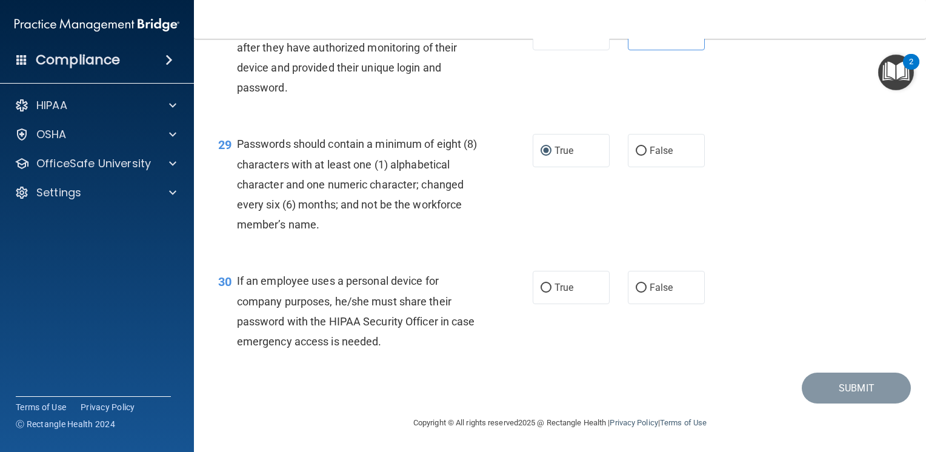
scroll to position [3153, 0]
click at [636, 285] on input "False" at bounding box center [641, 288] width 11 height 9
radio input "true"
click at [857, 391] on button "Submit" at bounding box center [856, 388] width 109 height 31
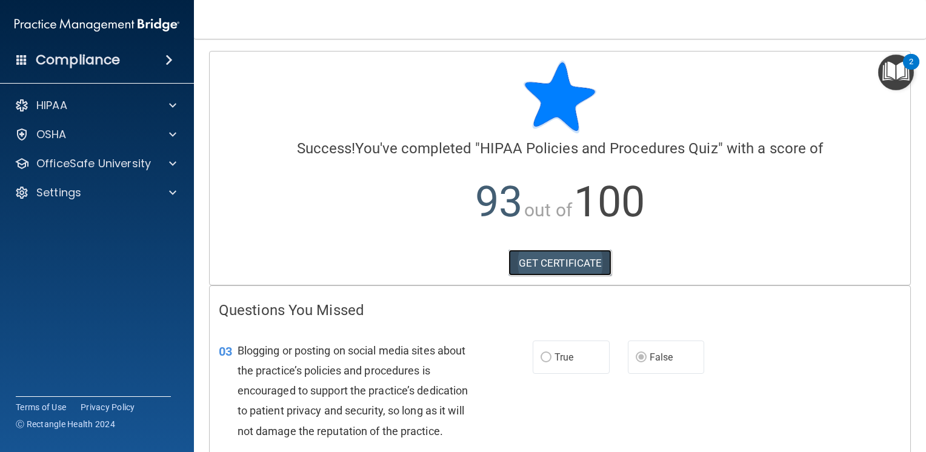
click at [547, 255] on link "GET CERTIFICATE" at bounding box center [560, 263] width 104 height 27
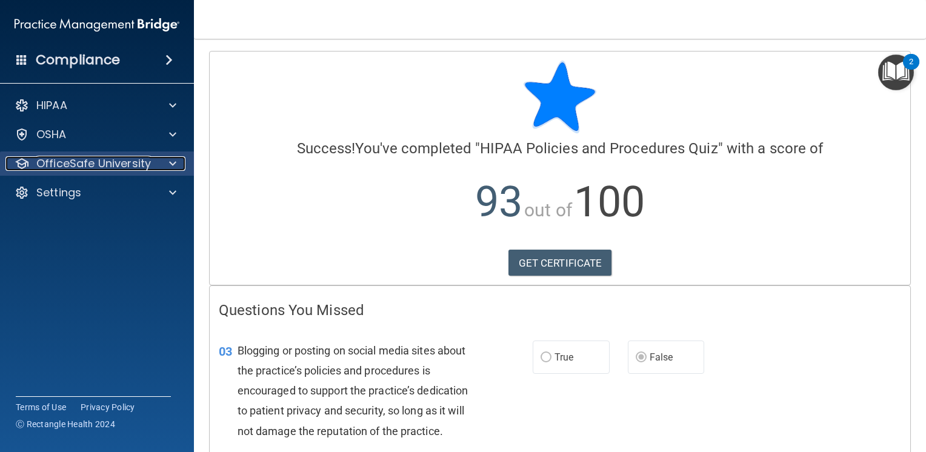
click at [141, 164] on p "OfficeSafe University" at bounding box center [93, 163] width 115 height 15
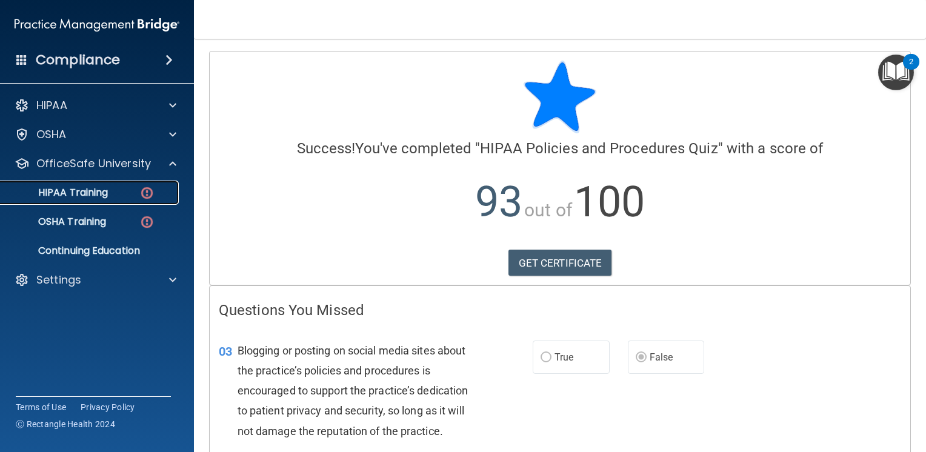
click at [155, 190] on div "HIPAA Training" at bounding box center [90, 193] width 165 height 12
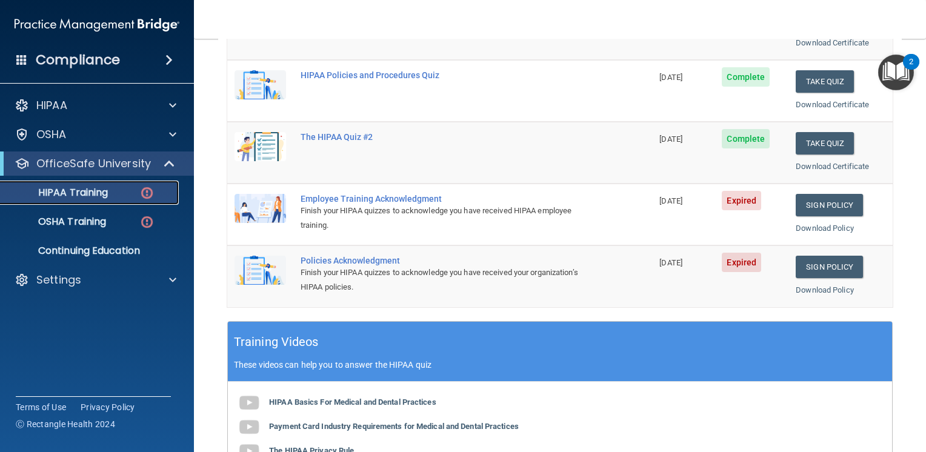
scroll to position [242, 0]
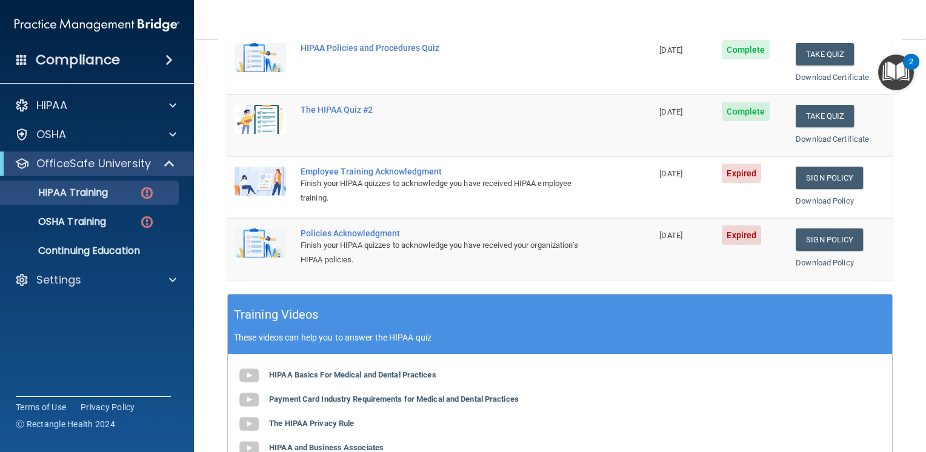
click at [276, 178] on img at bounding box center [260, 181] width 52 height 29
click at [412, 170] on div "Employee Training Acknowledgment" at bounding box center [446, 172] width 291 height 10
click at [821, 177] on link "Sign Policy" at bounding box center [829, 178] width 67 height 22
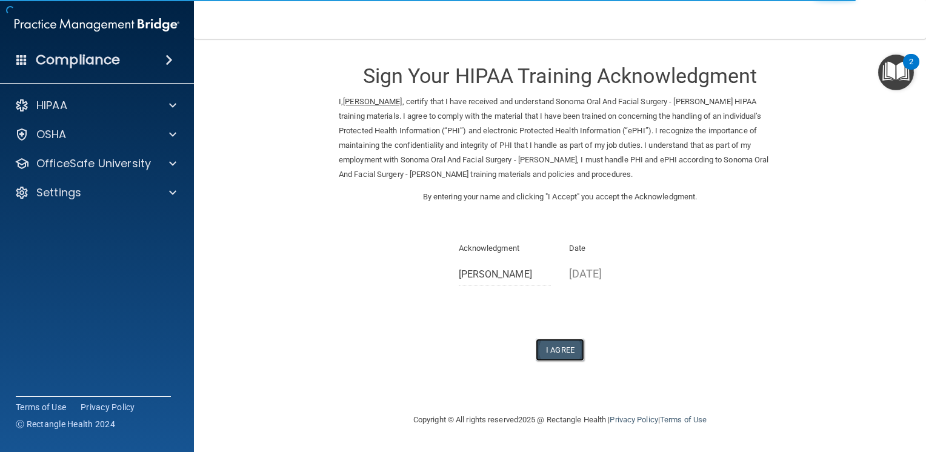
click at [557, 348] on button "I Agree" at bounding box center [560, 350] width 48 height 22
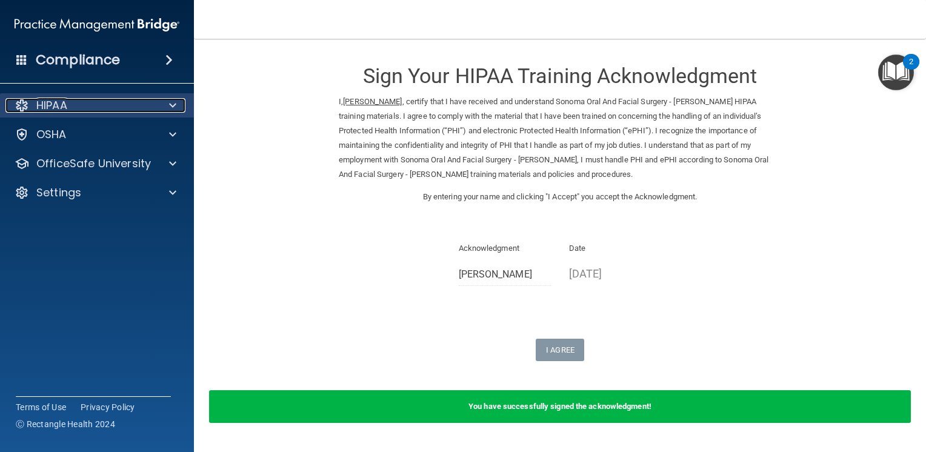
click at [165, 104] on div at bounding box center [171, 105] width 30 height 15
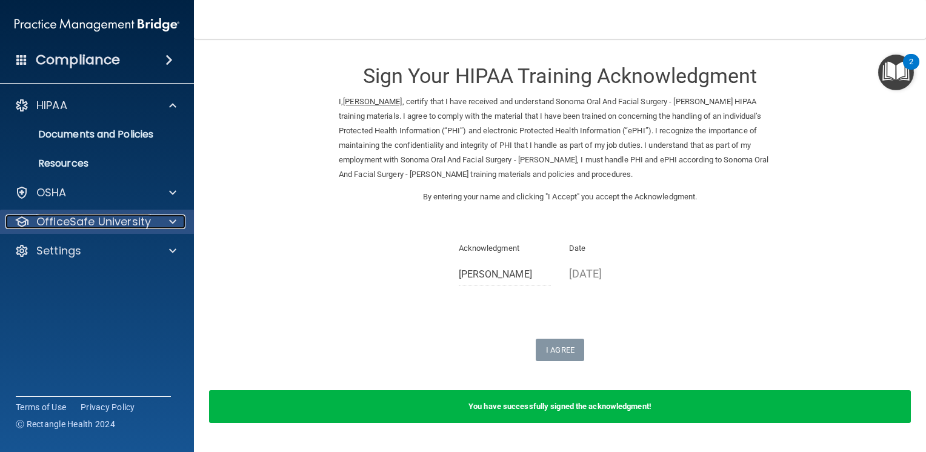
click at [151, 223] on div "OfficeSafe University" at bounding box center [80, 221] width 150 height 15
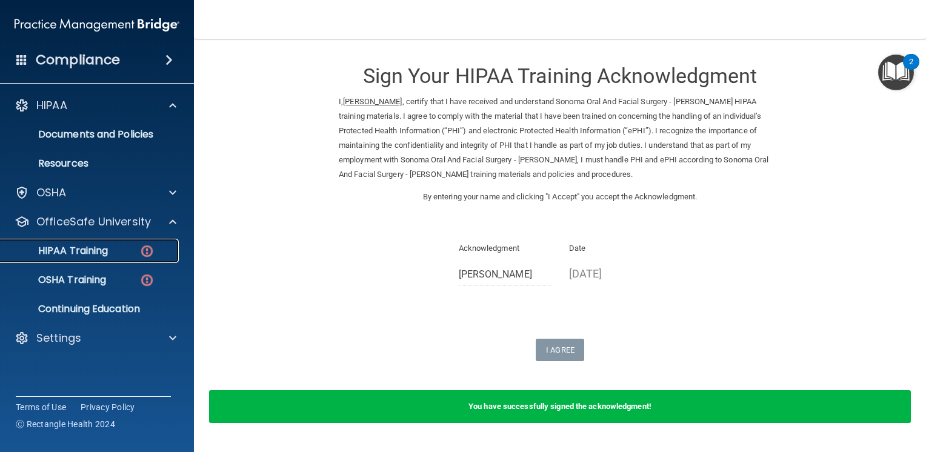
click at [147, 253] on img at bounding box center [146, 251] width 15 height 15
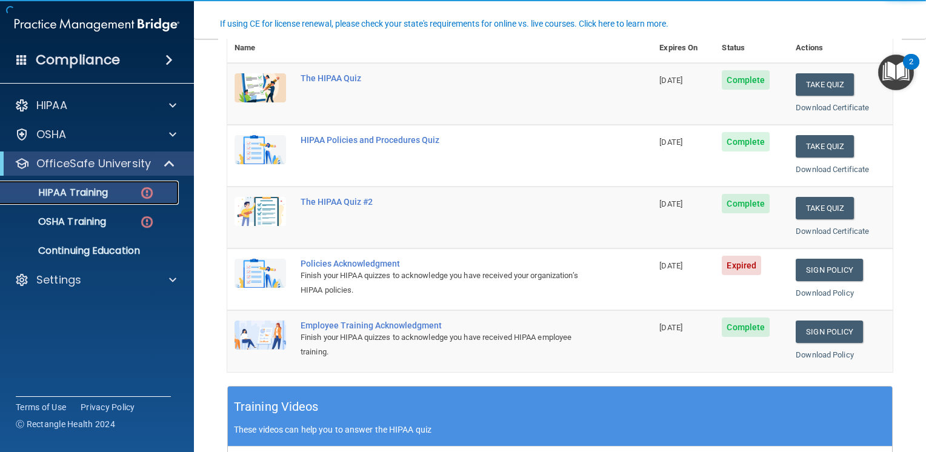
scroll to position [182, 0]
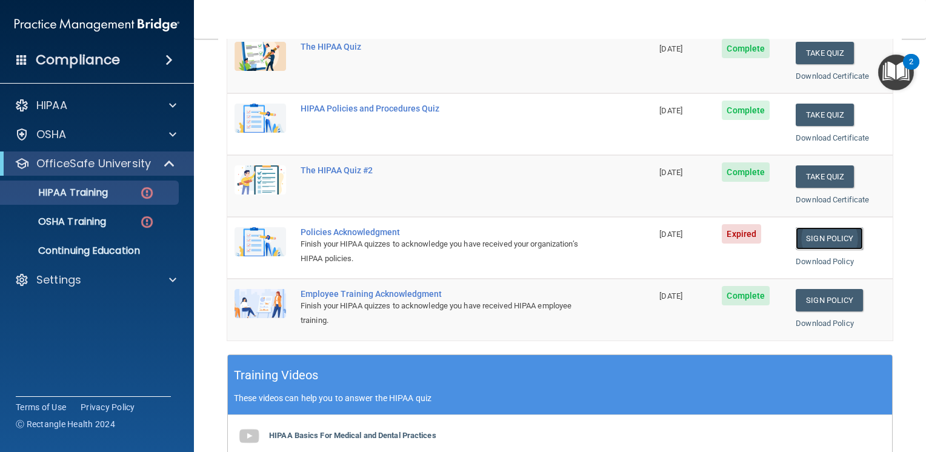
click at [814, 241] on link "Sign Policy" at bounding box center [829, 238] width 67 height 22
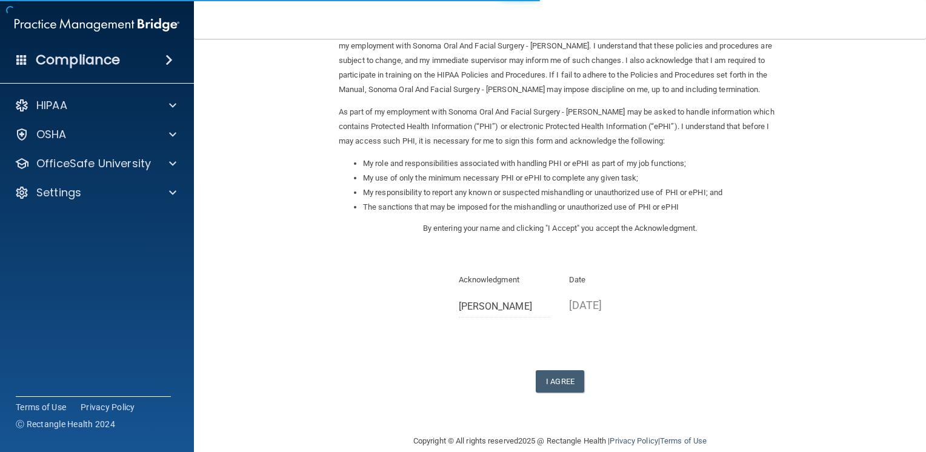
scroll to position [102, 0]
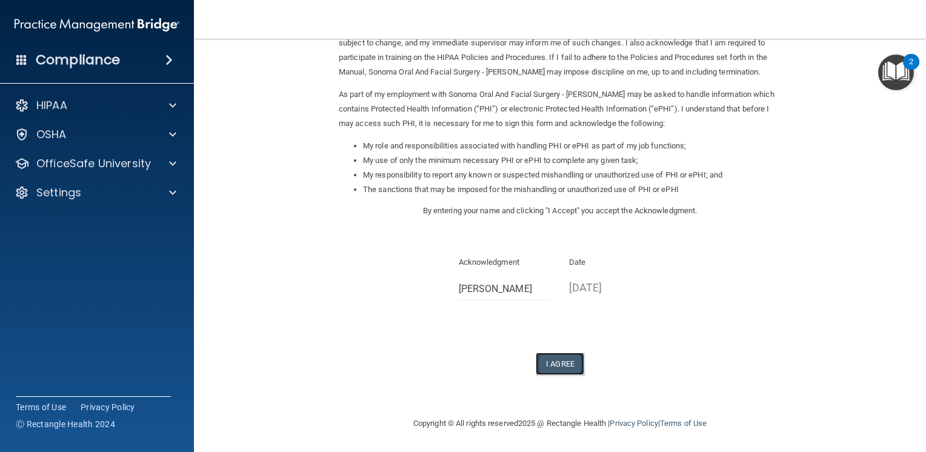
click at [560, 359] on button "I Agree" at bounding box center [560, 364] width 48 height 22
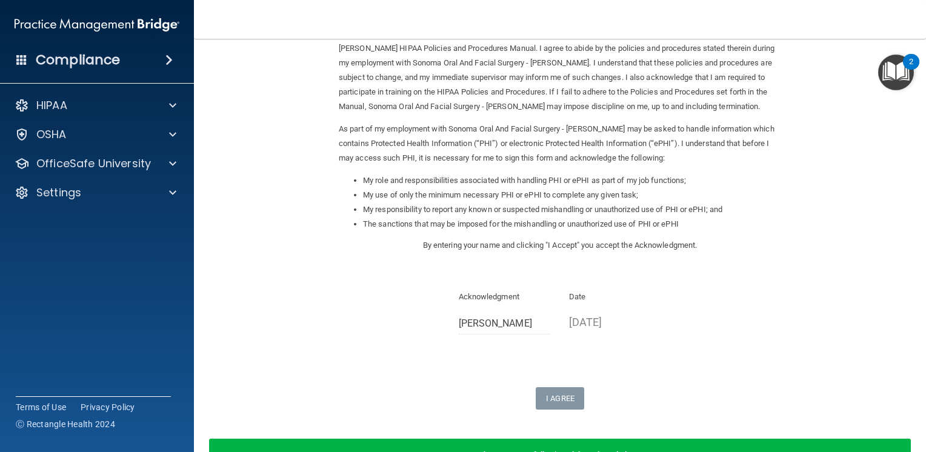
scroll to position [0, 0]
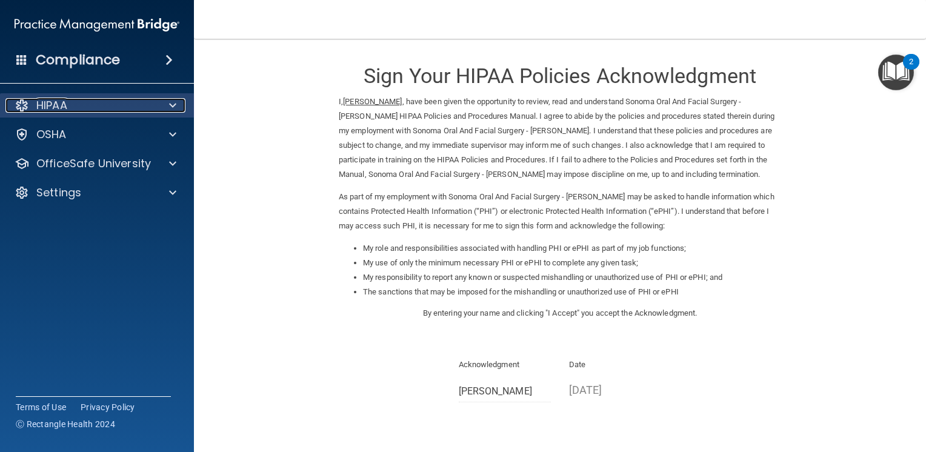
click at [172, 108] on span at bounding box center [172, 105] width 7 height 15
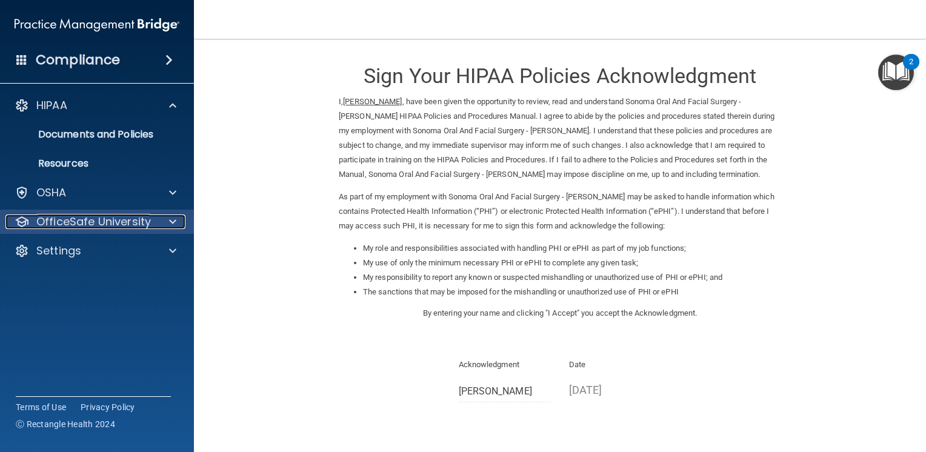
click at [152, 225] on div "OfficeSafe University" at bounding box center [80, 221] width 150 height 15
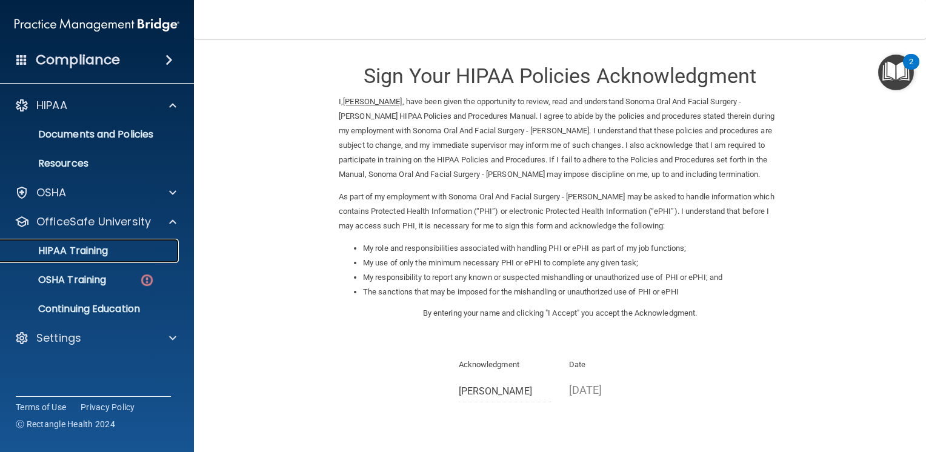
click at [138, 248] on div "HIPAA Training" at bounding box center [90, 251] width 165 height 12
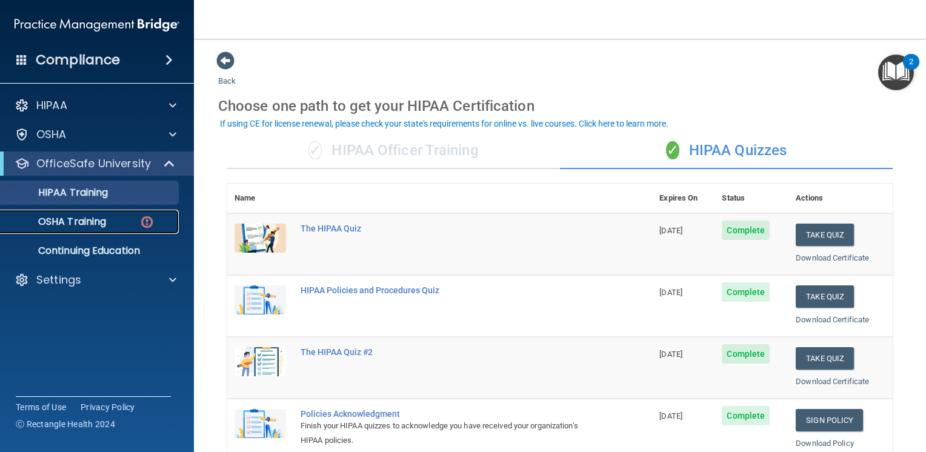
click at [164, 227] on div "OSHA Training" at bounding box center [90, 222] width 165 height 12
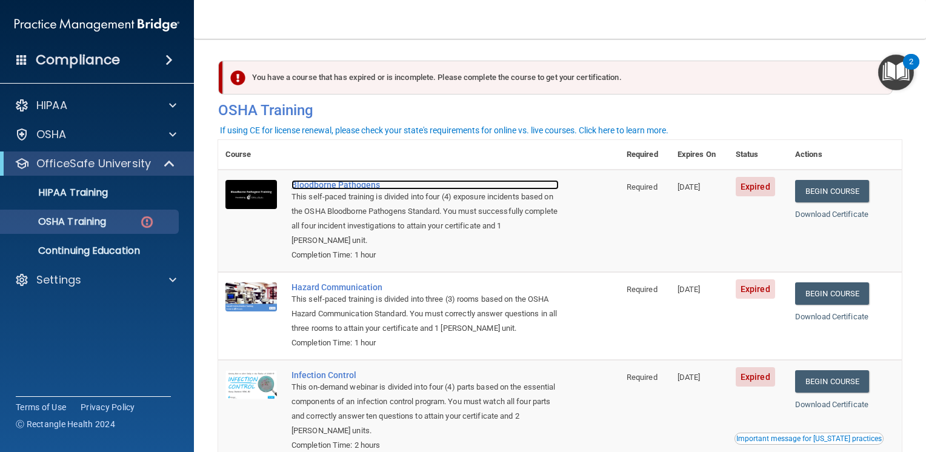
click at [367, 186] on div "Bloodborne Pathogens" at bounding box center [424, 185] width 267 height 10
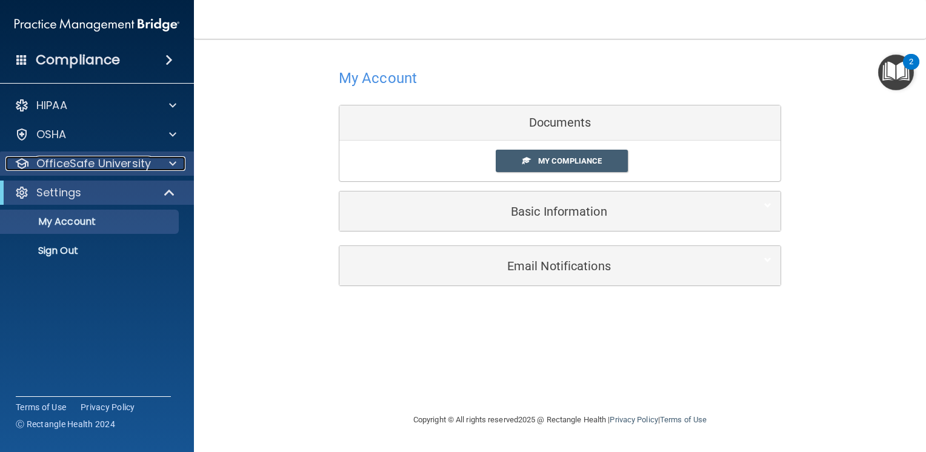
click at [138, 162] on p "OfficeSafe University" at bounding box center [93, 163] width 115 height 15
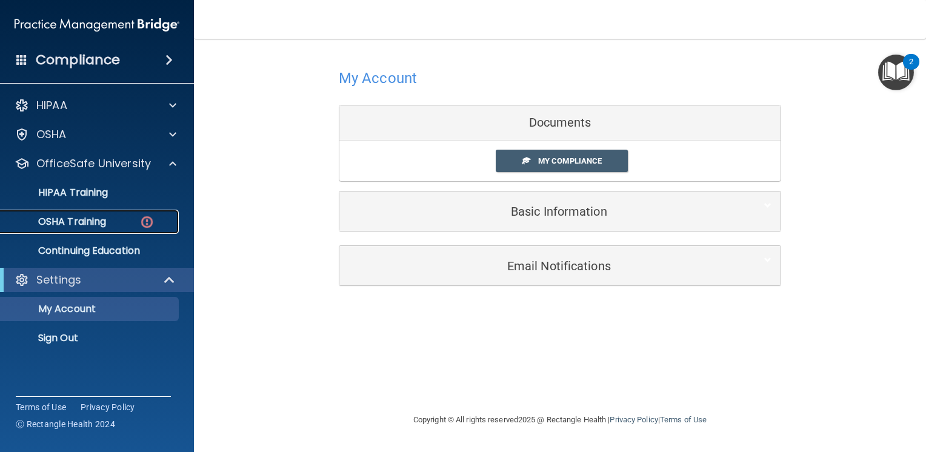
click at [132, 224] on div "OSHA Training" at bounding box center [90, 222] width 165 height 12
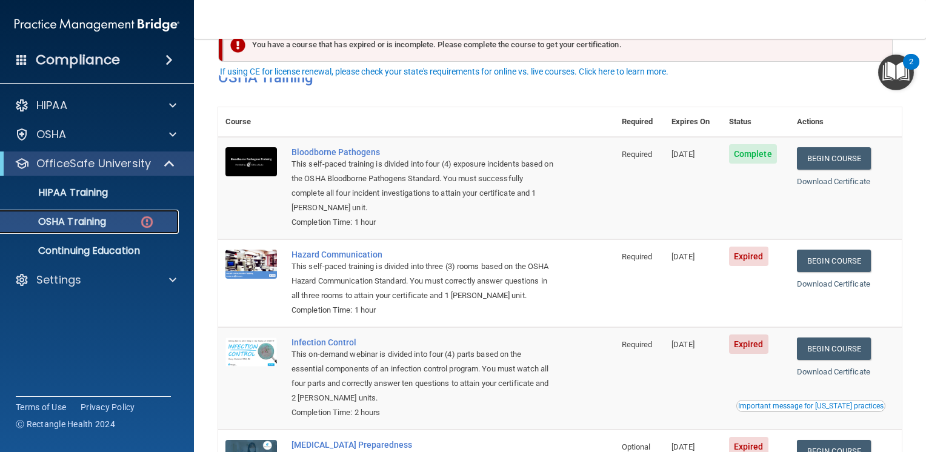
scroll to position [61, 0]
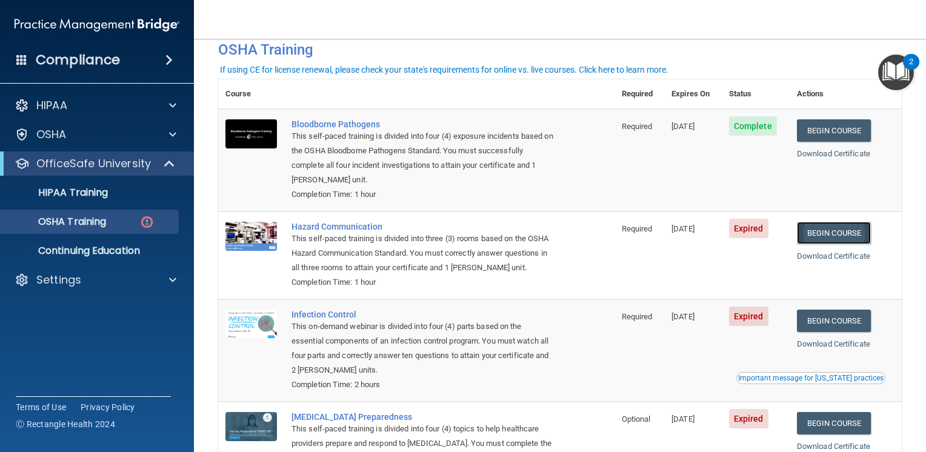
click at [839, 230] on link "Begin Course" at bounding box center [834, 233] width 74 height 22
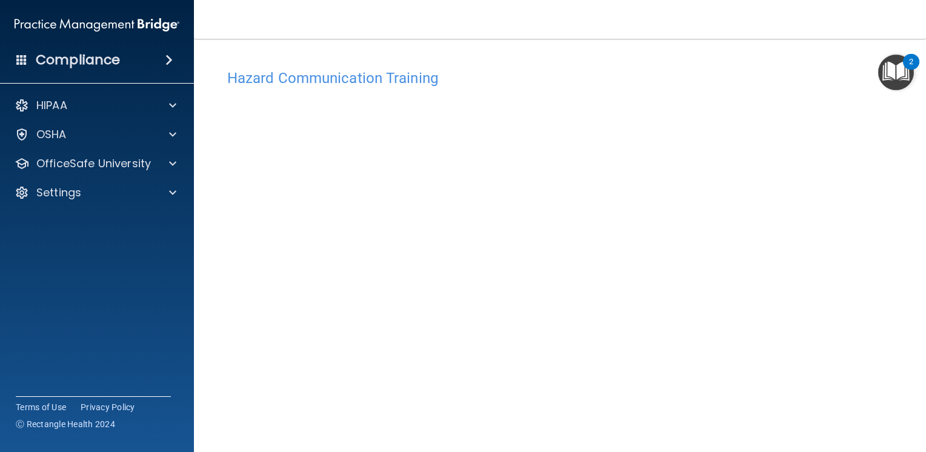
click at [370, 82] on h4 "Hazard Communication Training" at bounding box center [559, 78] width 665 height 16
click at [329, 82] on h4 "Hazard Communication Training" at bounding box center [559, 78] width 665 height 16
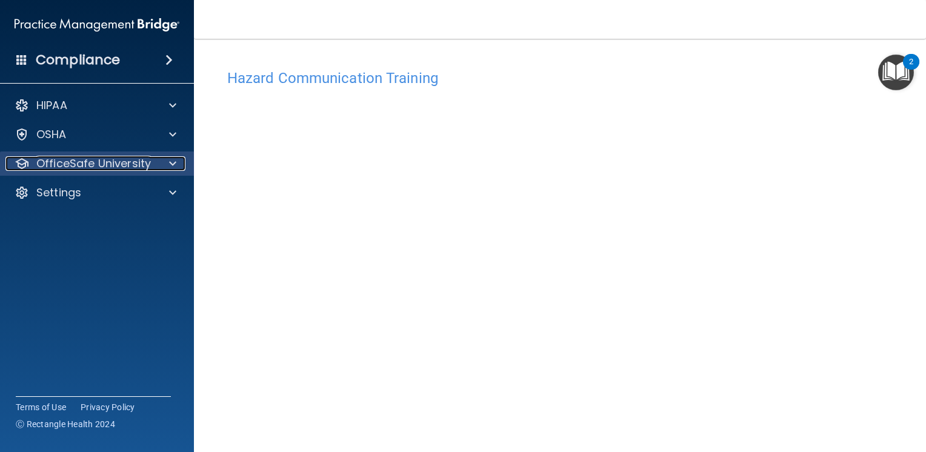
click at [165, 168] on div at bounding box center [171, 163] width 30 height 15
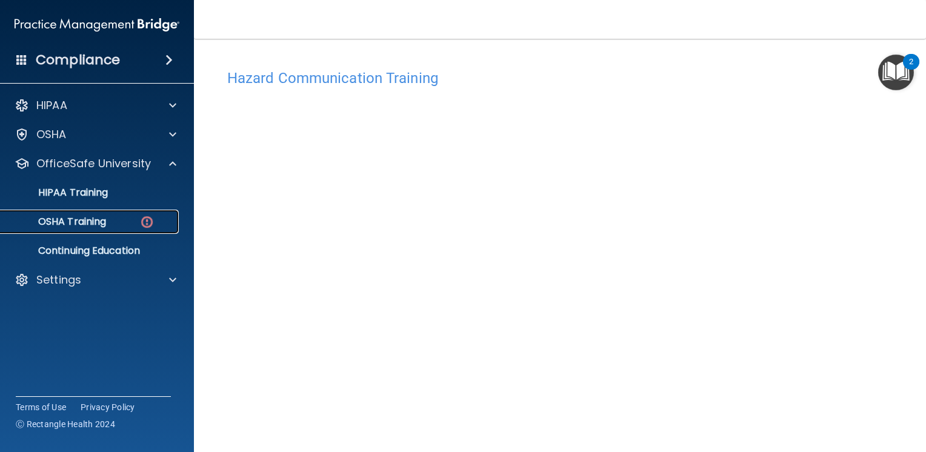
click at [121, 211] on link "OSHA Training" at bounding box center [83, 222] width 191 height 24
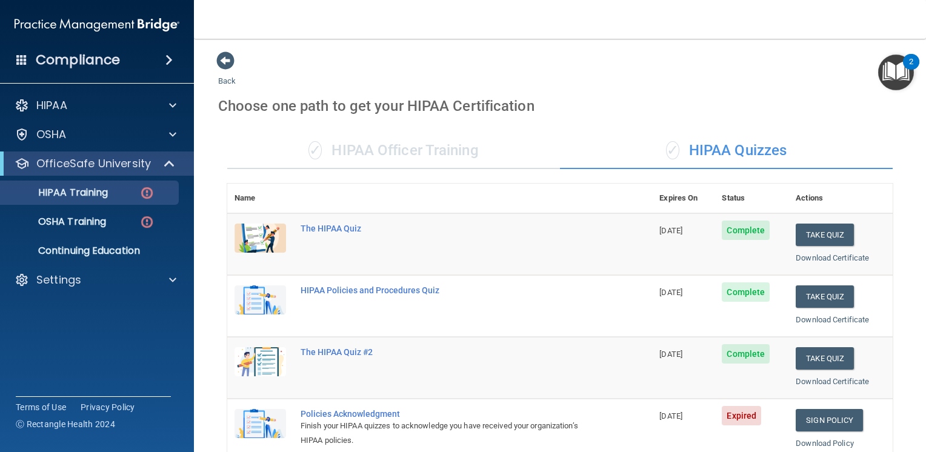
scroll to position [182, 0]
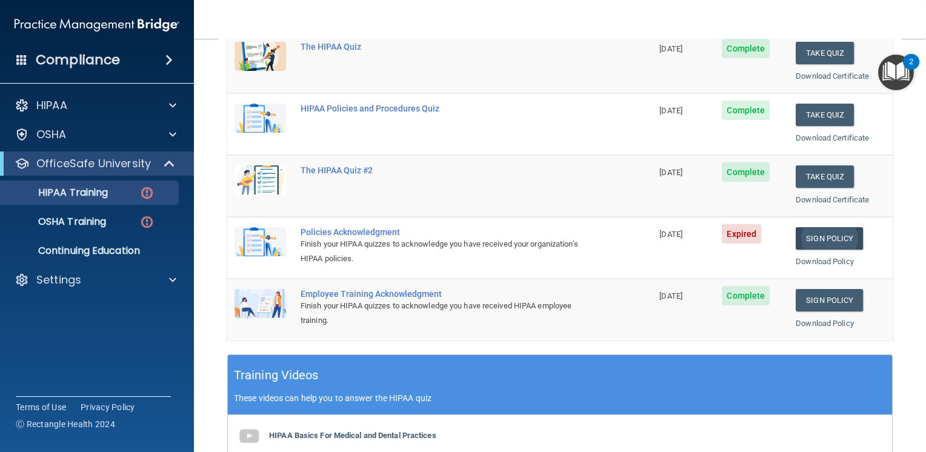
click at [834, 231] on link "Sign Policy" at bounding box center [829, 238] width 67 height 22
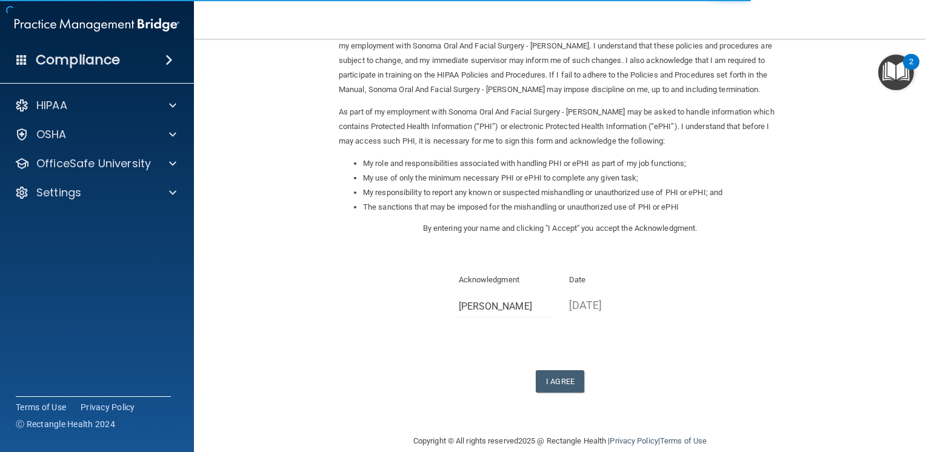
scroll to position [102, 0]
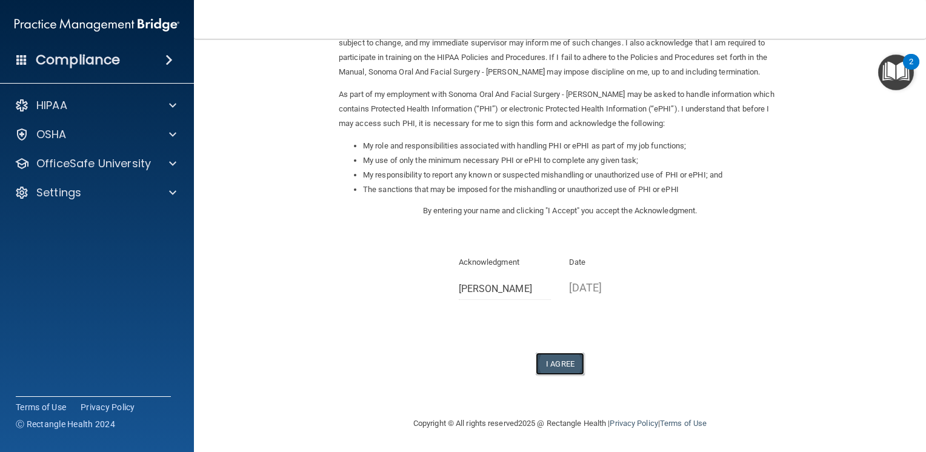
click at [562, 364] on button "I Agree" at bounding box center [560, 364] width 48 height 22
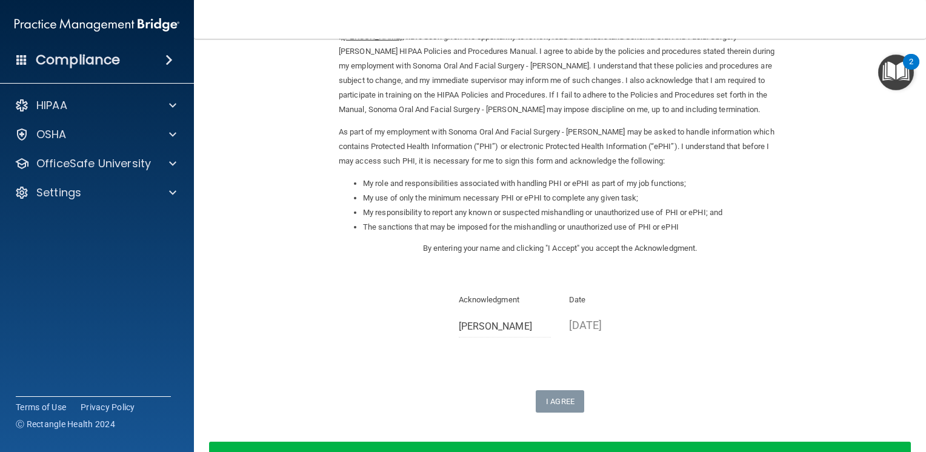
scroll to position [0, 0]
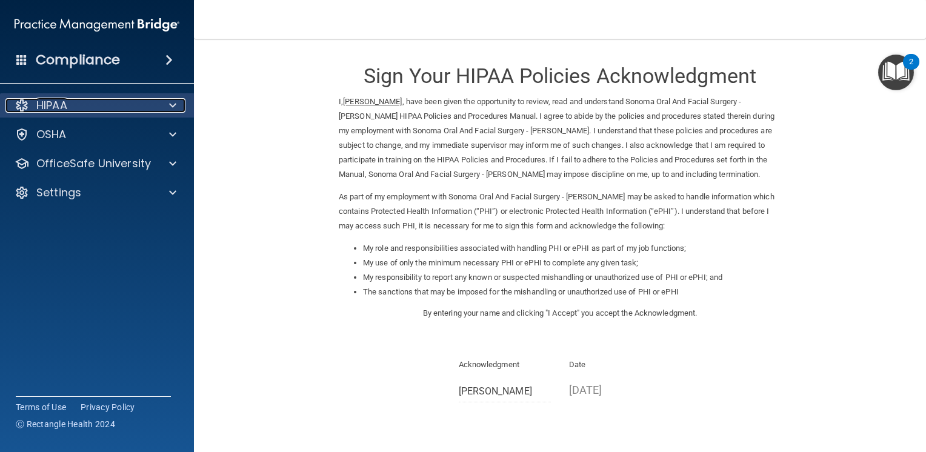
click at [165, 110] on div at bounding box center [171, 105] width 30 height 15
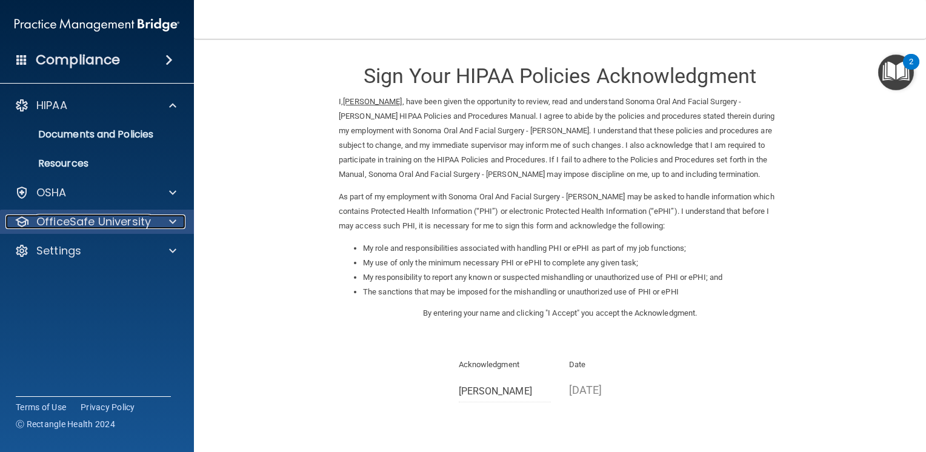
click at [131, 224] on p "OfficeSafe University" at bounding box center [93, 221] width 115 height 15
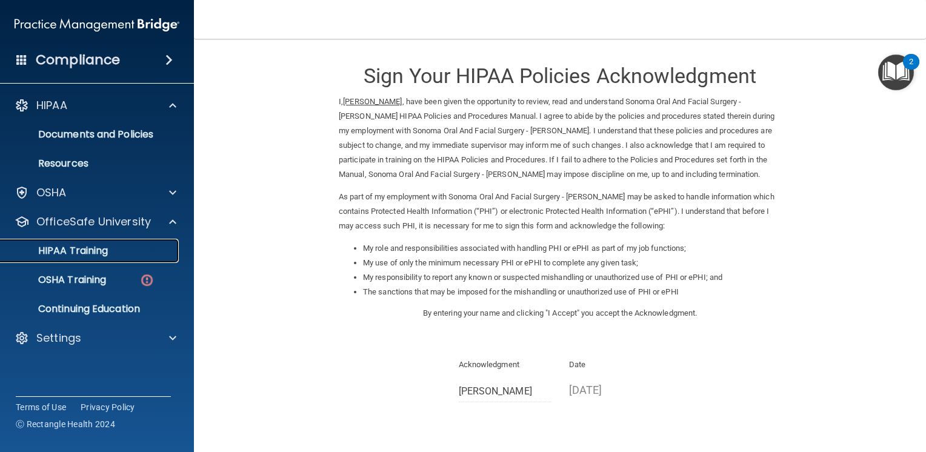
click at [119, 253] on div "HIPAA Training" at bounding box center [90, 251] width 165 height 12
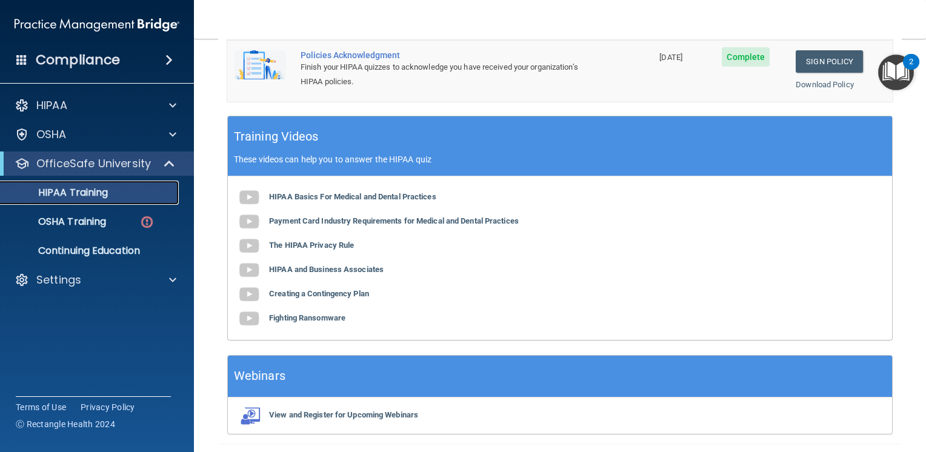
scroll to position [457, 0]
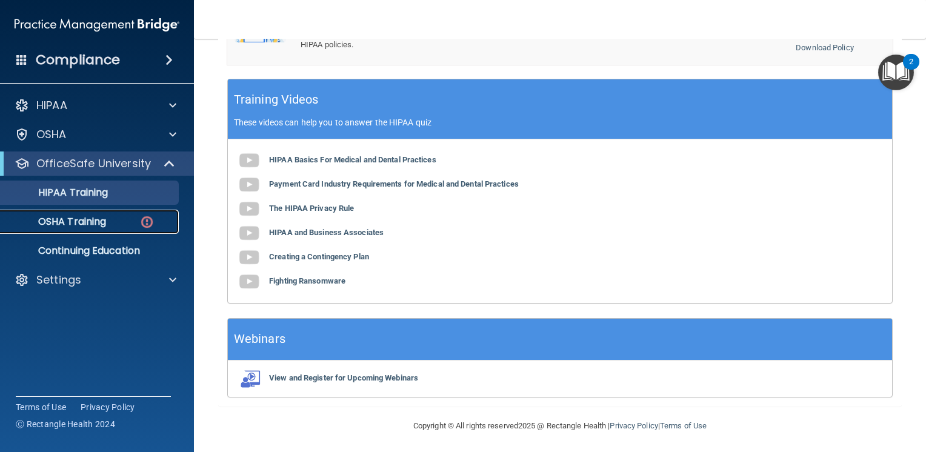
click at [130, 224] on div "OSHA Training" at bounding box center [90, 222] width 165 height 12
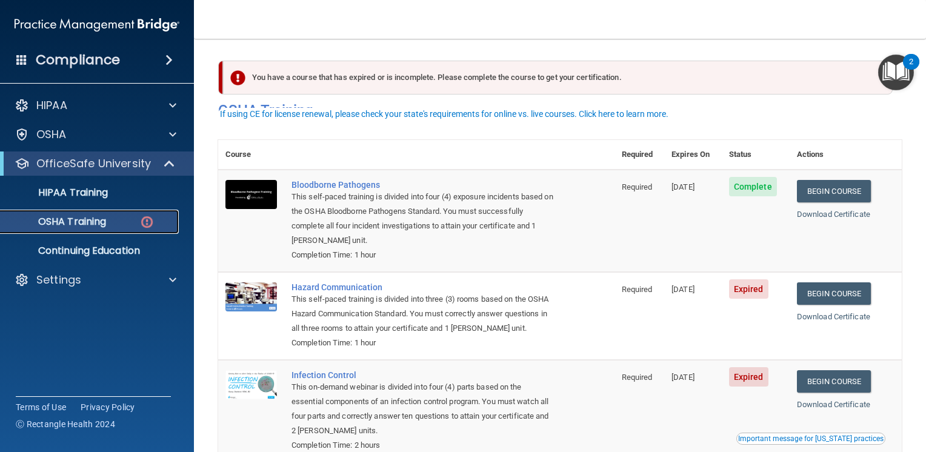
scroll to position [61, 0]
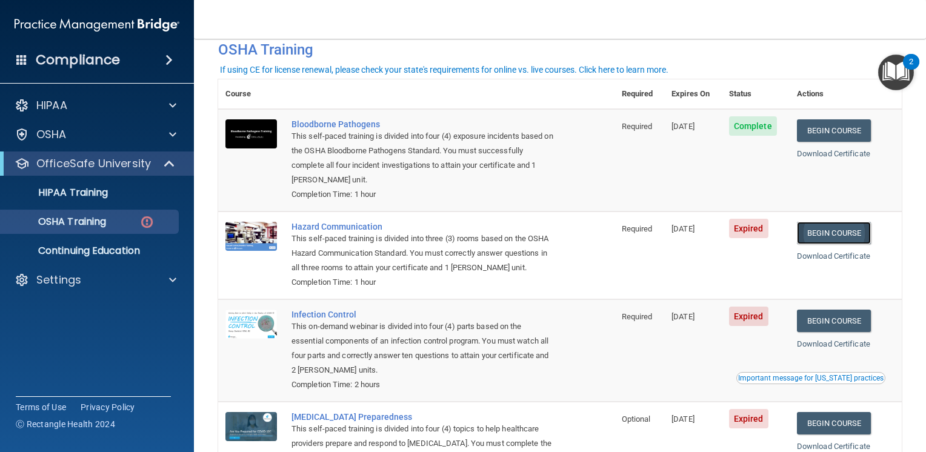
click at [841, 228] on link "Begin Course" at bounding box center [834, 233] width 74 height 22
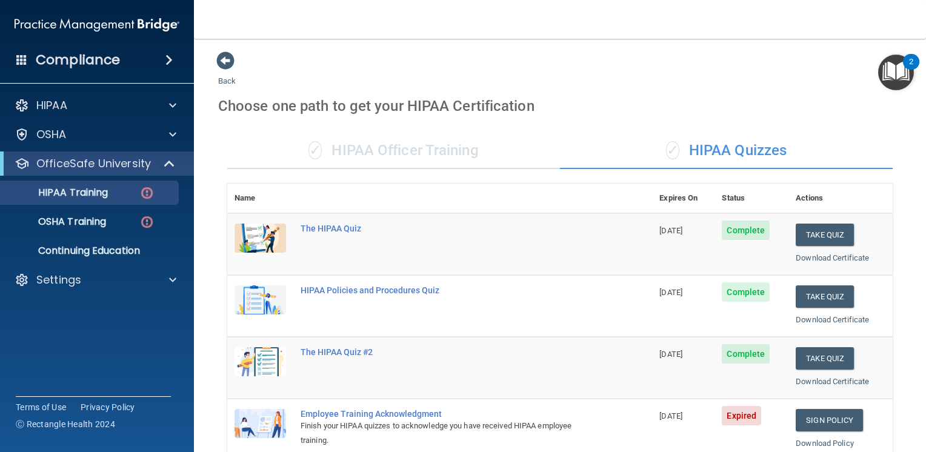
scroll to position [242, 0]
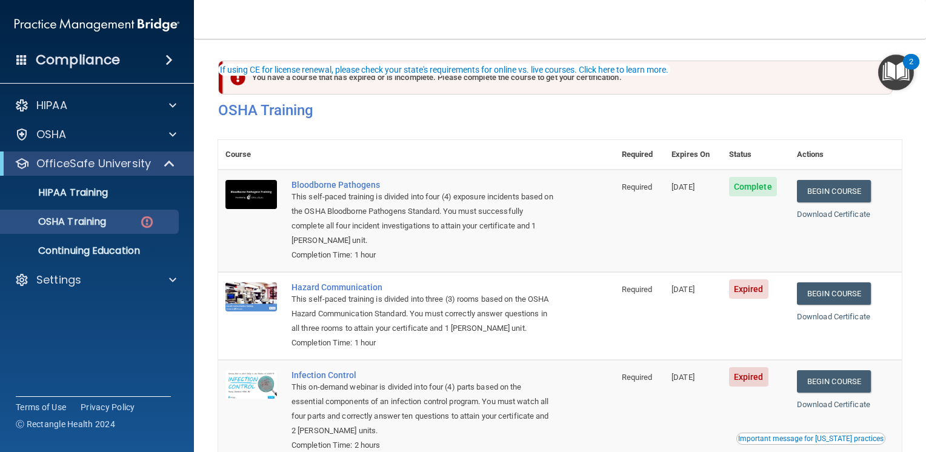
scroll to position [61, 0]
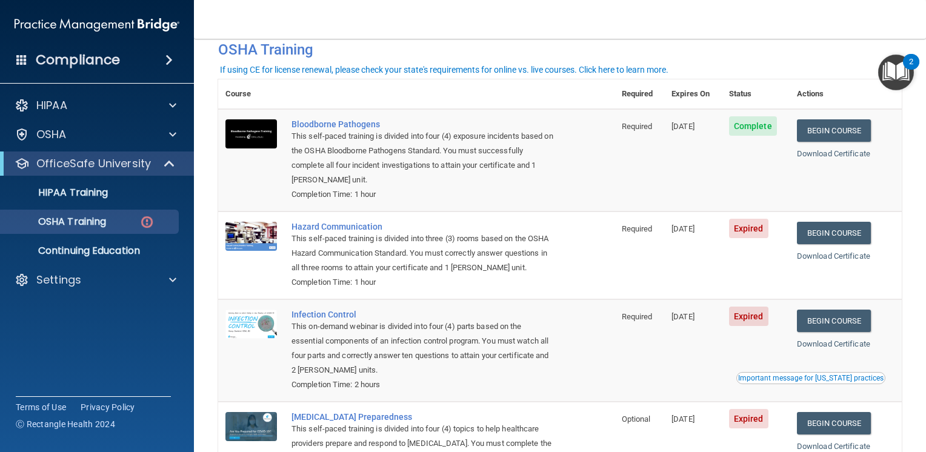
drag, startPoint x: 760, startPoint y: 264, endPoint x: 770, endPoint y: 261, distance: 10.4
click at [760, 264] on td "Expired" at bounding box center [756, 255] width 68 height 88
click at [823, 231] on link "Begin Course" at bounding box center [834, 233] width 74 height 22
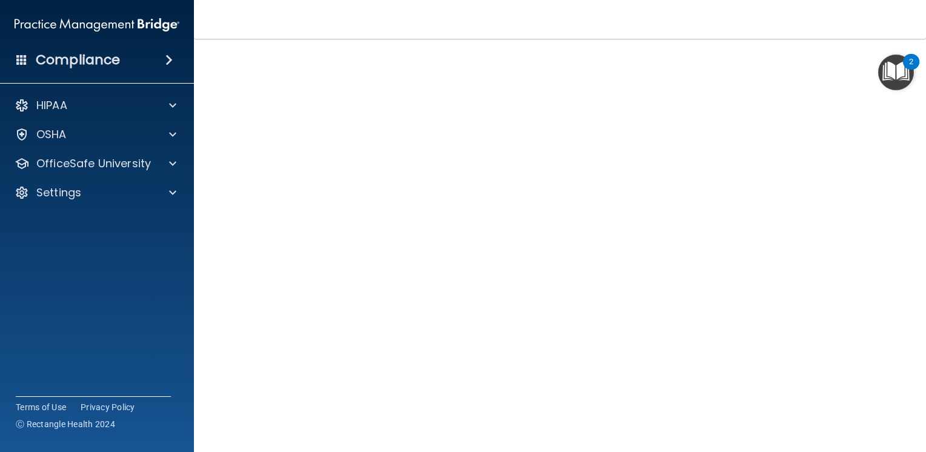
scroll to position [64, 0]
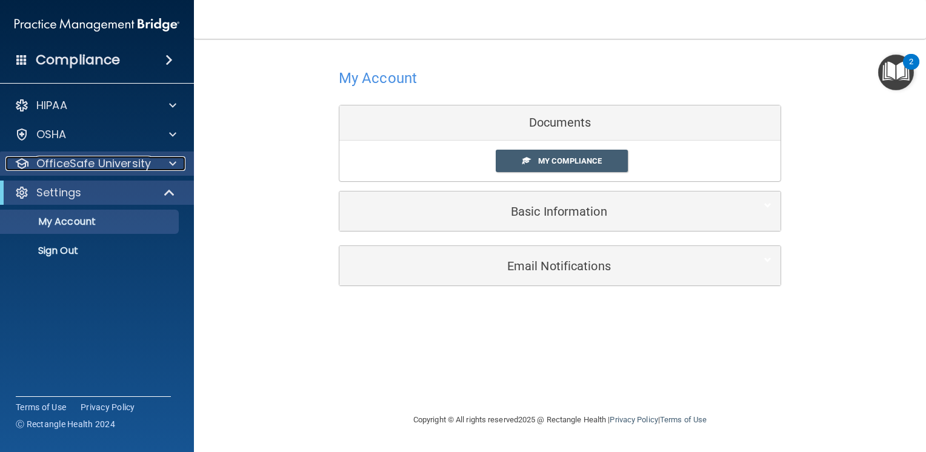
click at [153, 164] on div "OfficeSafe University" at bounding box center [80, 163] width 150 height 15
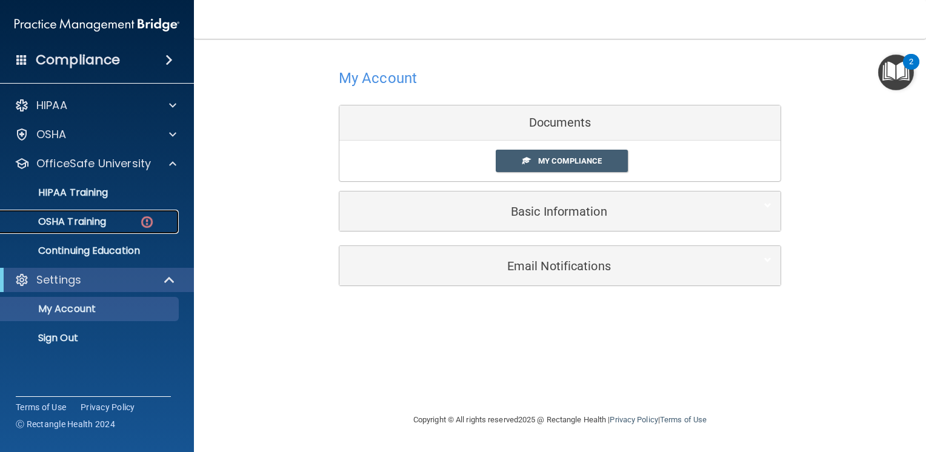
click at [131, 220] on div "OSHA Training" at bounding box center [90, 222] width 165 height 12
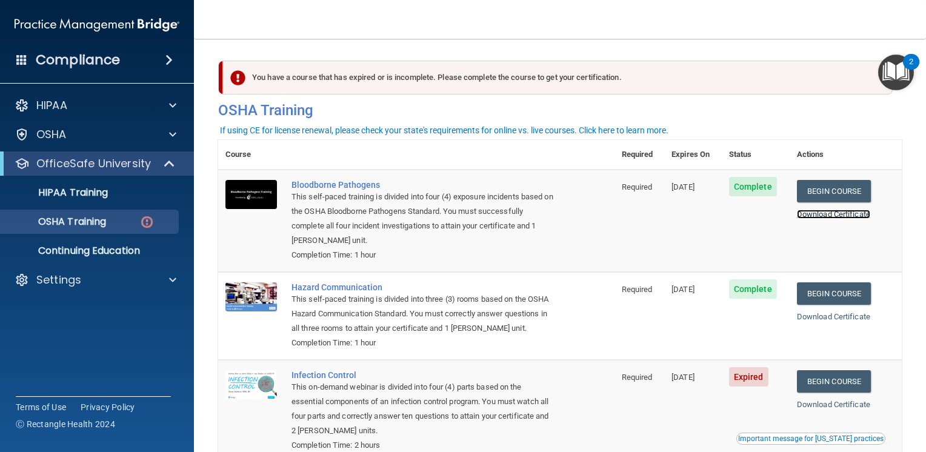
click at [829, 214] on link "Download Certificate" at bounding box center [833, 214] width 73 height 9
click at [822, 320] on link "Download Certificate" at bounding box center [833, 316] width 73 height 9
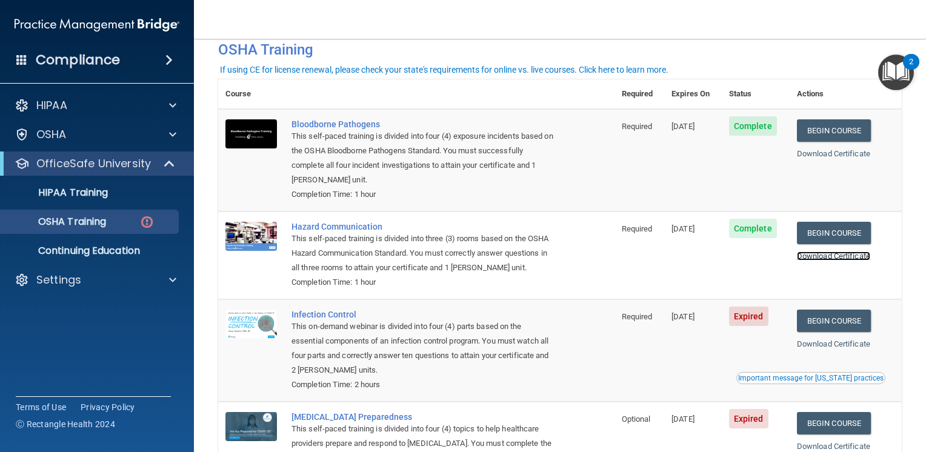
scroll to position [121, 0]
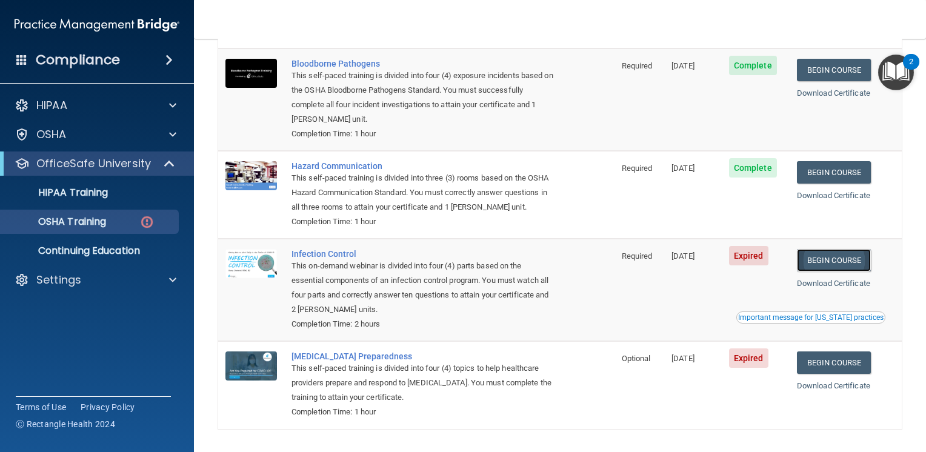
click at [848, 257] on link "Begin Course" at bounding box center [834, 260] width 74 height 22
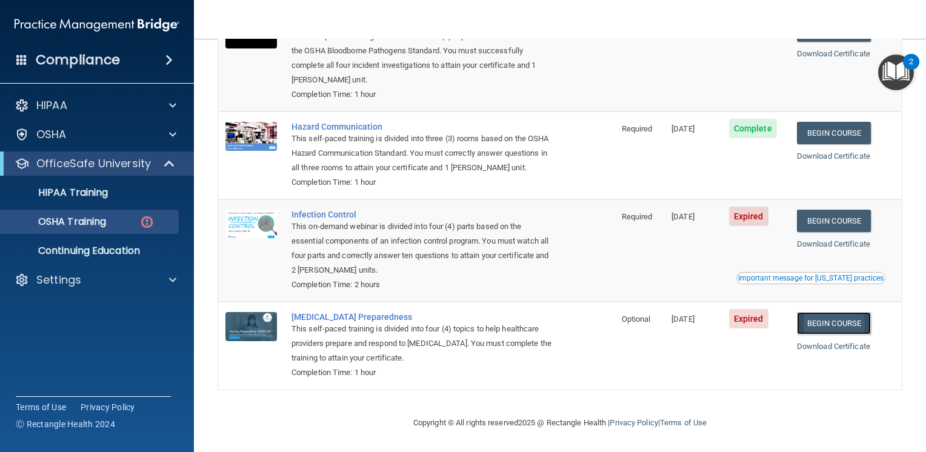
click at [845, 323] on link "Begin Course" at bounding box center [834, 323] width 74 height 22
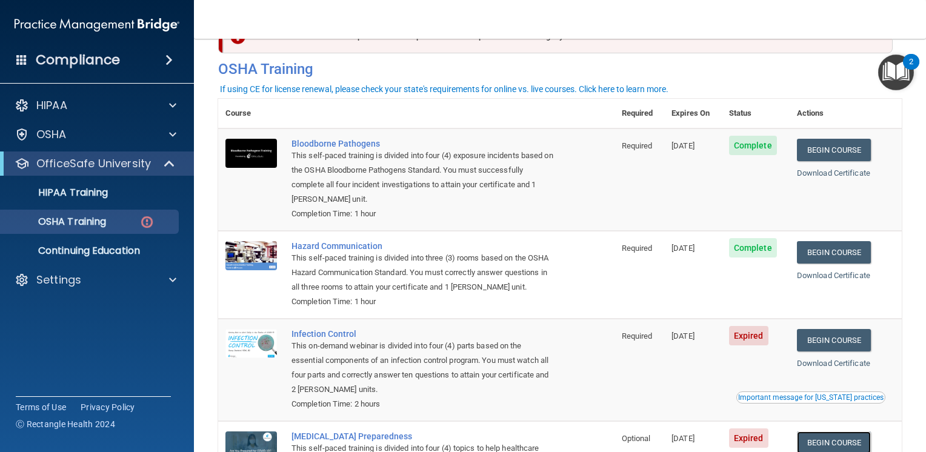
scroll to position [0, 0]
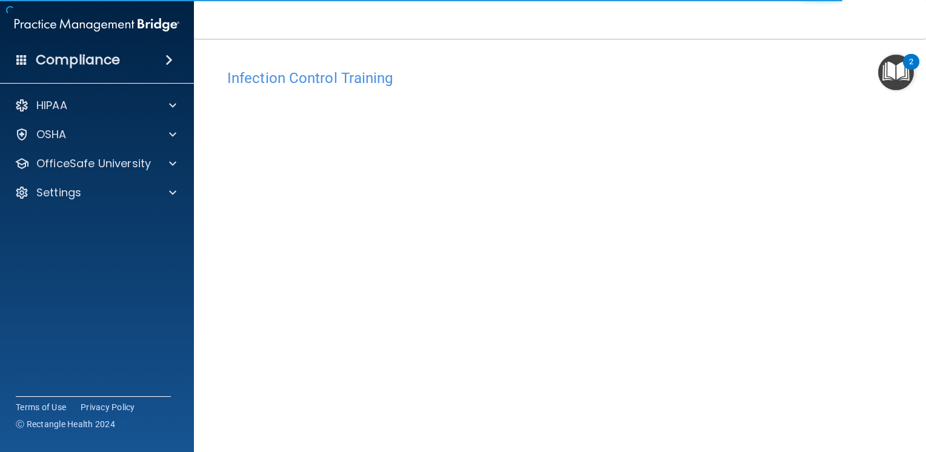
scroll to position [61, 0]
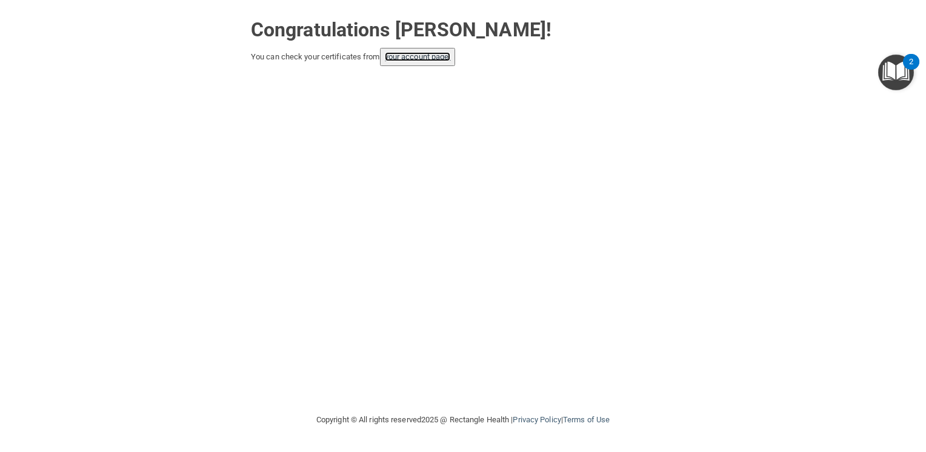
click at [429, 57] on link "your account page!" at bounding box center [418, 56] width 66 height 9
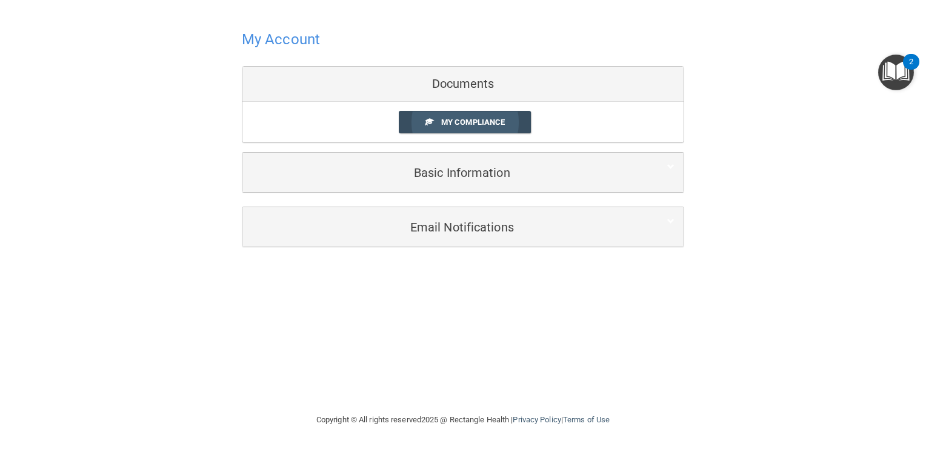
click at [473, 125] on span "My Compliance" at bounding box center [473, 122] width 64 height 9
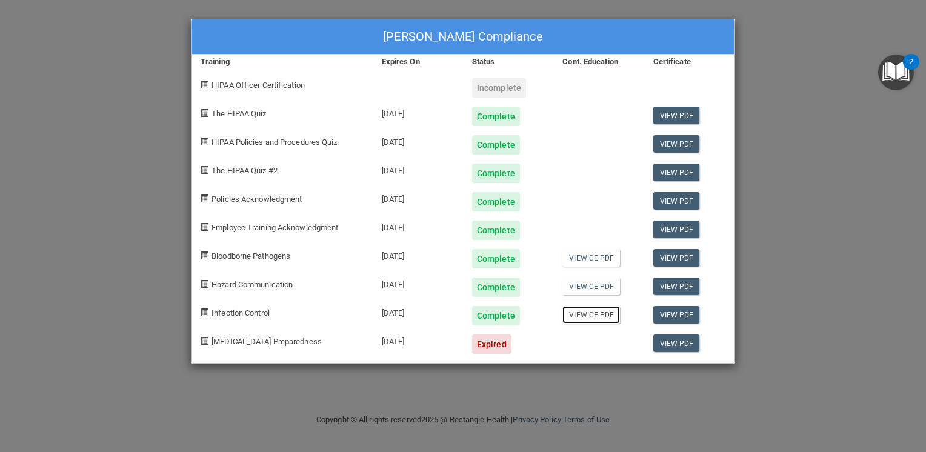
click at [596, 319] on link "View CE PDF" at bounding box center [591, 315] width 58 height 18
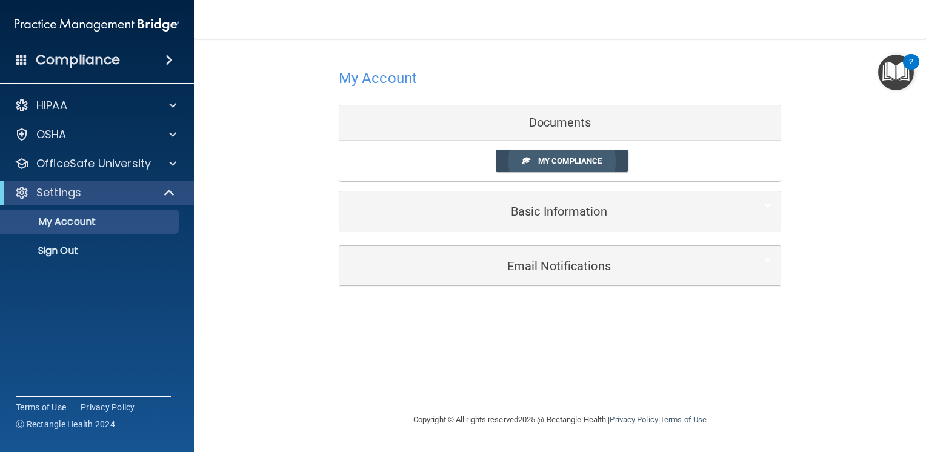
click at [582, 162] on span "My Compliance" at bounding box center [570, 160] width 64 height 9
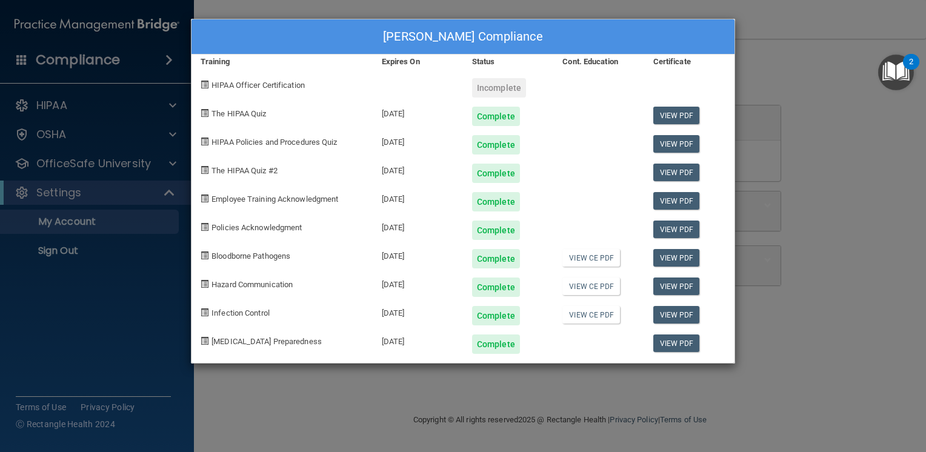
click at [583, 348] on div at bounding box center [598, 339] width 90 height 28
click at [681, 349] on link "View PDF" at bounding box center [676, 343] width 47 height 18
click at [676, 315] on link "View PDF" at bounding box center [676, 315] width 47 height 18
click at [687, 316] on link "View PDF" at bounding box center [676, 315] width 47 height 18
click at [670, 282] on link "View PDF" at bounding box center [676, 287] width 47 height 18
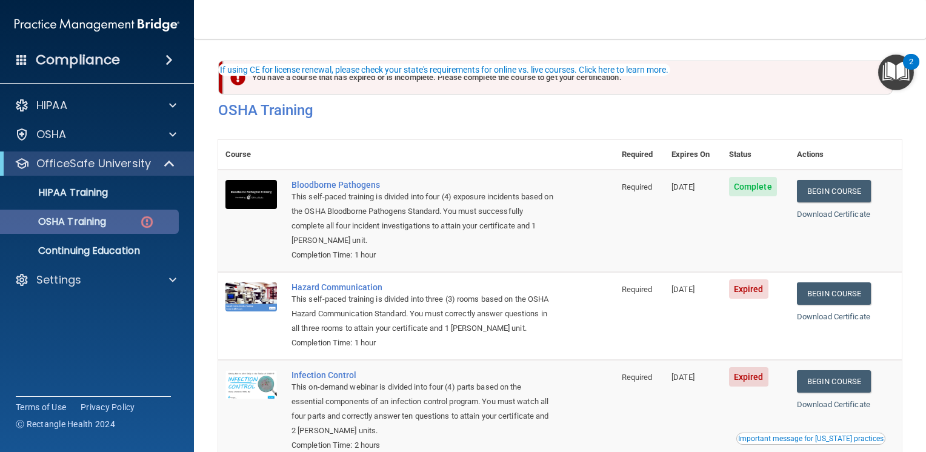
scroll to position [61, 0]
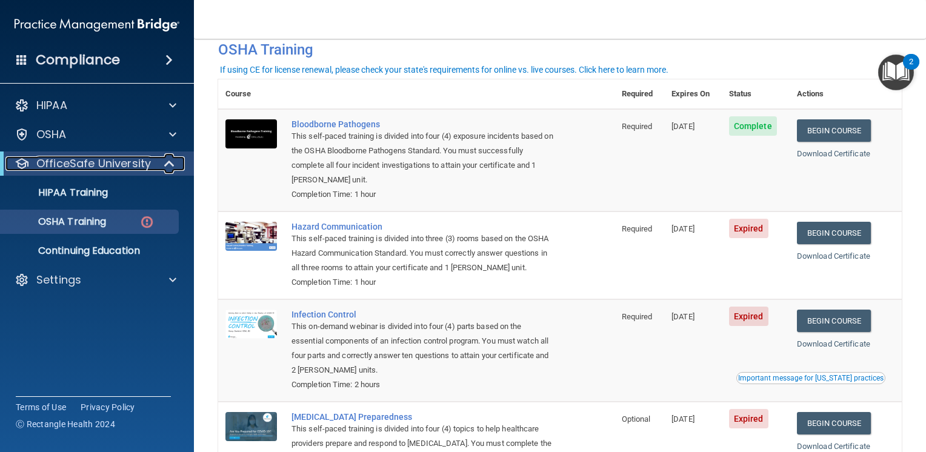
click at [167, 158] on span at bounding box center [170, 163] width 10 height 15
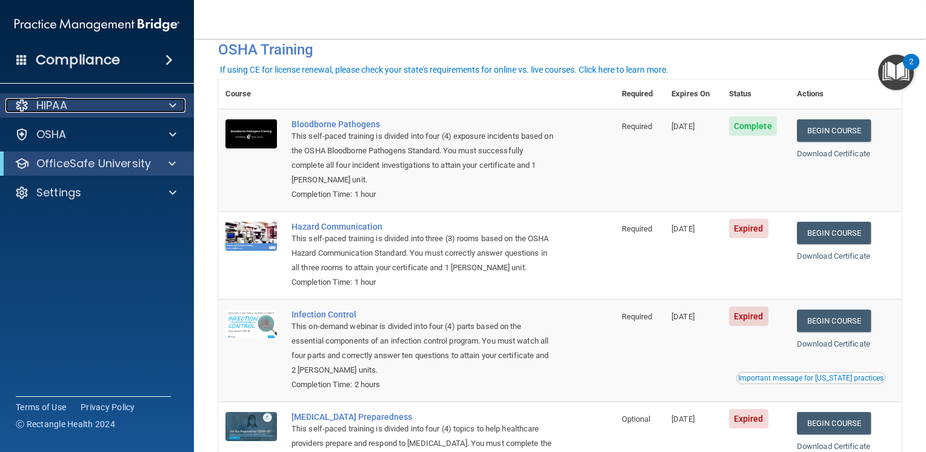
click at [126, 110] on div "HIPAA" at bounding box center [80, 105] width 150 height 15
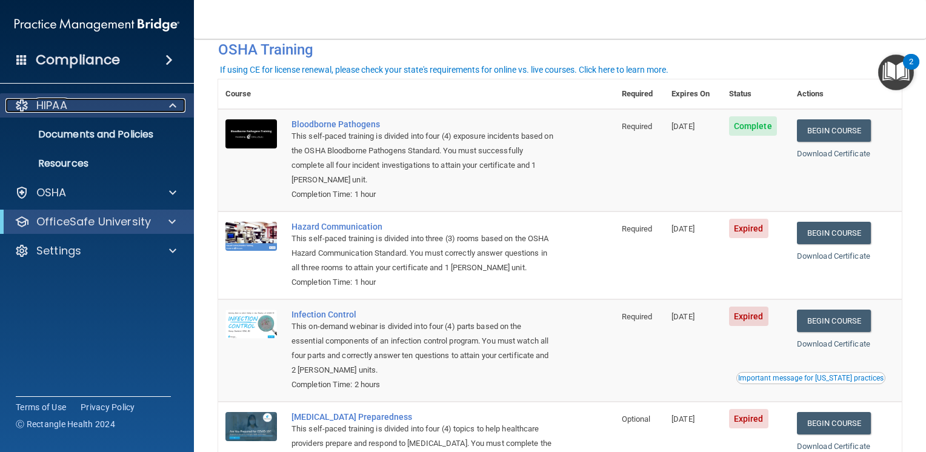
click at [174, 104] on span at bounding box center [172, 105] width 7 height 15
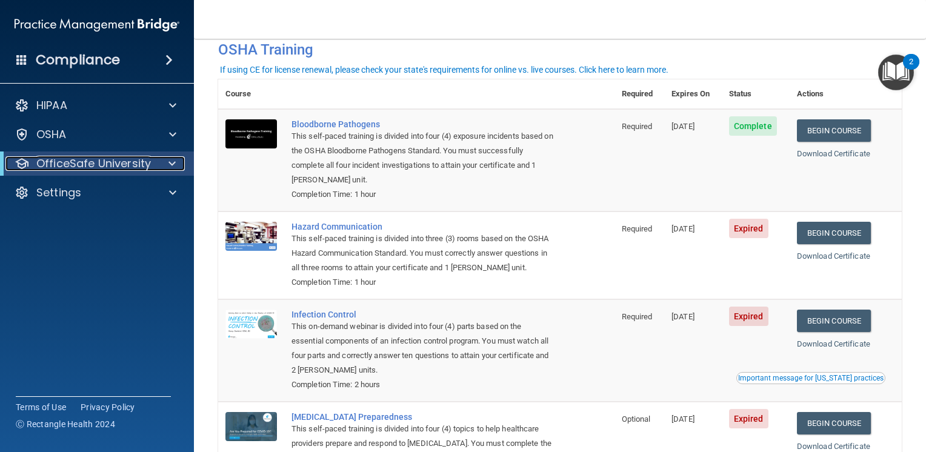
click at [111, 167] on p "OfficeSafe University" at bounding box center [93, 163] width 115 height 15
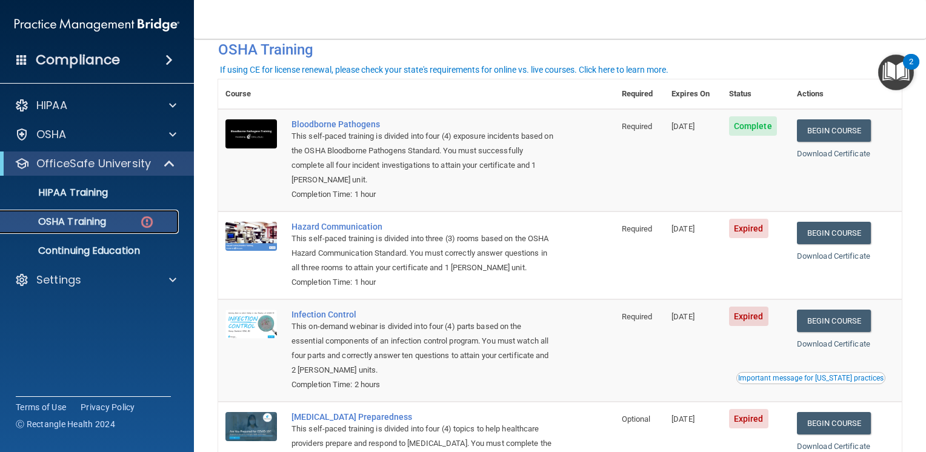
click at [144, 227] on img at bounding box center [146, 221] width 15 height 15
click at [151, 218] on img at bounding box center [146, 221] width 15 height 15
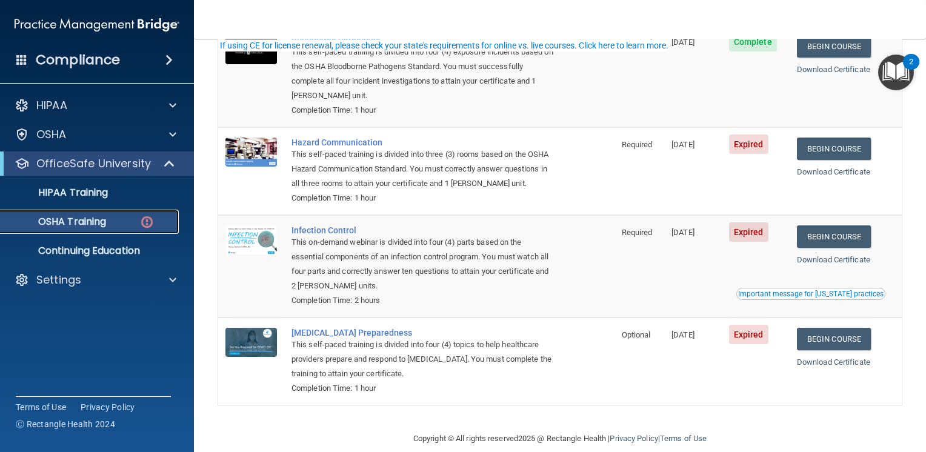
scroll to position [162, 0]
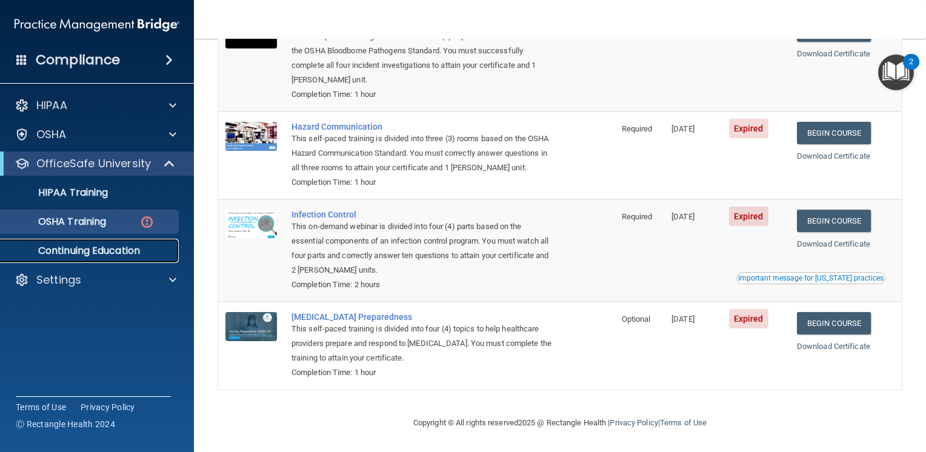
click at [143, 253] on p "Continuing Education" at bounding box center [90, 251] width 165 height 12
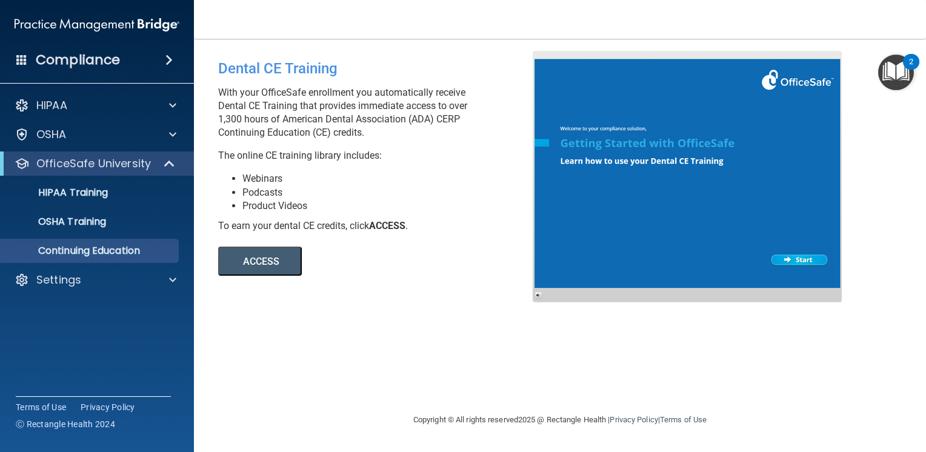
click at [359, 292] on div "Dental CE Training With your OfficeSafe enrollment you automatically receive De…" at bounding box center [559, 226] width 683 height 350
click at [120, 224] on div "OSHA Training" at bounding box center [90, 222] width 165 height 12
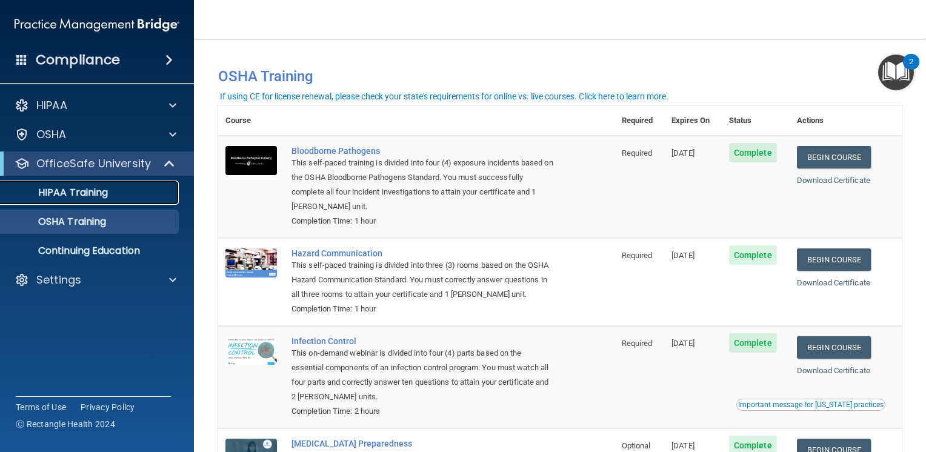
click at [150, 196] on div "HIPAA Training" at bounding box center [90, 193] width 165 height 12
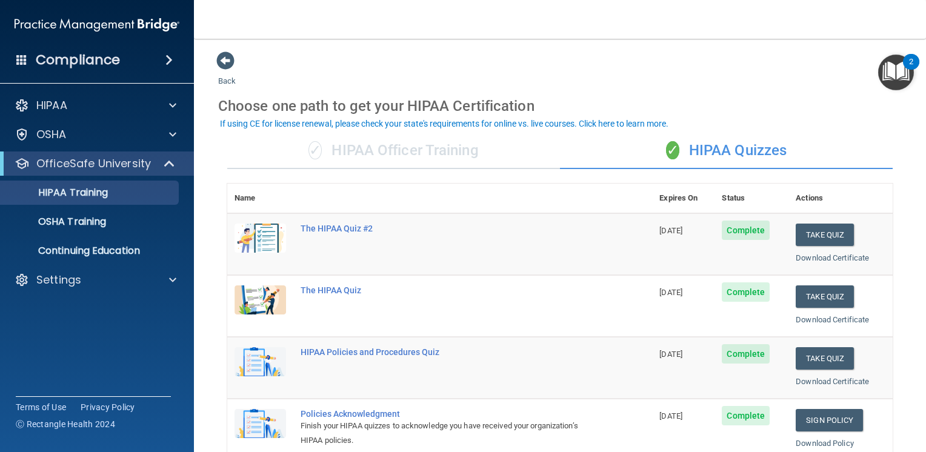
click at [169, 60] on span at bounding box center [168, 60] width 7 height 15
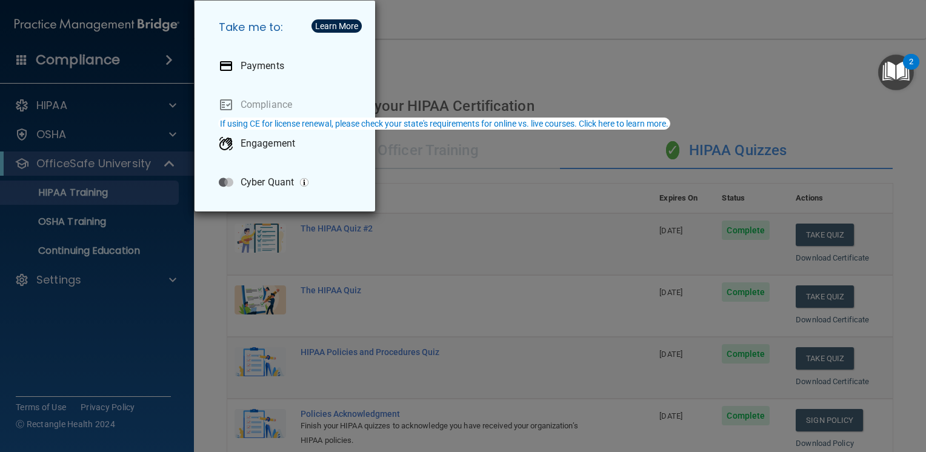
click at [204, 279] on div "Take me to: Payments Compliance Engagement Cyber Quant" at bounding box center [463, 226] width 926 height 452
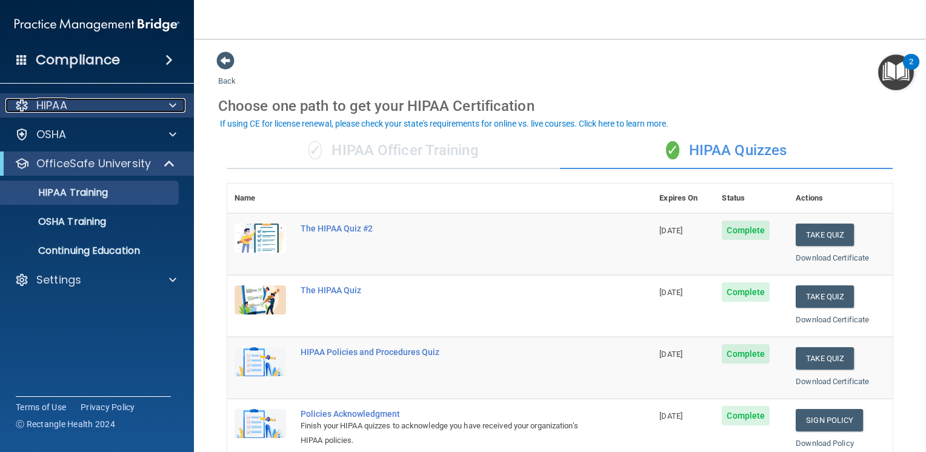
click at [171, 107] on span at bounding box center [172, 105] width 7 height 15
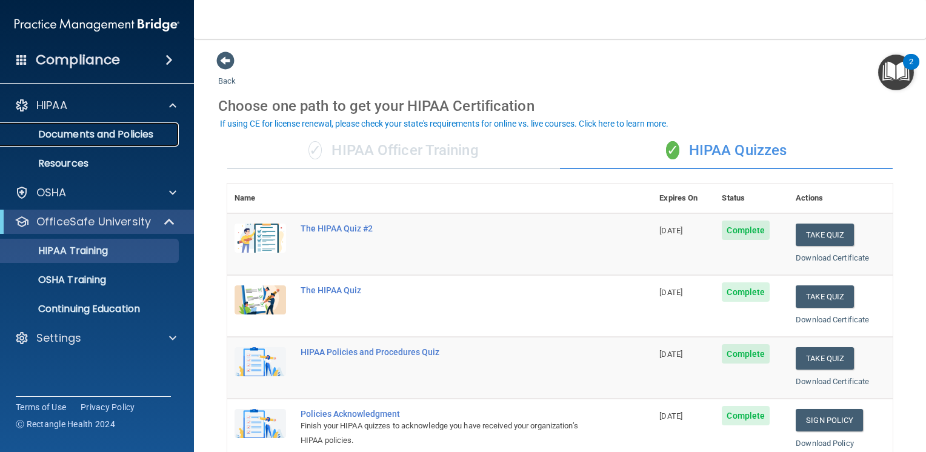
click at [143, 139] on p "Documents and Policies" at bounding box center [90, 134] width 165 height 12
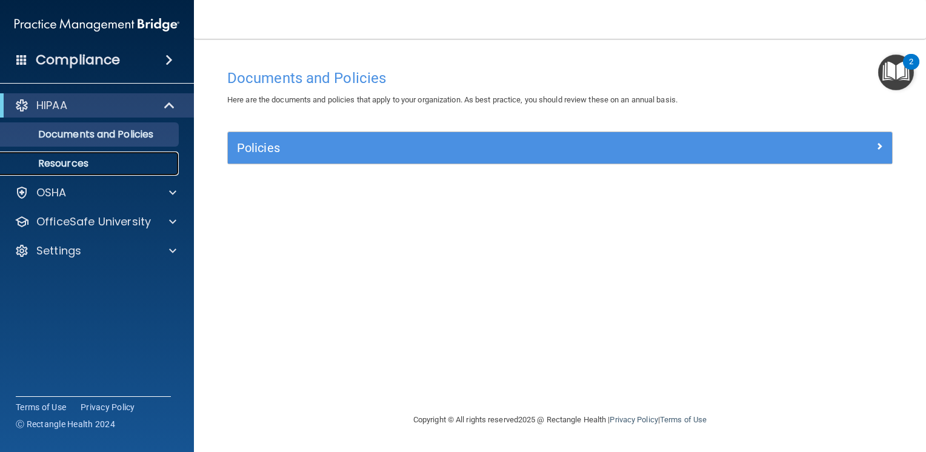
click at [134, 161] on p "Resources" at bounding box center [90, 164] width 165 height 12
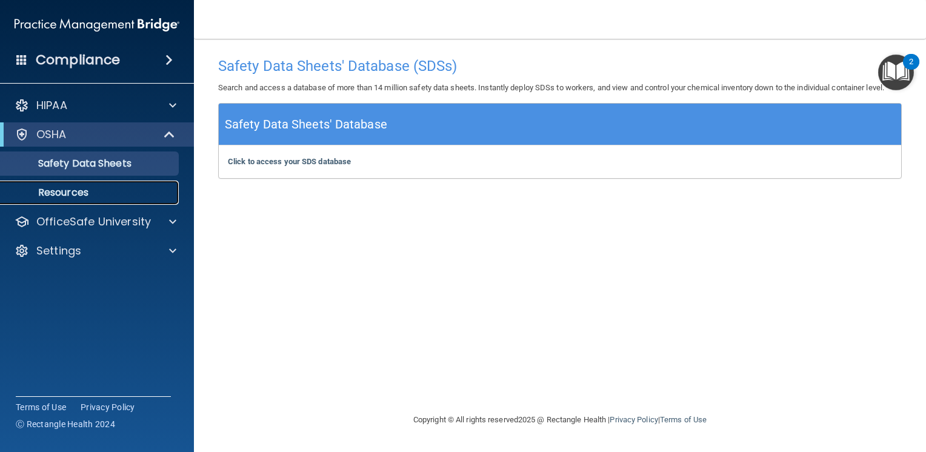
click at [133, 188] on p "Resources" at bounding box center [90, 193] width 165 height 12
